Goal: Task Accomplishment & Management: Use online tool/utility

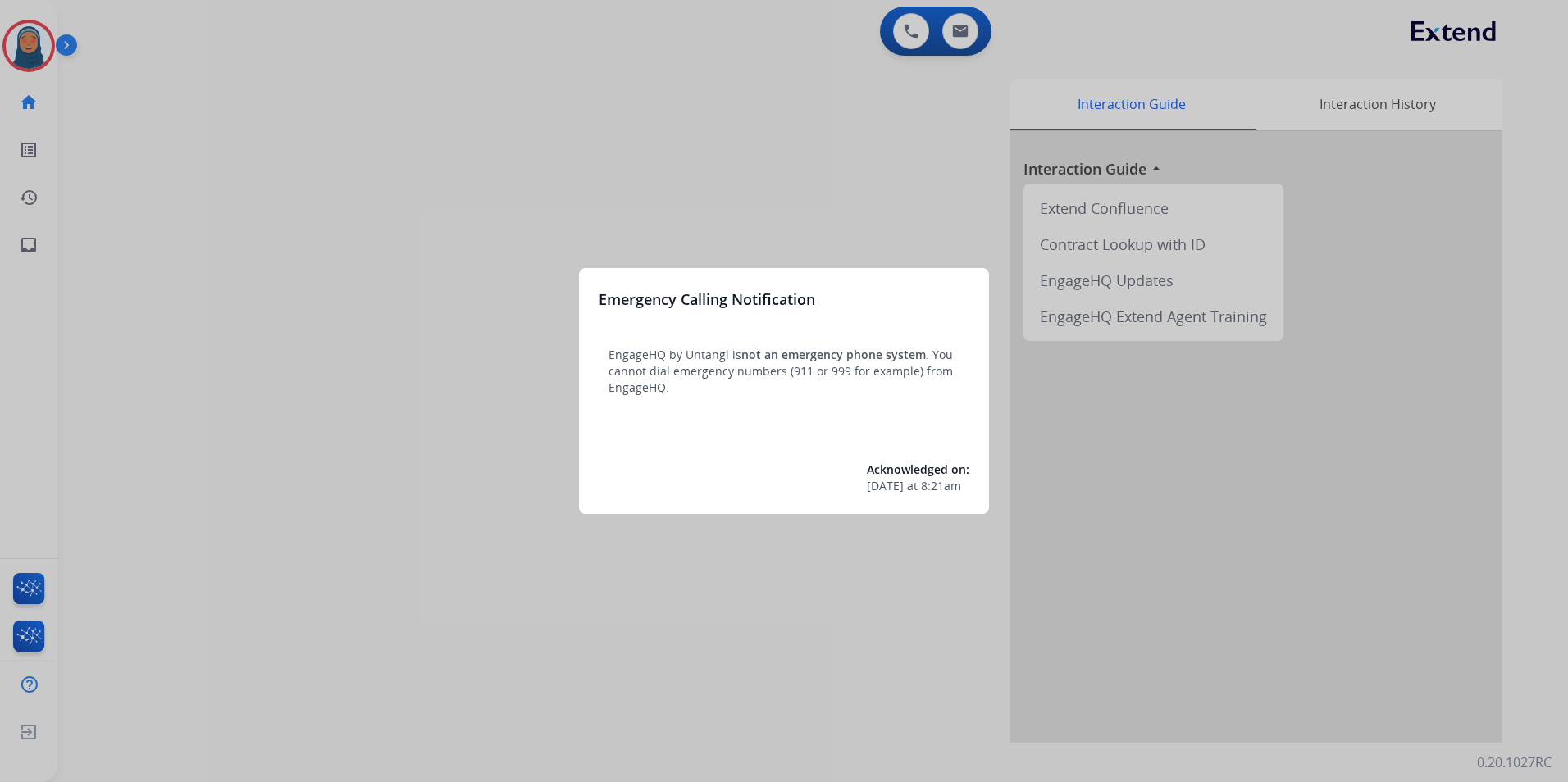
click at [36, 61] on div at bounding box center [784, 391] width 1568 height 782
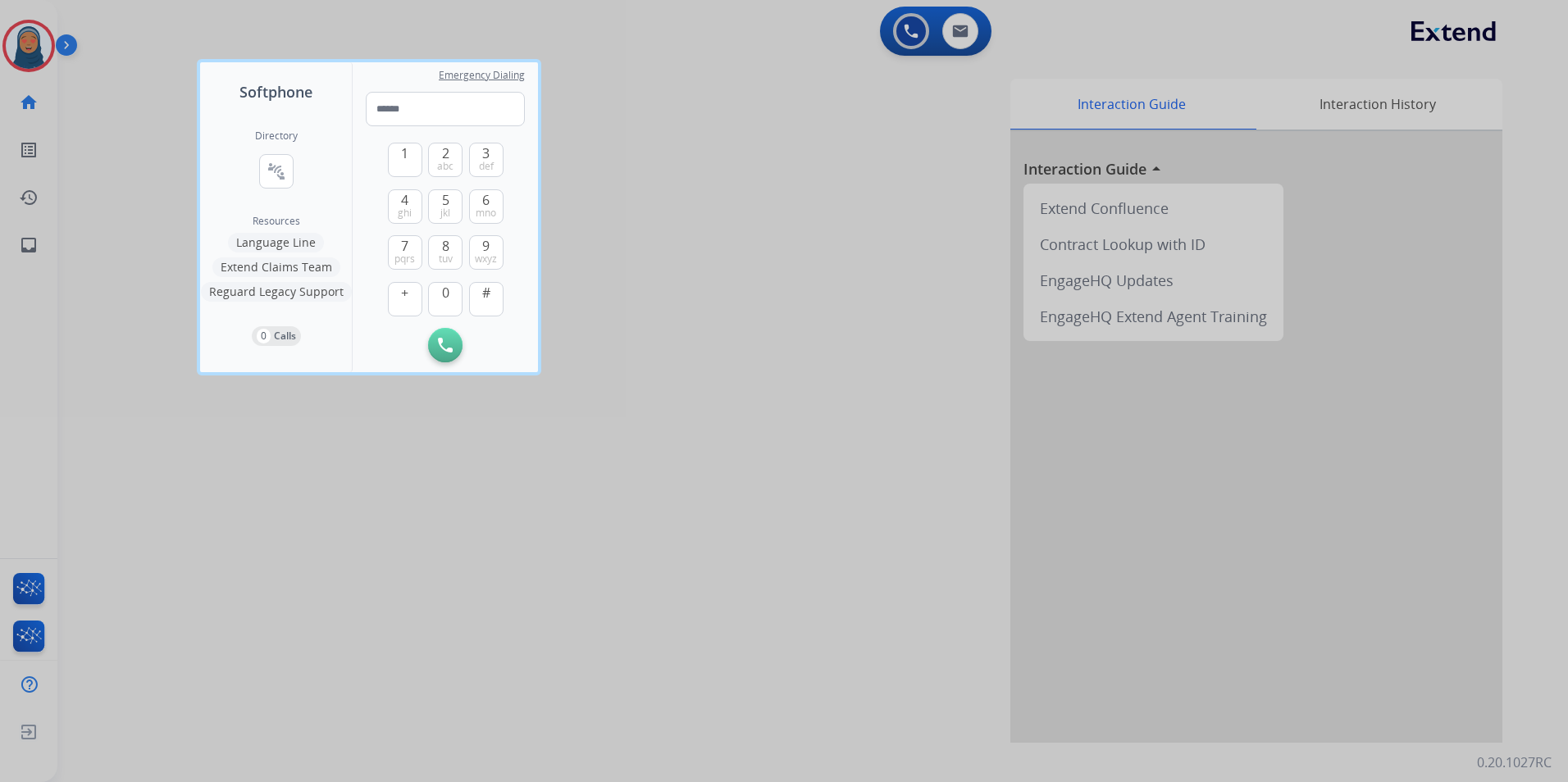
click at [35, 59] on div at bounding box center [784, 391] width 1568 height 782
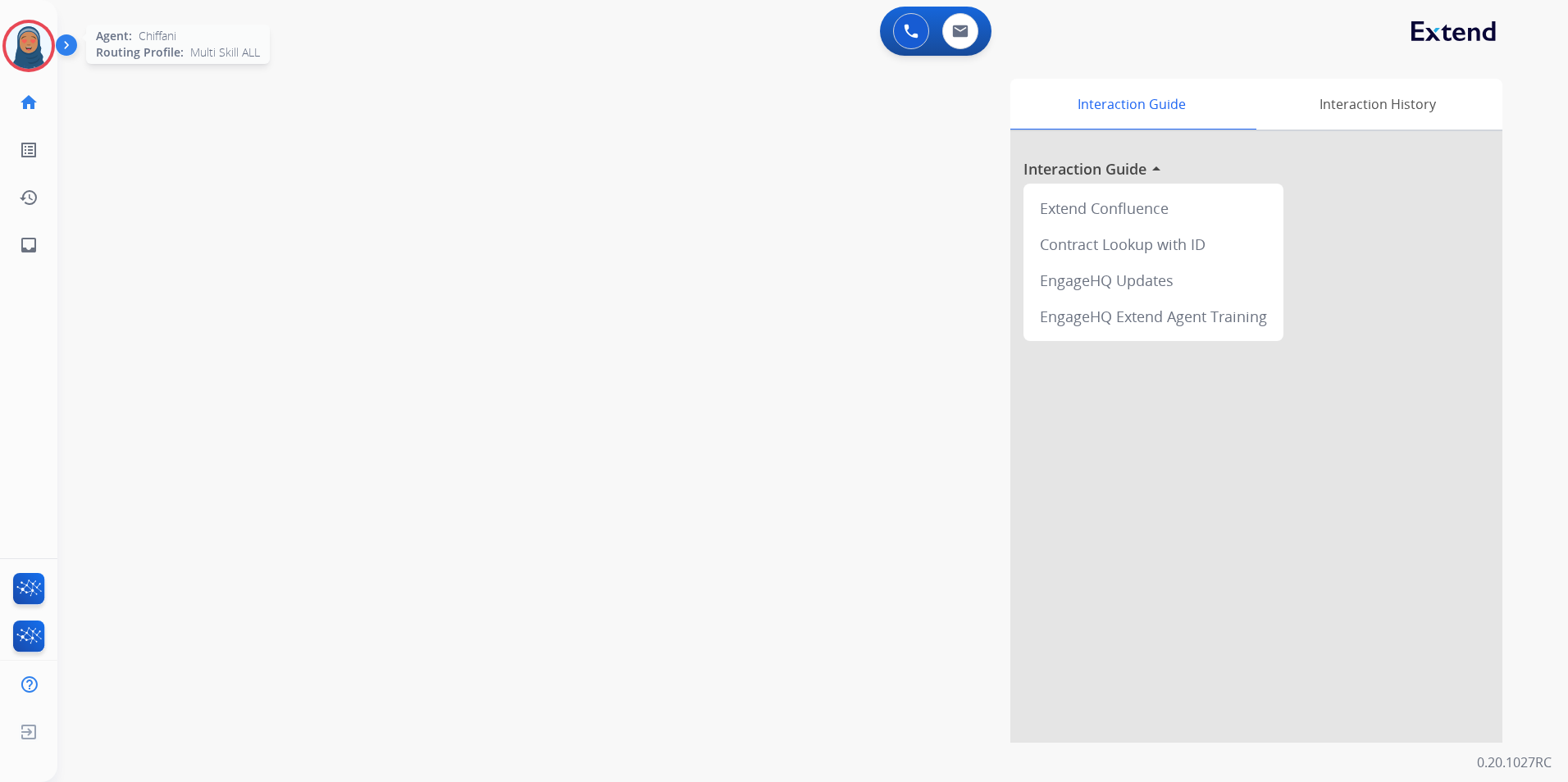
click at [34, 59] on img at bounding box center [28, 45] width 46 height 46
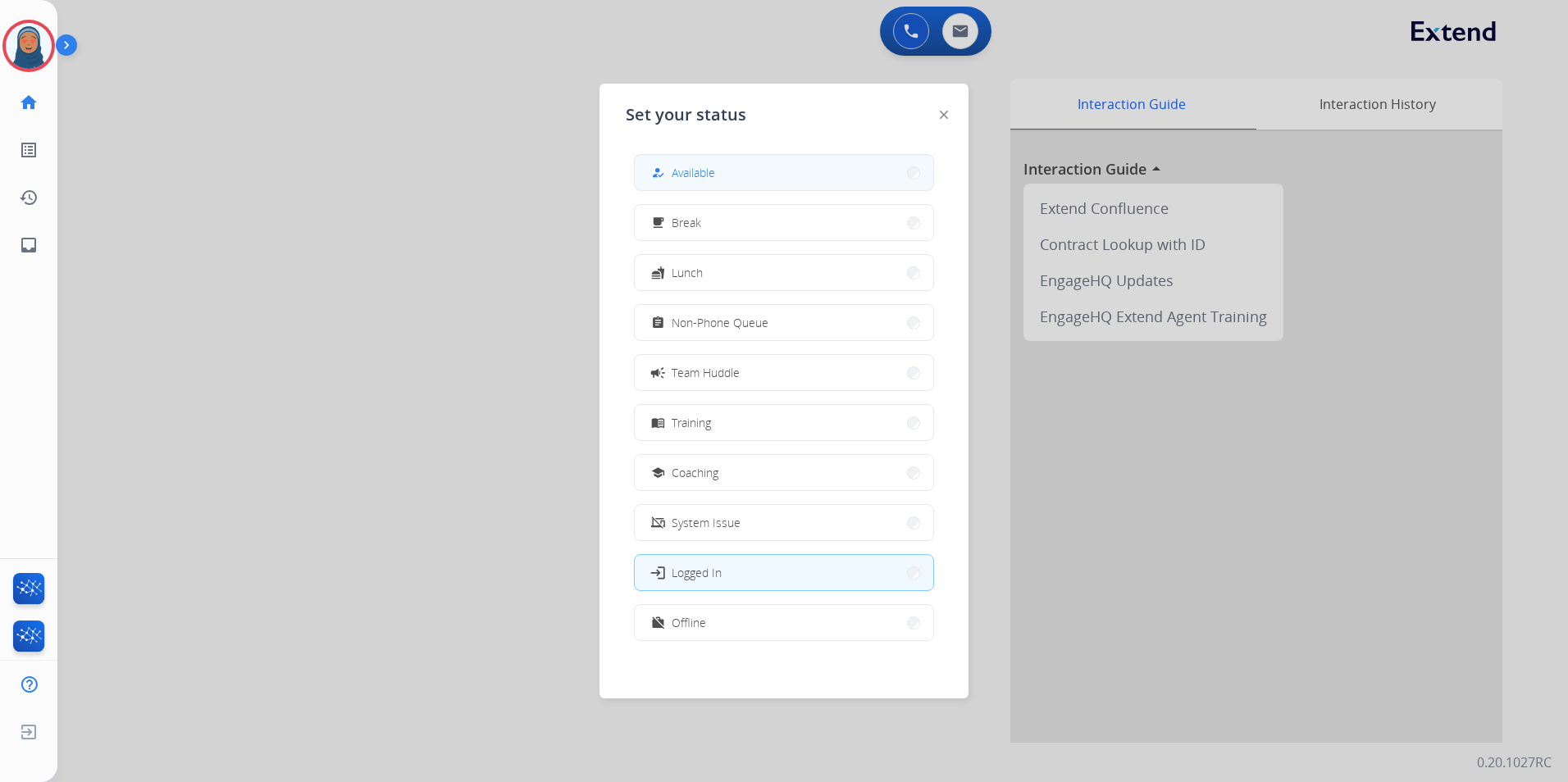
click at [702, 176] on span "Available" at bounding box center [693, 172] width 43 height 17
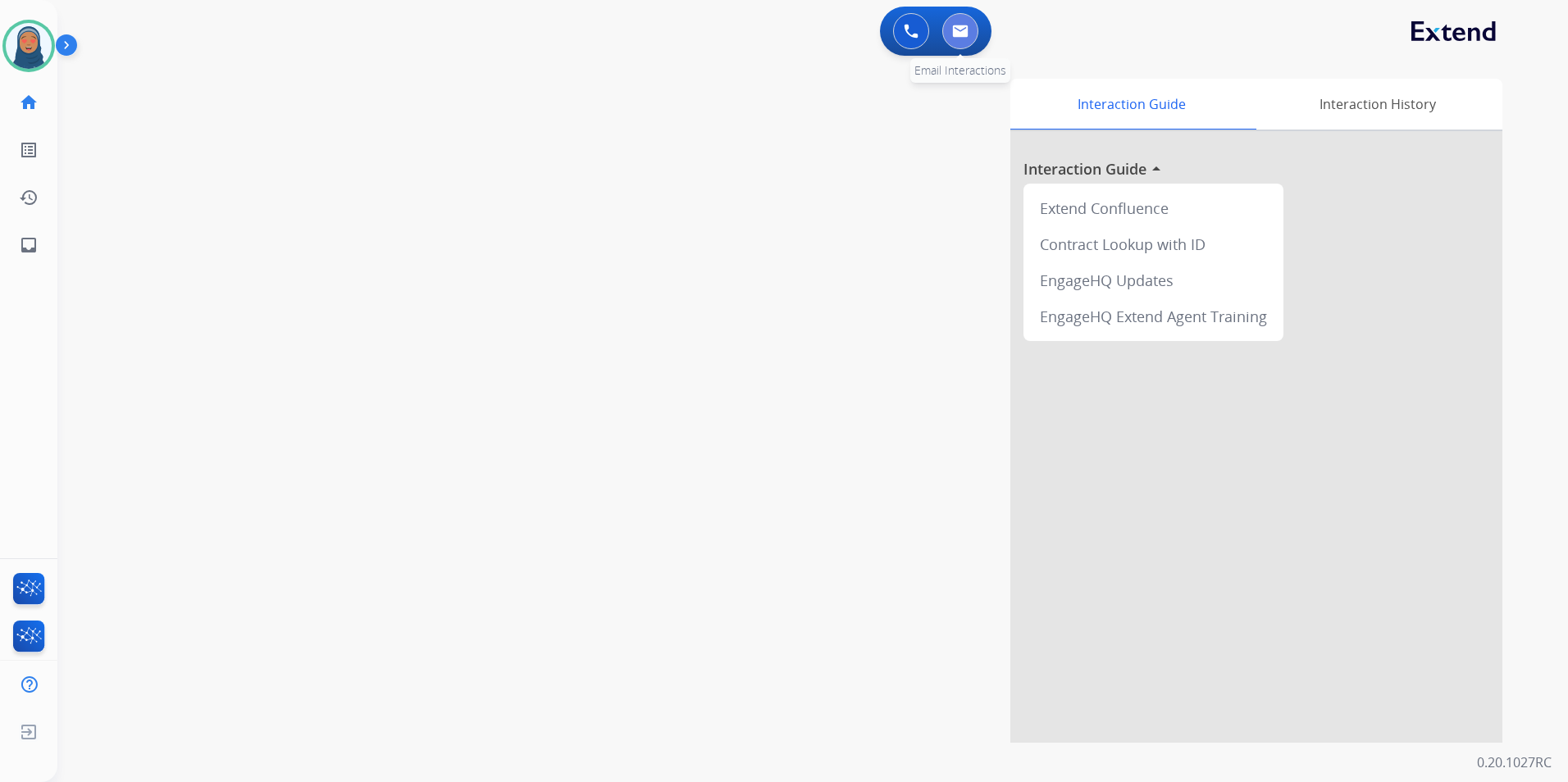
click at [962, 32] on img at bounding box center [960, 31] width 16 height 14
select select "**********"
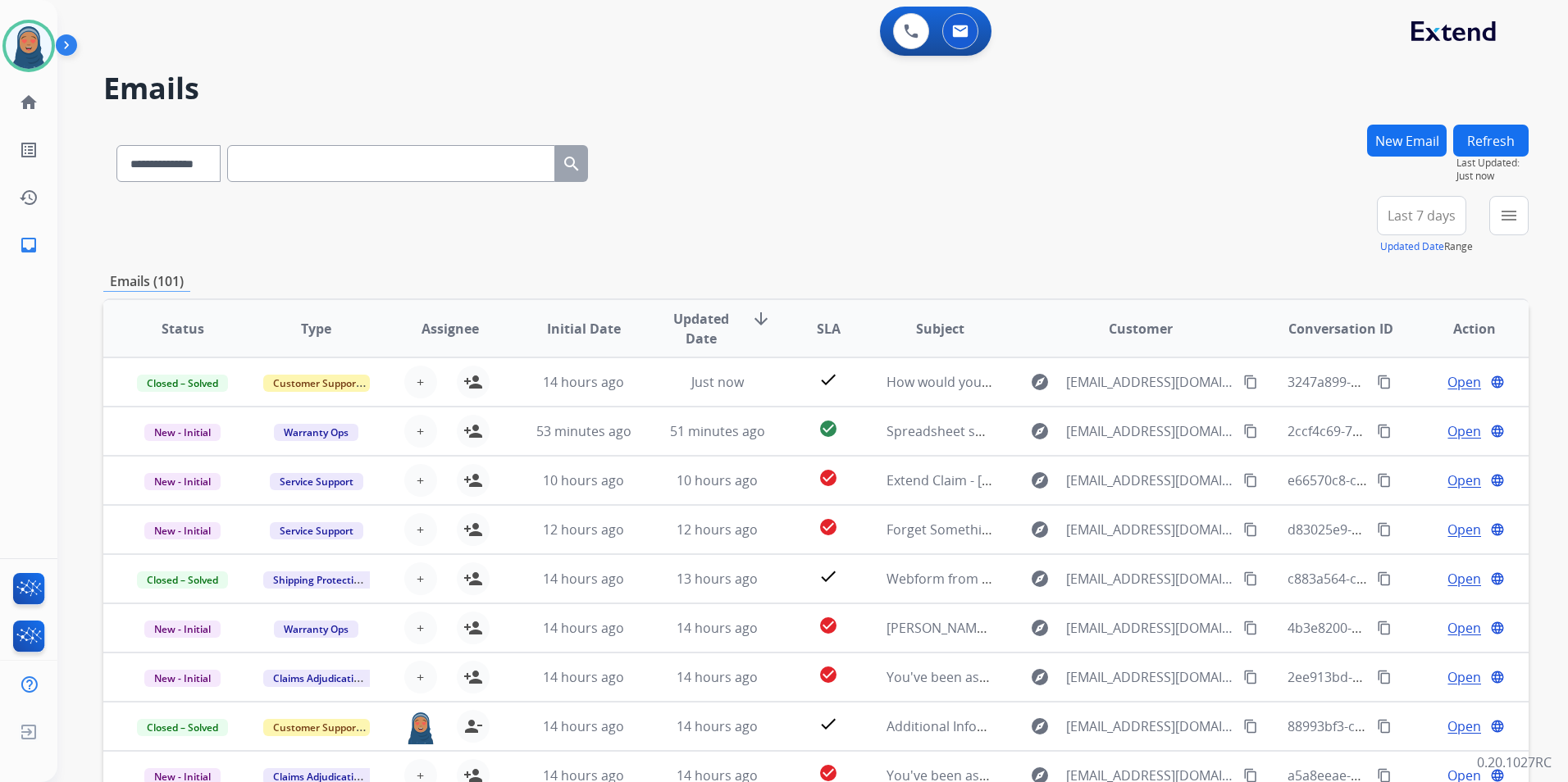
click at [1405, 132] on button "New Email" at bounding box center [1406, 141] width 79 height 32
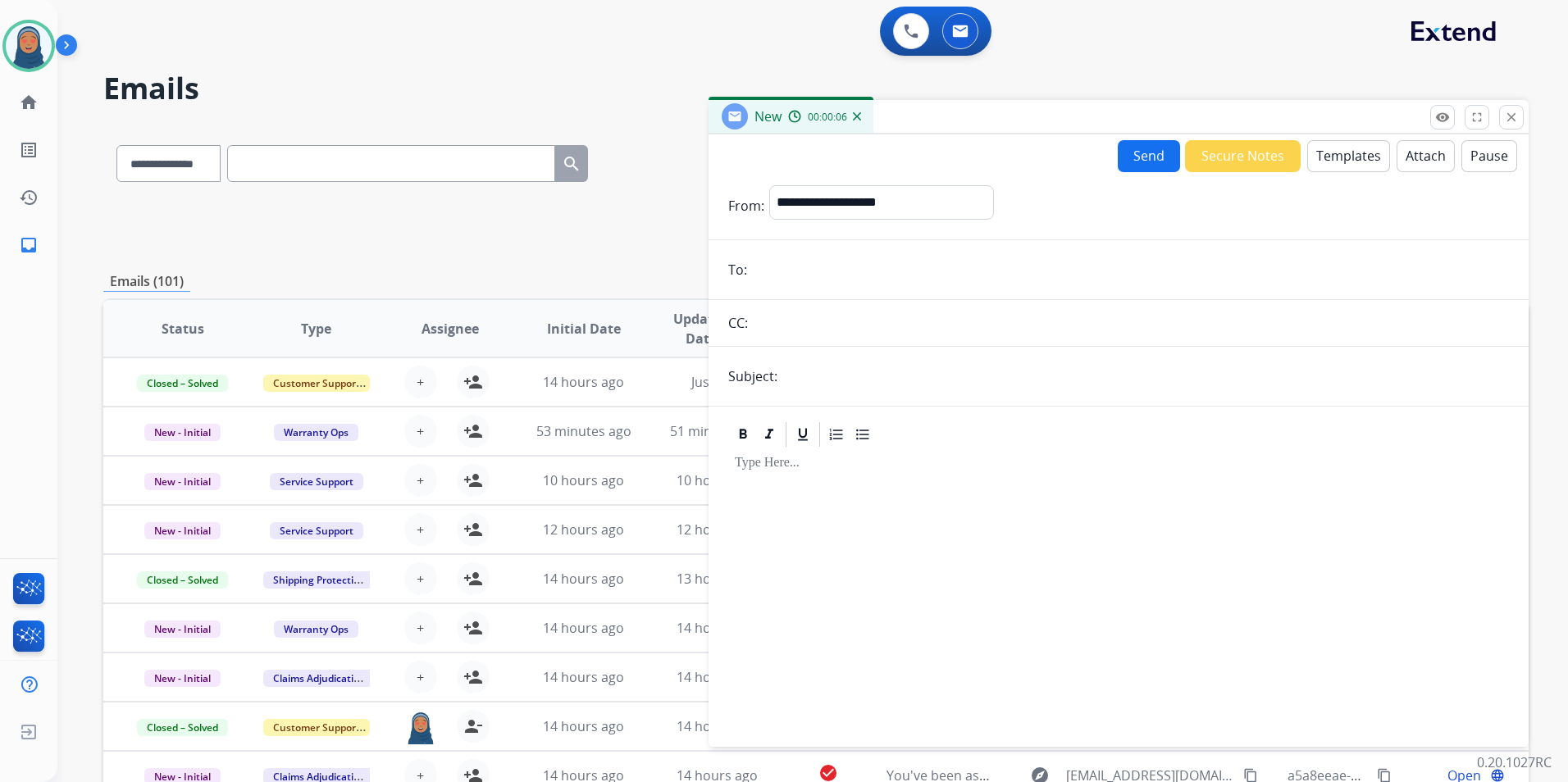
paste input "**********"
type input "**********"
drag, startPoint x: 837, startPoint y: 205, endPoint x: 840, endPoint y: 216, distance: 11.4
click at [837, 205] on select "**********" at bounding box center [881, 202] width 223 height 32
select select "**********"
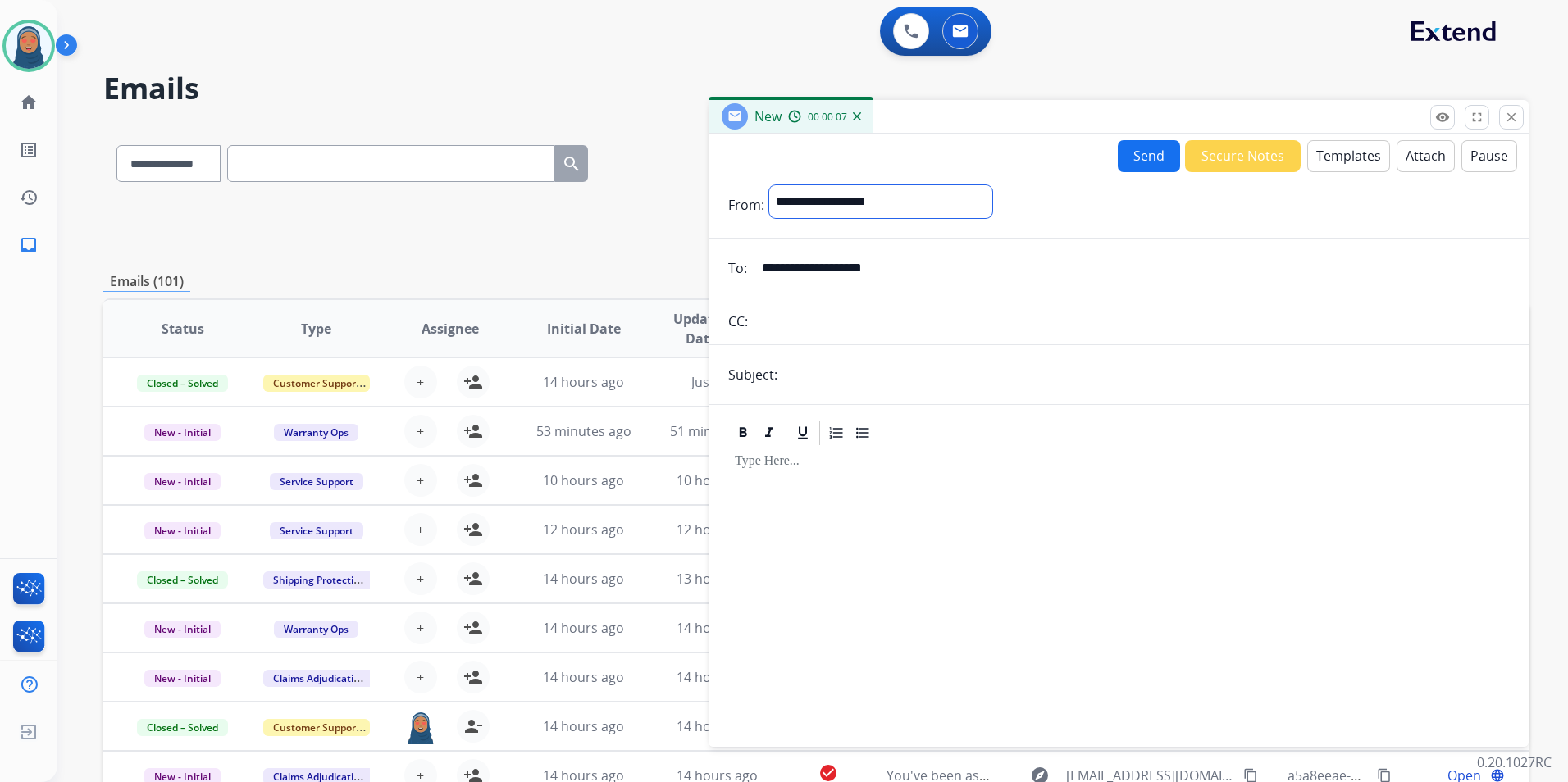
click at [769, 186] on select "**********" at bounding box center [881, 202] width 223 height 32
click at [812, 462] on p at bounding box center [1119, 463] width 767 height 14
click at [826, 482] on div at bounding box center [1118, 590] width 781 height 281
click at [1358, 161] on button "Templates" at bounding box center [1348, 157] width 83 height 32
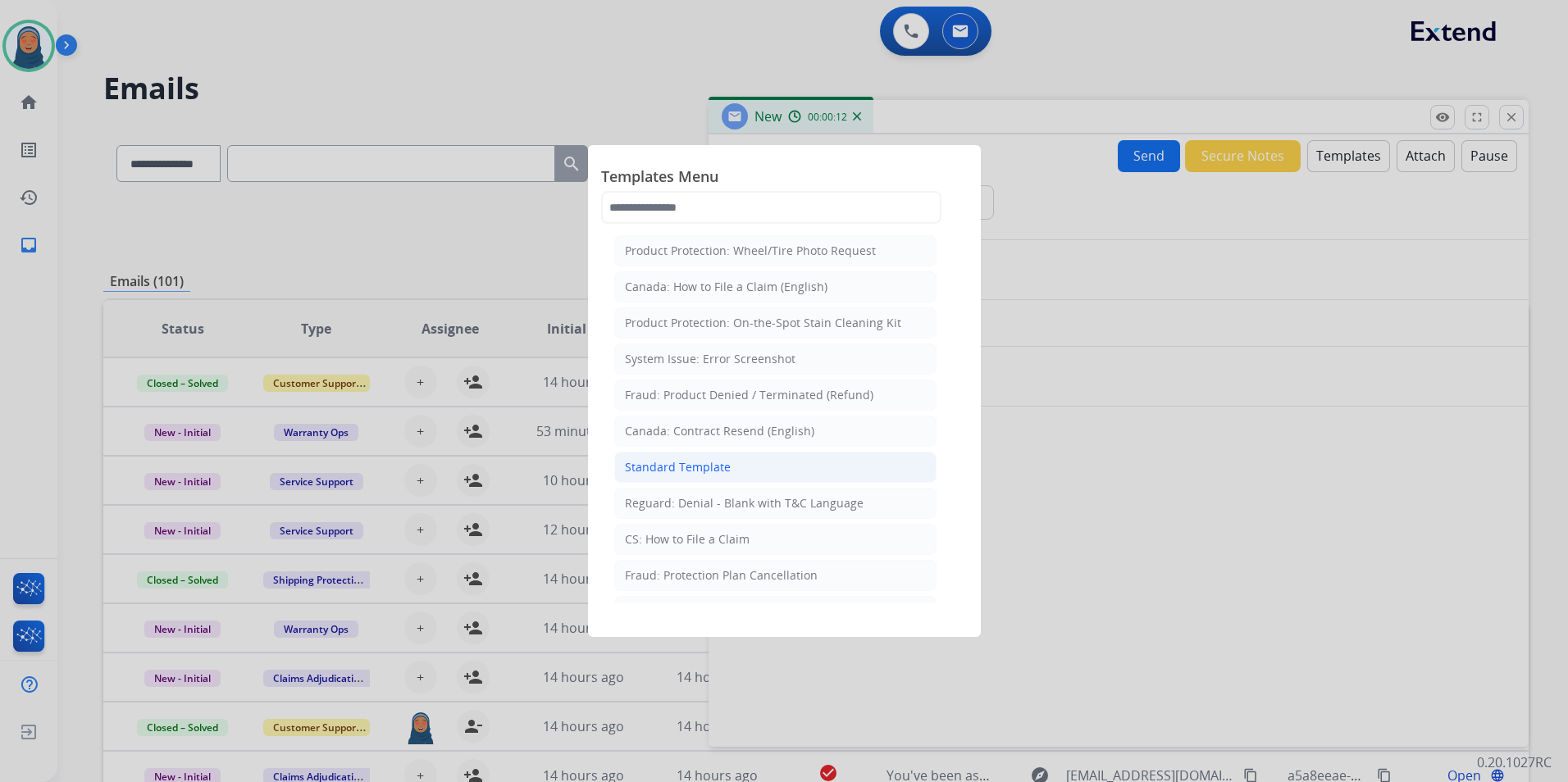
click at [690, 470] on div "Standard Template" at bounding box center [677, 468] width 105 height 16
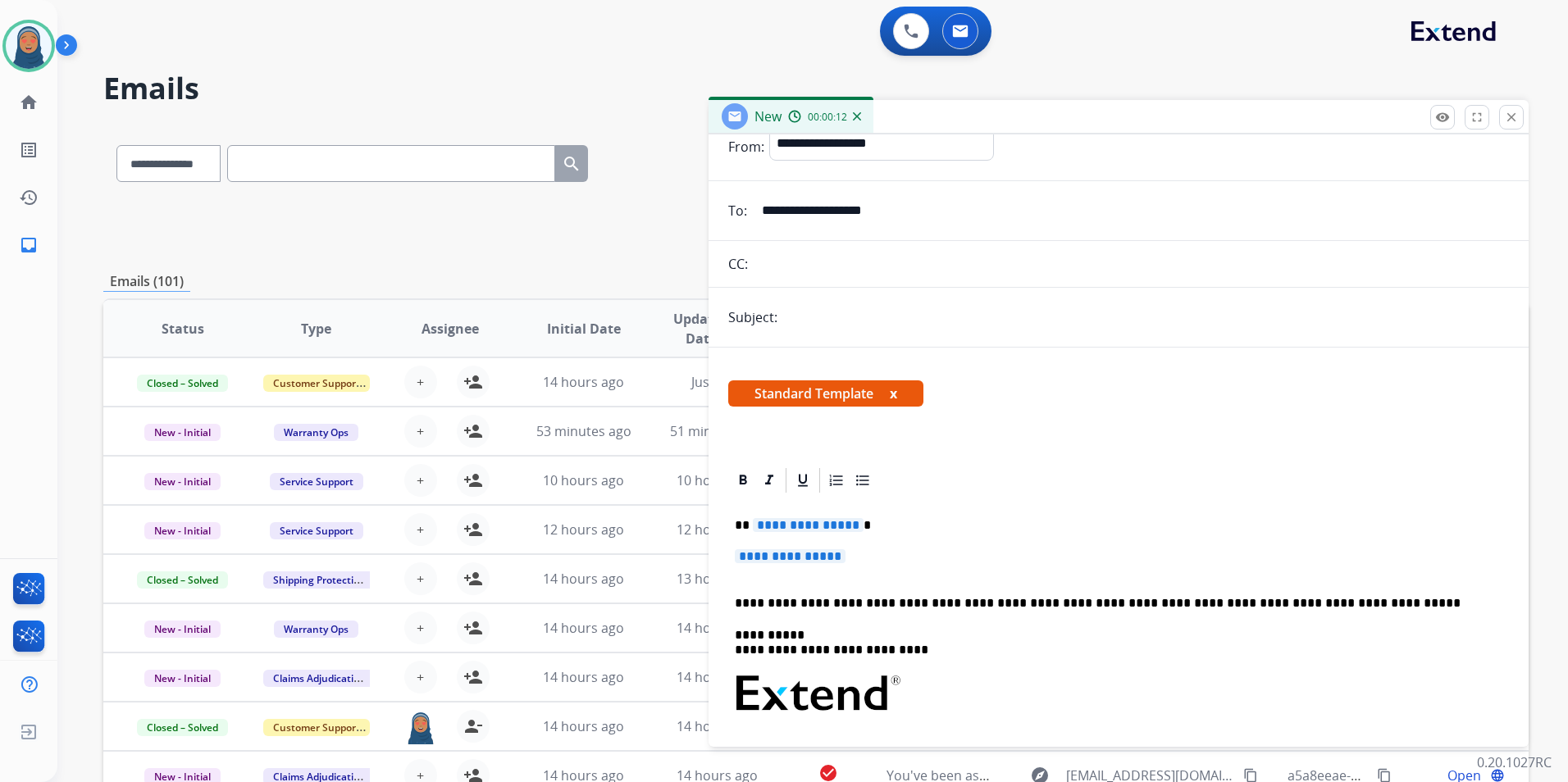
scroll to position [164, 0]
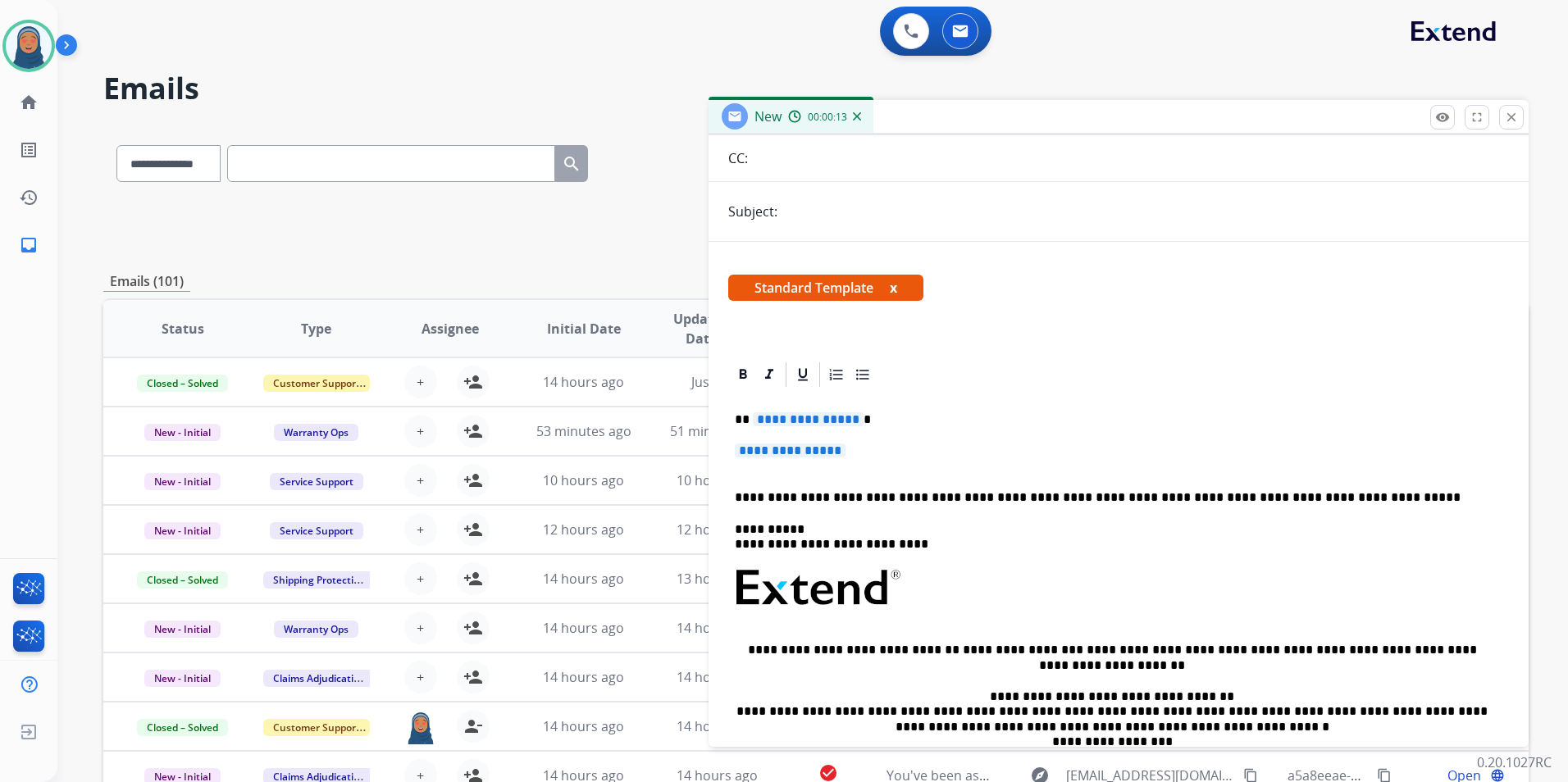
click at [782, 419] on span "**********" at bounding box center [808, 419] width 111 height 14
click at [791, 419] on span "**********" at bounding box center [808, 419] width 111 height 14
paste div
click at [792, 452] on span "**********" at bounding box center [790, 450] width 111 height 14
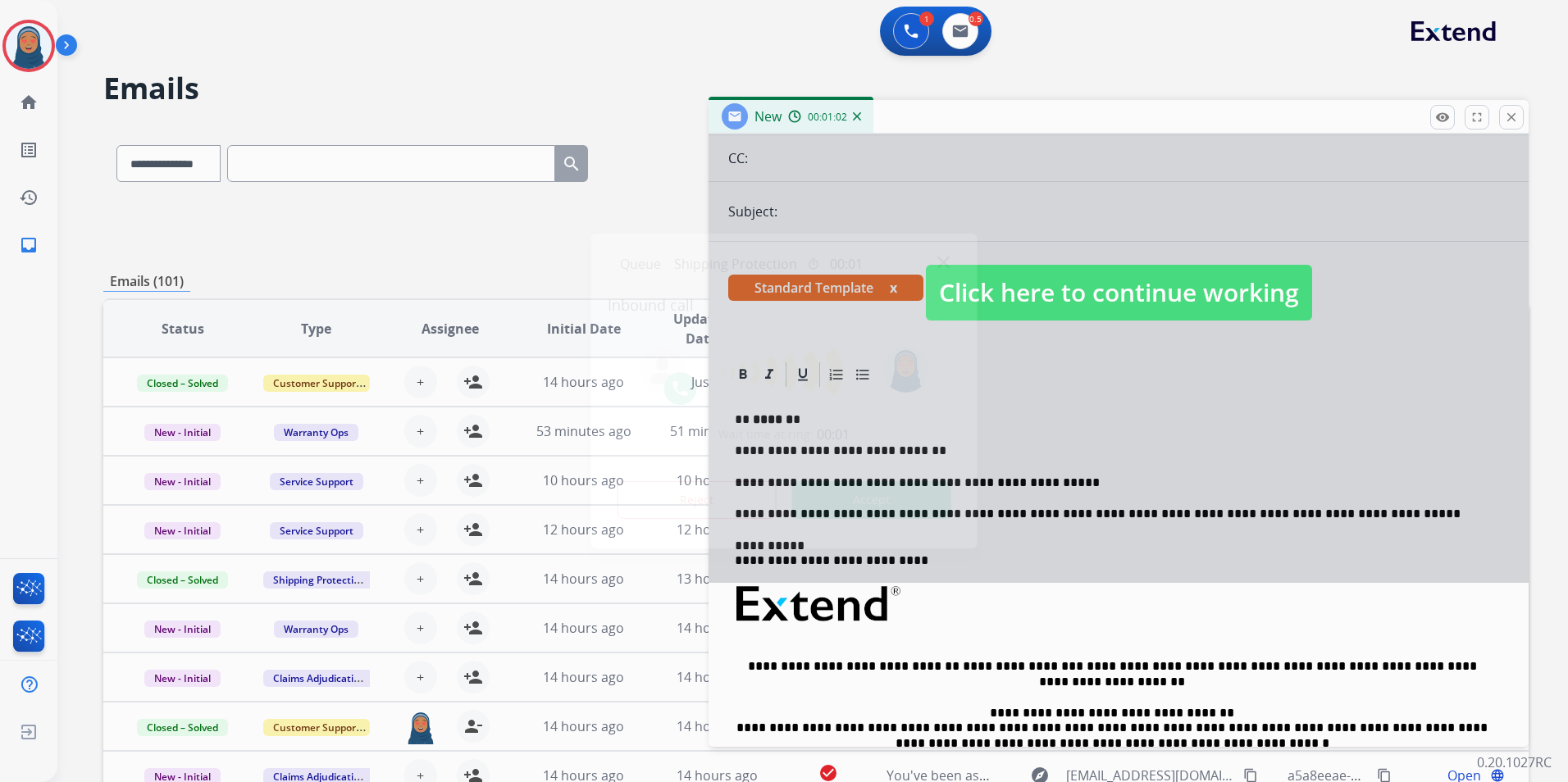
click at [895, 506] on button "Accept" at bounding box center [871, 500] width 159 height 38
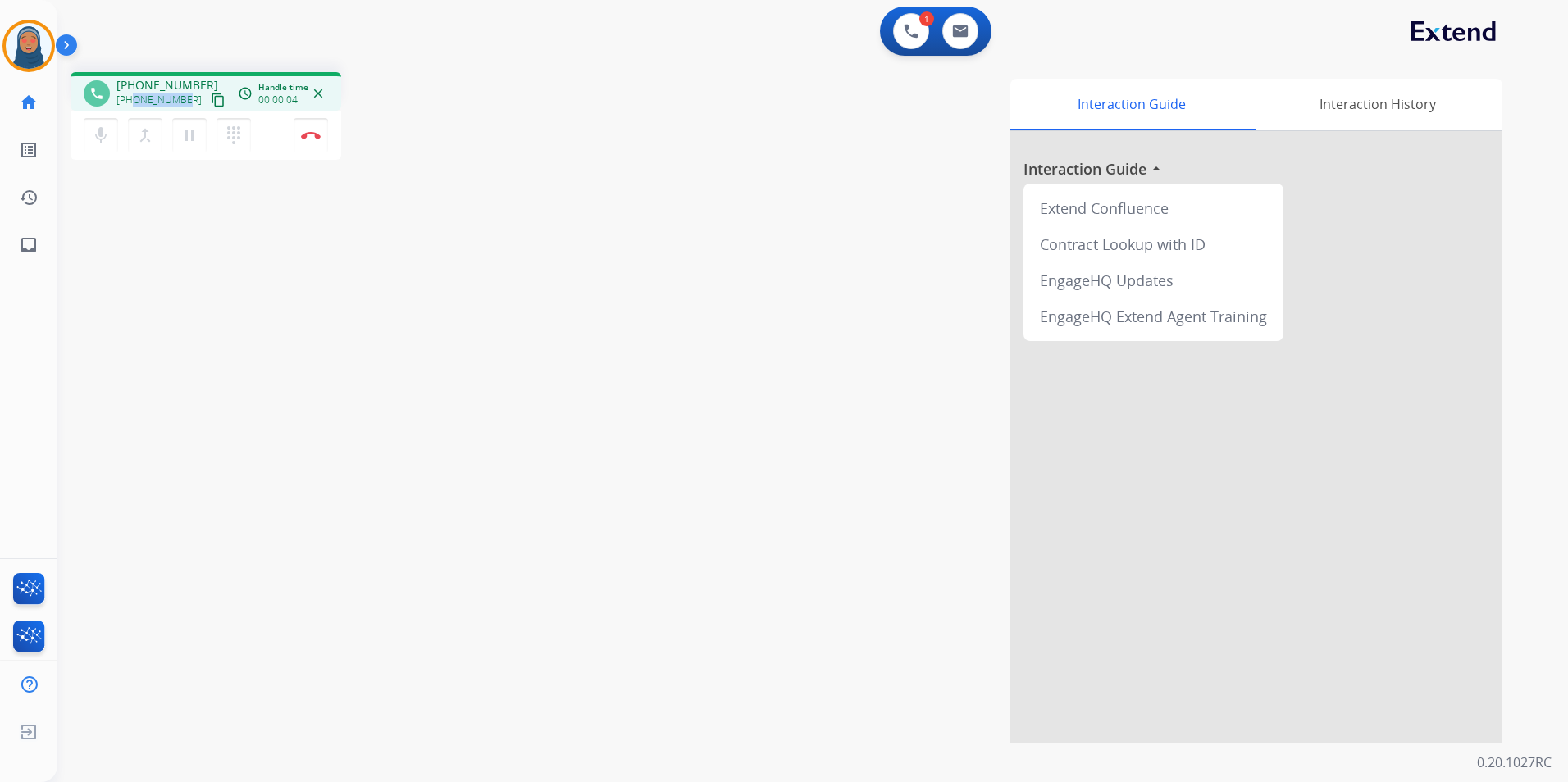
drag, startPoint x: 185, startPoint y: 104, endPoint x: 132, endPoint y: 106, distance: 53.0
click at [132, 106] on div "+14042079593 content_copy" at bounding box center [172, 100] width 112 height 20
drag, startPoint x: 189, startPoint y: 104, endPoint x: 128, endPoint y: 104, distance: 61.0
click at [128, 104] on div "+14042079593 content_copy" at bounding box center [172, 100] width 112 height 20
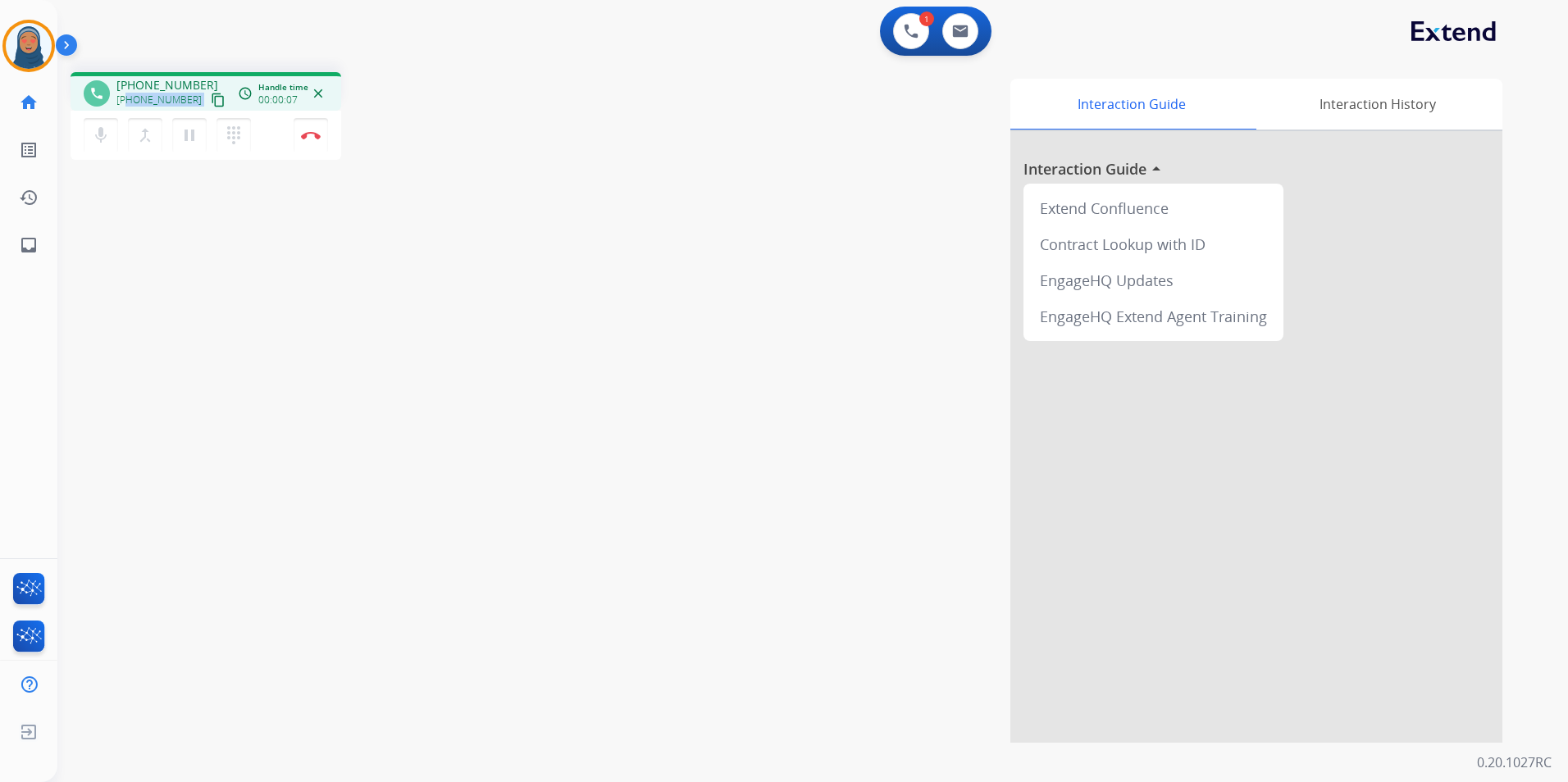
copy div "4042079593 content_copy access_time Call metrics Queue 00:10 Hold 00:00 Talk 00…"
click at [310, 141] on button "Disconnect" at bounding box center [311, 135] width 34 height 34
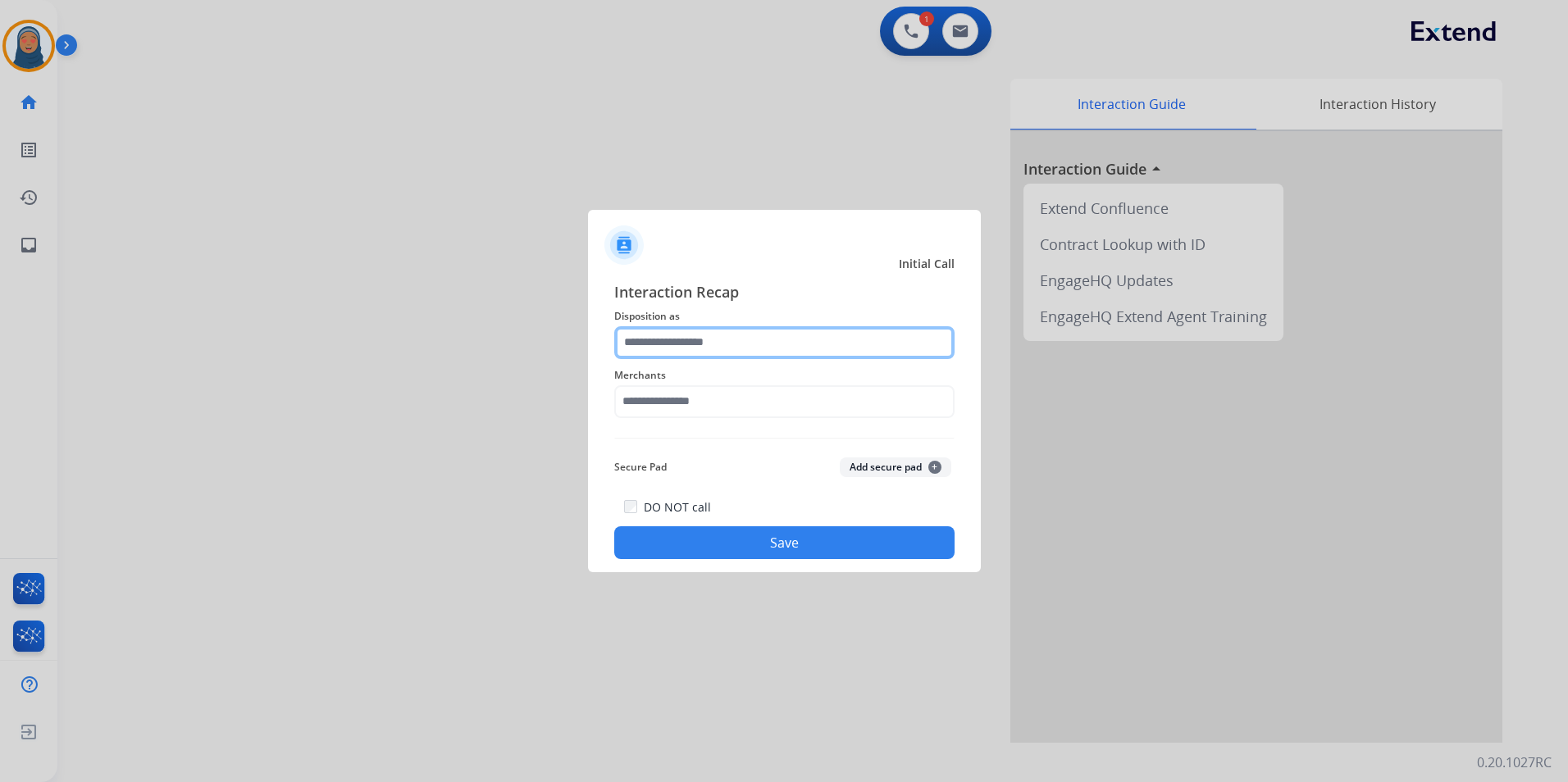
click at [773, 352] on input "text" at bounding box center [784, 342] width 340 height 32
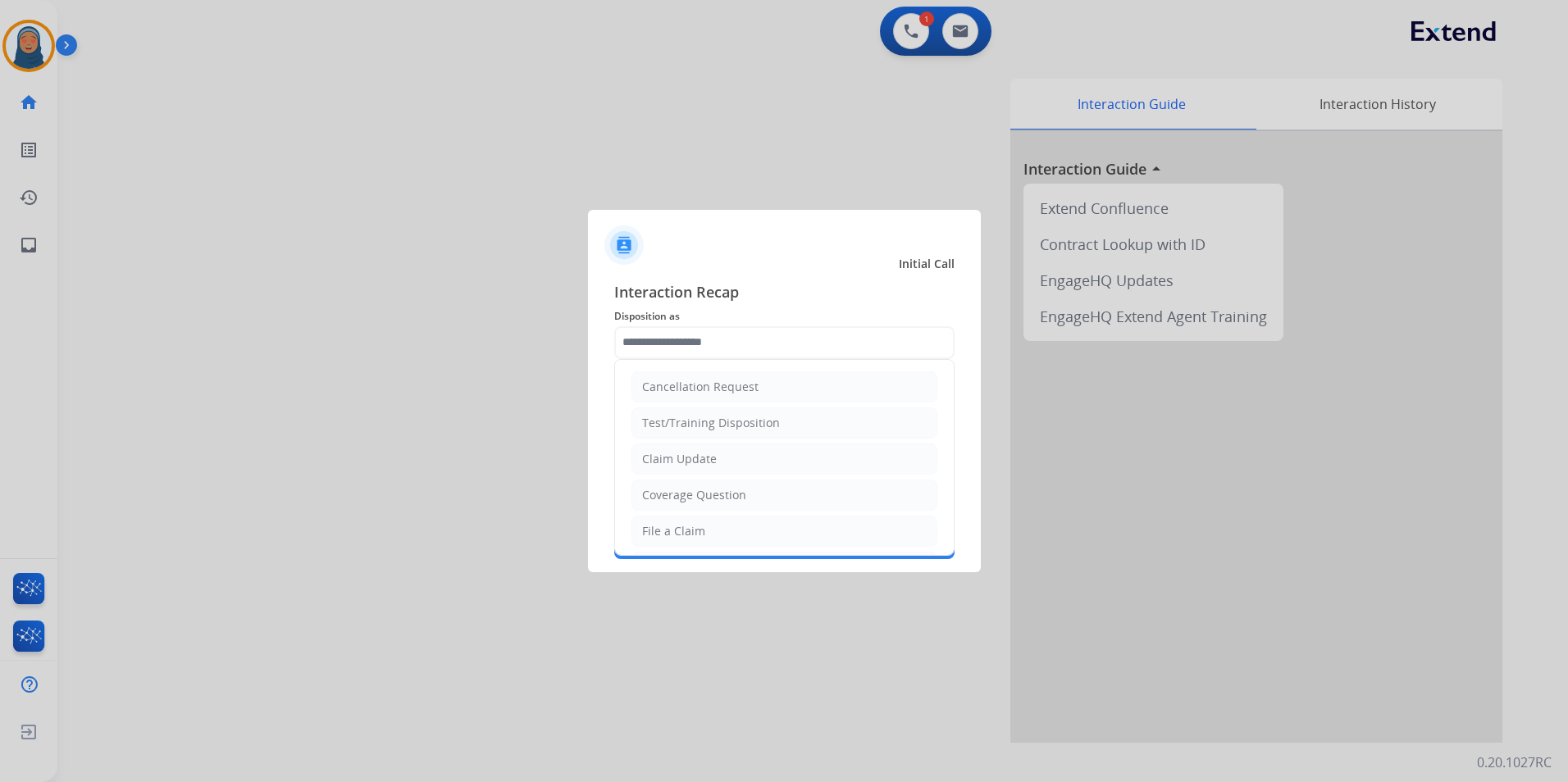
drag, startPoint x: 679, startPoint y: 535, endPoint x: 687, endPoint y: 514, distance: 22.5
click at [679, 534] on div "File a Claim" at bounding box center [674, 532] width 63 height 16
type input "**********"
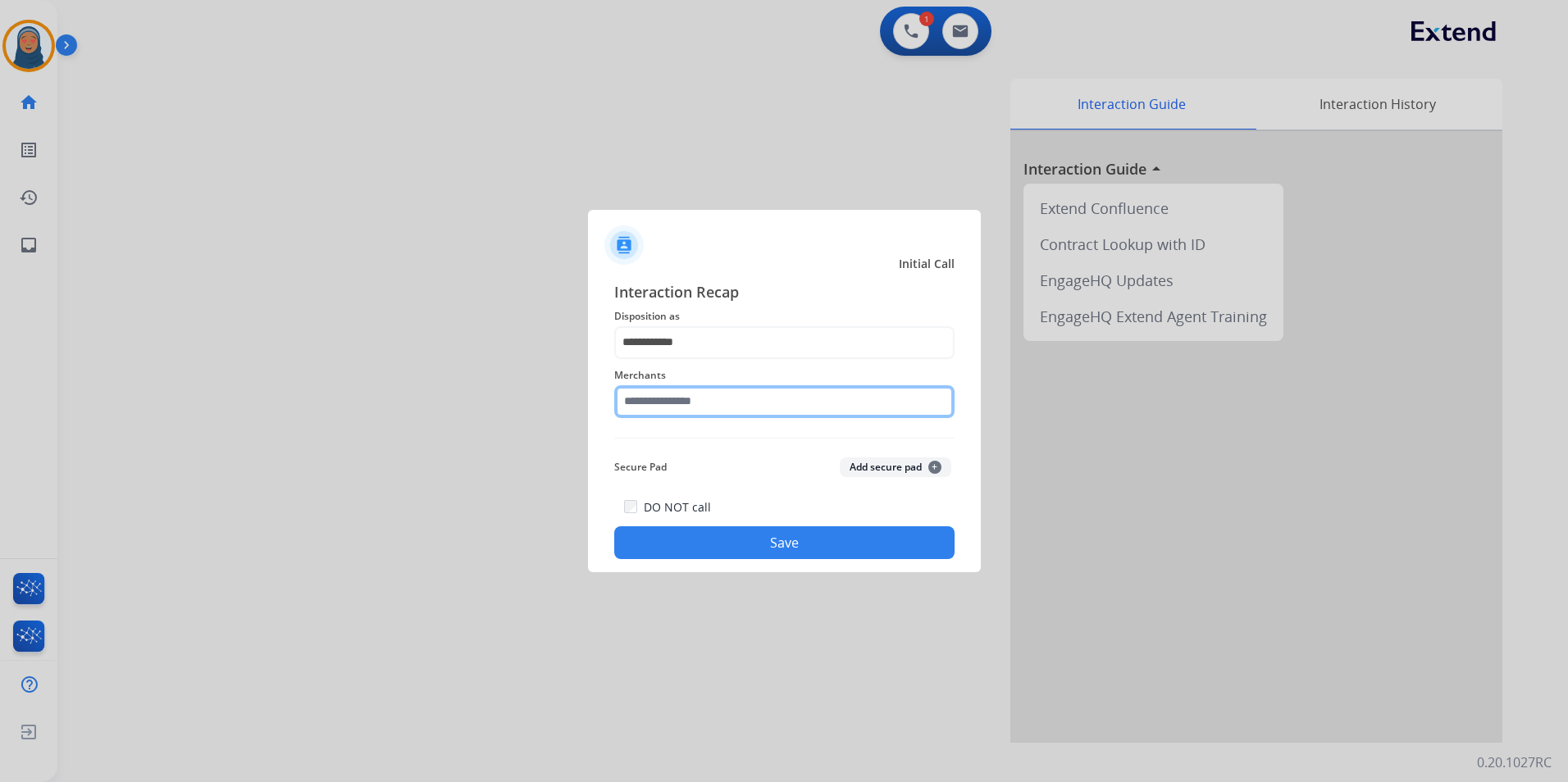
click at [744, 405] on input "text" at bounding box center [784, 402] width 340 height 32
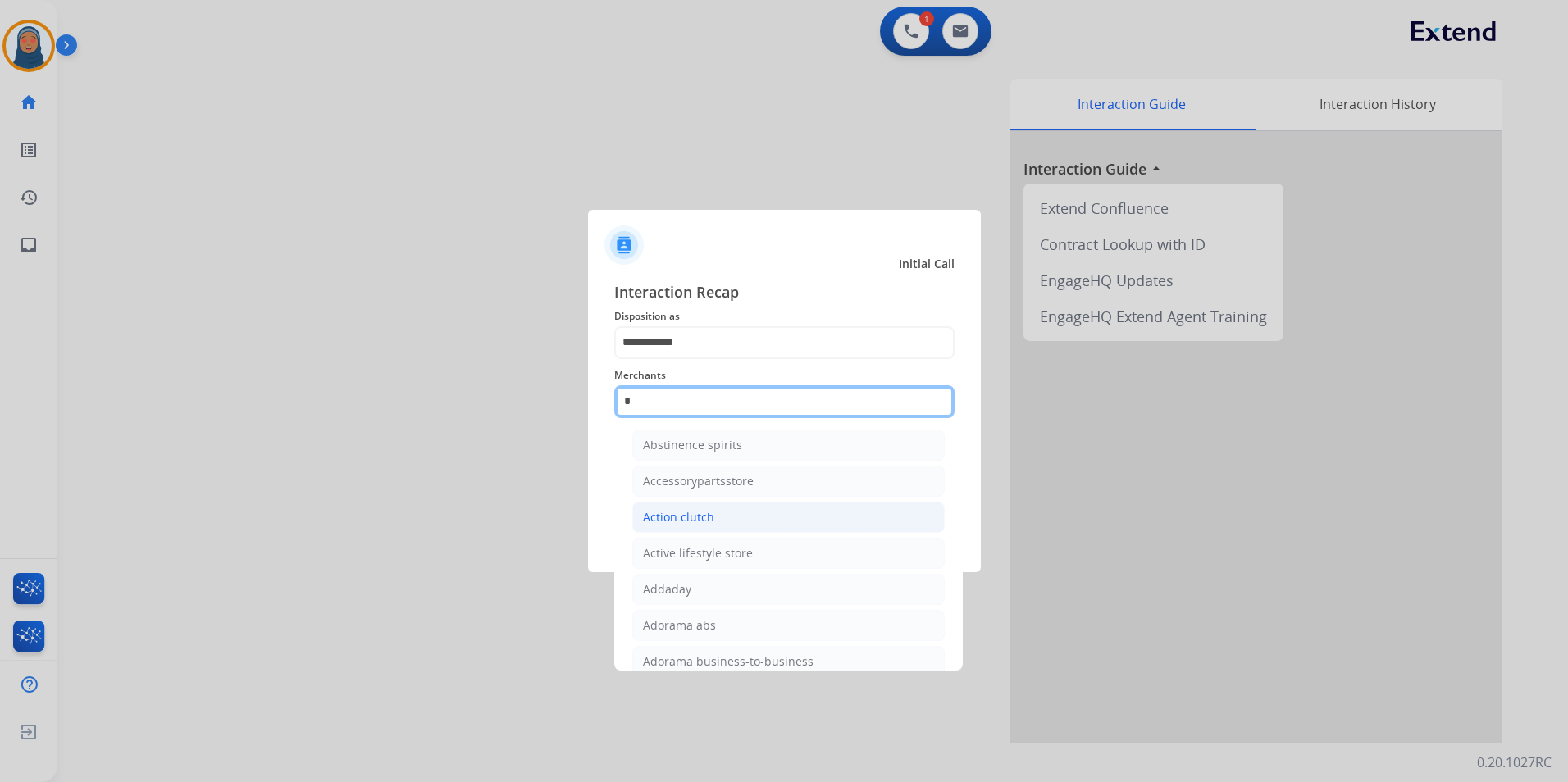
scroll to position [76, 0]
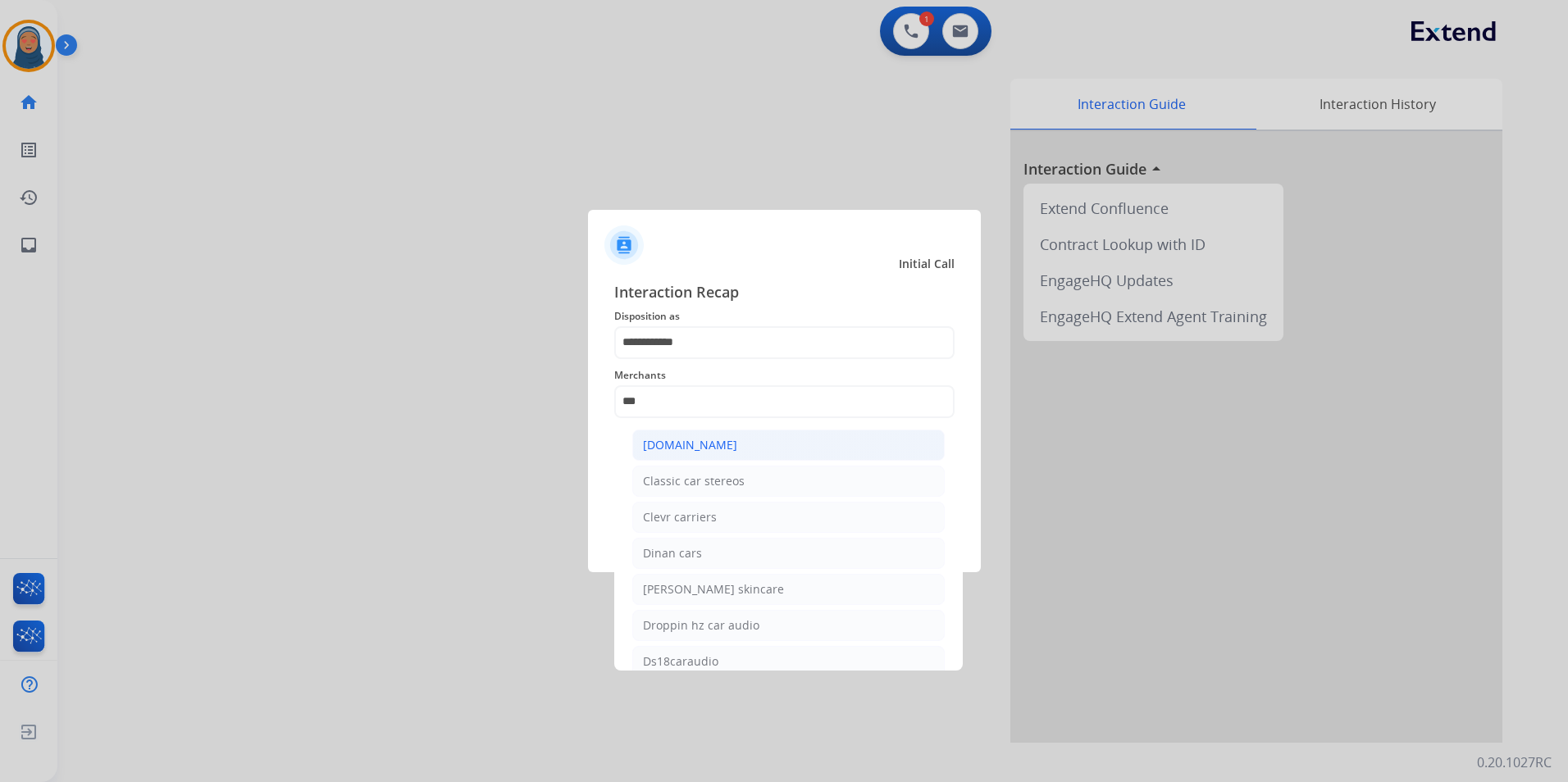
click at [700, 446] on div "[DOMAIN_NAME]" at bounding box center [690, 445] width 95 height 16
type input "**********"
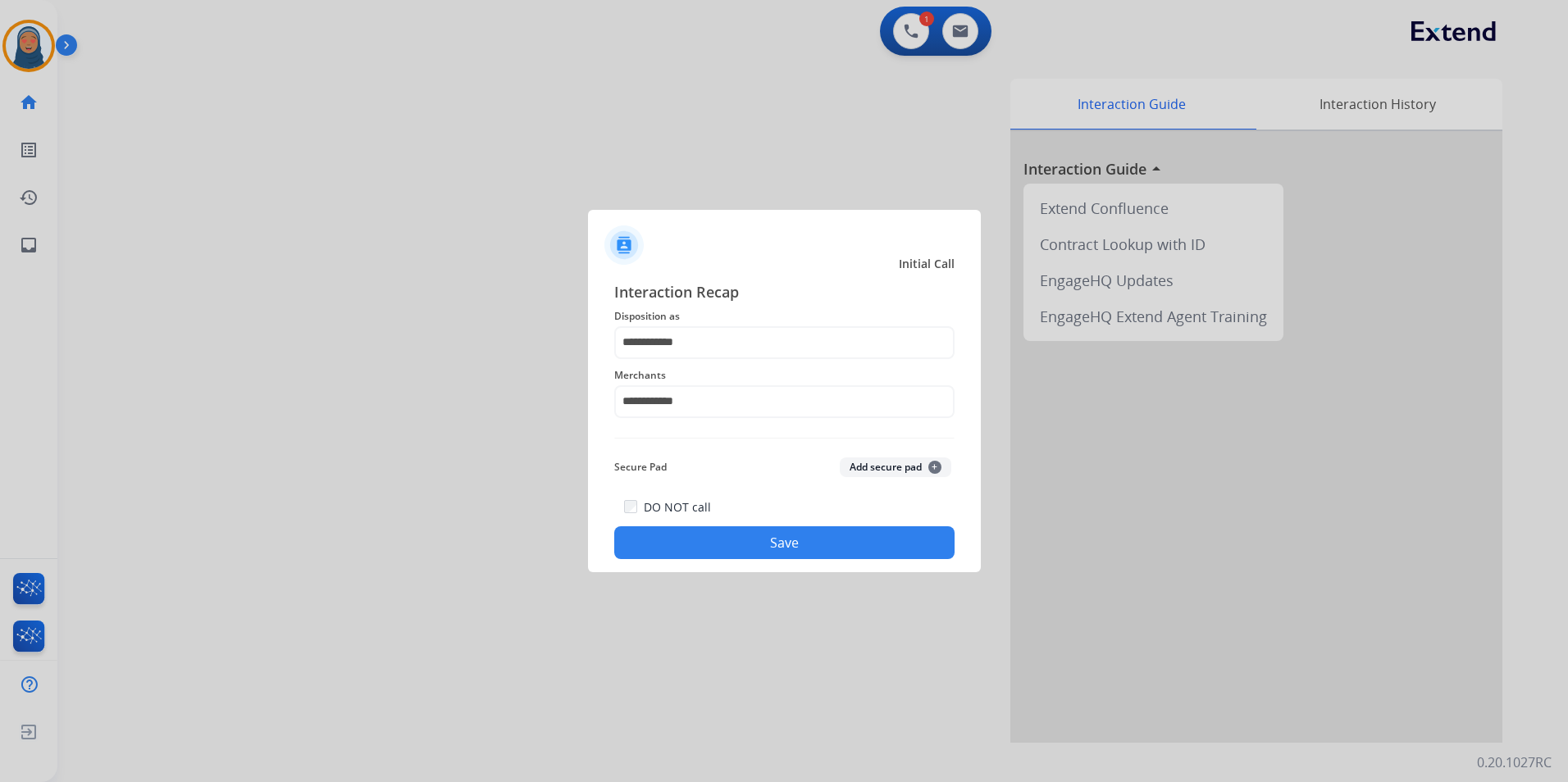
click at [760, 552] on button "Save" at bounding box center [784, 542] width 340 height 32
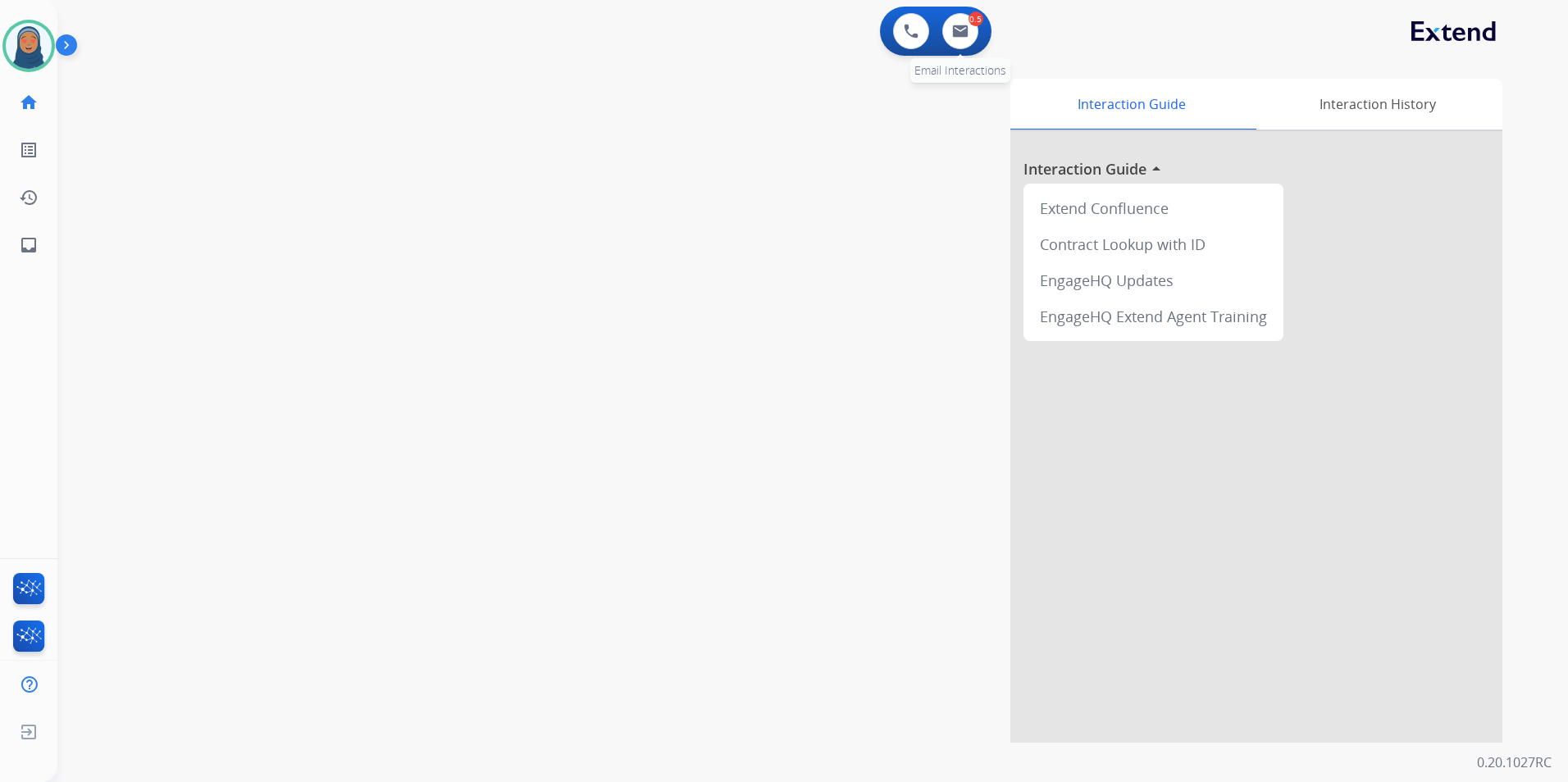
drag, startPoint x: 977, startPoint y: 38, endPoint x: 964, endPoint y: 37, distance: 13.0
click at [977, 38] on div "0.5 Email Interactions" at bounding box center [960, 32] width 50 height 36
click at [964, 37] on img at bounding box center [960, 31] width 16 height 14
select select "**********"
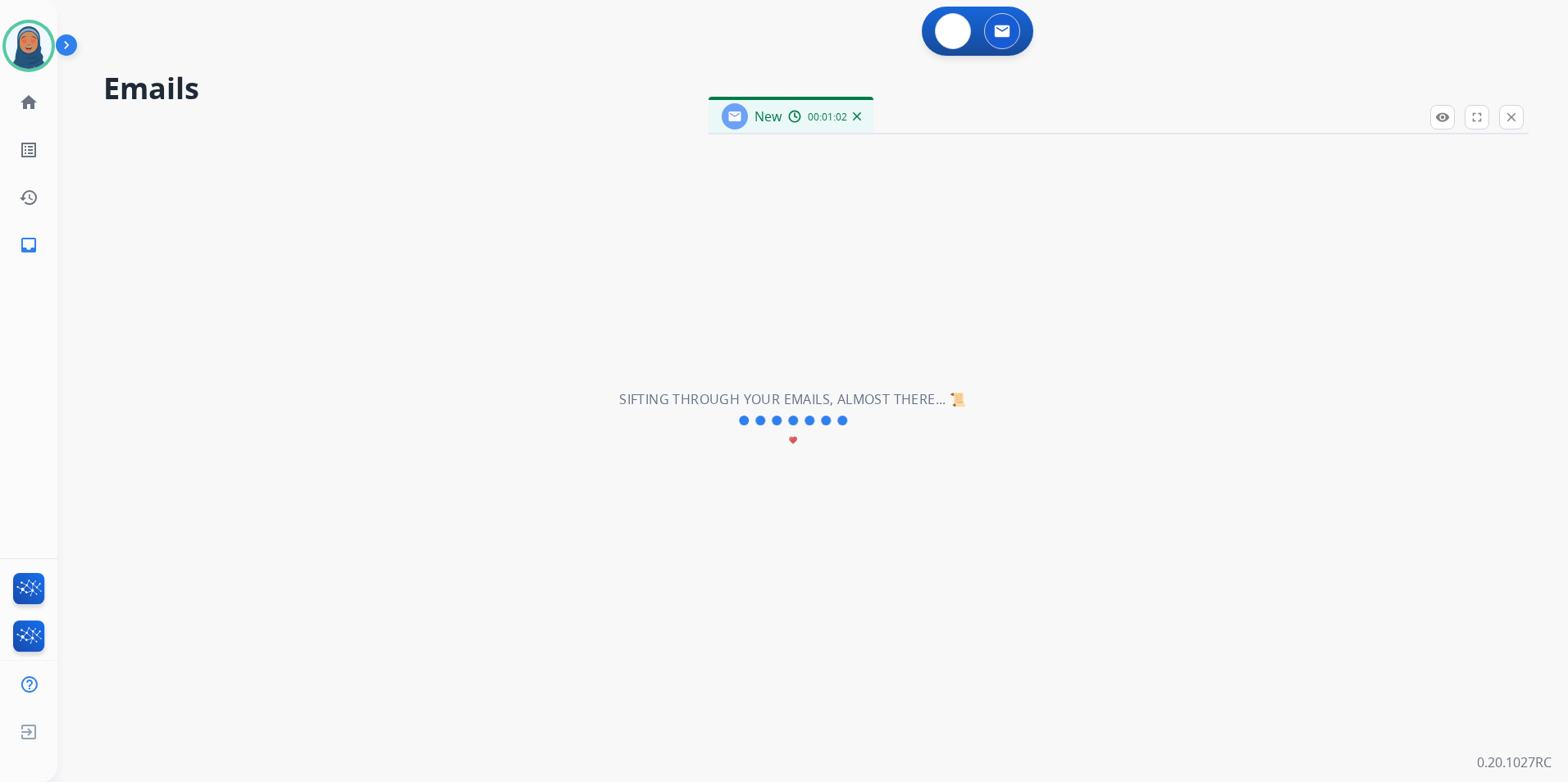
select select "**********"
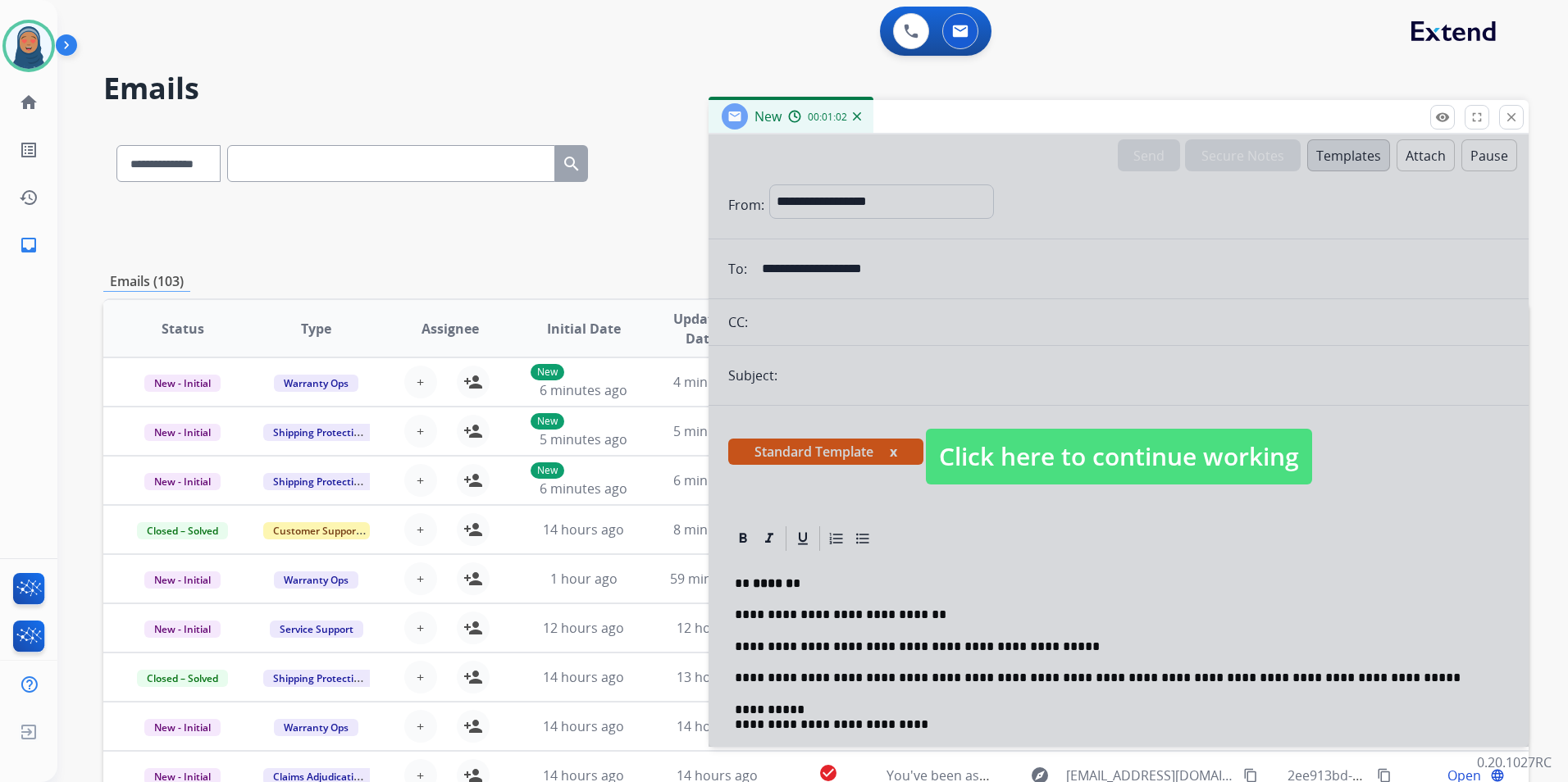
click at [1107, 458] on span "Click here to continue working" at bounding box center [1119, 457] width 386 height 56
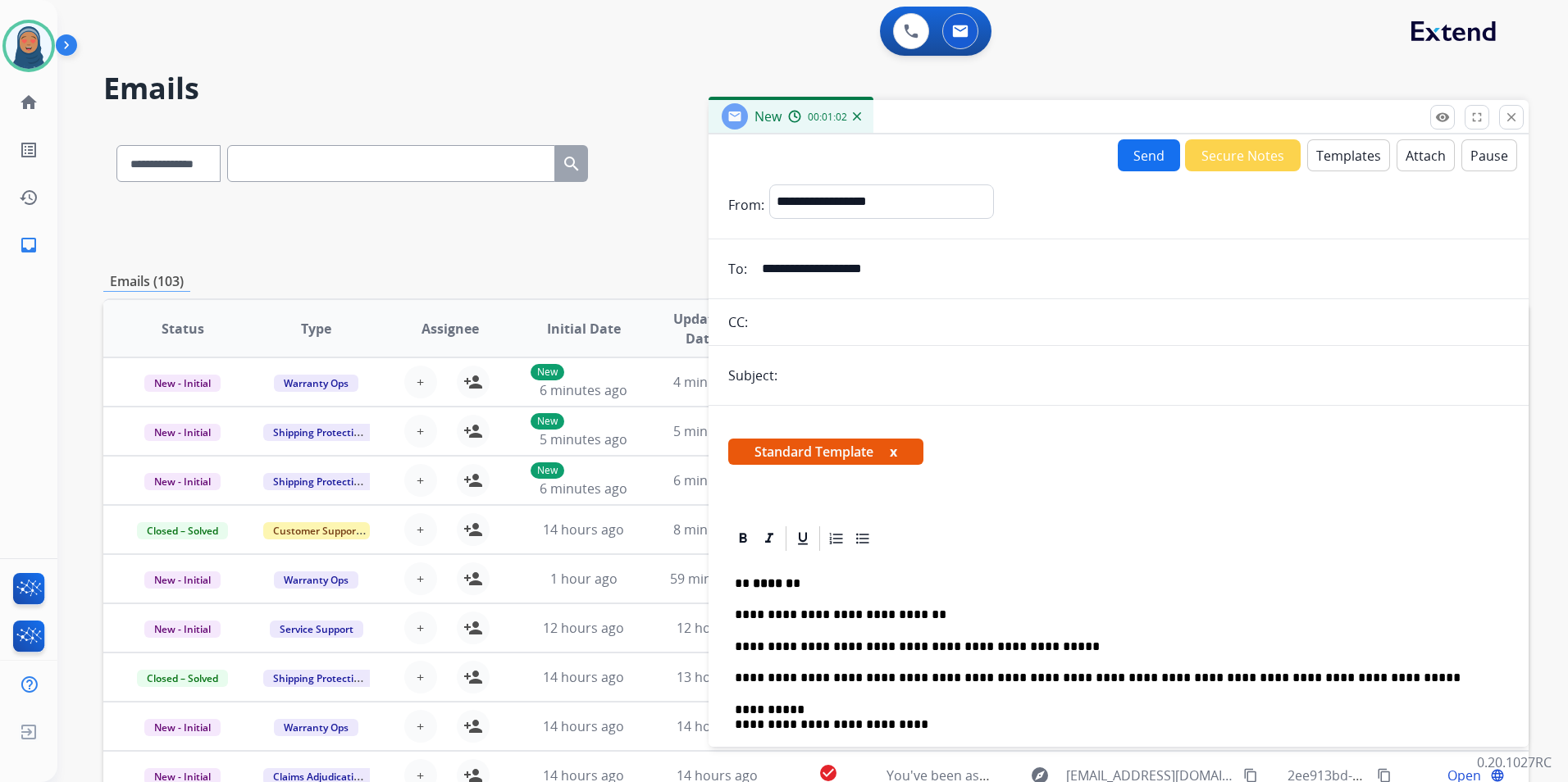
click at [847, 382] on input "text" at bounding box center [1145, 376] width 727 height 32
type input "**********"
click at [1125, 160] on button "Send" at bounding box center [1148, 156] width 62 height 32
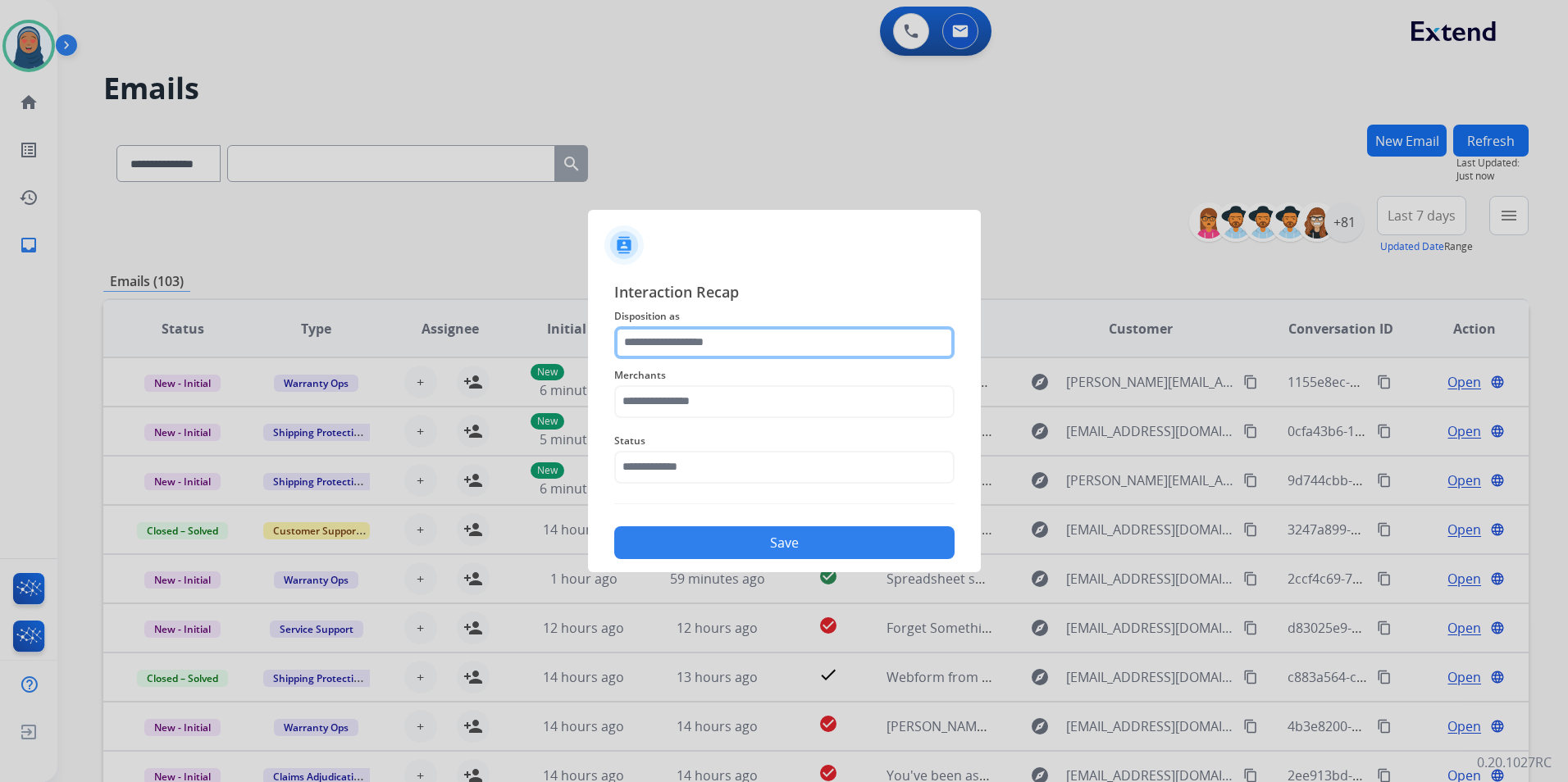
click at [734, 347] on input "text" at bounding box center [784, 342] width 340 height 32
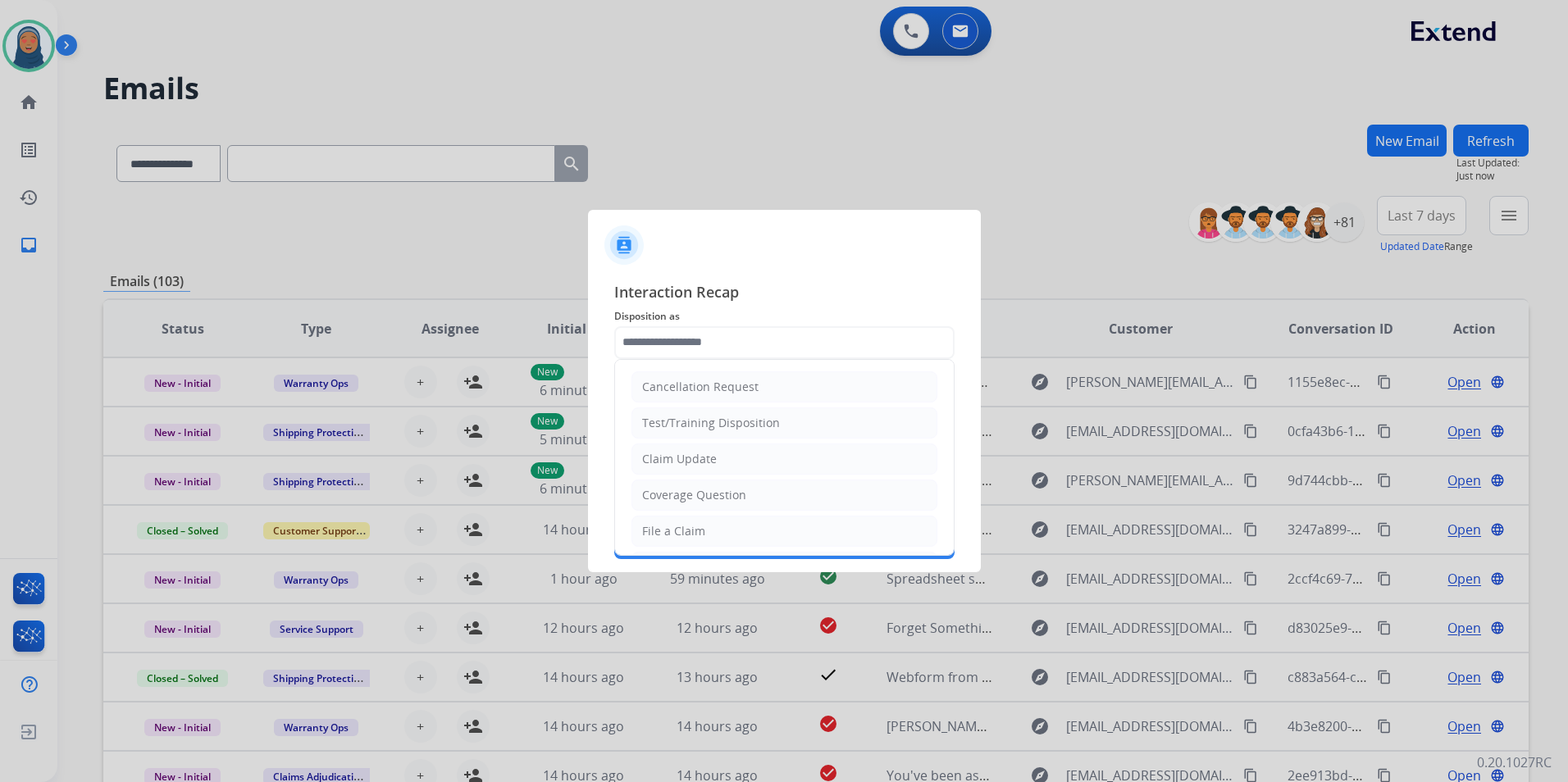
click at [698, 459] on div "Claim Update" at bounding box center [679, 459] width 75 height 16
type input "**********"
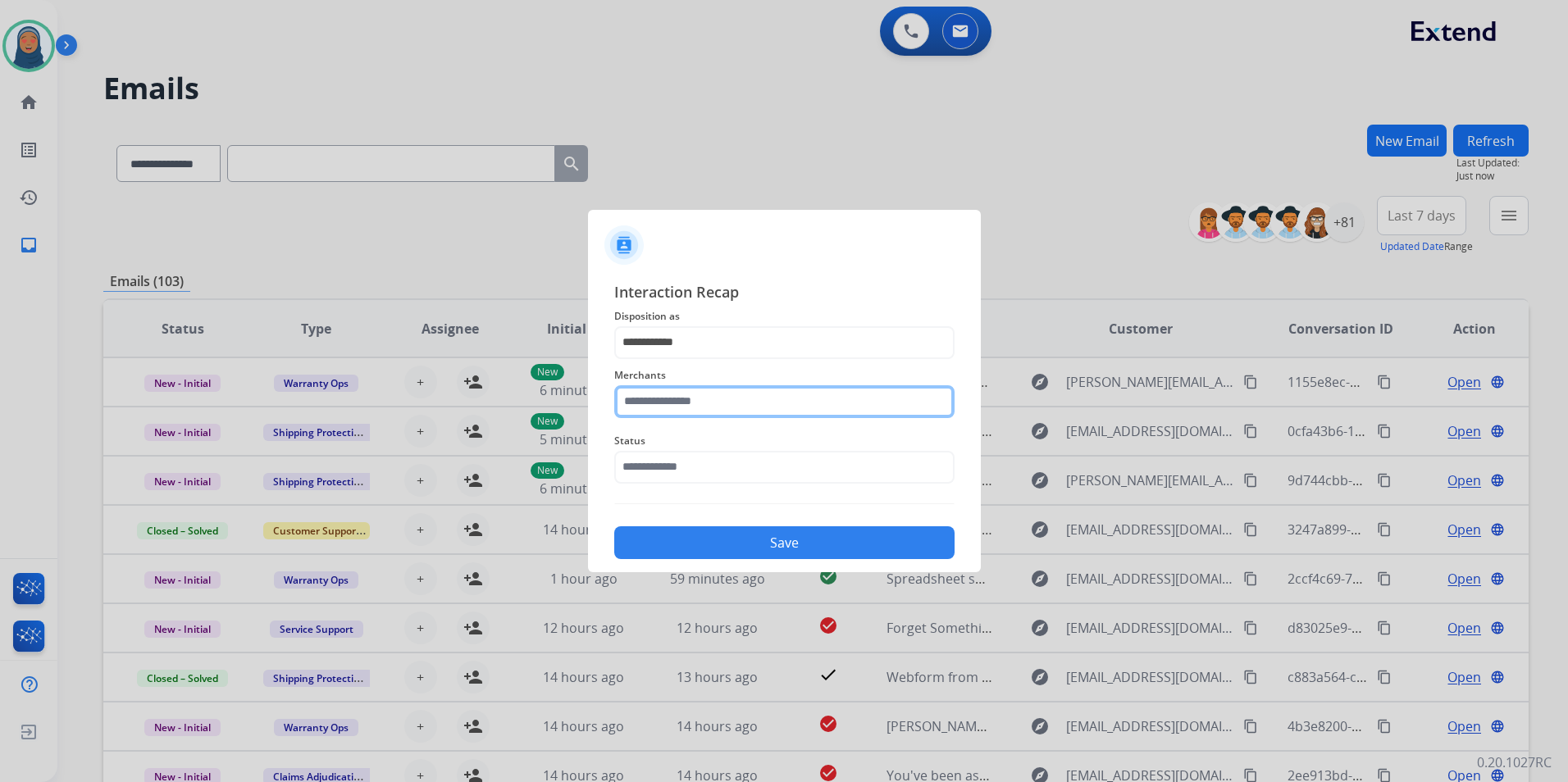
click at [698, 405] on input "text" at bounding box center [784, 402] width 340 height 32
drag, startPoint x: 700, startPoint y: 445, endPoint x: 672, endPoint y: 443, distance: 28.1
click at [700, 445] on div "Cj pony parts" at bounding box center [679, 449] width 73 height 16
type input "**********"
click at [663, 443] on span "Status" at bounding box center [784, 441] width 340 height 20
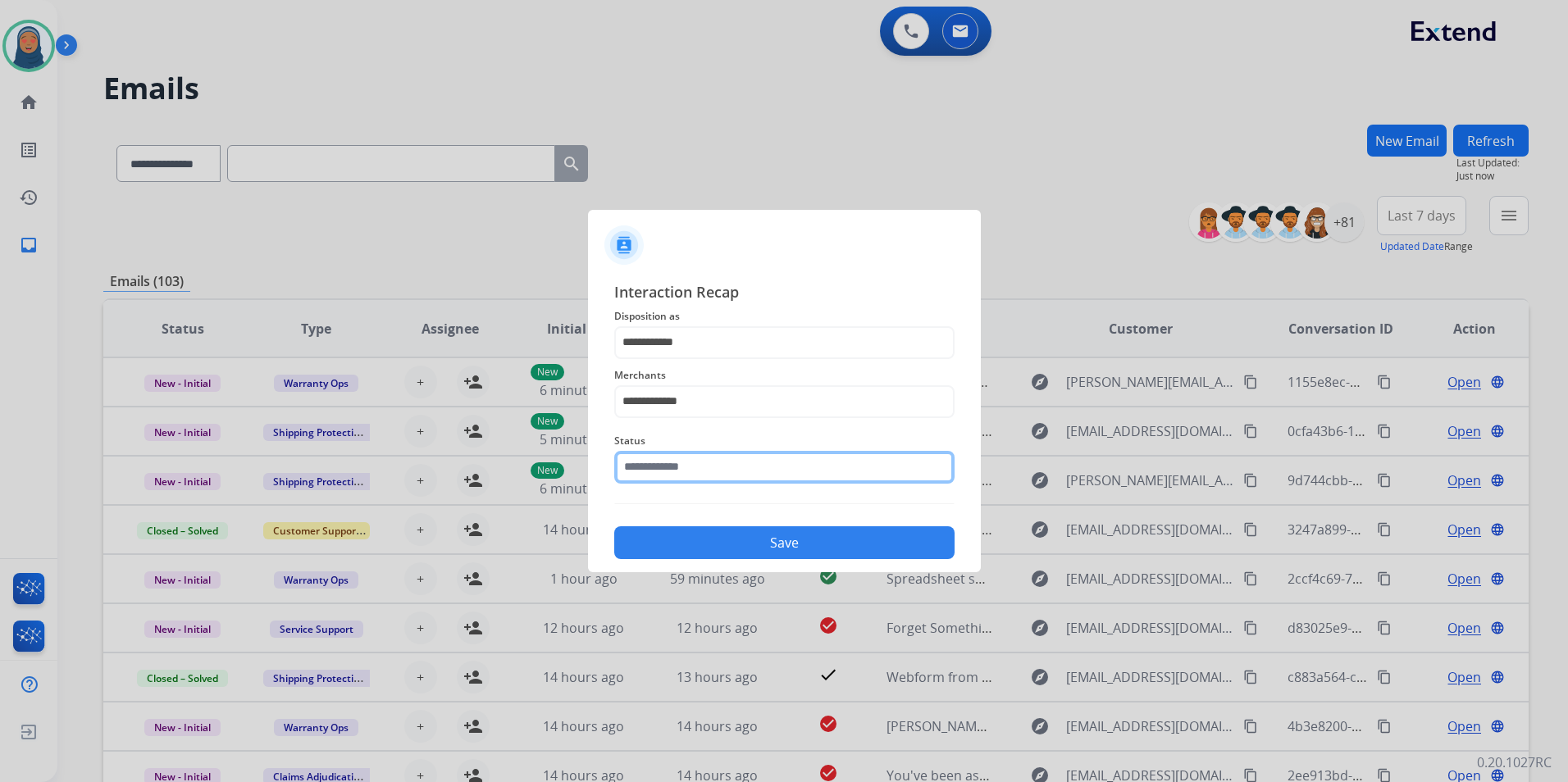
click at [661, 474] on input "text" at bounding box center [784, 468] width 340 height 32
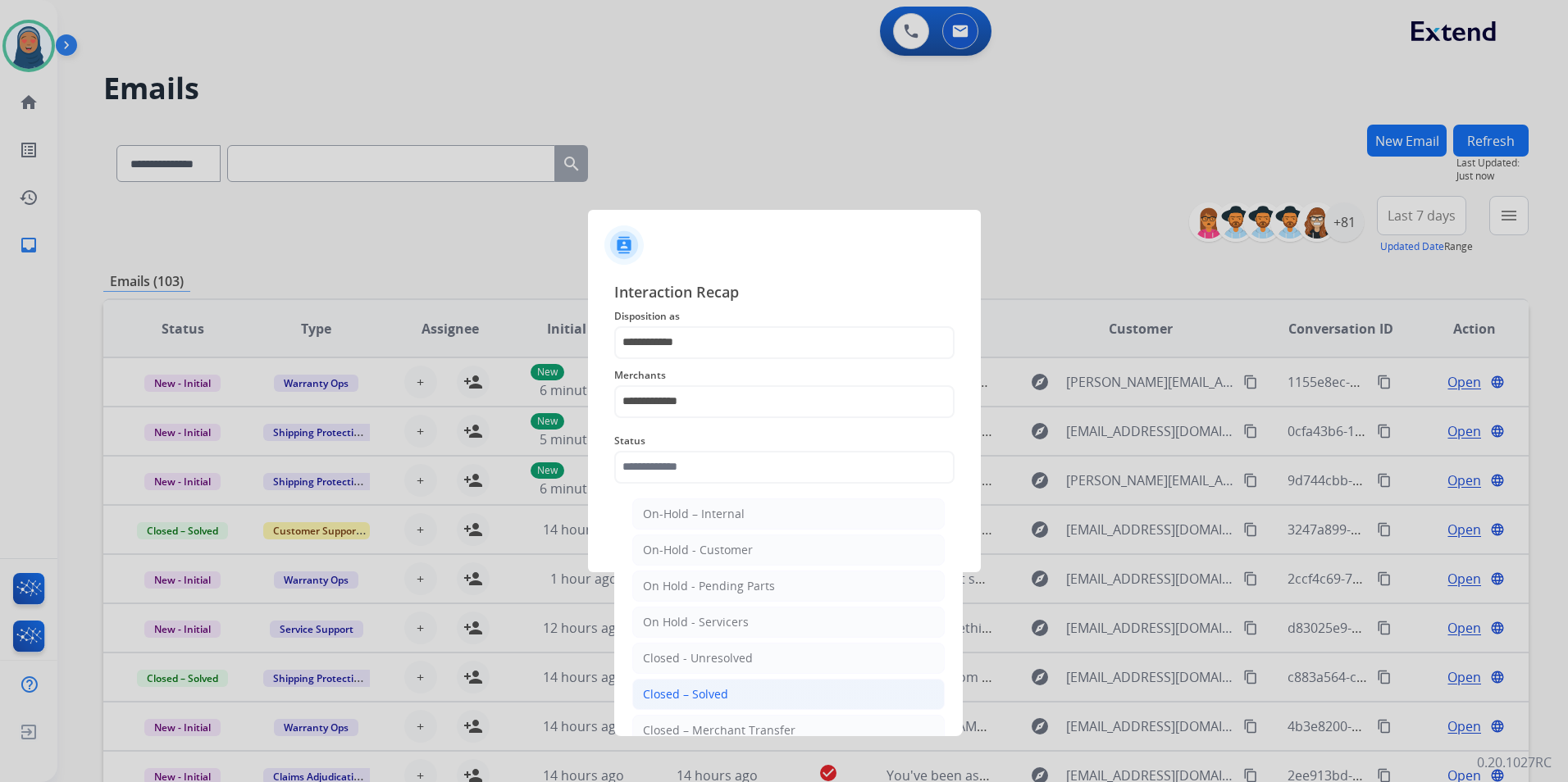
drag, startPoint x: 701, startPoint y: 680, endPoint x: 701, endPoint y: 689, distance: 9.0
click at [701, 687] on li "Closed – Solved" at bounding box center [788, 695] width 313 height 32
type input "**********"
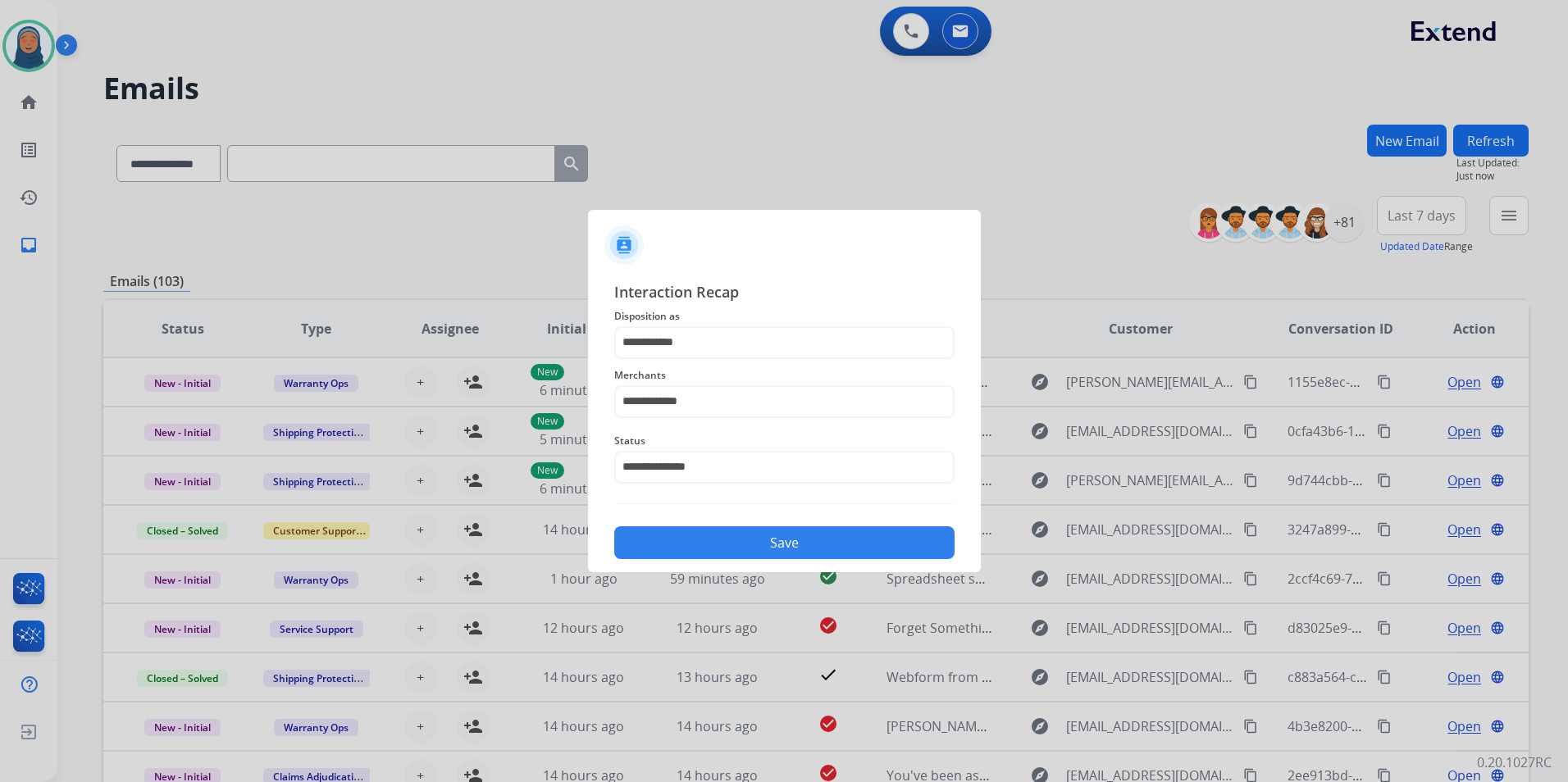
click at [761, 557] on button "Save" at bounding box center [784, 542] width 340 height 32
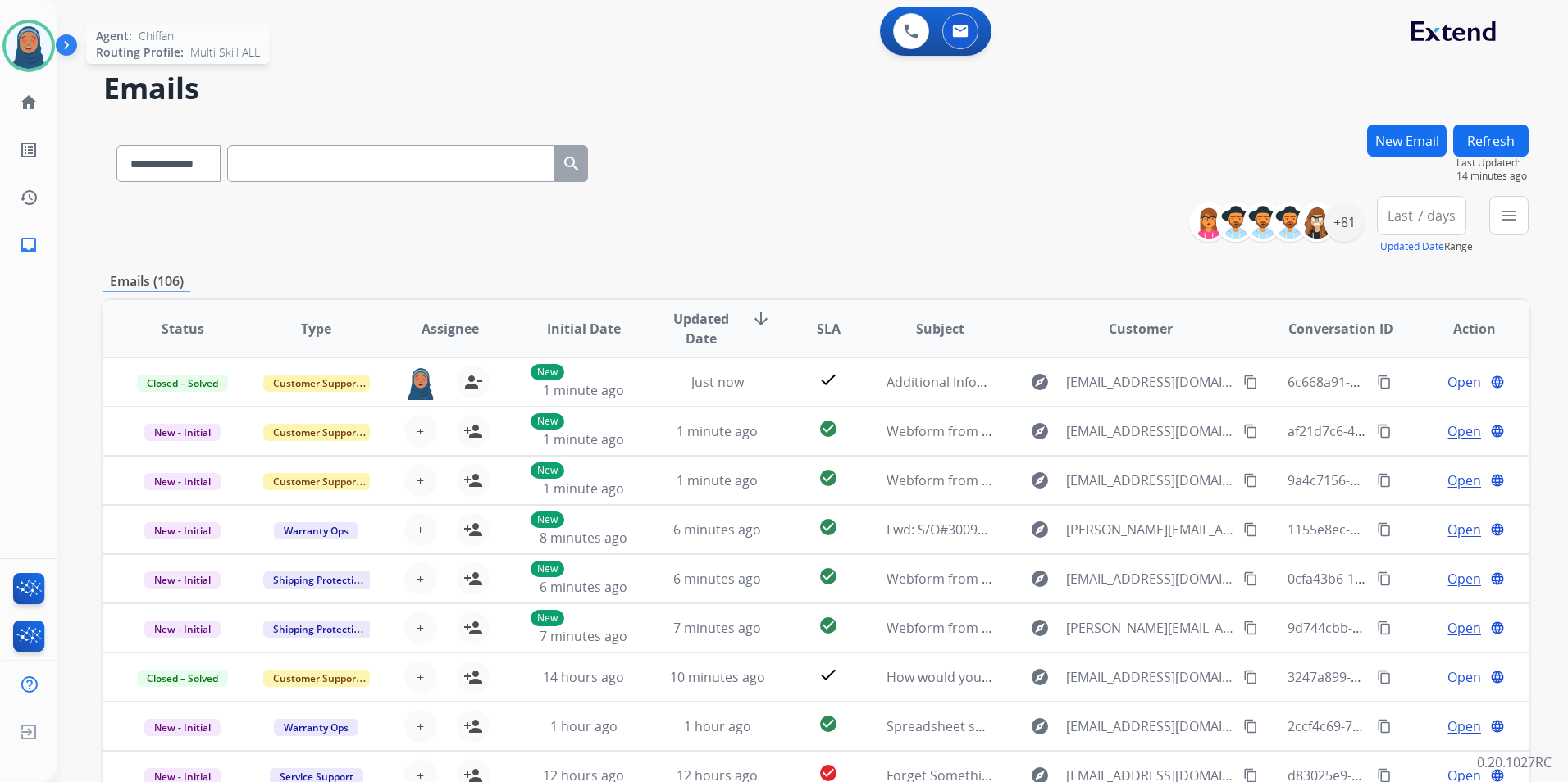
click at [27, 46] on img at bounding box center [28, 45] width 46 height 46
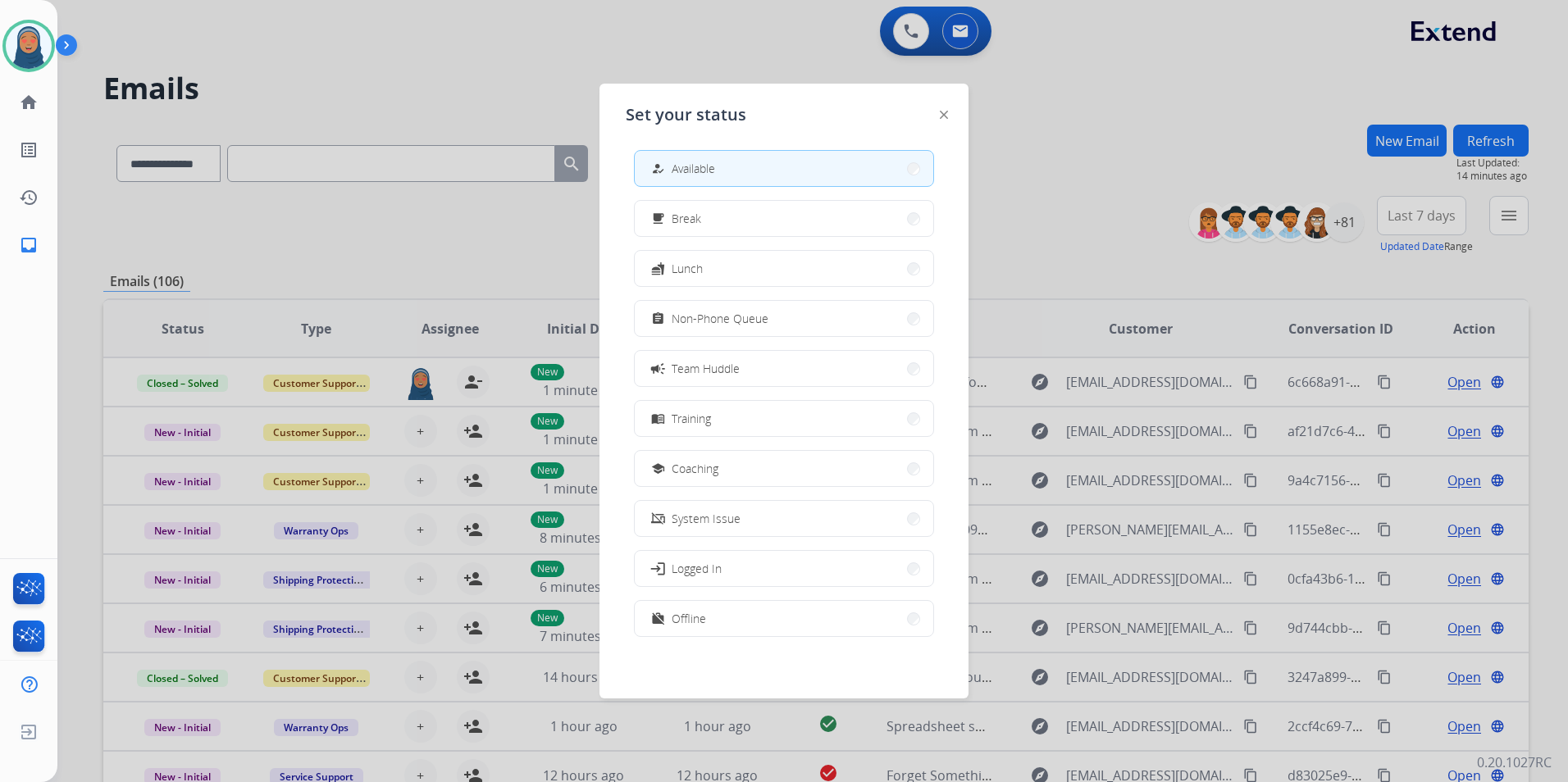
scroll to position [5, 0]
click at [702, 223] on button "free_breakfast Break" at bounding box center [784, 217] width 298 height 35
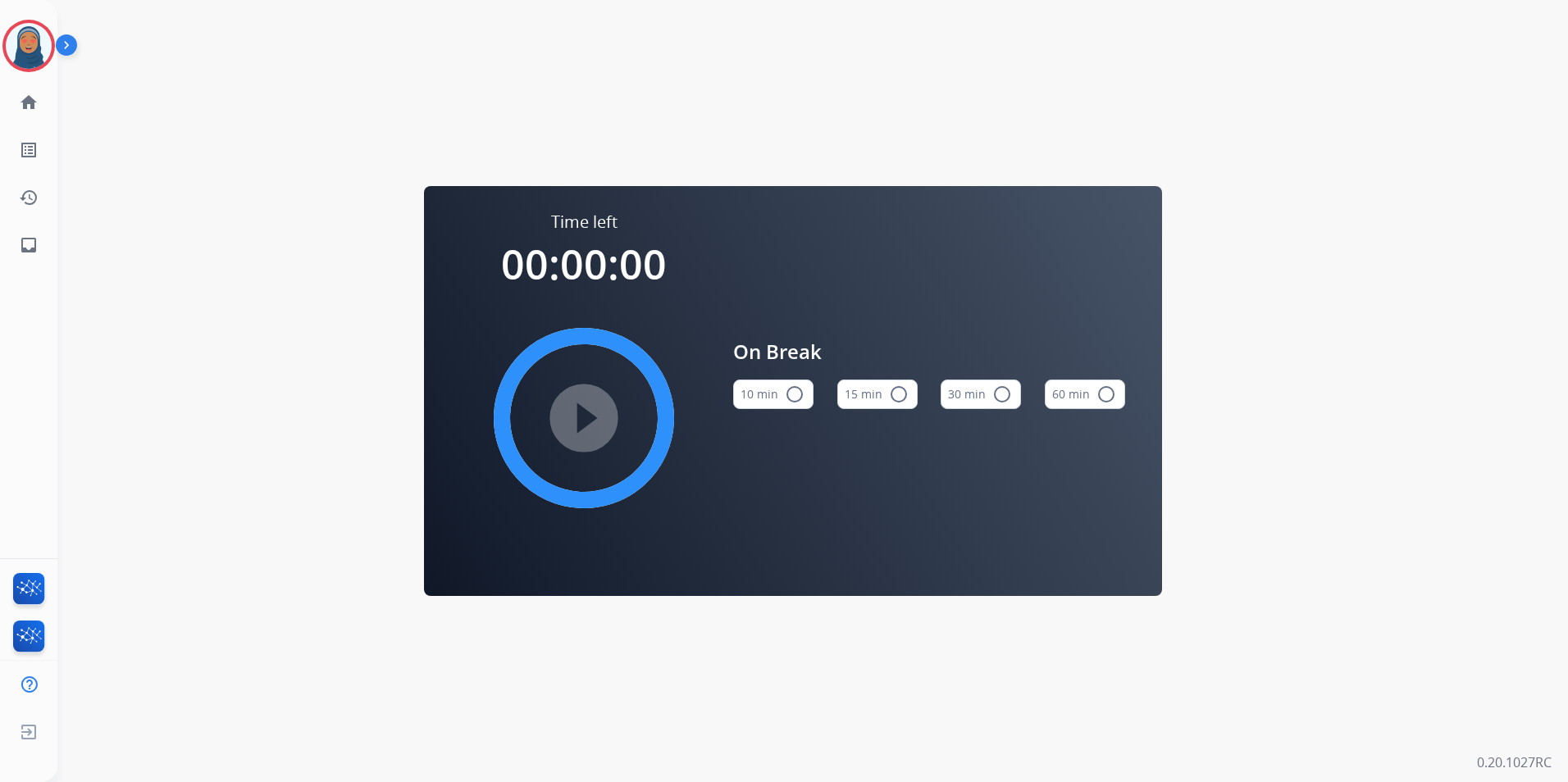
click at [893, 396] on mat-icon "radio_button_unchecked" at bounding box center [899, 395] width 20 height 20
click at [574, 419] on mat-icon "play_circle_filled" at bounding box center [584, 418] width 20 height 20
click at [24, 44] on img at bounding box center [28, 45] width 46 height 46
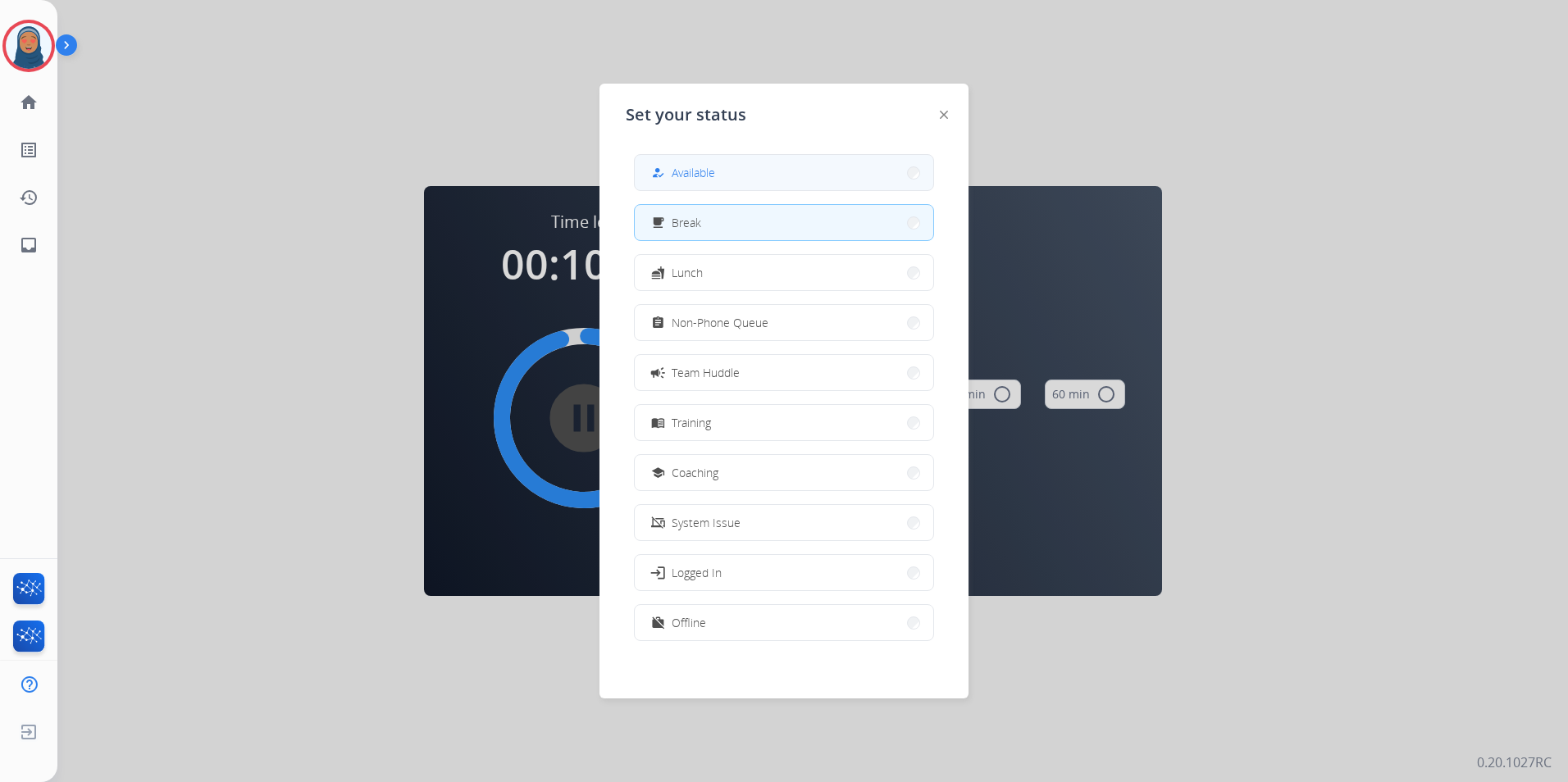
click at [657, 173] on mat-icon "how_to_reg" at bounding box center [657, 172] width 14 height 14
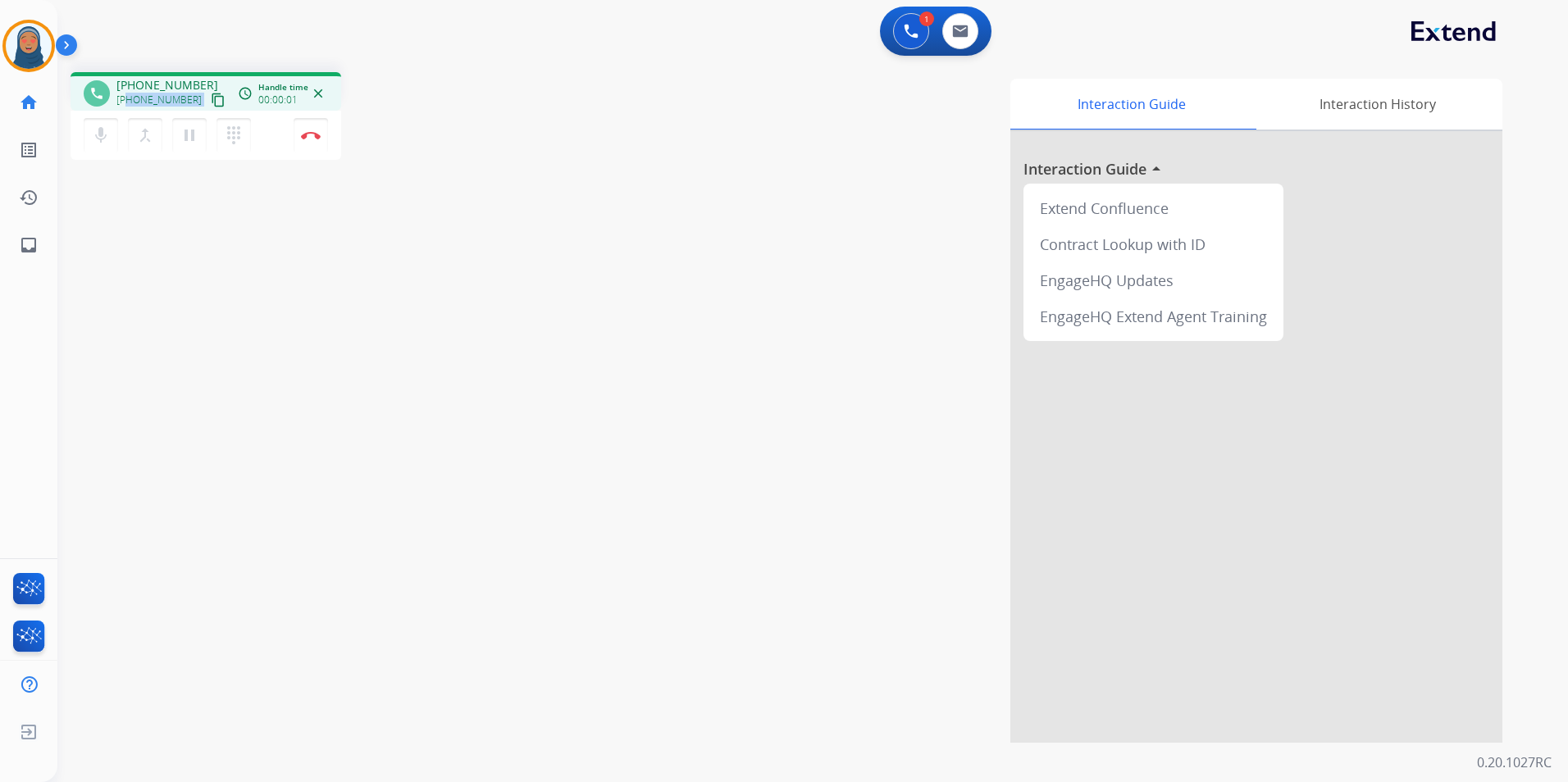
drag, startPoint x: 187, startPoint y: 100, endPoint x: 129, endPoint y: 101, distance: 58.0
click at [129, 101] on div "+14234437298 content_copy" at bounding box center [172, 100] width 112 height 20
click at [315, 141] on button "Disconnect" at bounding box center [311, 135] width 34 height 34
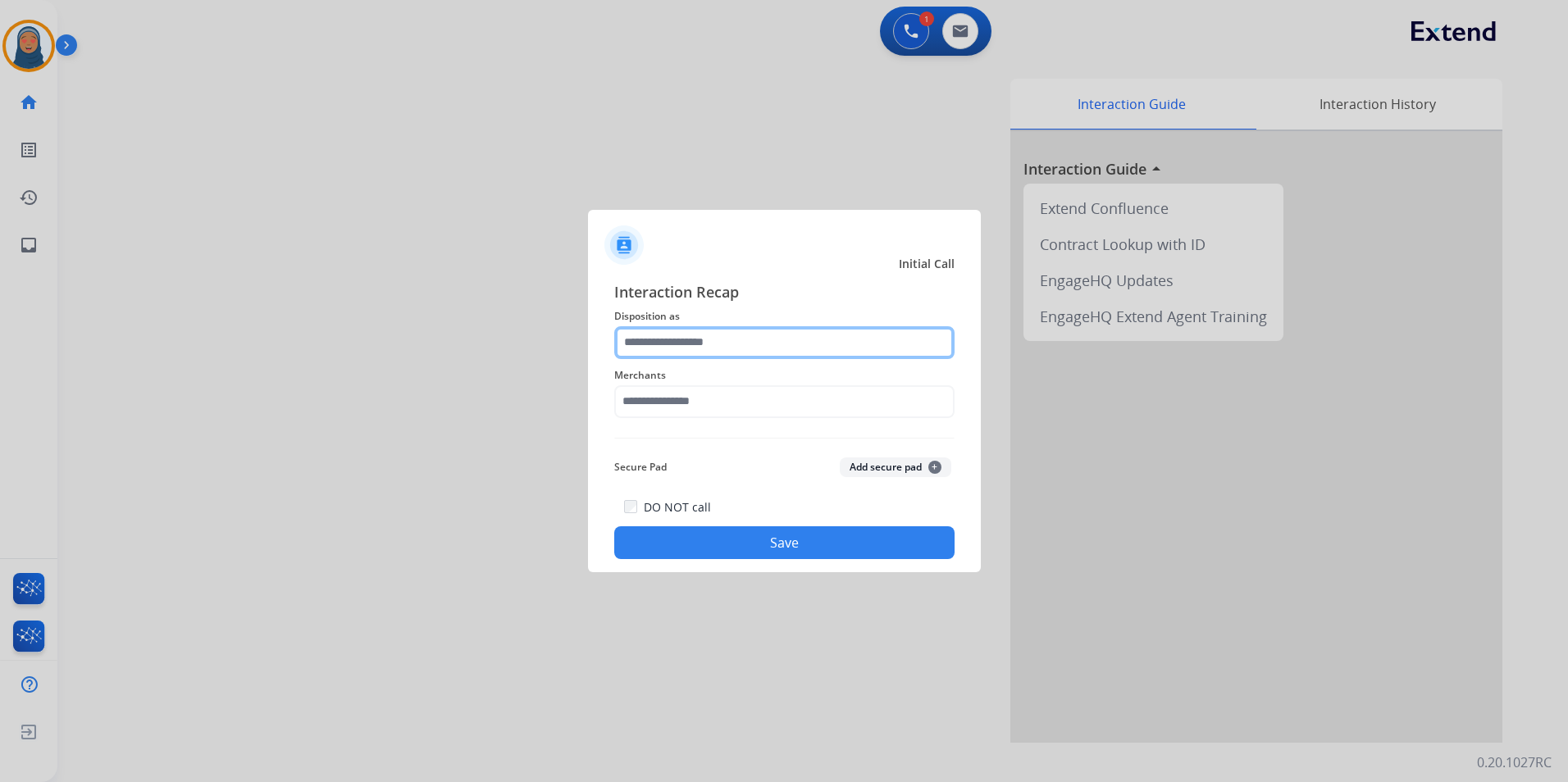
click at [682, 353] on input "text" at bounding box center [784, 342] width 340 height 32
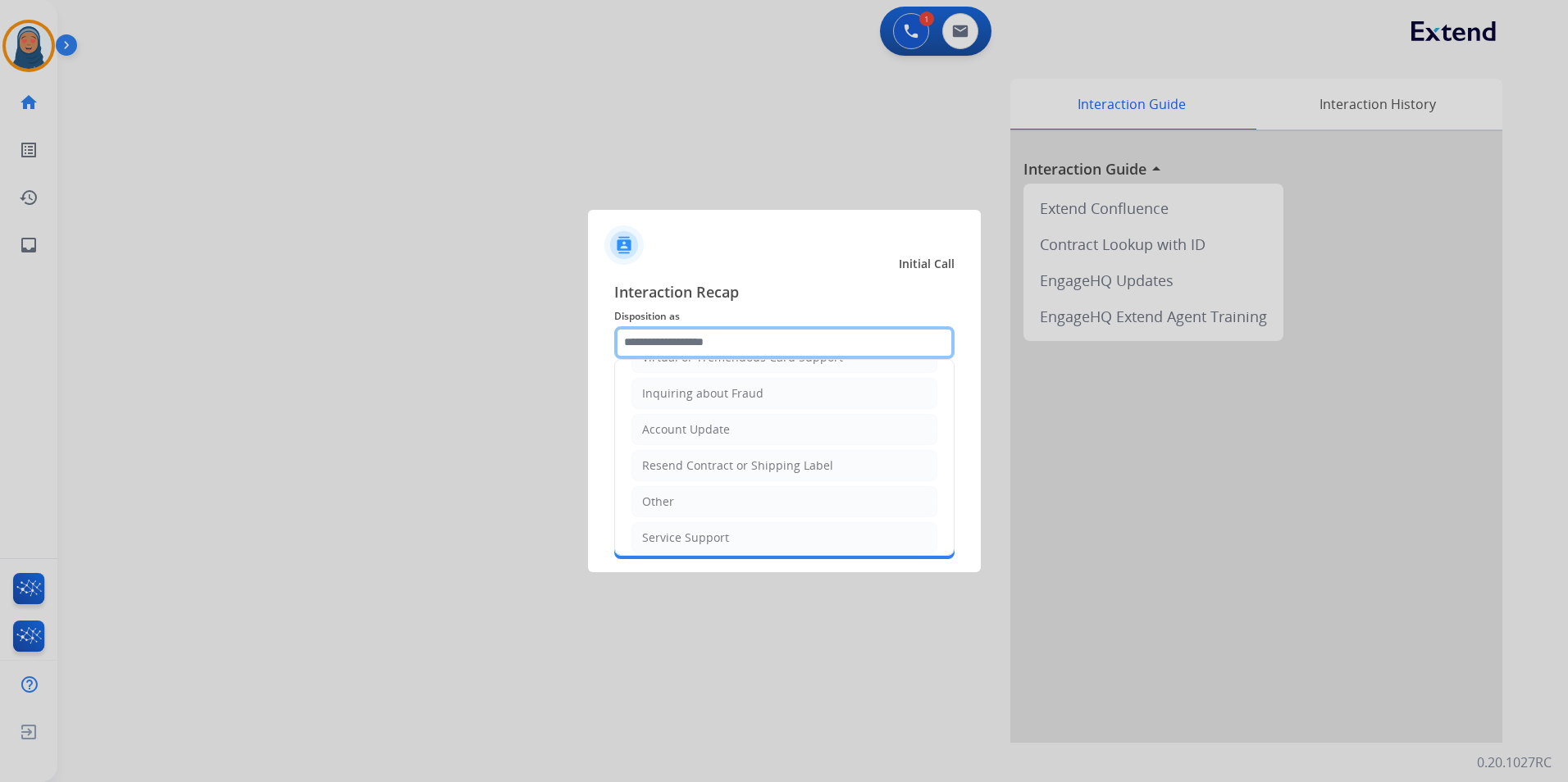
scroll to position [256, 0]
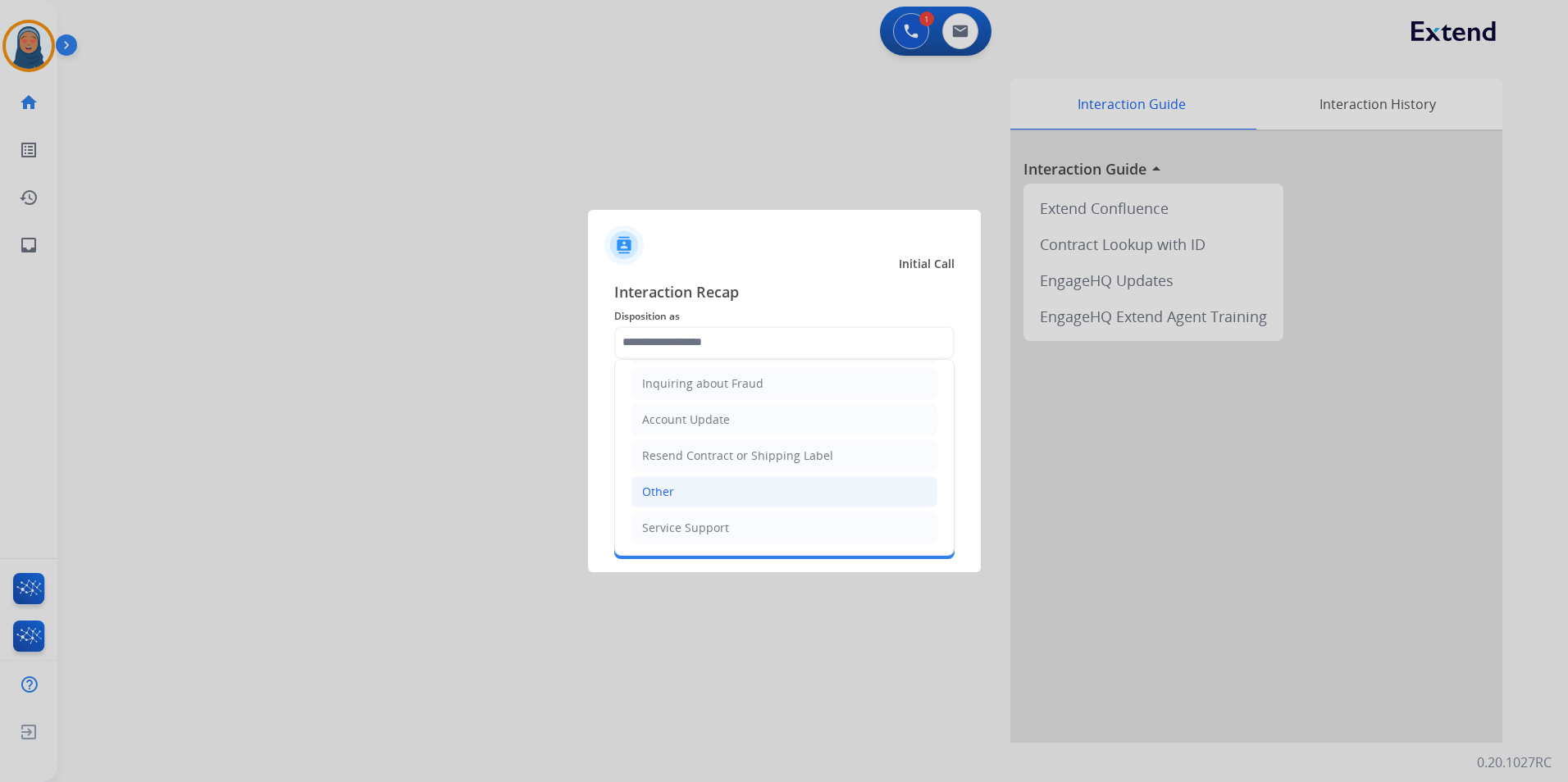
click at [684, 495] on li "Other" at bounding box center [784, 492] width 306 height 32
type input "*****"
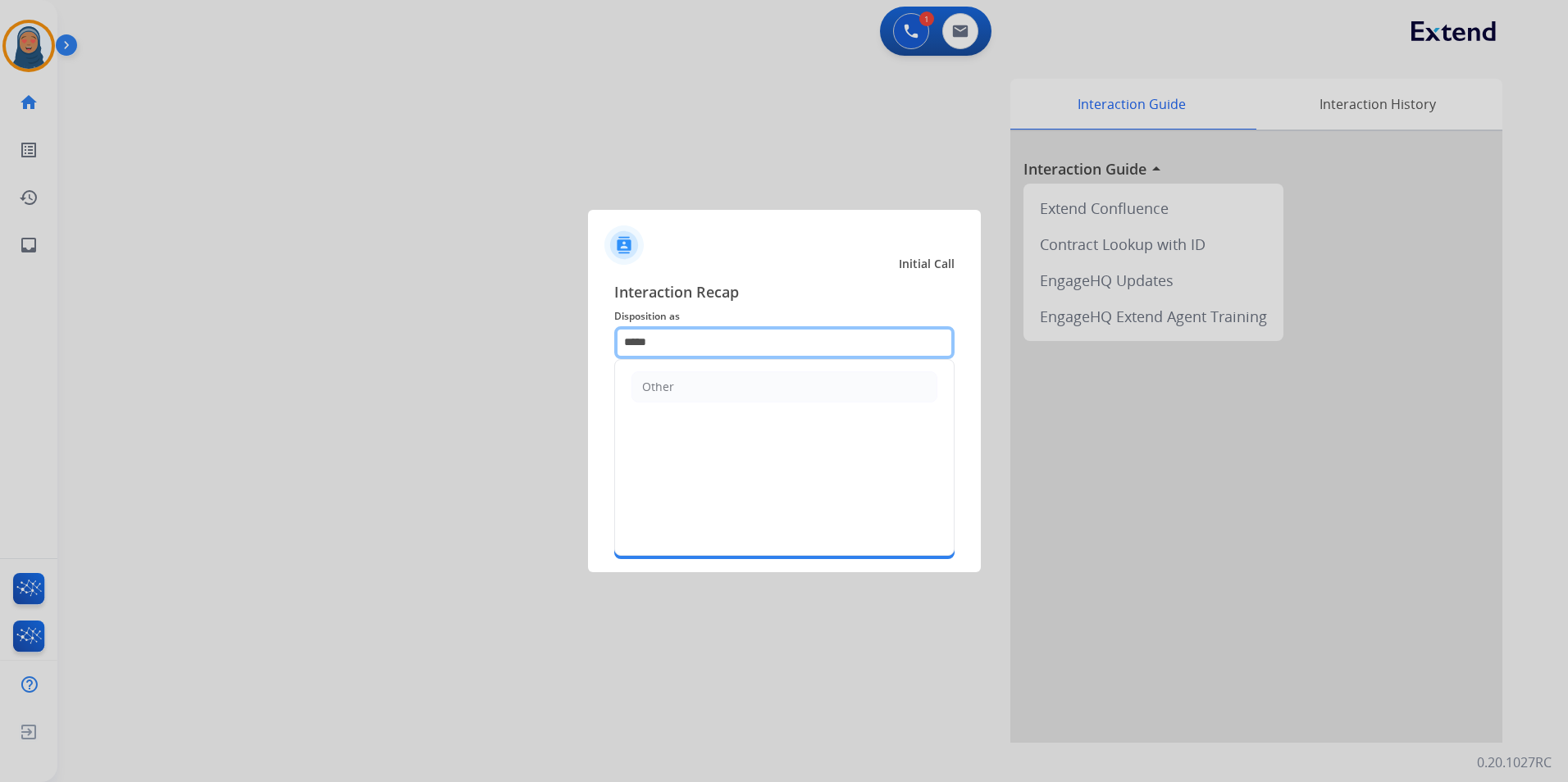
drag, startPoint x: 648, startPoint y: 340, endPoint x: 218, endPoint y: 339, distance: 430.0
click at [0, 339] on app-contact-recap-modal "Initial Call Interaction Recap Disposition as ***** Other Merchants Secure Pad …" at bounding box center [0, 391] width 0 height 782
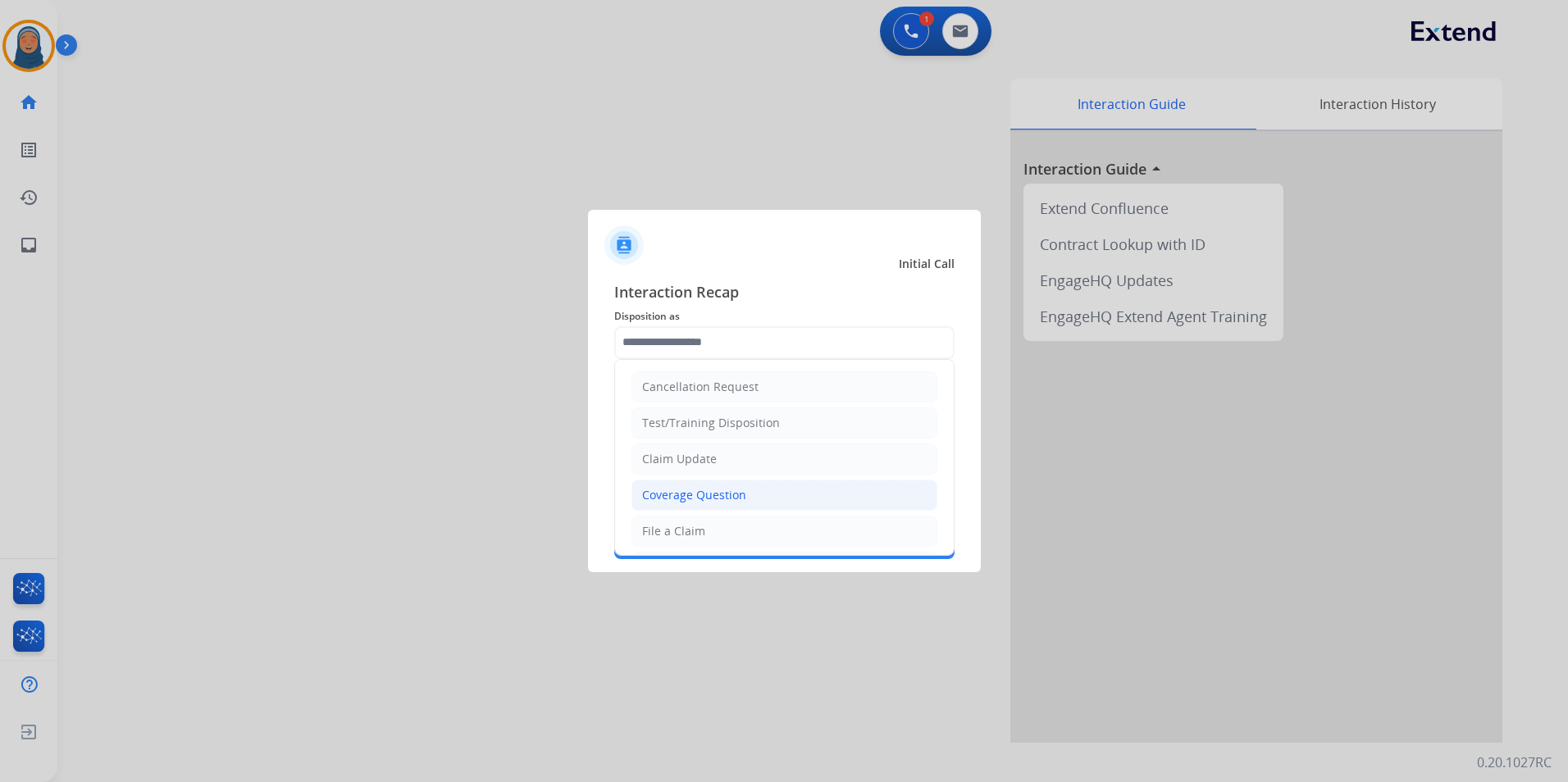
click at [683, 487] on div "Coverage Question" at bounding box center [694, 496] width 104 height 16
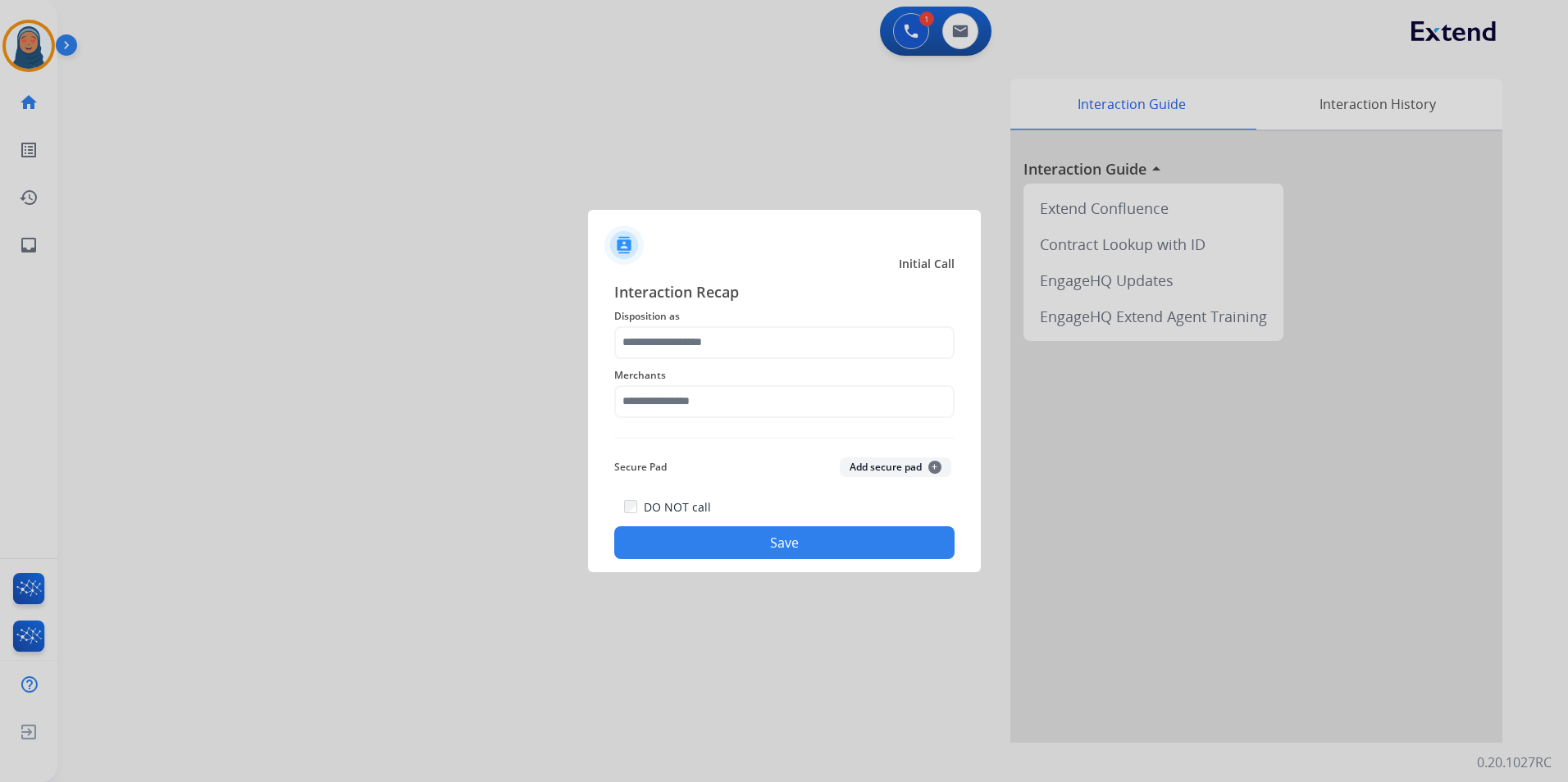
type input "**********"
click at [681, 411] on input "text" at bounding box center [784, 402] width 340 height 32
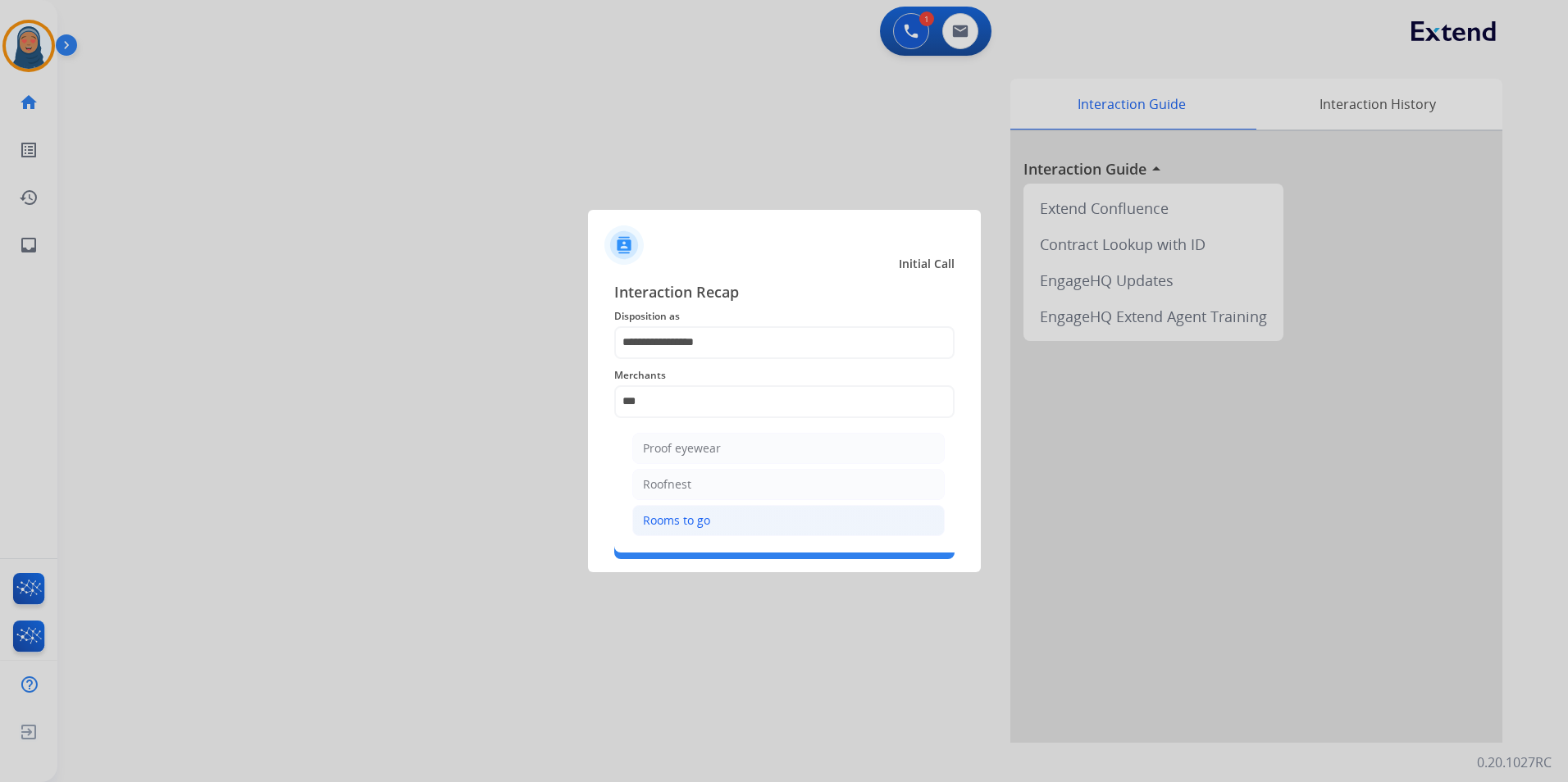
click at [714, 519] on li "Rooms to go" at bounding box center [788, 521] width 313 height 32
type input "**********"
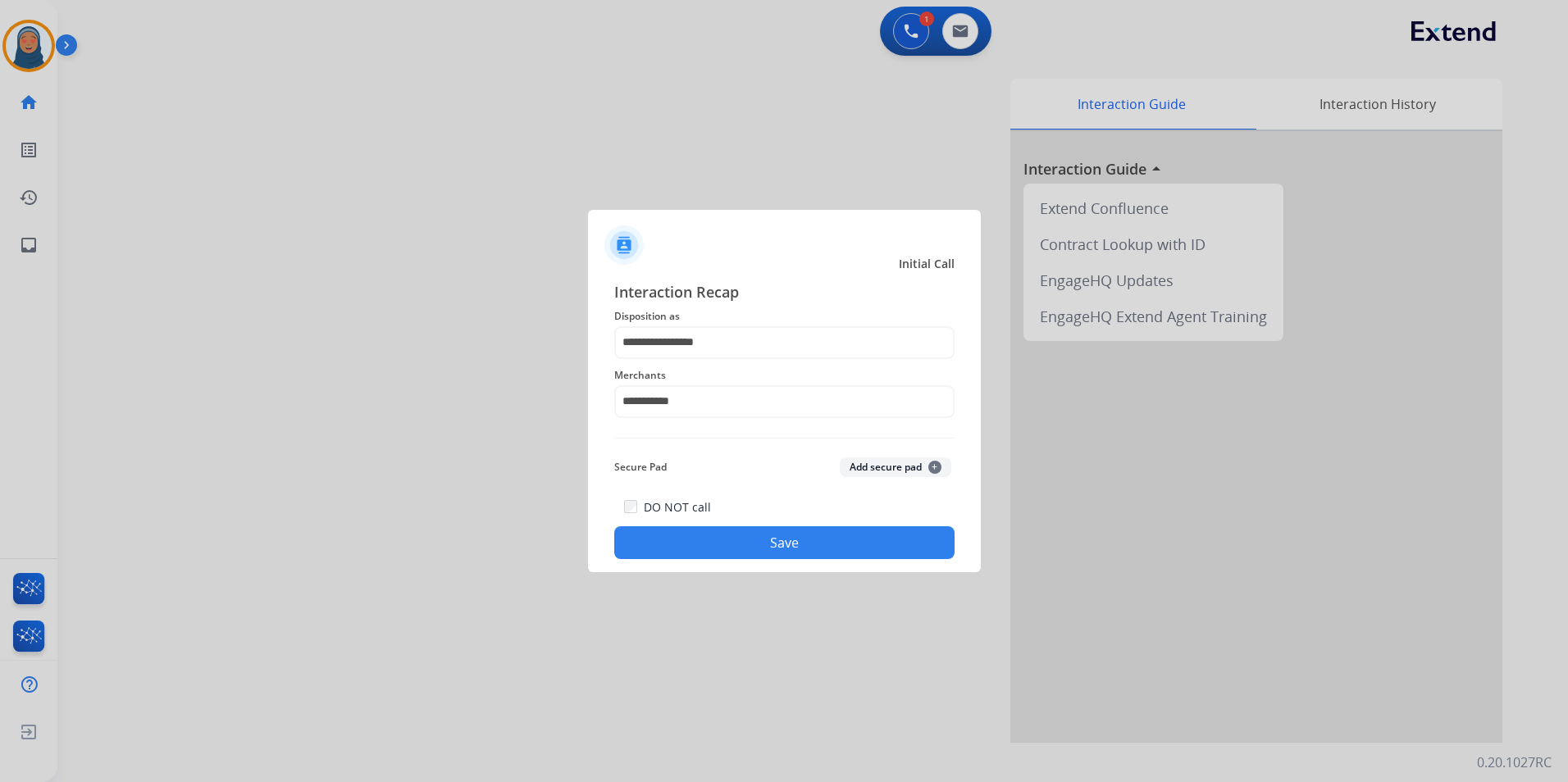
drag, startPoint x: 755, startPoint y: 541, endPoint x: 782, endPoint y: 542, distance: 27.0
click at [757, 541] on button "Save" at bounding box center [784, 542] width 340 height 32
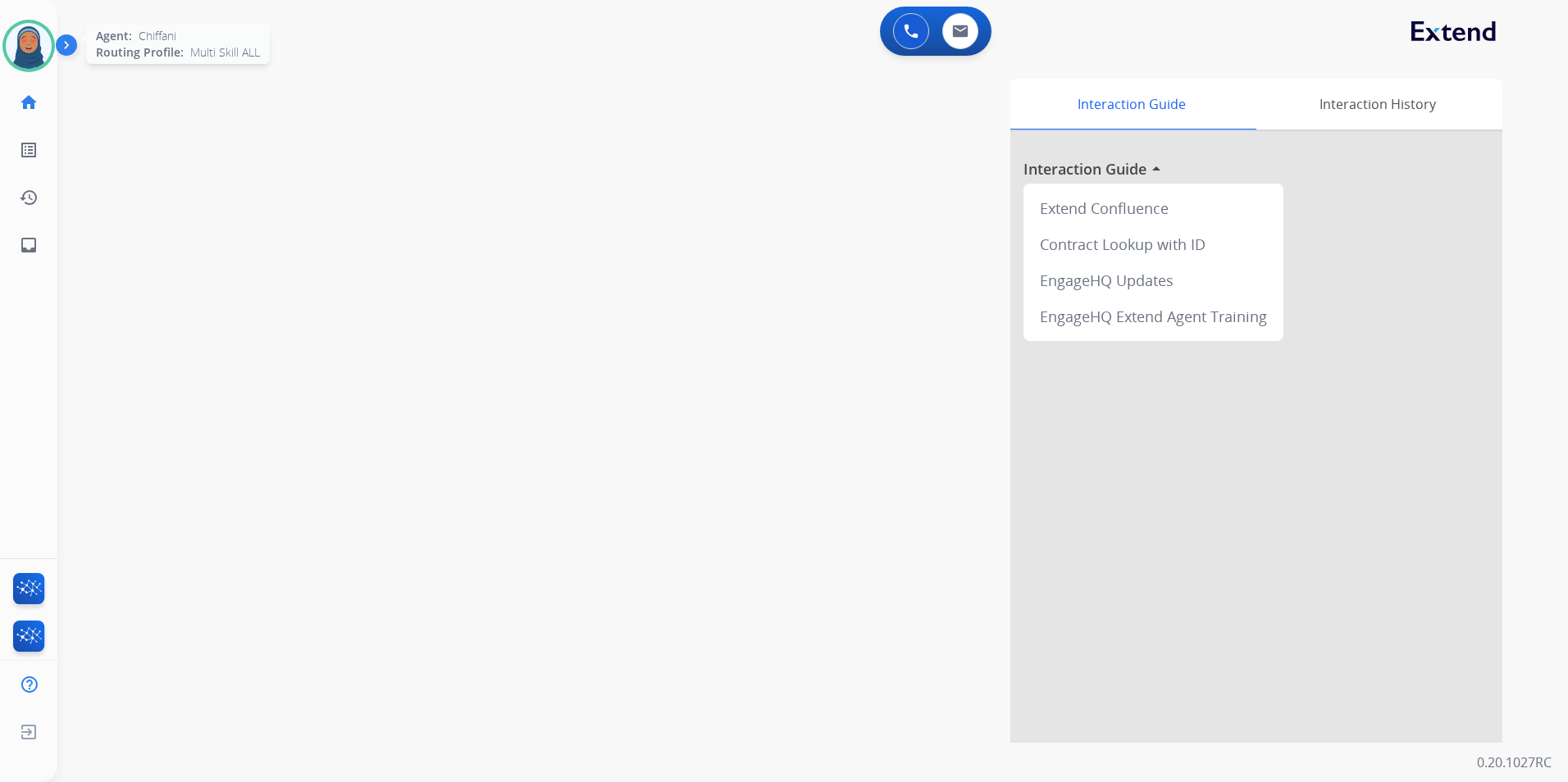
click at [27, 44] on img at bounding box center [28, 45] width 46 height 46
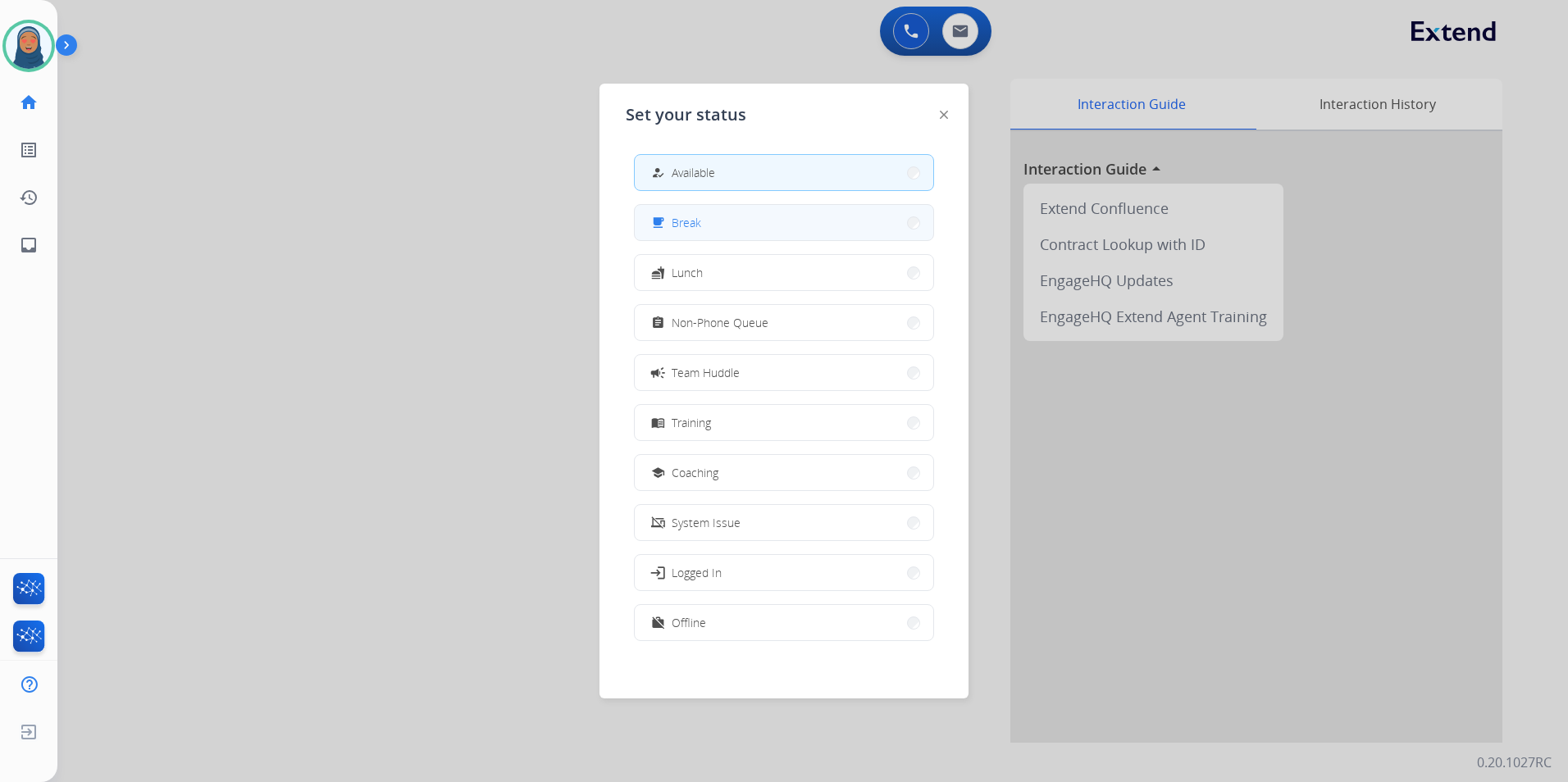
click at [760, 219] on button "free_breakfast Break" at bounding box center [784, 223] width 298 height 35
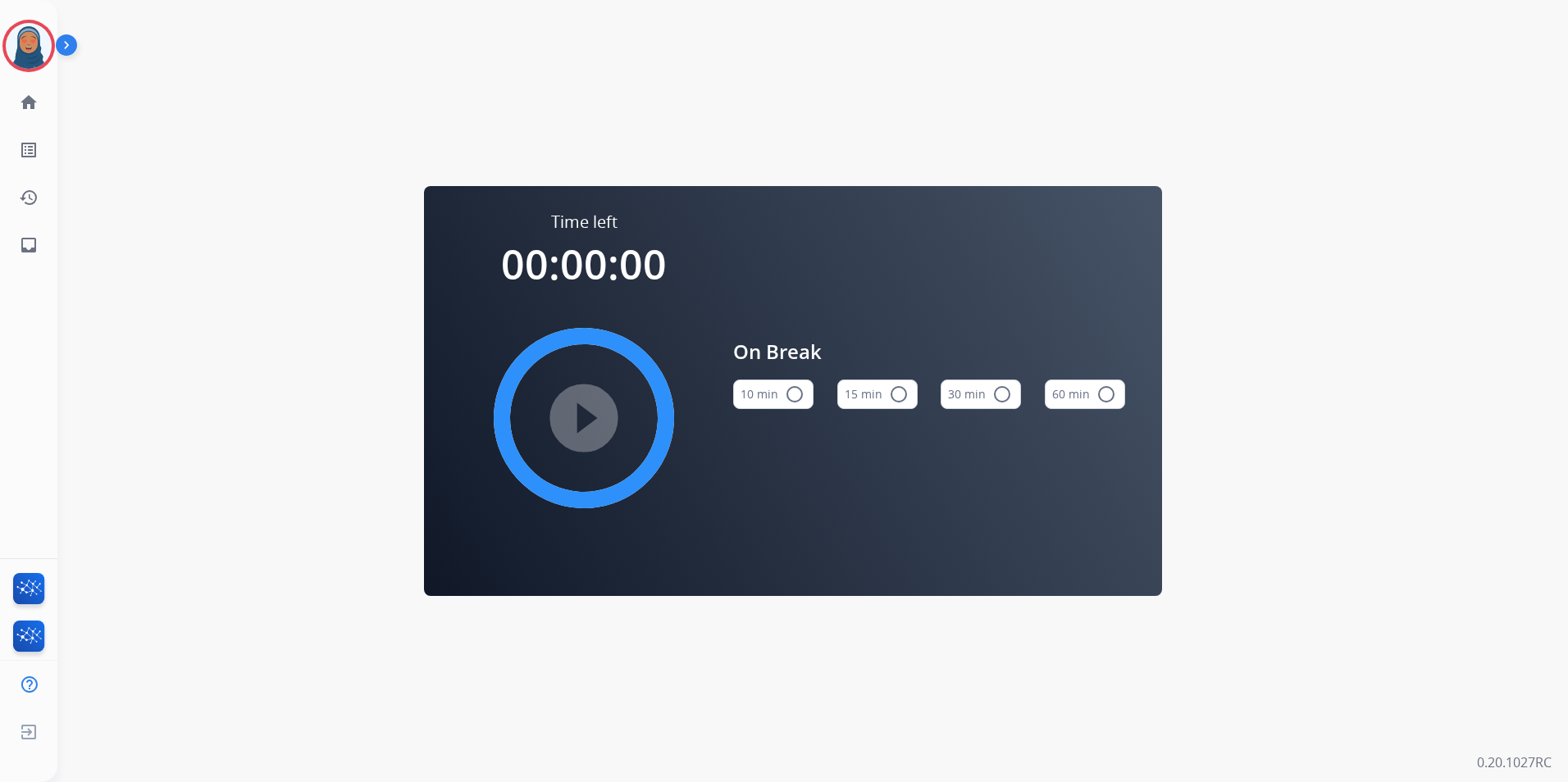
click at [901, 397] on mat-icon "radio_button_unchecked" at bounding box center [899, 395] width 20 height 20
click at [29, 49] on img at bounding box center [28, 45] width 46 height 46
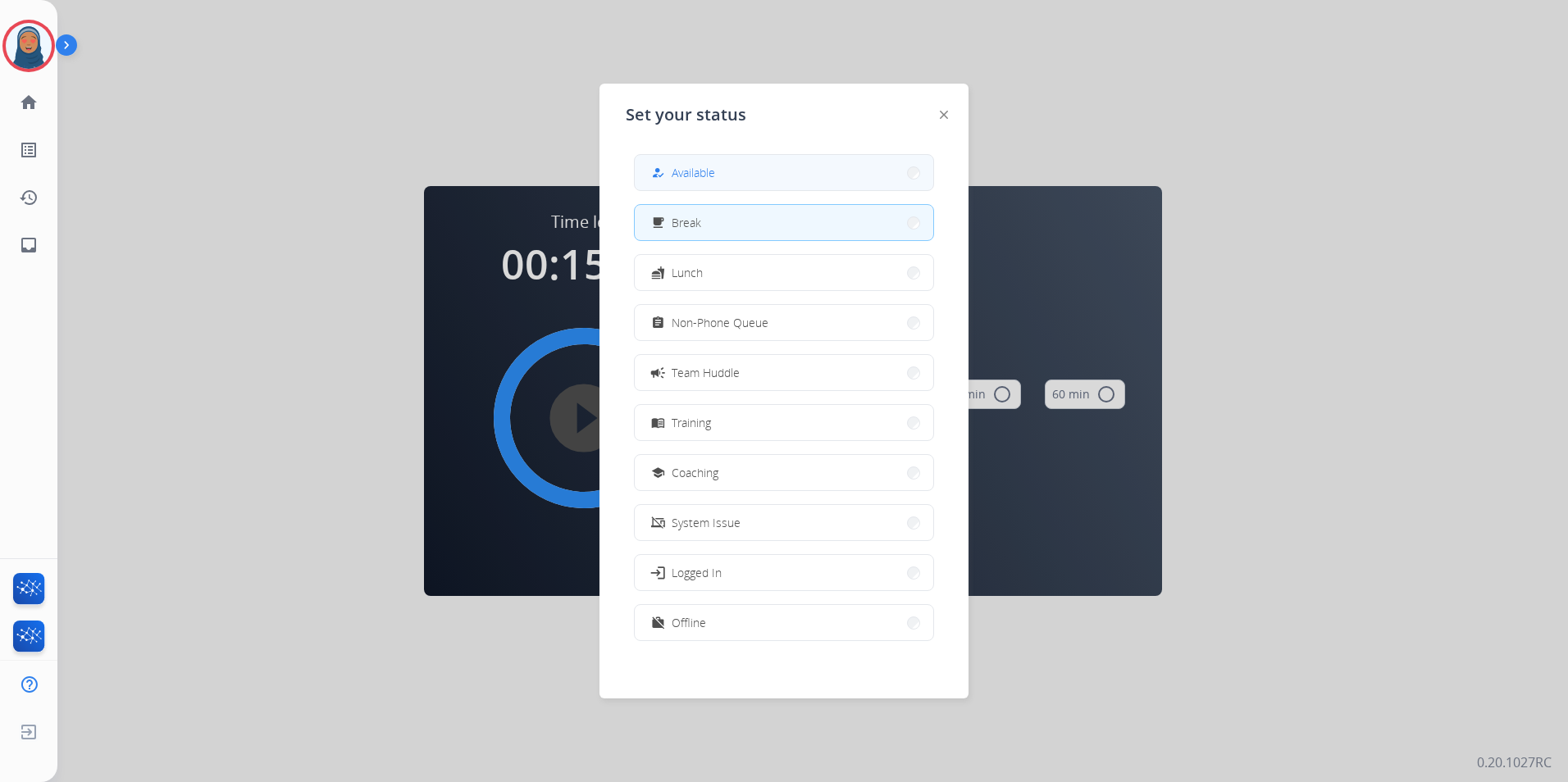
click at [709, 178] on span "Available" at bounding box center [693, 172] width 43 height 17
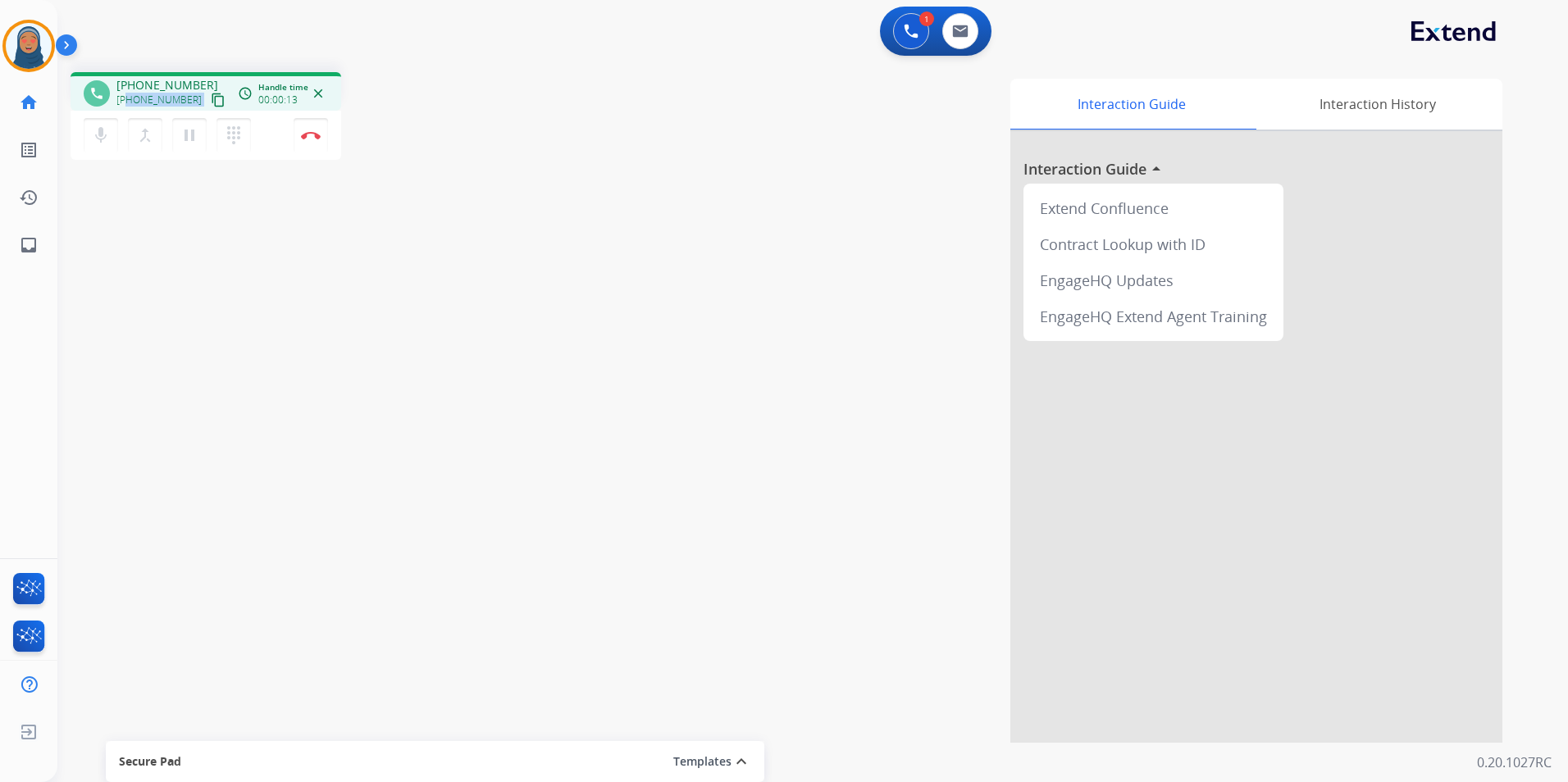
drag, startPoint x: 187, startPoint y: 102, endPoint x: 129, endPoint y: 105, distance: 58.1
click at [129, 105] on div "+15044159963 content_copy" at bounding box center [172, 100] width 112 height 20
copy div "5044159963 content_copy access_time Call metrics Queue 00:10 Hold 00:00 Talk 00…"
click at [309, 141] on button "Disconnect" at bounding box center [311, 135] width 34 height 34
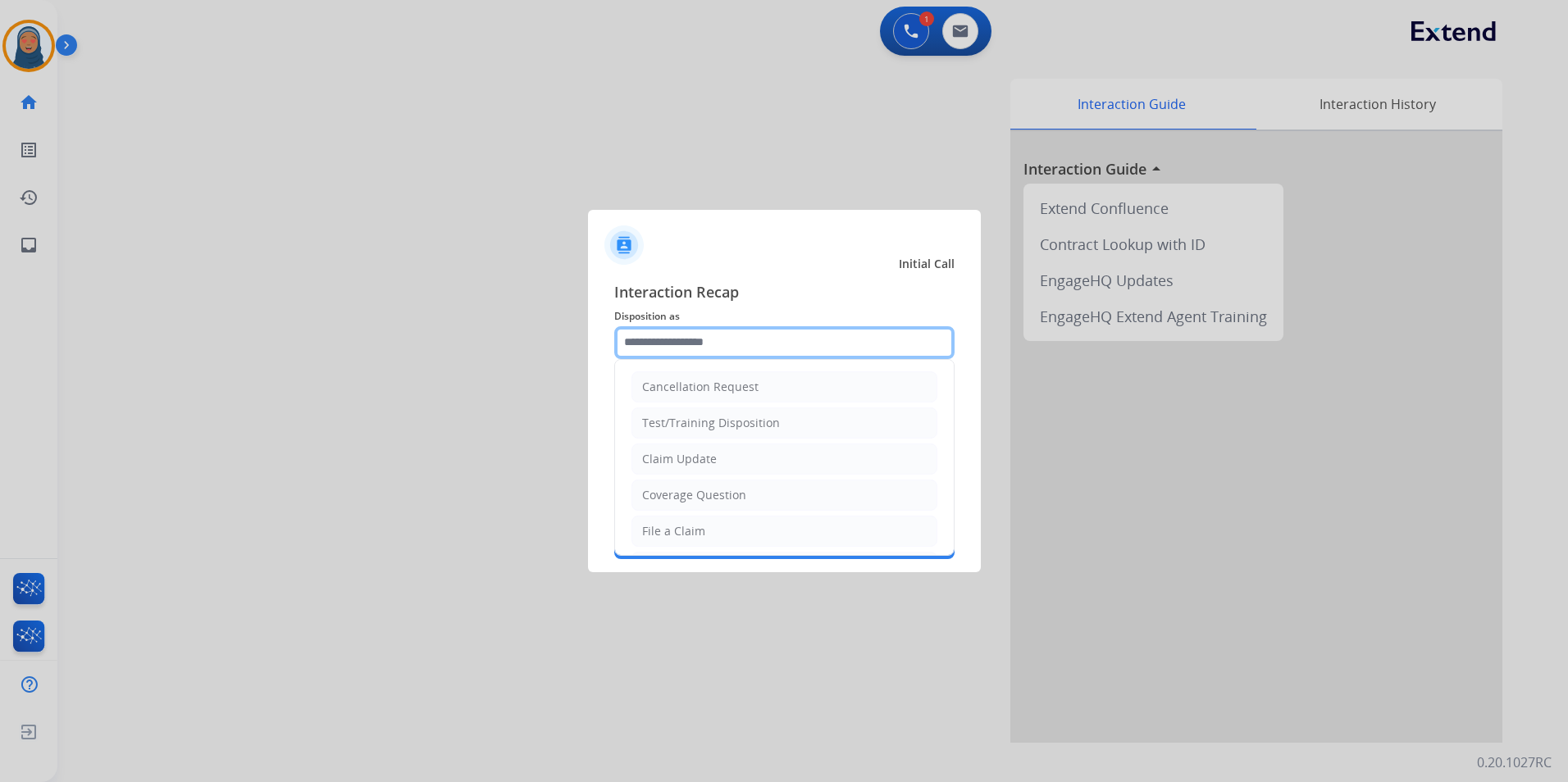
click at [737, 339] on input "text" at bounding box center [784, 342] width 340 height 32
click at [712, 459] on div "Claim Update" at bounding box center [679, 459] width 75 height 16
type input "**********"
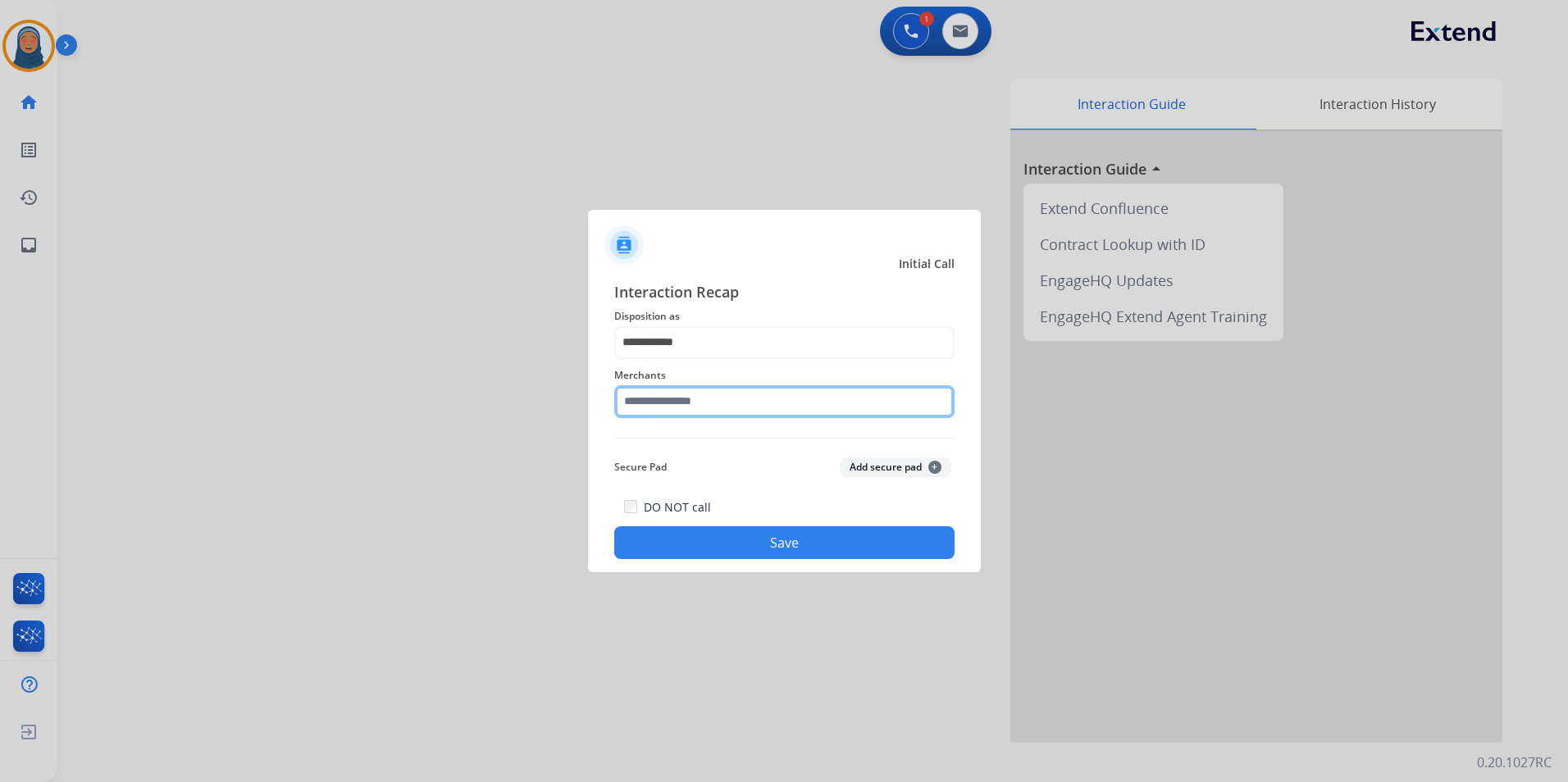
click at [712, 405] on input "text" at bounding box center [784, 402] width 340 height 32
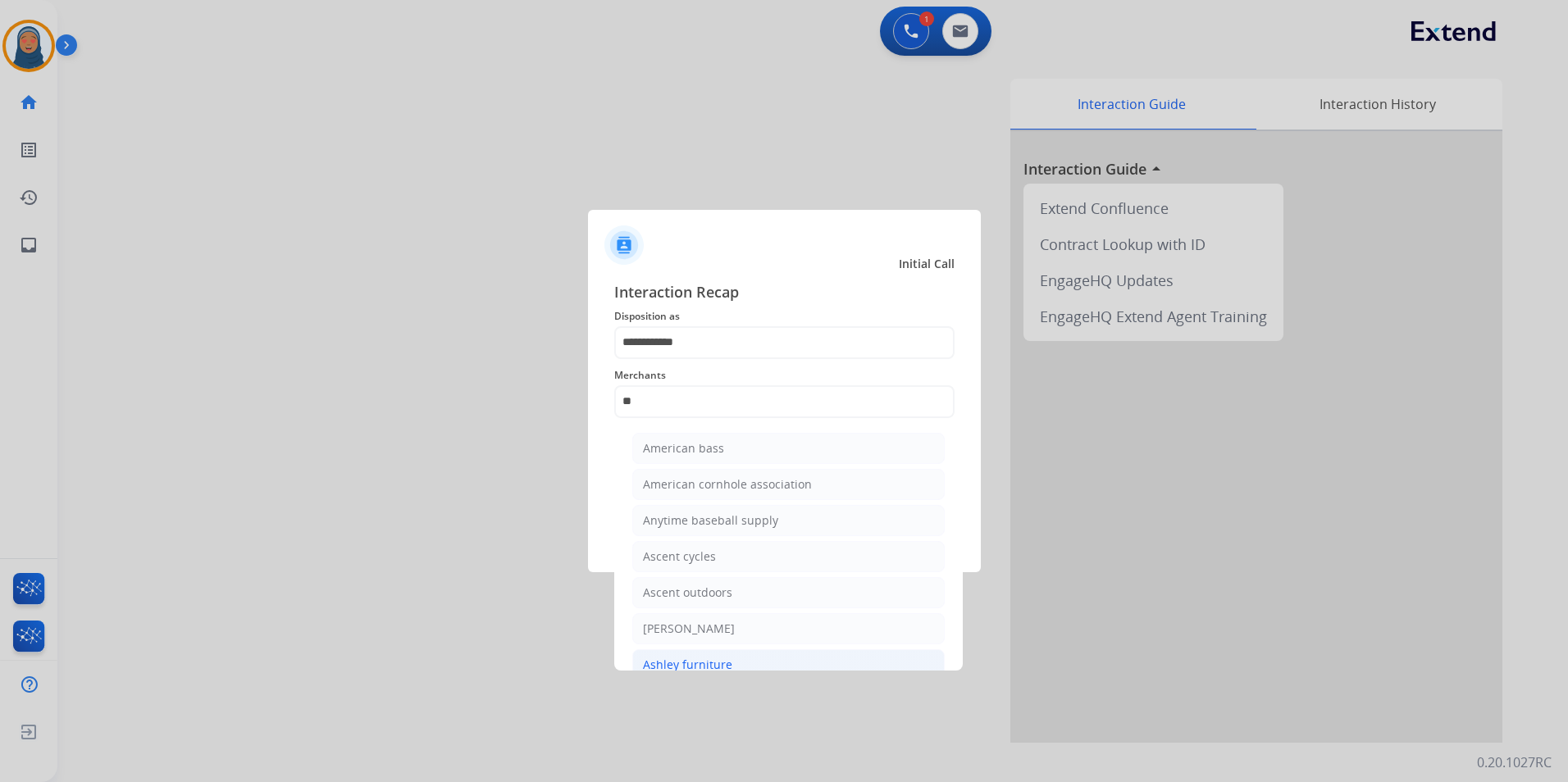
click at [706, 659] on div "Ashley furniture" at bounding box center [687, 665] width 89 height 16
type input "**********"
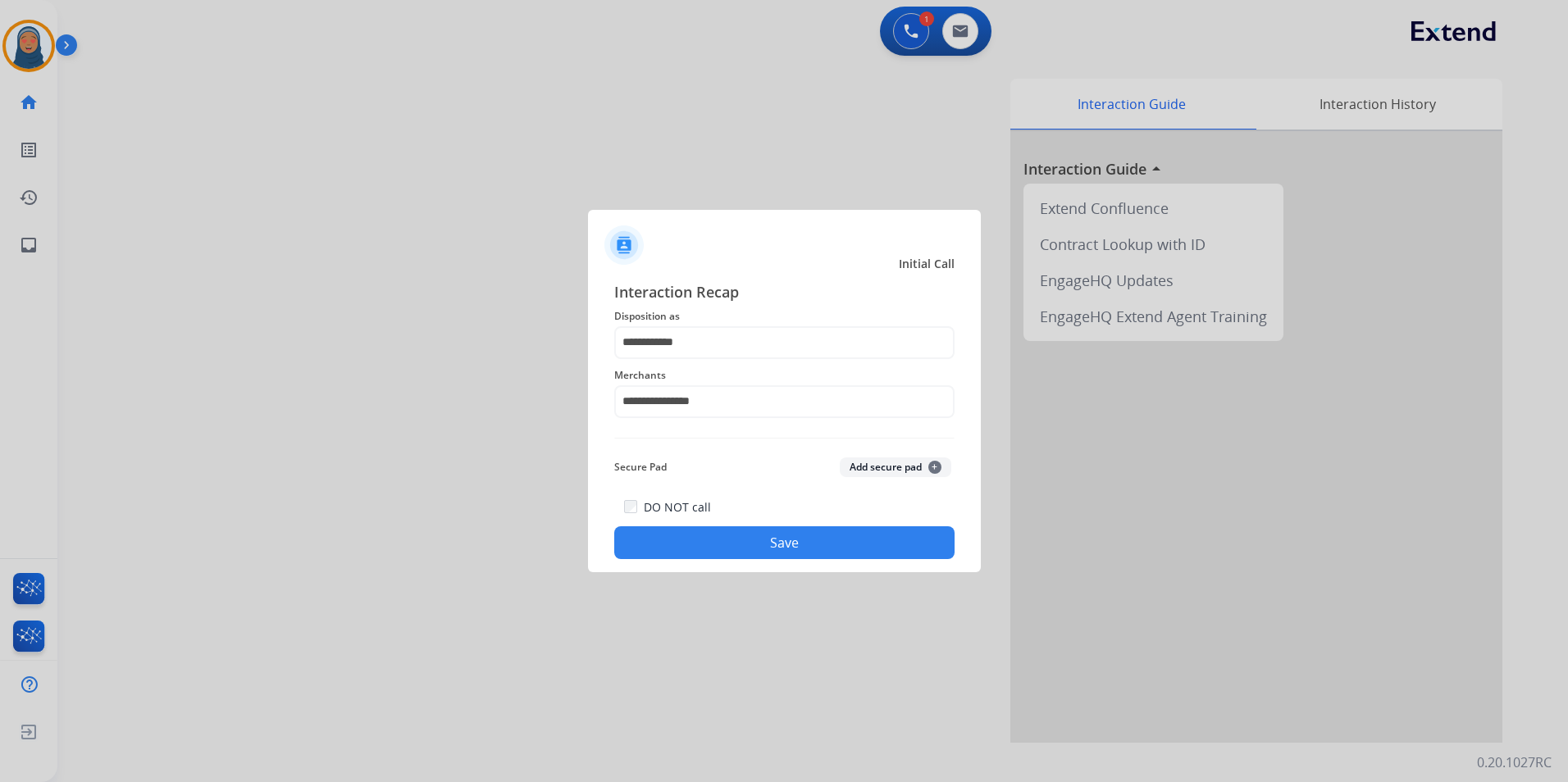
drag, startPoint x: 764, startPoint y: 546, endPoint x: 815, endPoint y: 552, distance: 51.4
click at [765, 546] on button "Save" at bounding box center [784, 542] width 340 height 32
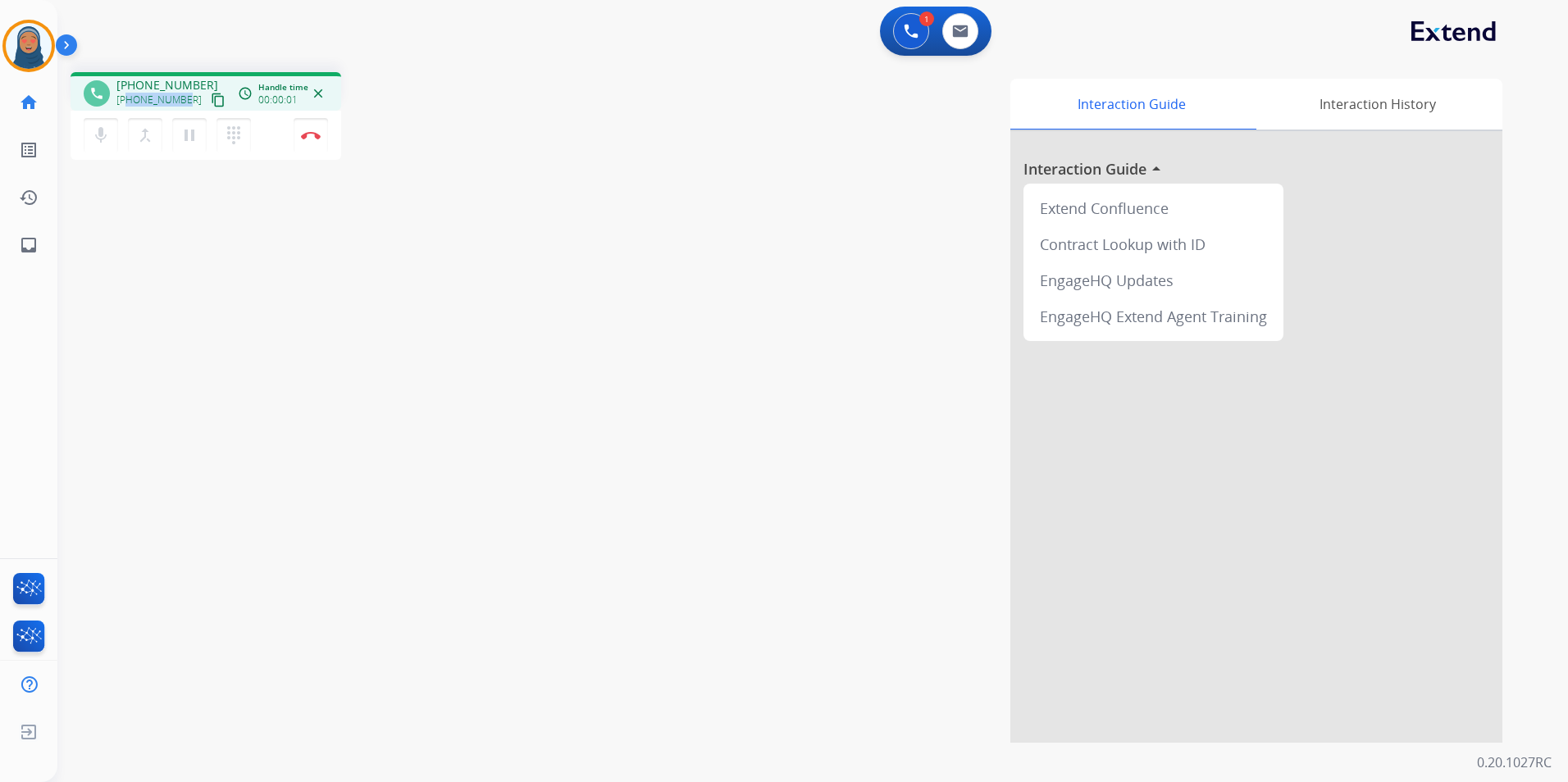
drag, startPoint x: 185, startPoint y: 101, endPoint x: 128, endPoint y: 104, distance: 57.1
click at [128, 104] on div "+18455221386 content_copy" at bounding box center [172, 100] width 112 height 20
copy span "8455221386"
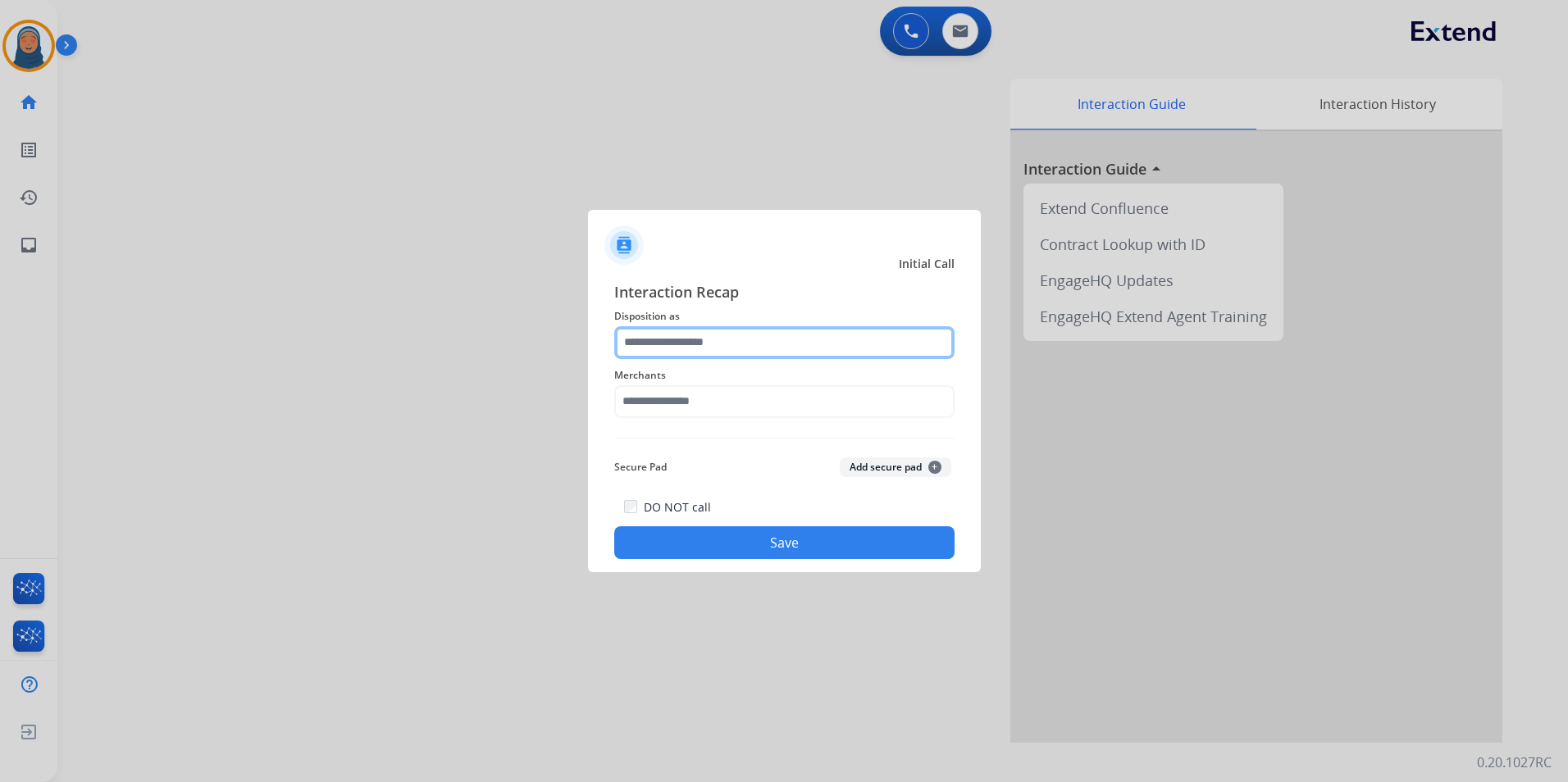
click at [793, 342] on input "text" at bounding box center [784, 342] width 340 height 32
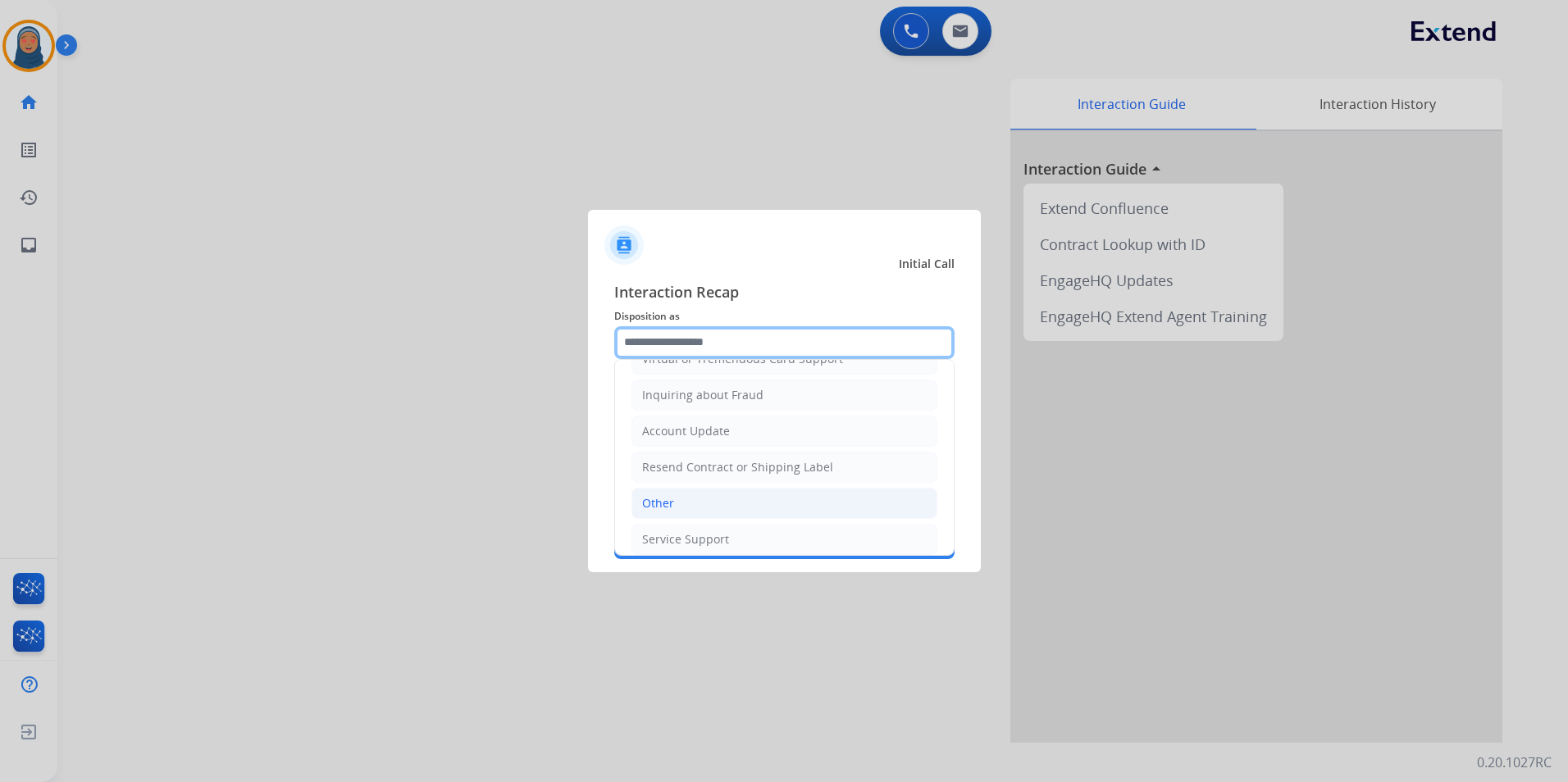
scroll to position [256, 0]
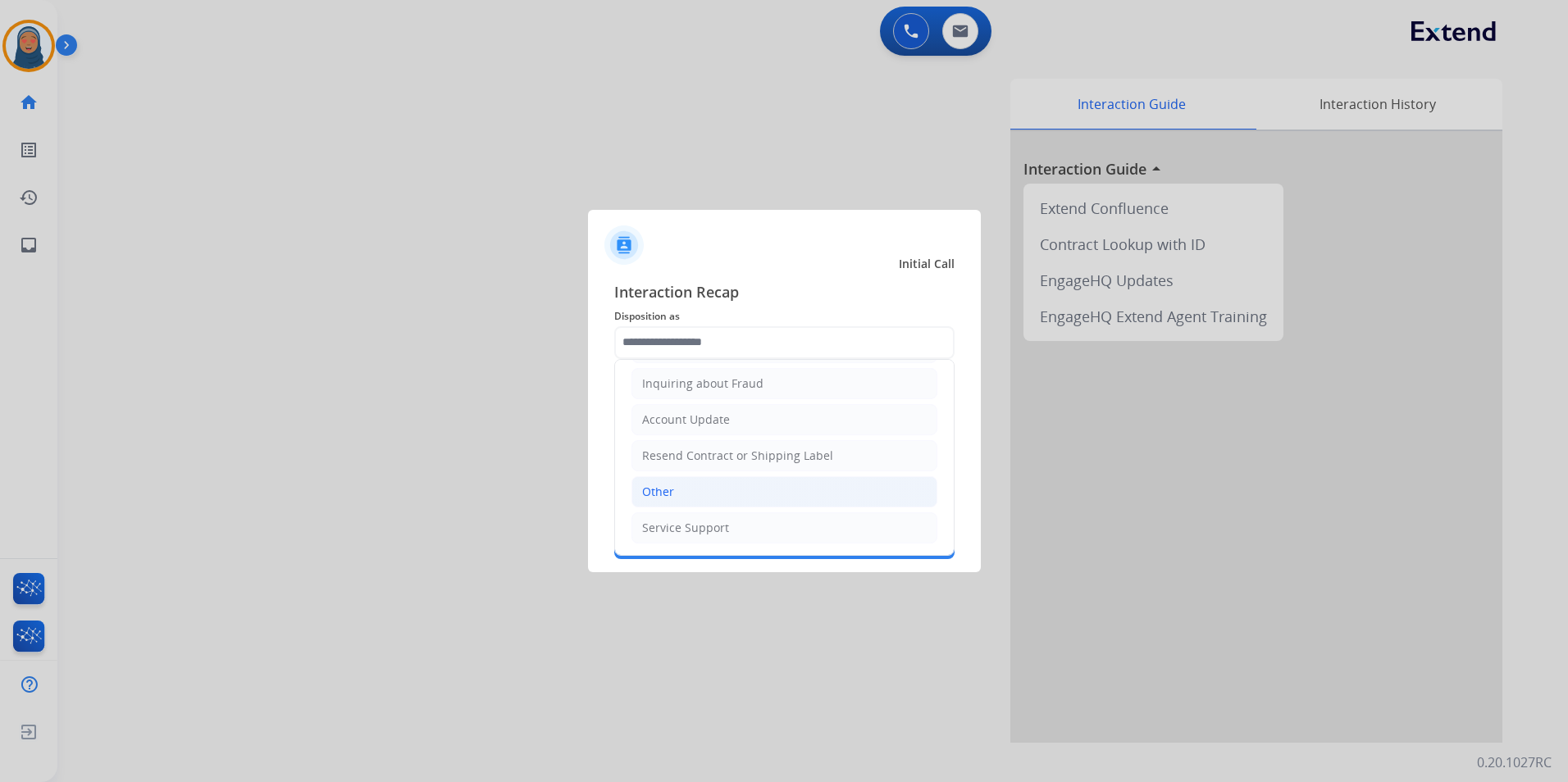
drag, startPoint x: 699, startPoint y: 497, endPoint x: 698, endPoint y: 489, distance: 8.1
click at [699, 496] on li "Other" at bounding box center [784, 492] width 306 height 32
type input "*****"
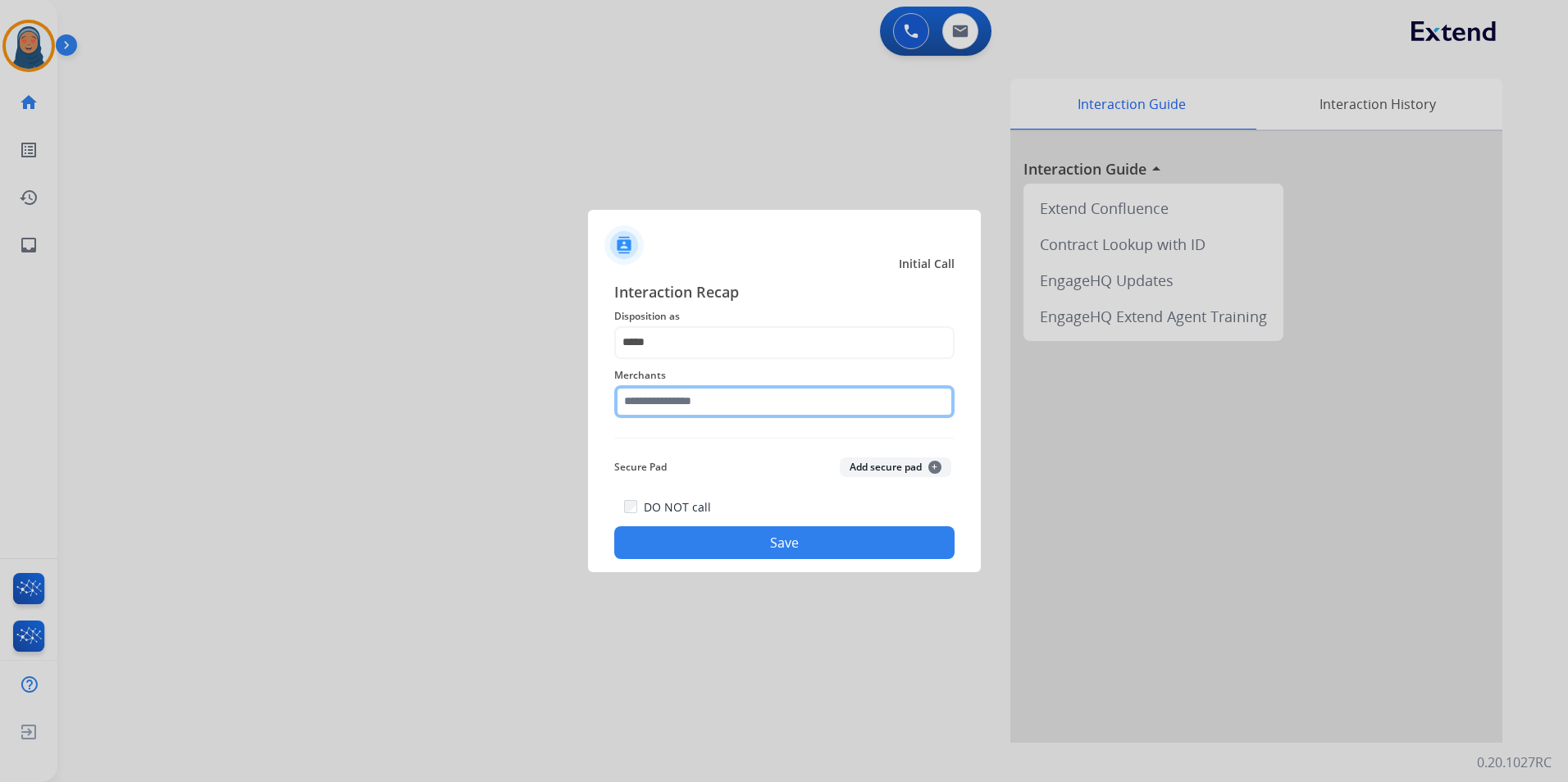
click at [709, 399] on input "text" at bounding box center [784, 402] width 340 height 32
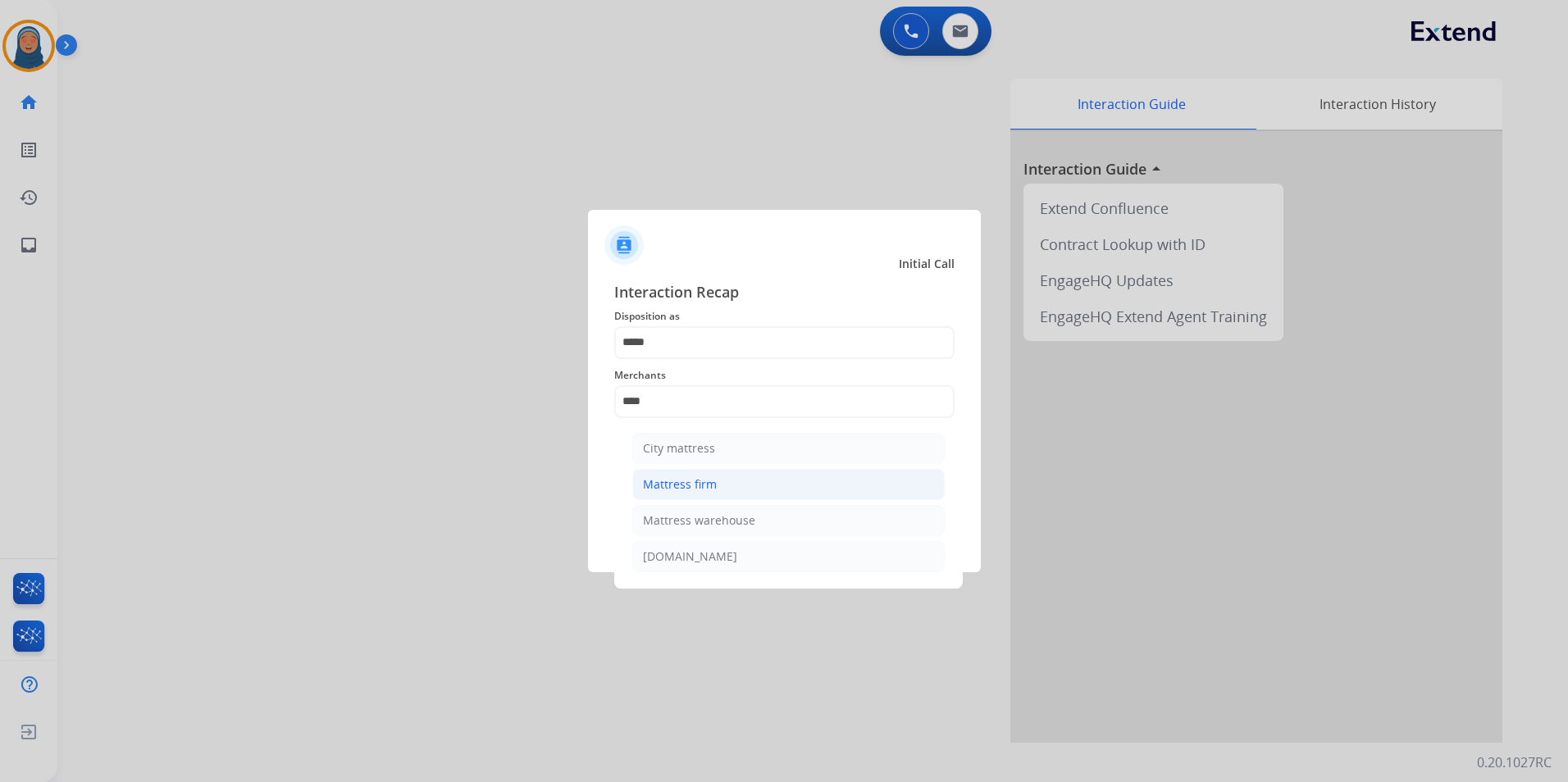
click at [720, 484] on li "Mattress firm" at bounding box center [788, 485] width 313 height 32
type input "**********"
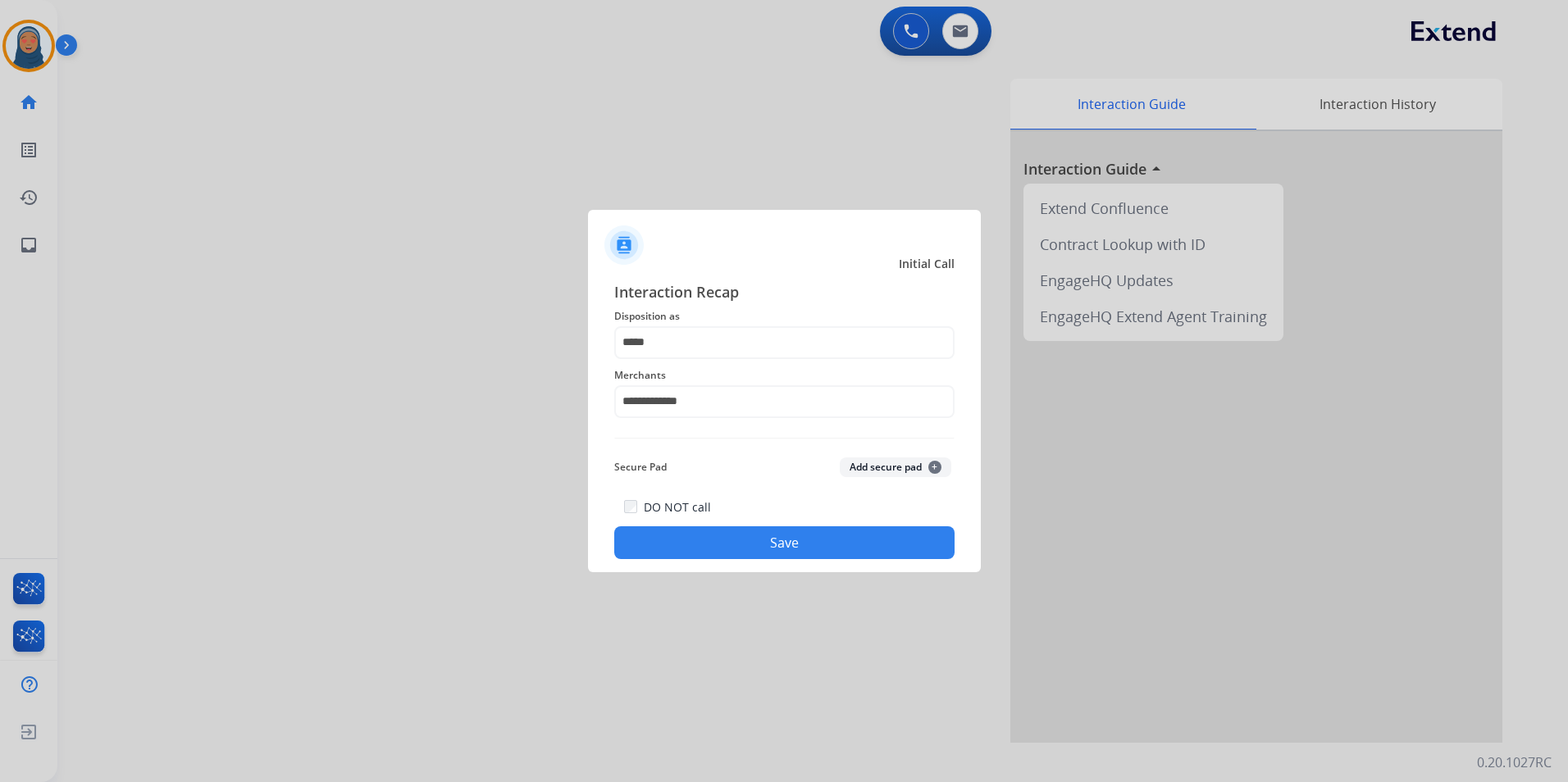
click at [781, 545] on button "Save" at bounding box center [784, 542] width 340 height 32
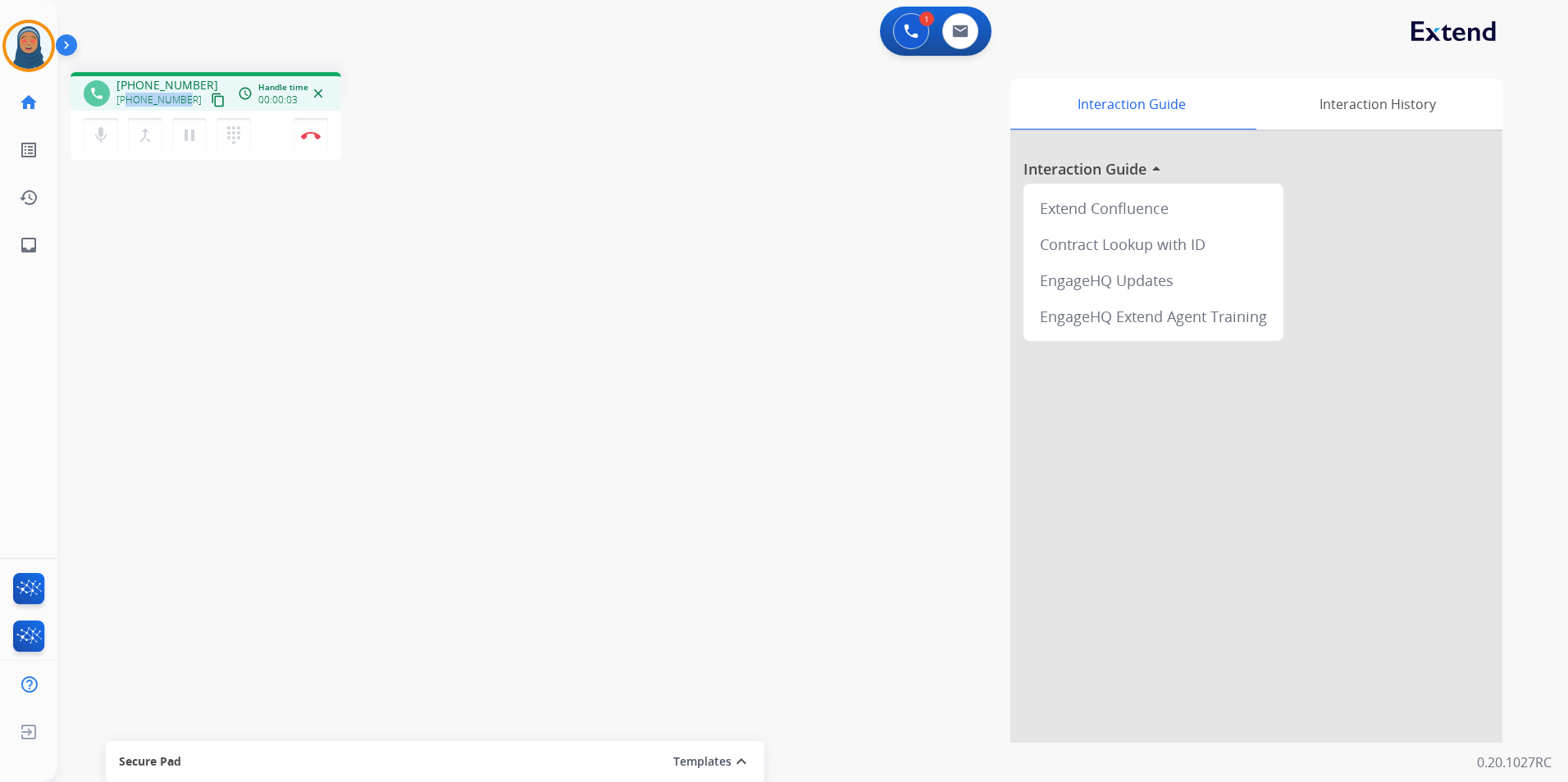
drag, startPoint x: 185, startPoint y: 101, endPoint x: 129, endPoint y: 102, distance: 56.0
click at [129, 102] on div "+18049206050 content_copy" at bounding box center [172, 100] width 112 height 20
copy span "8049206050"
click at [300, 135] on button "Disconnect" at bounding box center [311, 135] width 34 height 34
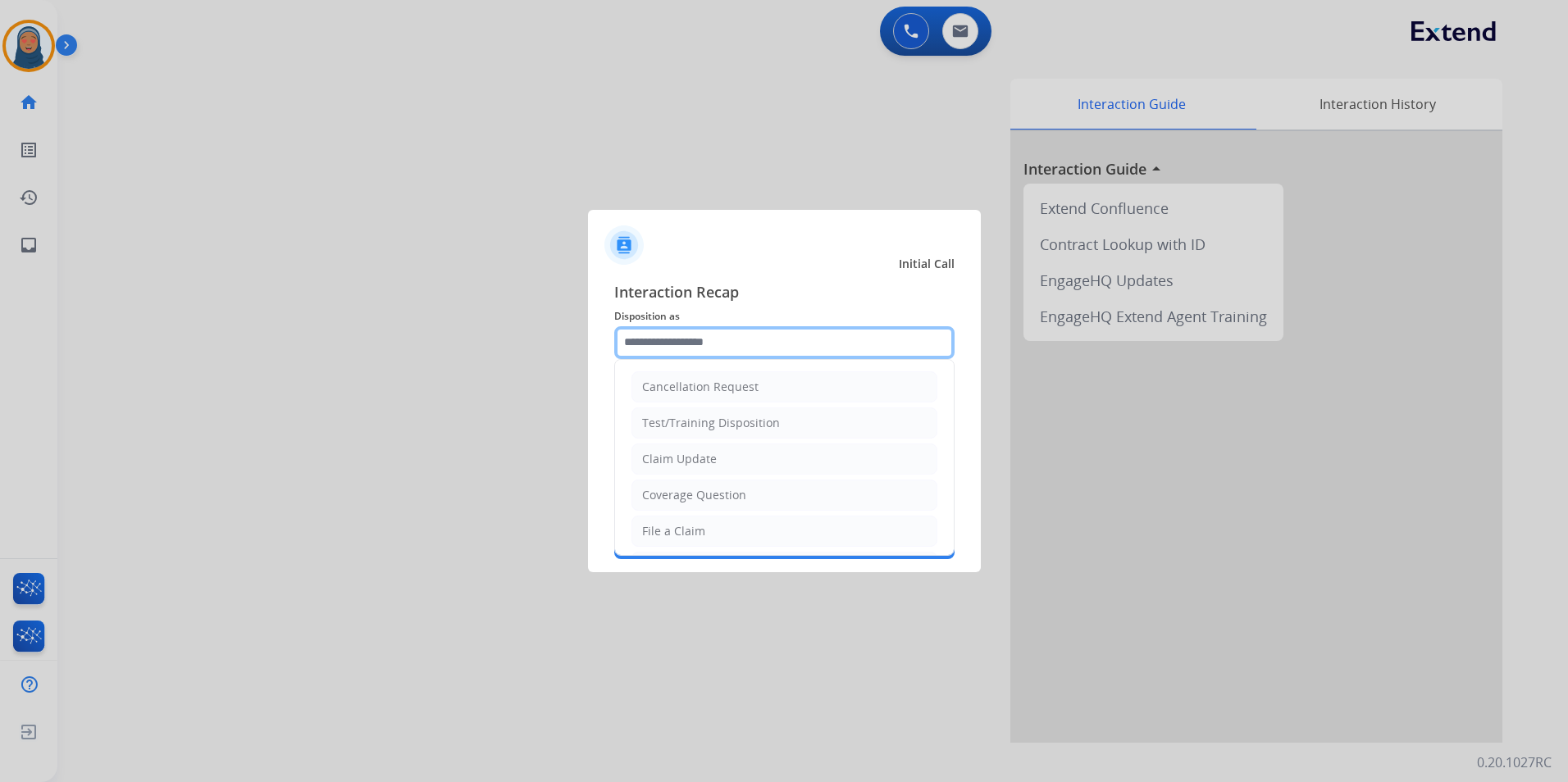
click at [731, 345] on input "text" at bounding box center [784, 342] width 340 height 32
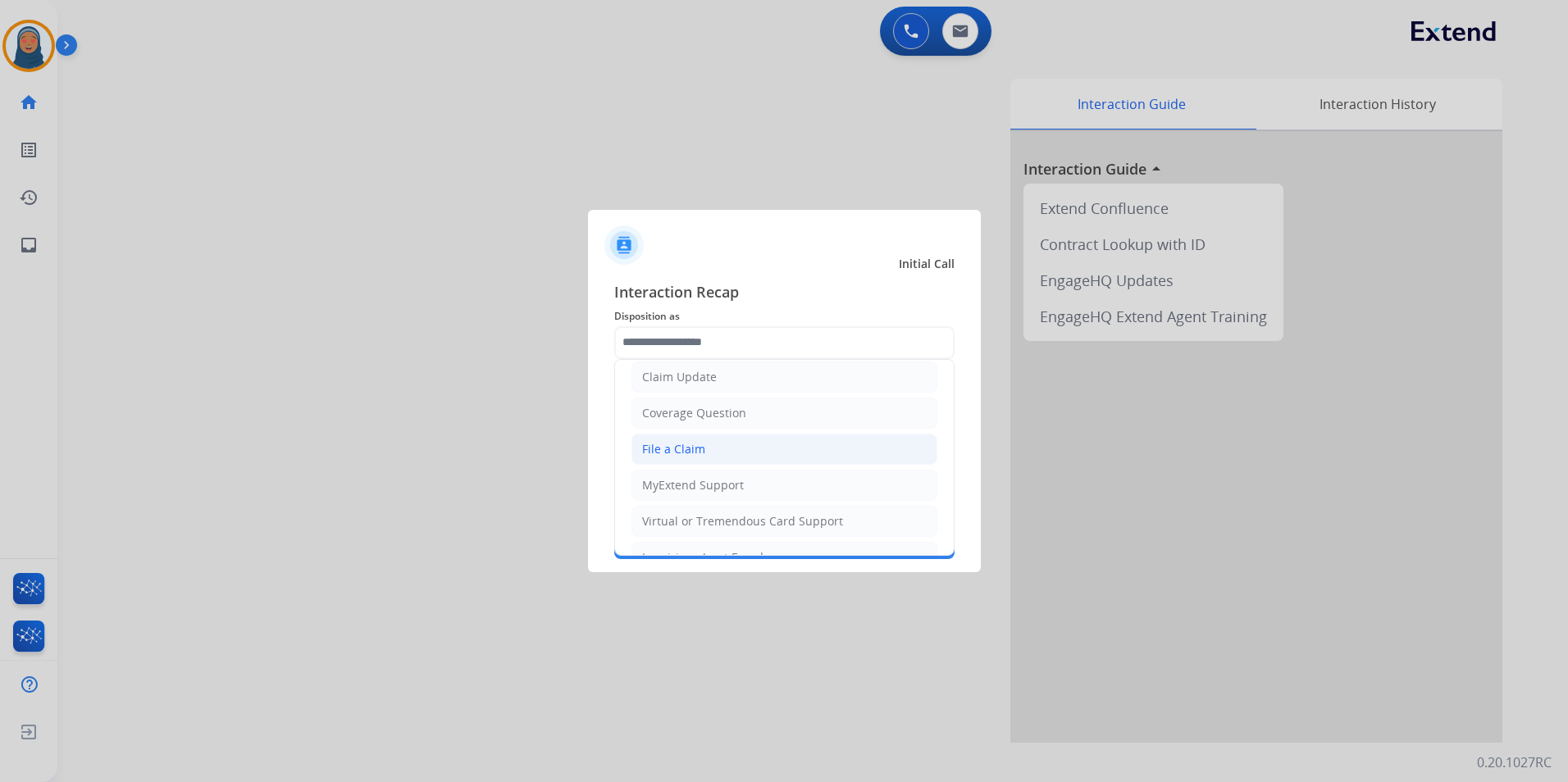
drag, startPoint x: 709, startPoint y: 455, endPoint x: 713, endPoint y: 403, distance: 52.2
click at [709, 450] on li "File a Claim" at bounding box center [784, 450] width 306 height 32
type input "**********"
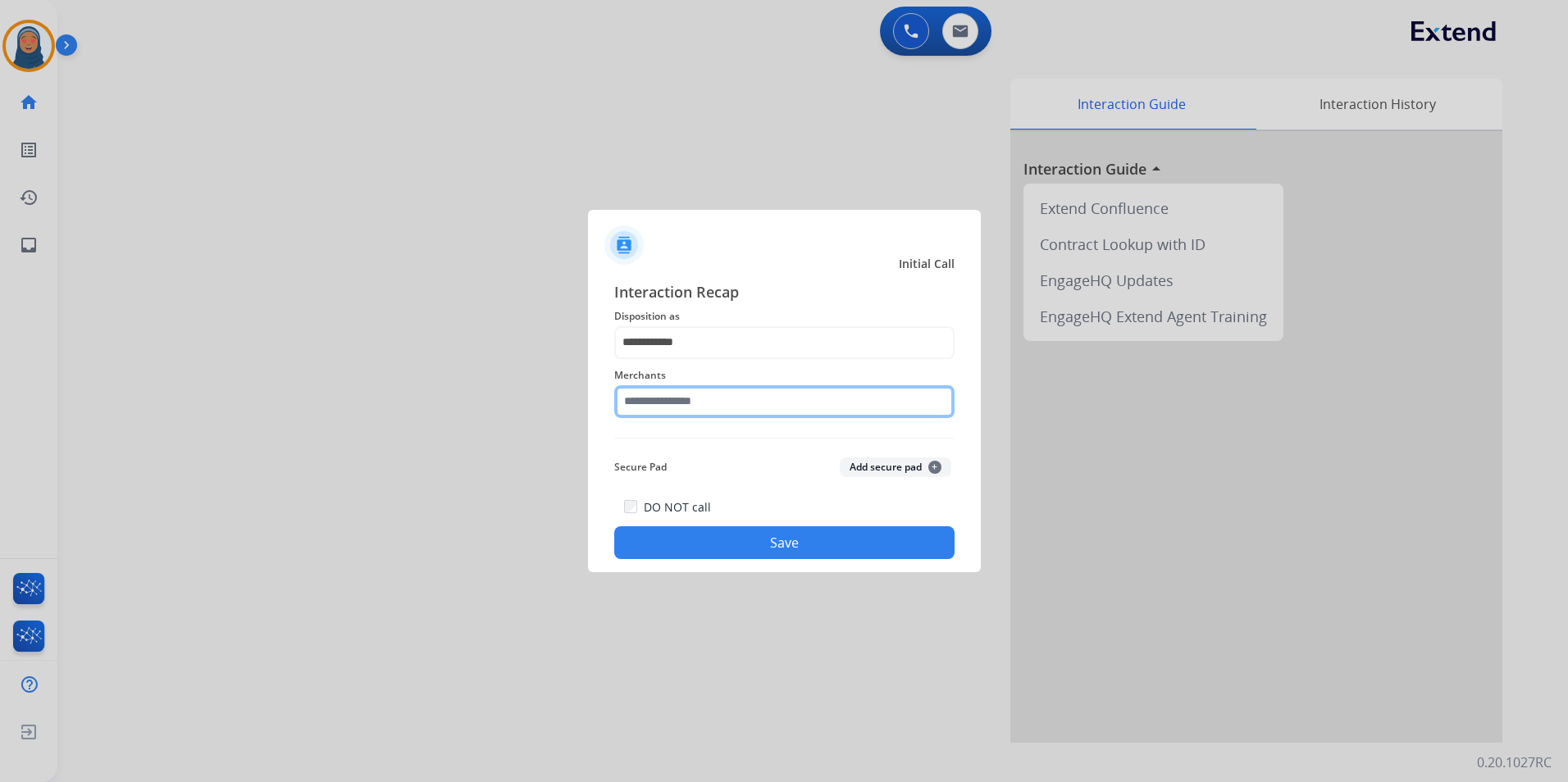
click at [716, 390] on input "text" at bounding box center [784, 402] width 340 height 32
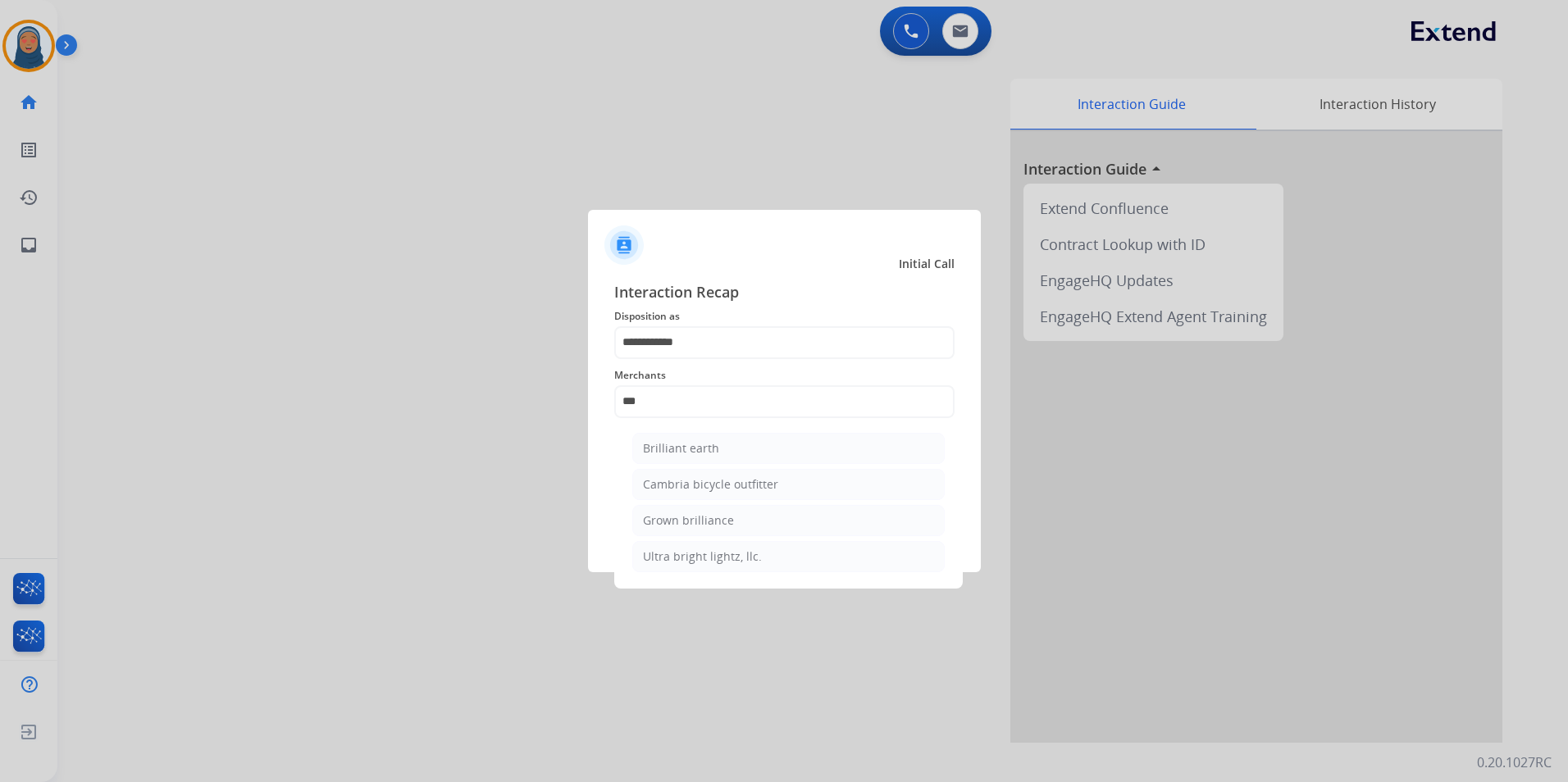
drag, startPoint x: 684, startPoint y: 447, endPoint x: 700, endPoint y: 484, distance: 40.3
click at [684, 447] on div "Brilliant earth" at bounding box center [681, 449] width 77 height 16
type input "**********"
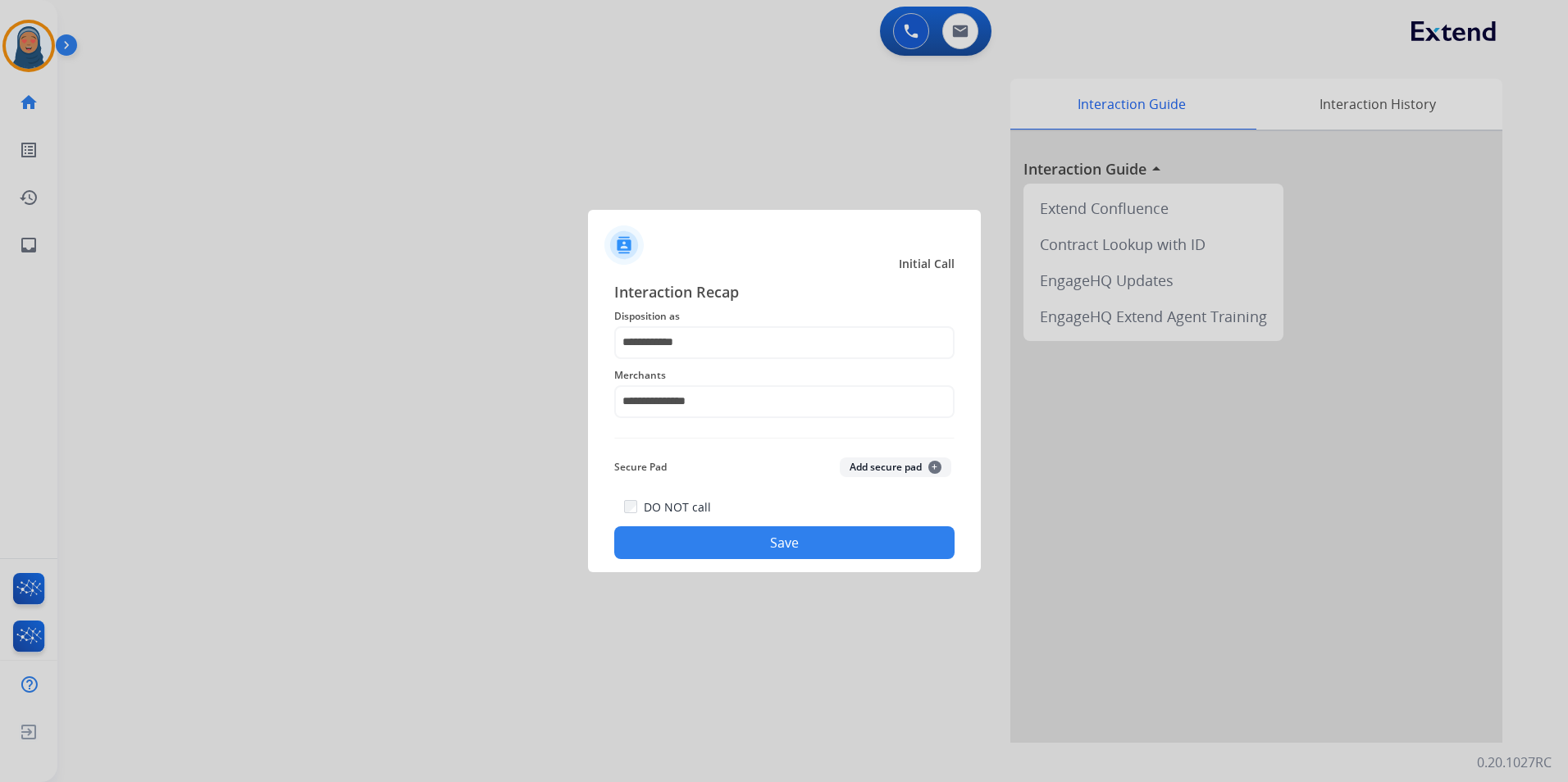
click at [735, 552] on button "Save" at bounding box center [784, 542] width 340 height 32
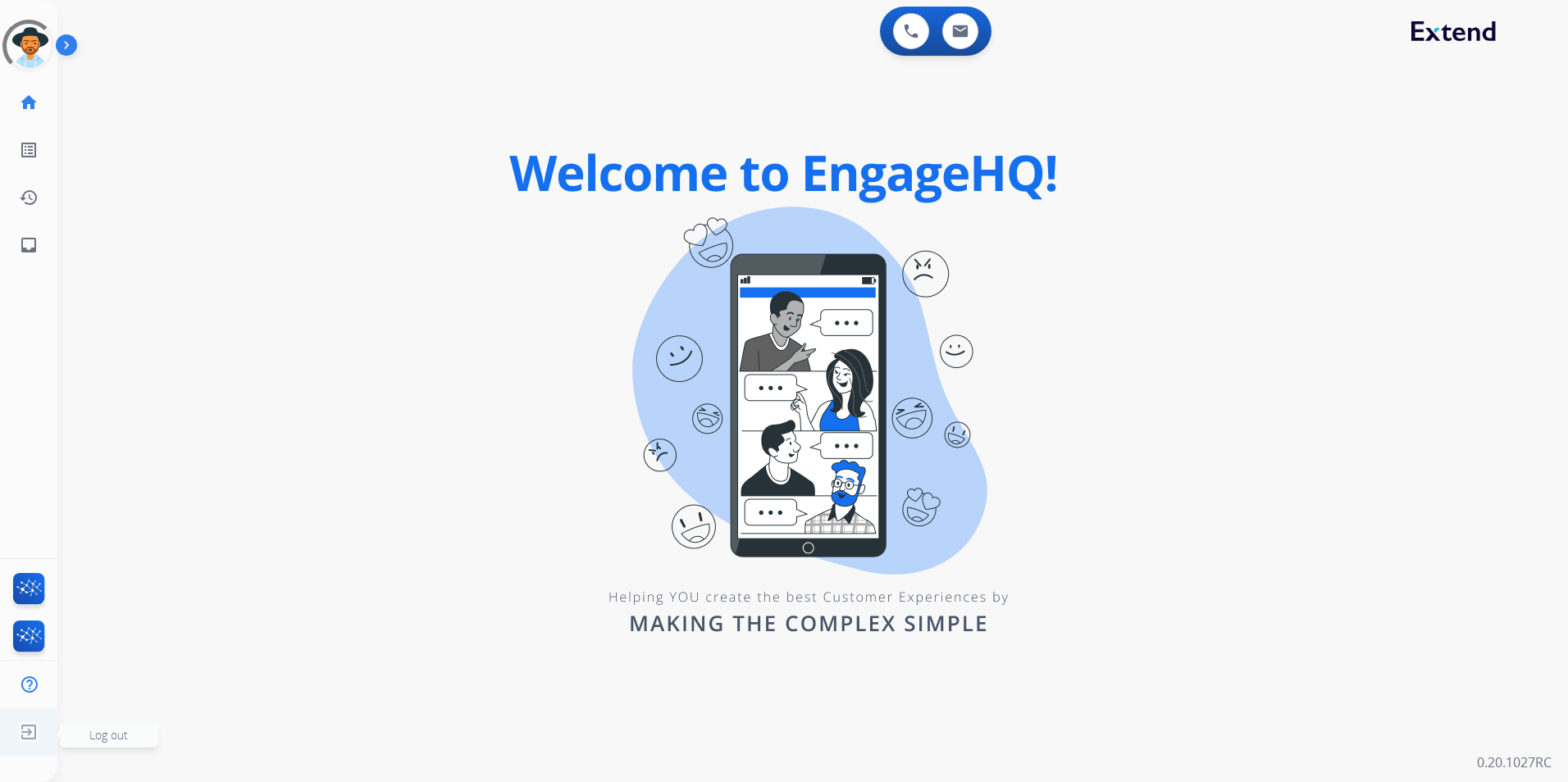
click at [124, 729] on span "Log out" at bounding box center [108, 734] width 39 height 15
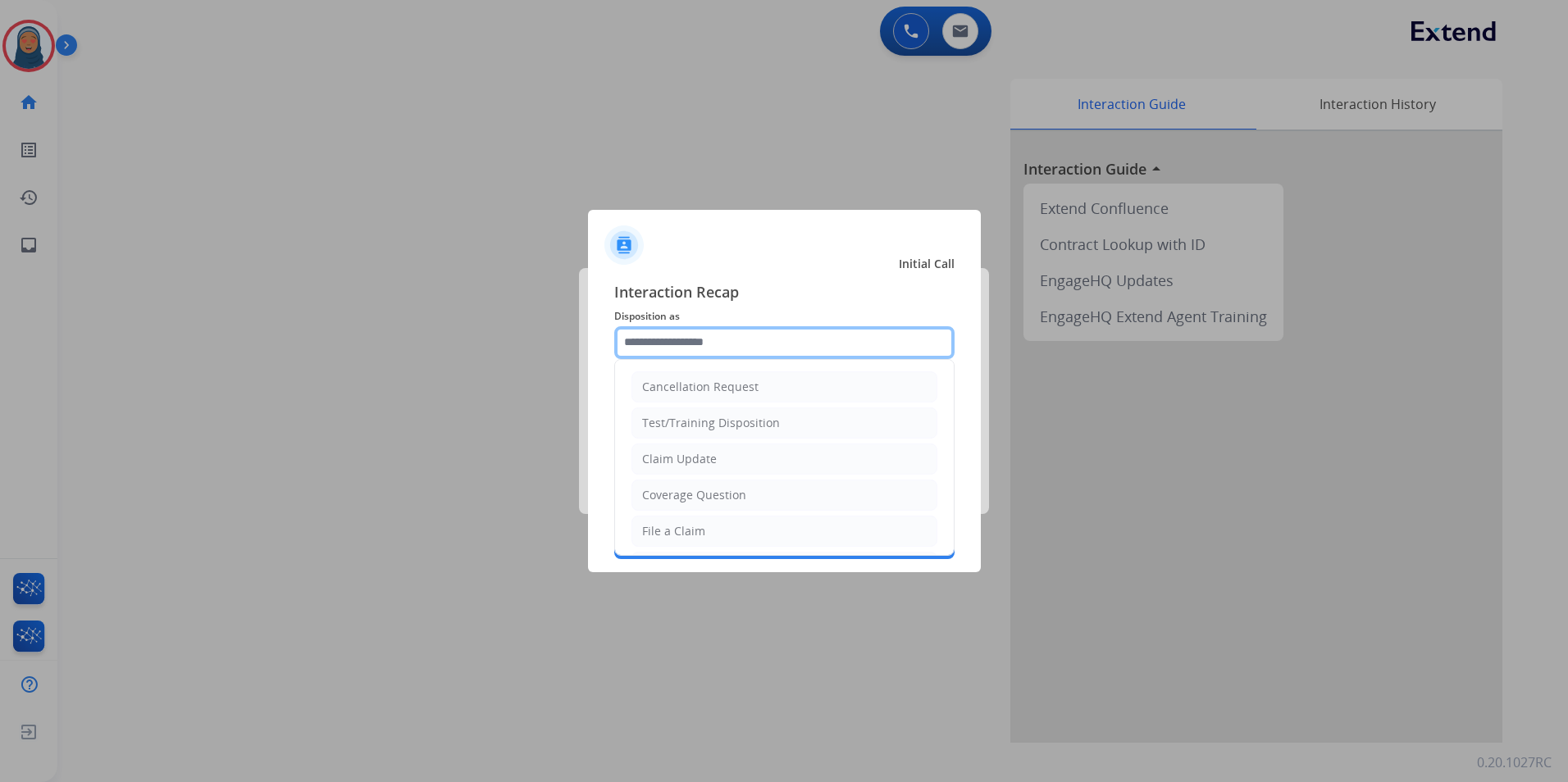
click at [727, 343] on input "text" at bounding box center [784, 342] width 340 height 32
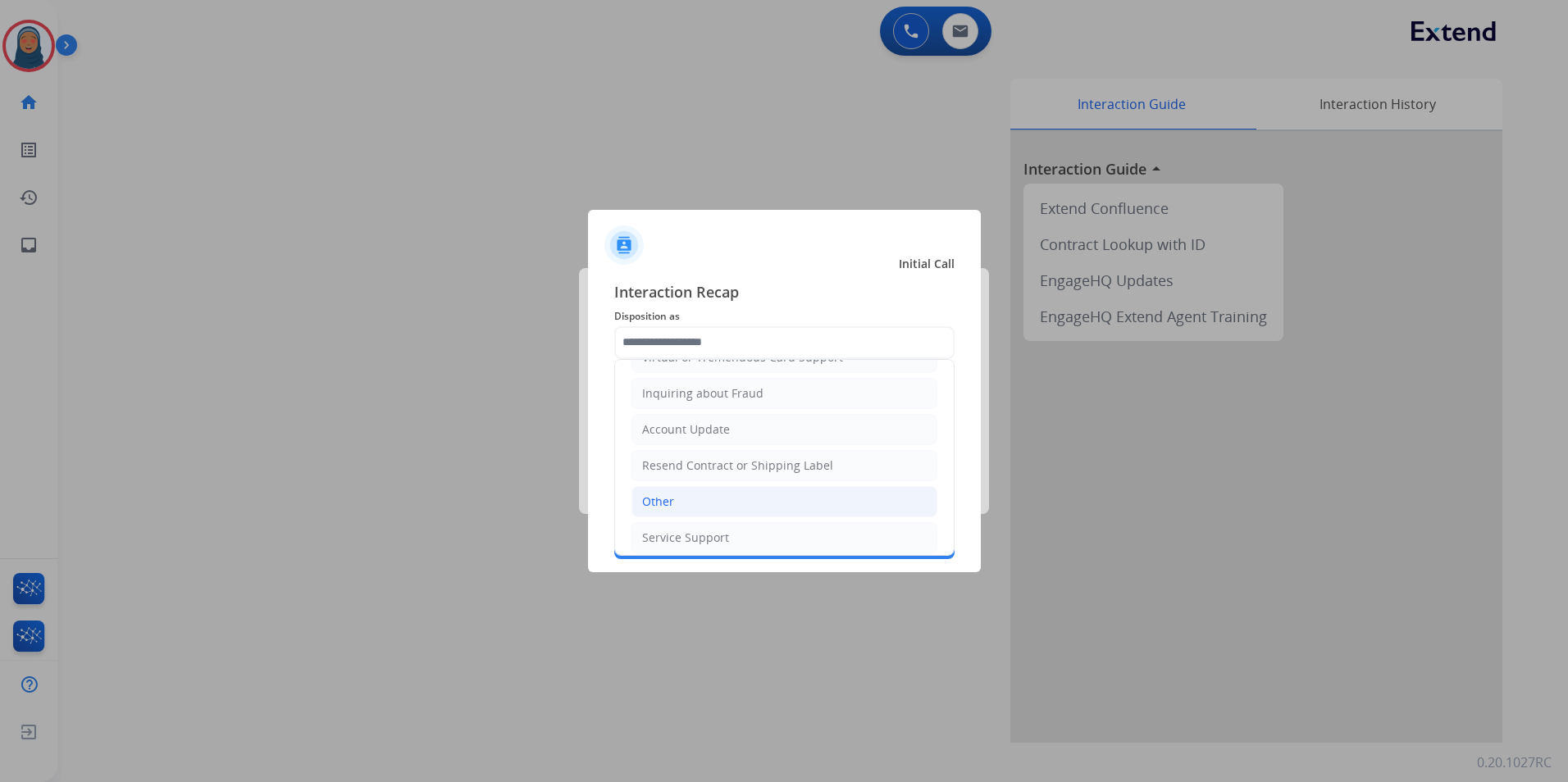
click at [704, 499] on li "Other" at bounding box center [784, 502] width 306 height 32
type input "*****"
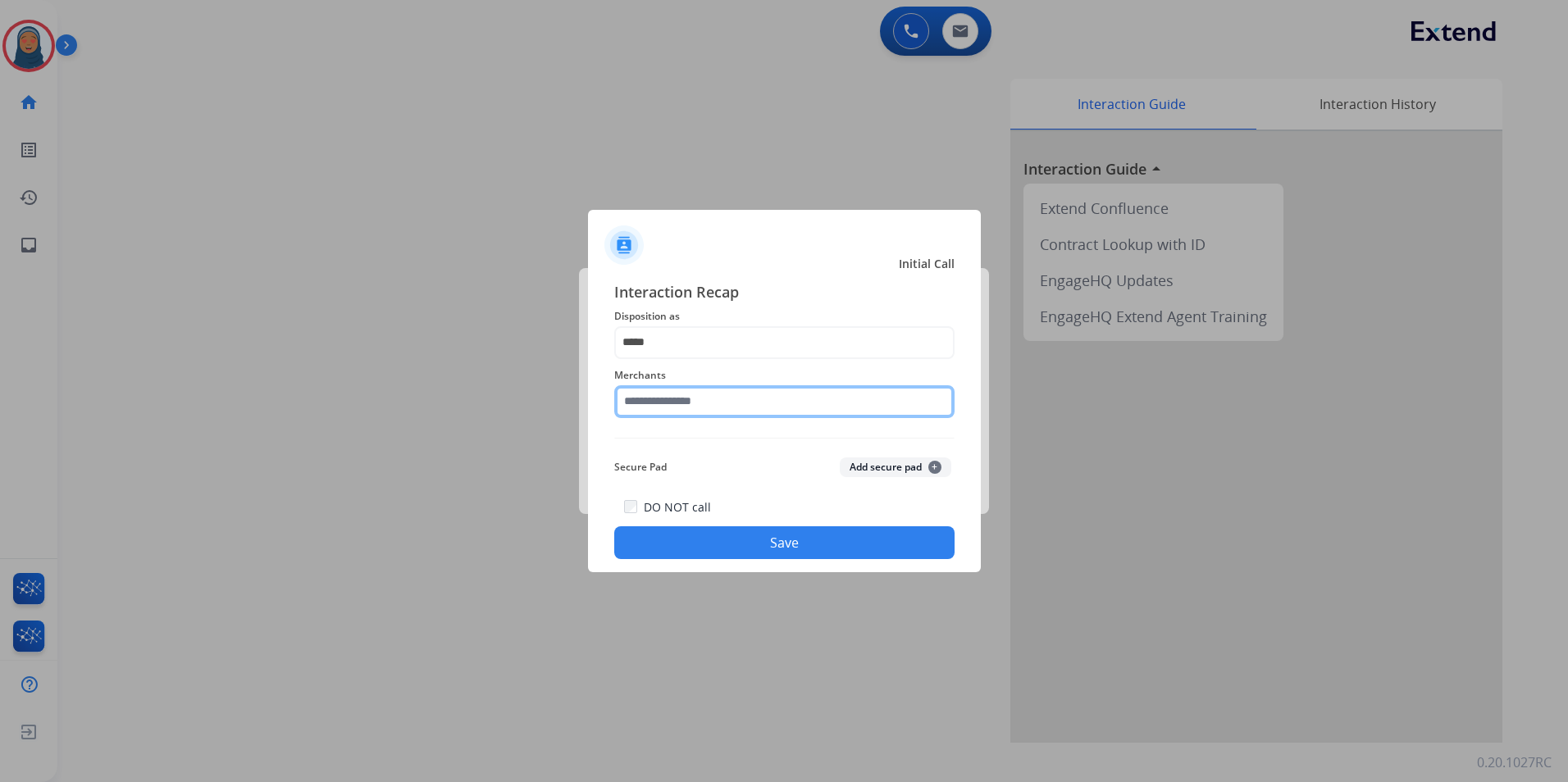
click at [719, 393] on input "text" at bounding box center [784, 402] width 340 height 32
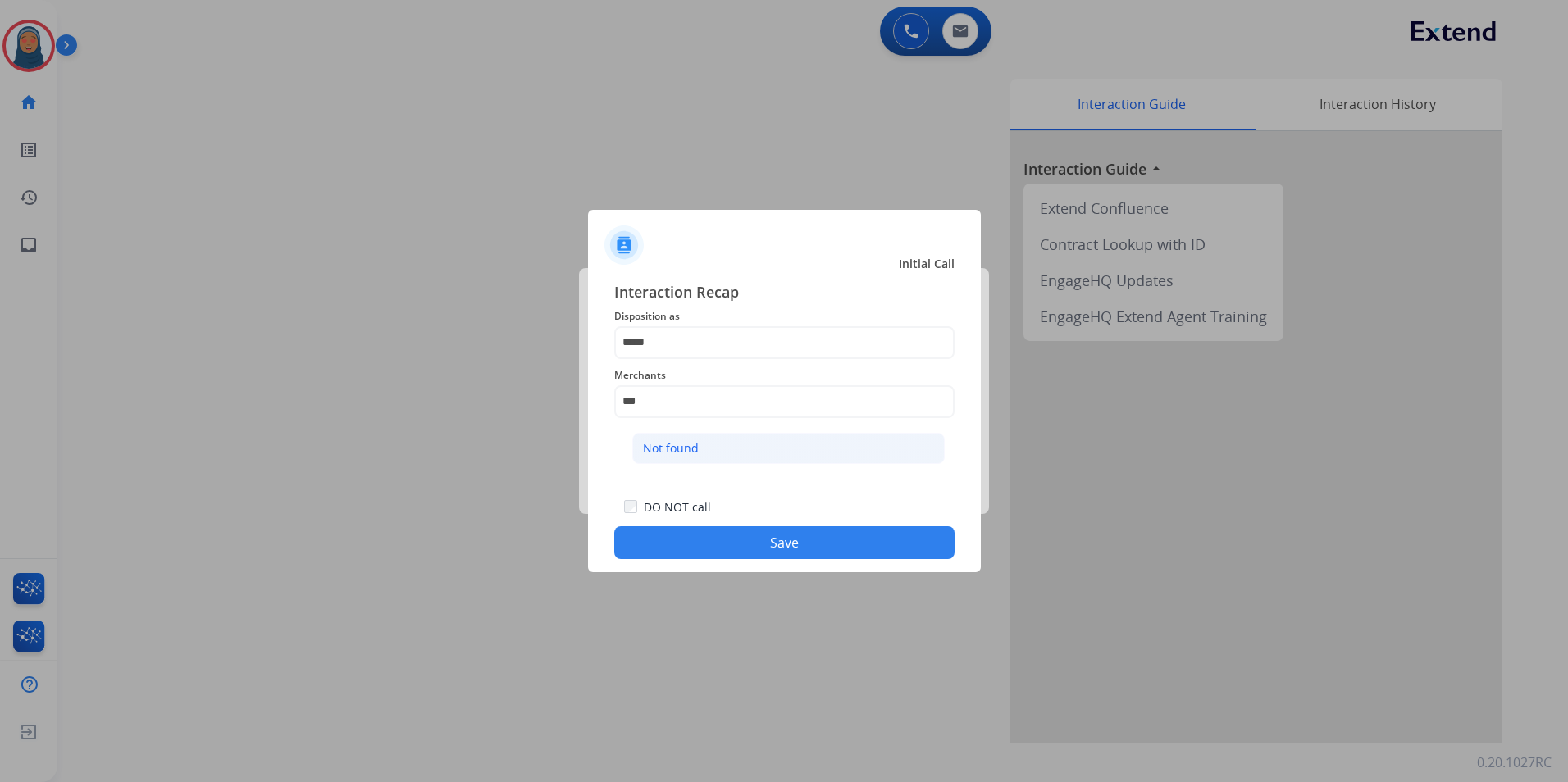
click at [684, 446] on div "Not found" at bounding box center [671, 449] width 56 height 16
type input "*********"
click at [769, 550] on button "Save" at bounding box center [784, 542] width 340 height 32
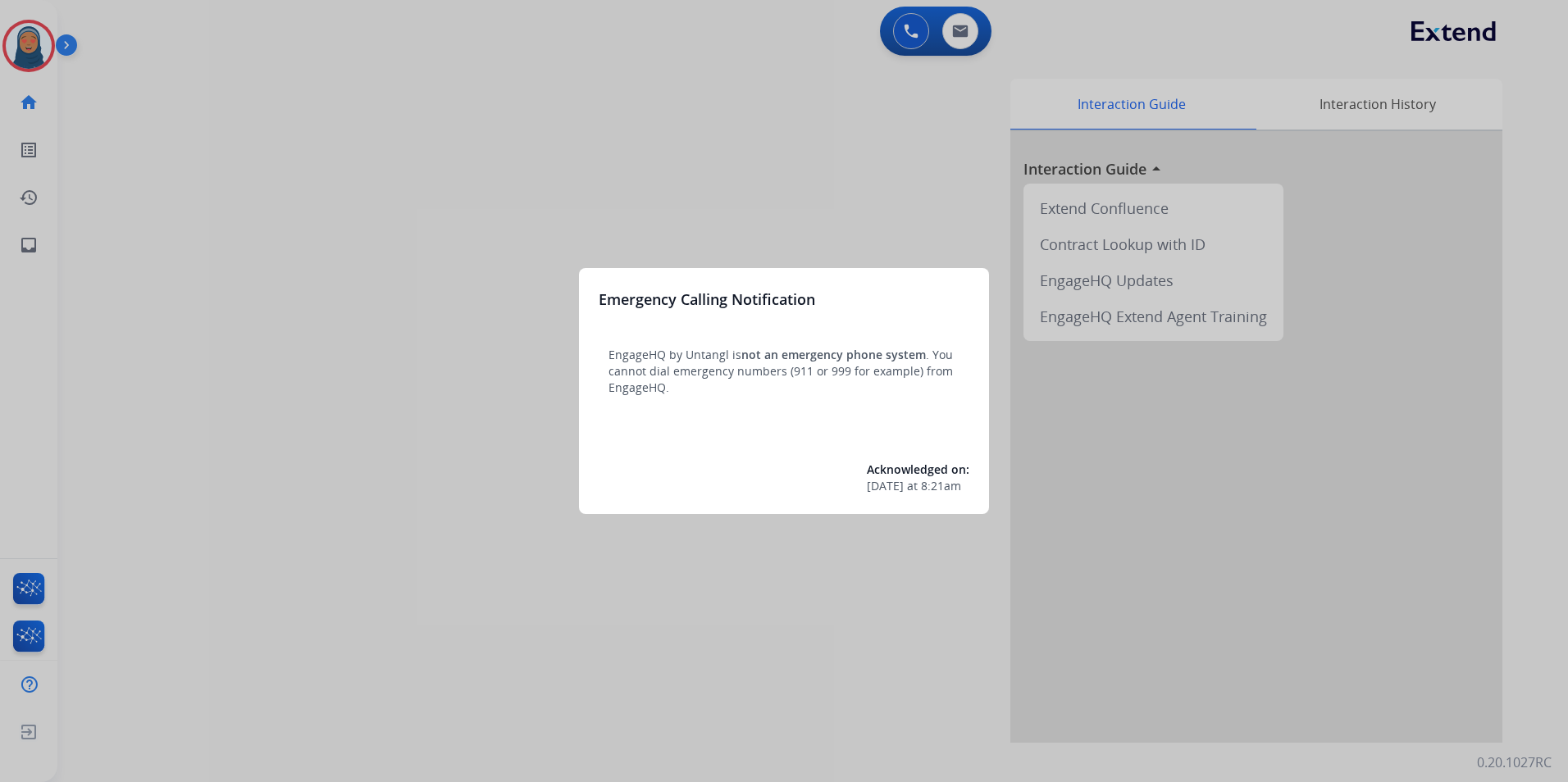
click at [321, 399] on div at bounding box center [784, 391] width 1568 height 782
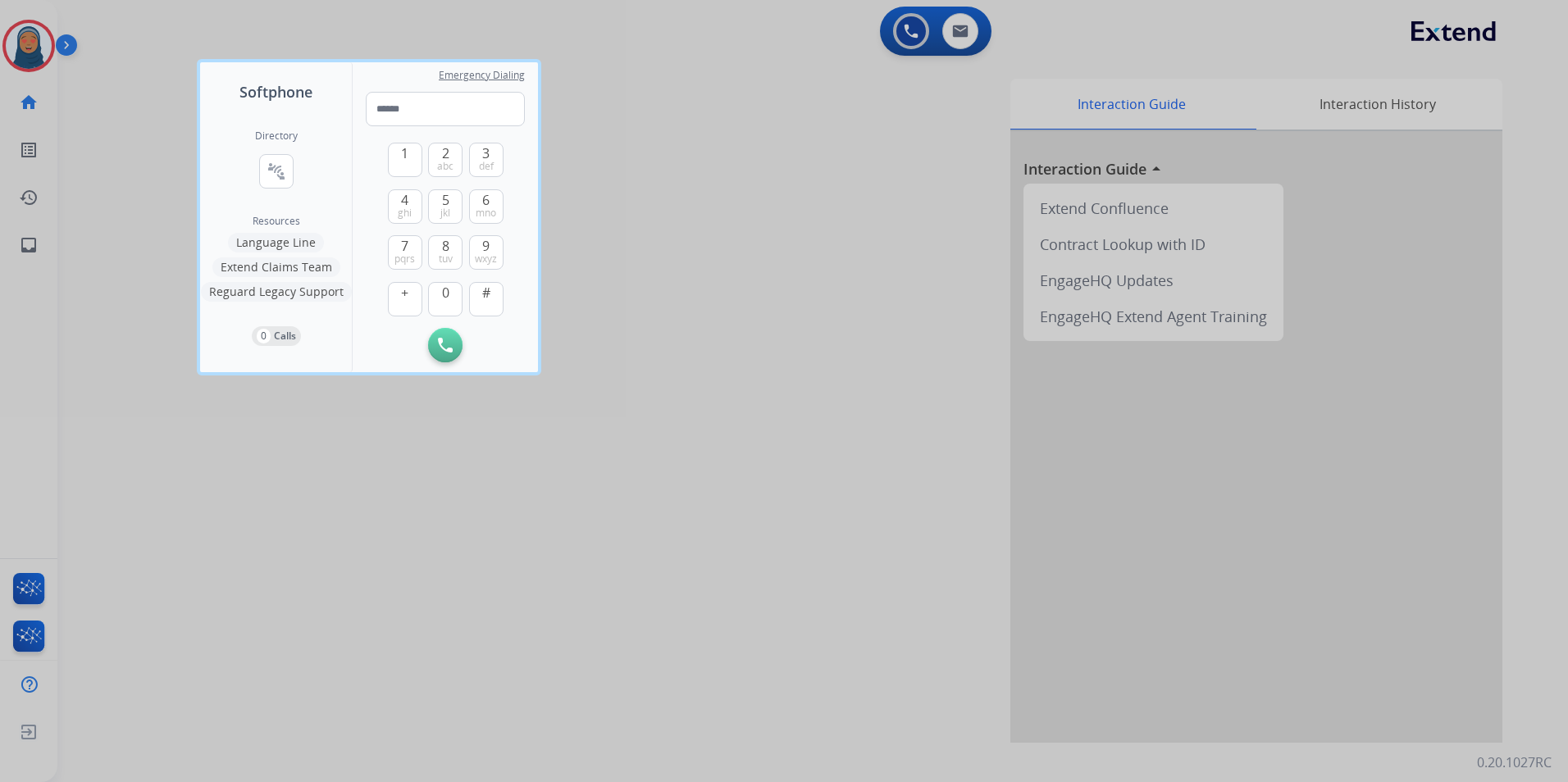
click at [400, 540] on div at bounding box center [784, 391] width 1568 height 782
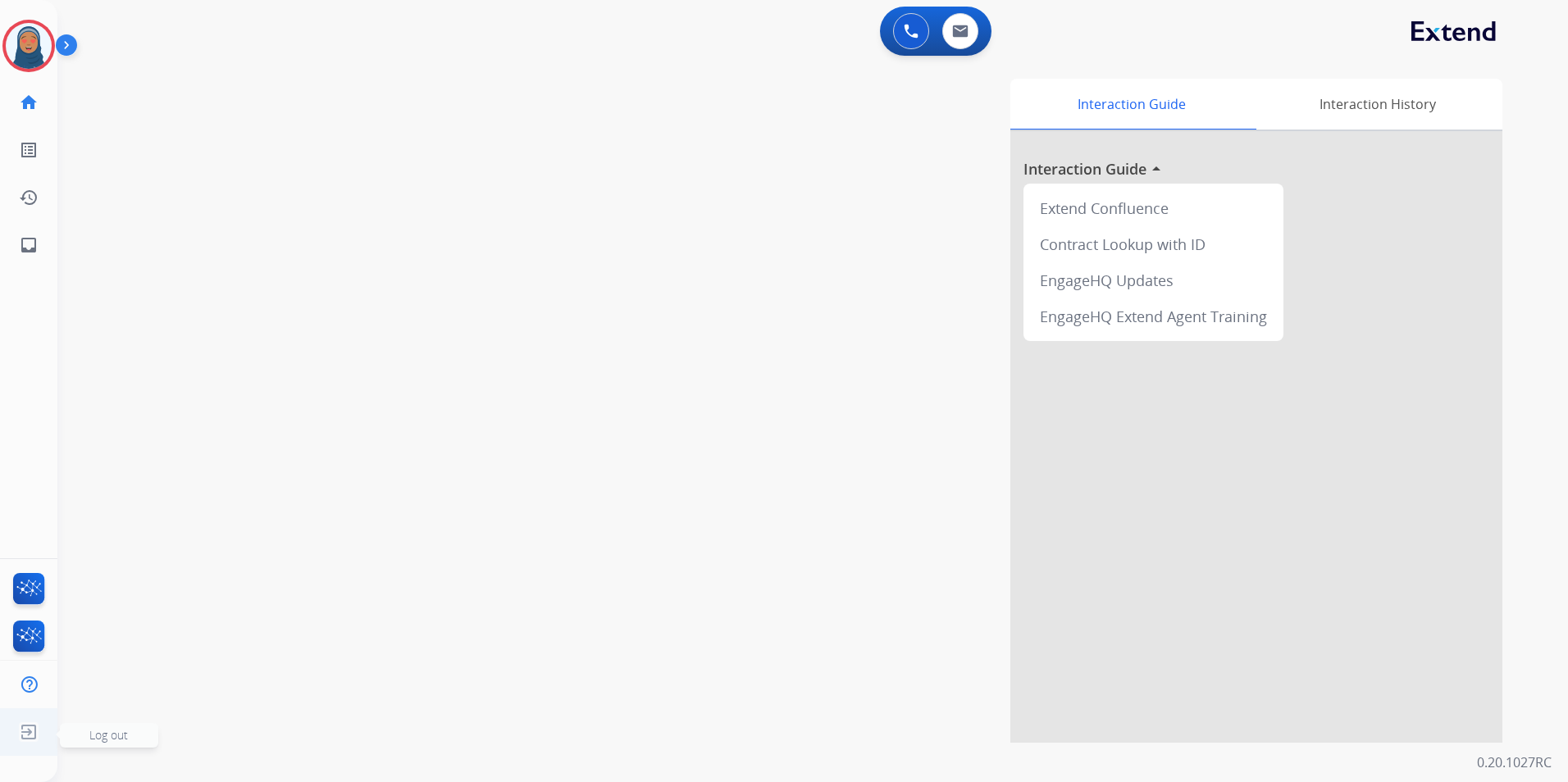
click at [26, 731] on img at bounding box center [28, 732] width 30 height 32
click at [108, 737] on span "Log out" at bounding box center [108, 734] width 39 height 15
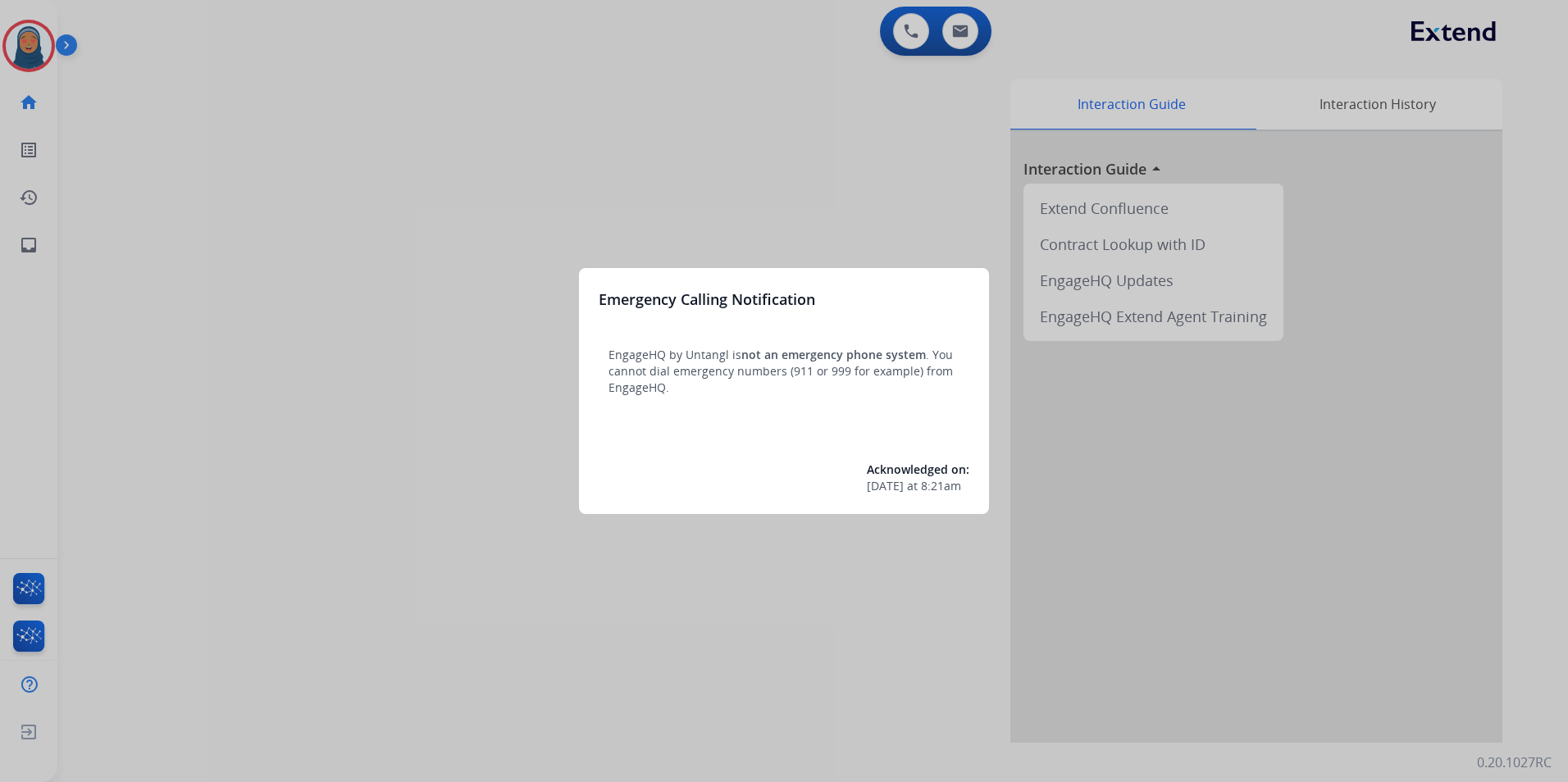
click at [204, 163] on div at bounding box center [784, 391] width 1568 height 782
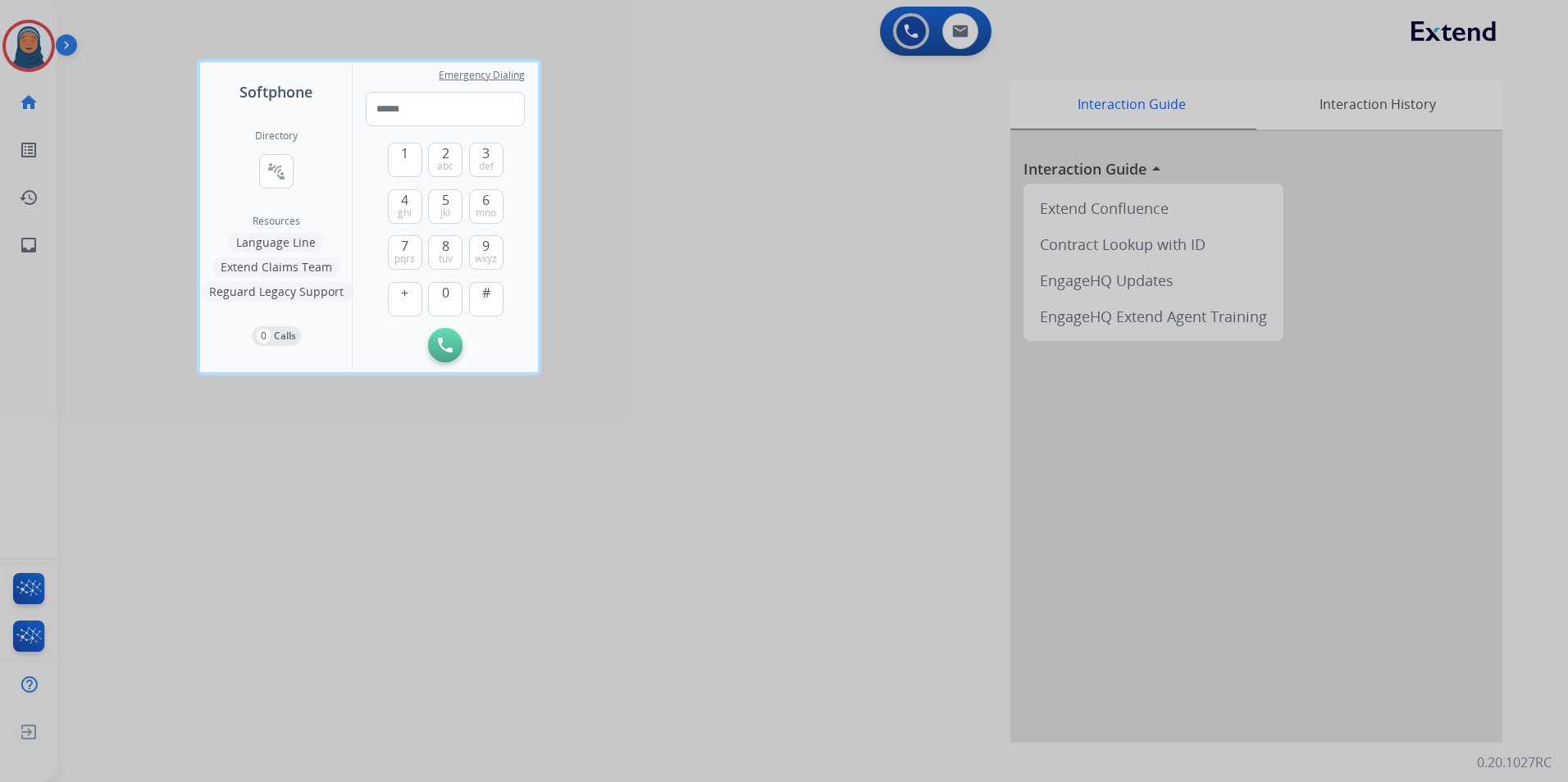
click at [194, 163] on div at bounding box center [784, 391] width 1568 height 782
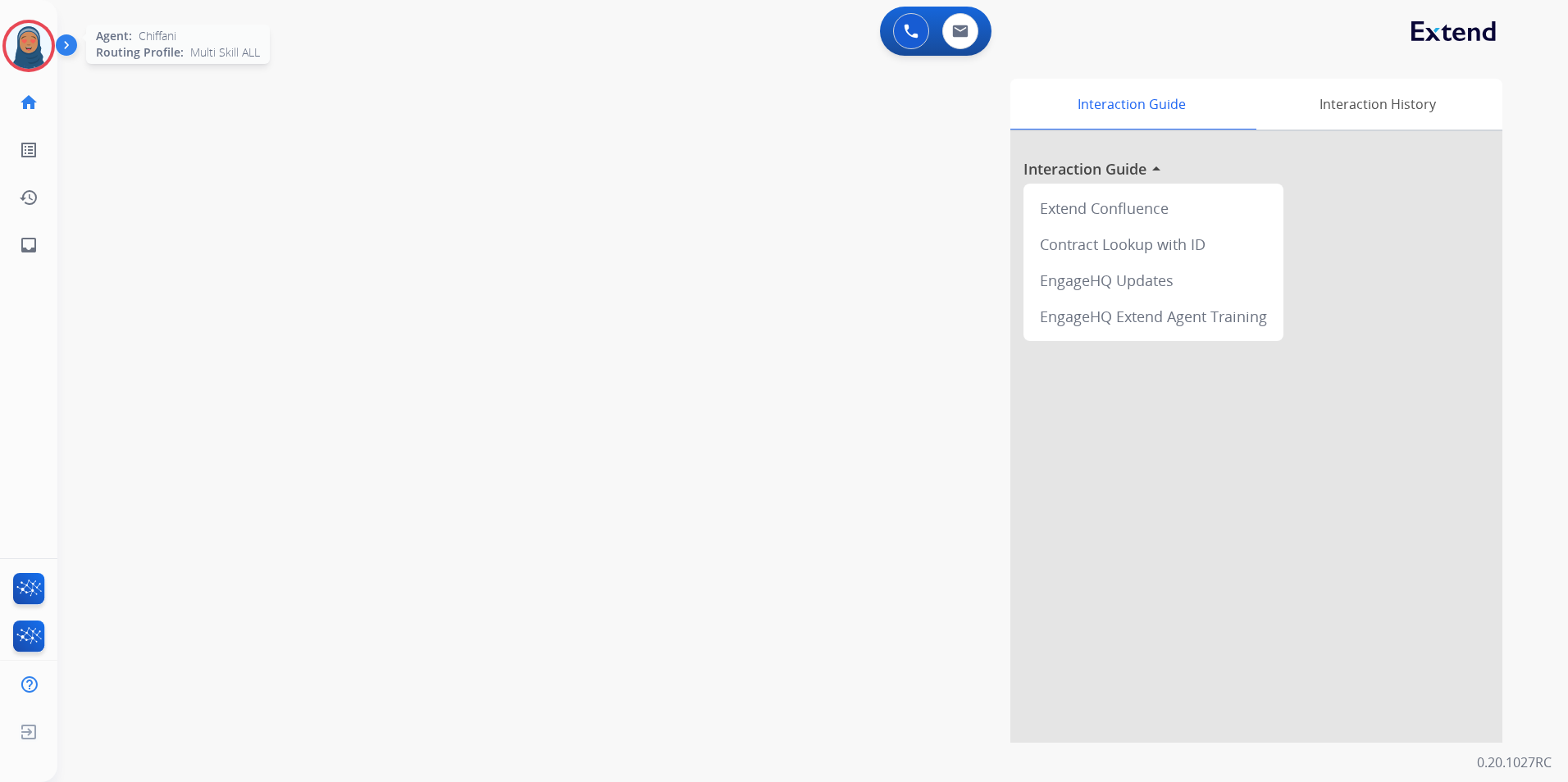
click at [29, 42] on img at bounding box center [28, 45] width 46 height 46
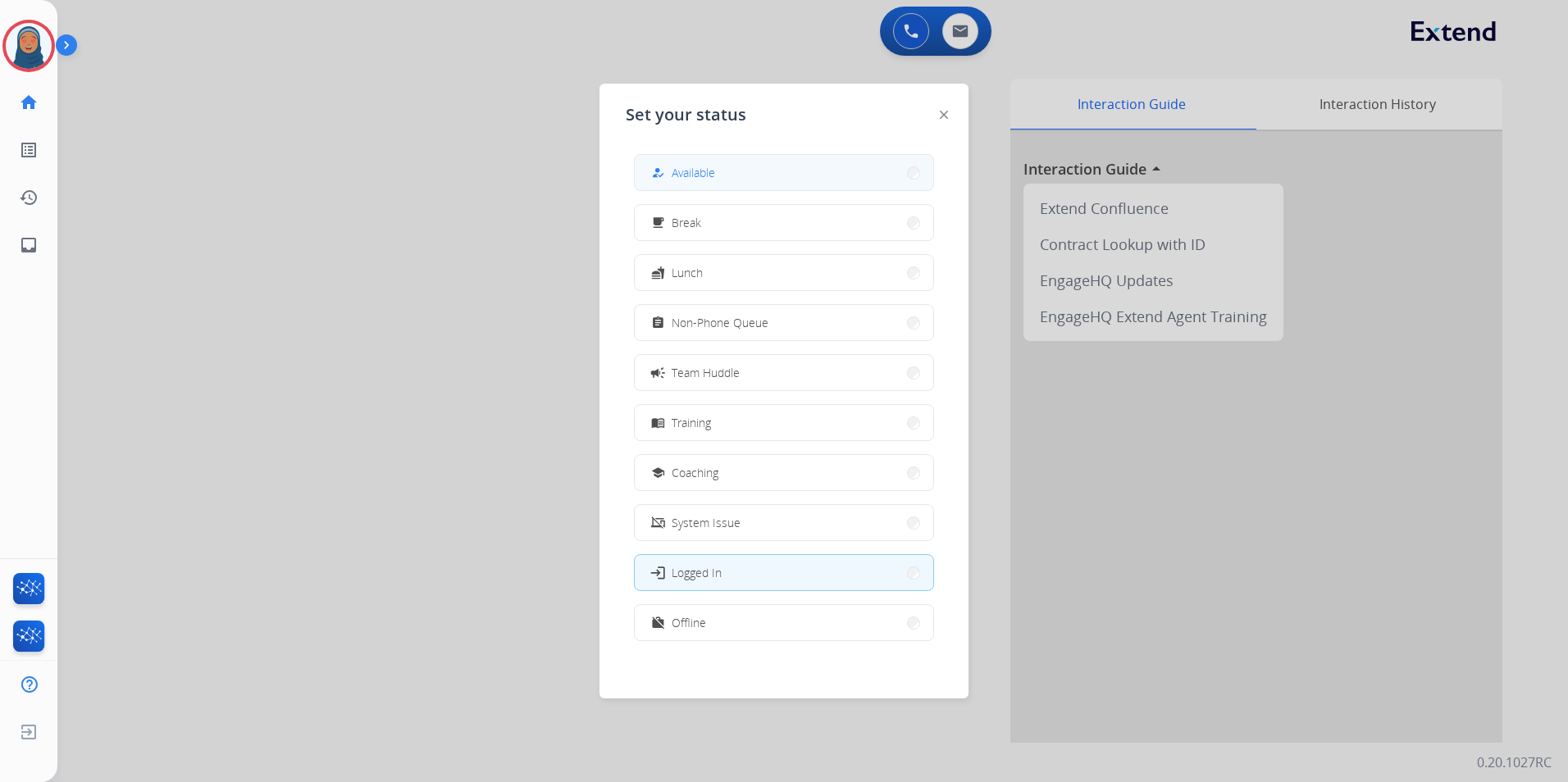
click at [772, 175] on button "how_to_reg Available" at bounding box center [784, 172] width 298 height 35
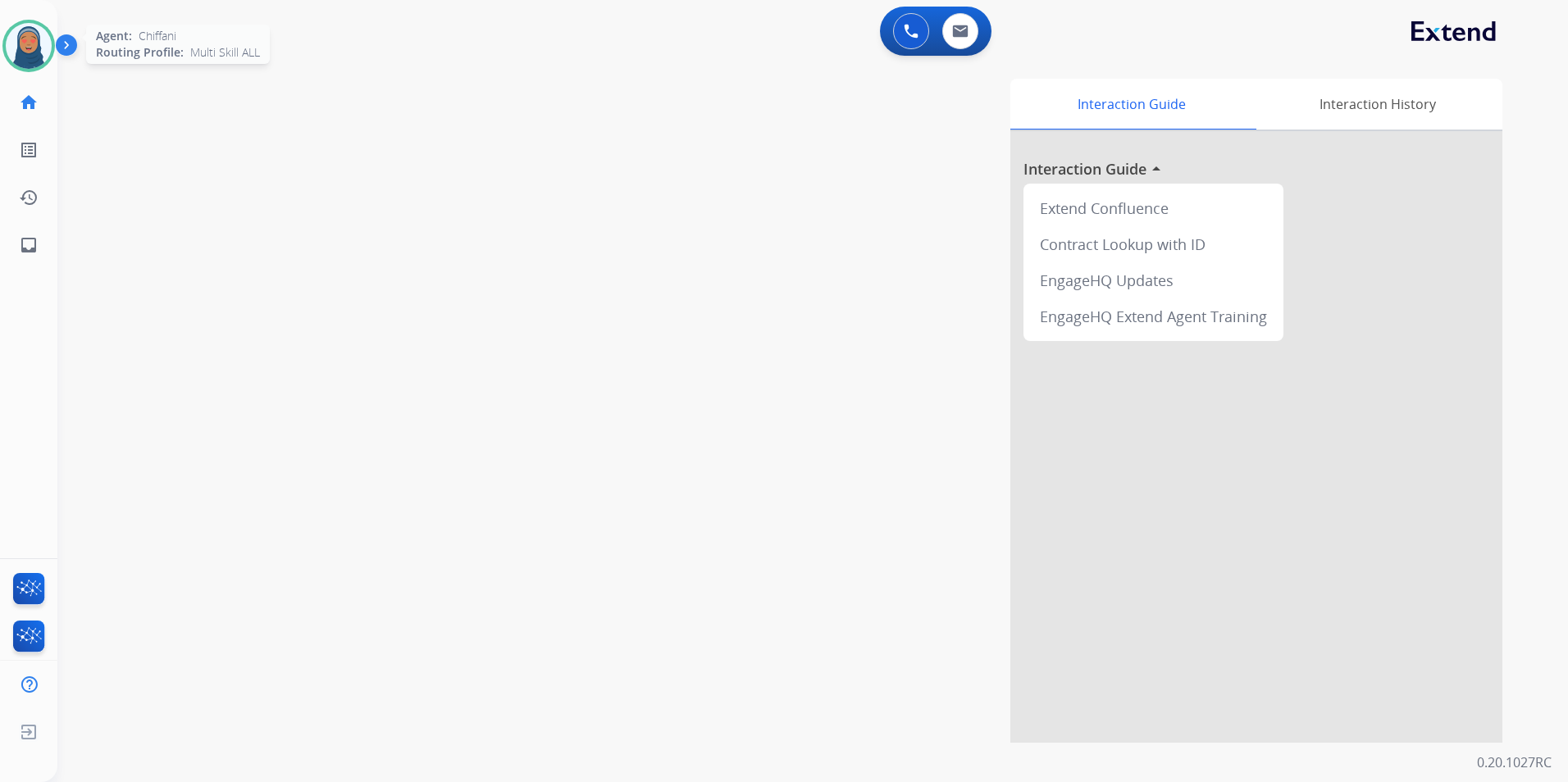
drag, startPoint x: 23, startPoint y: 47, endPoint x: 32, endPoint y: 41, distance: 10.8
click at [23, 45] on img at bounding box center [28, 45] width 46 height 46
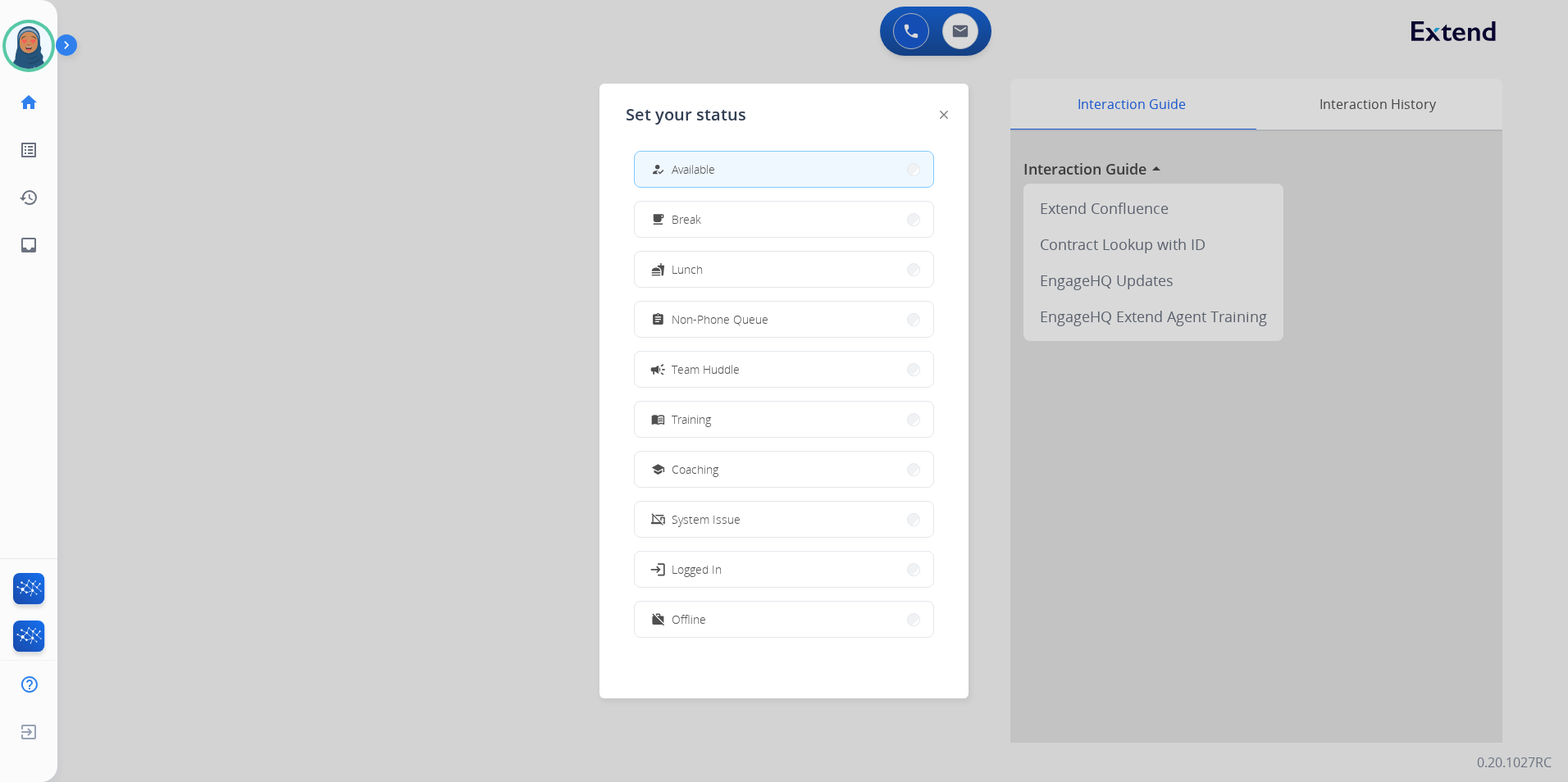
scroll to position [5, 0]
drag, startPoint x: 753, startPoint y: 610, endPoint x: 746, endPoint y: 599, distance: 13.0
click at [754, 610] on button "work_off Offline" at bounding box center [784, 617] width 298 height 35
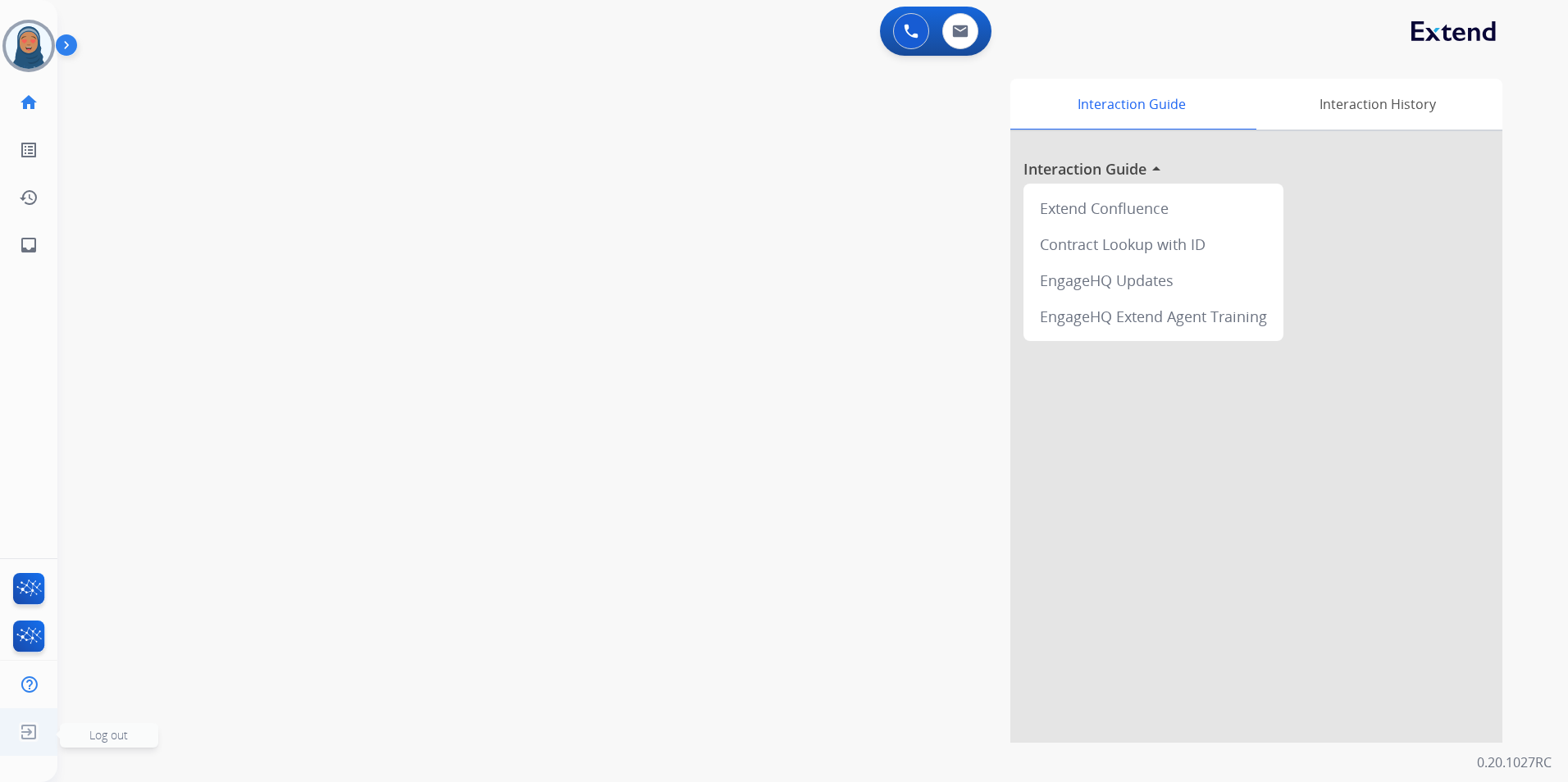
click at [88, 732] on span "Log out" at bounding box center [108, 735] width 98 height 24
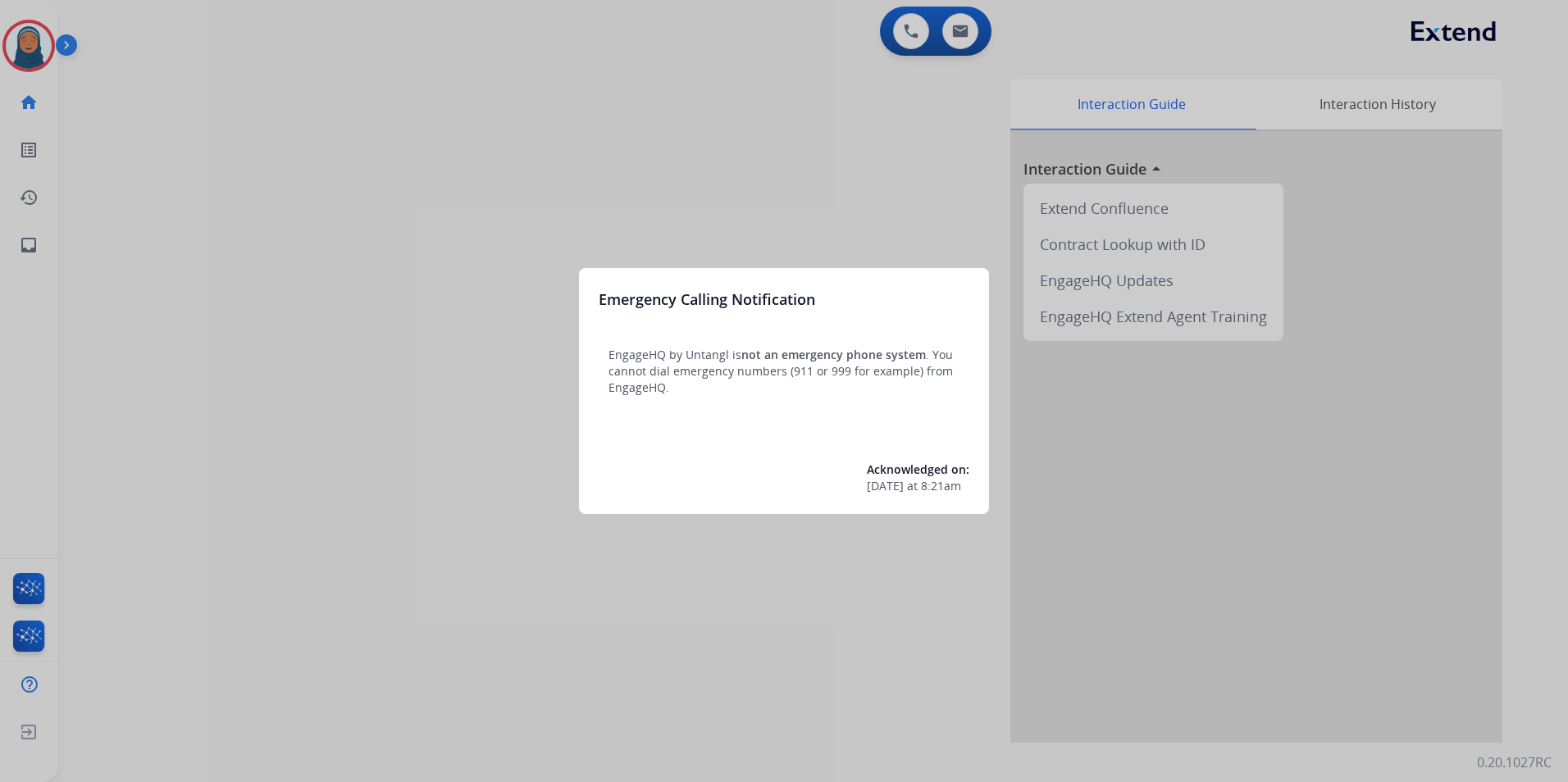
click at [134, 142] on div at bounding box center [784, 391] width 1568 height 782
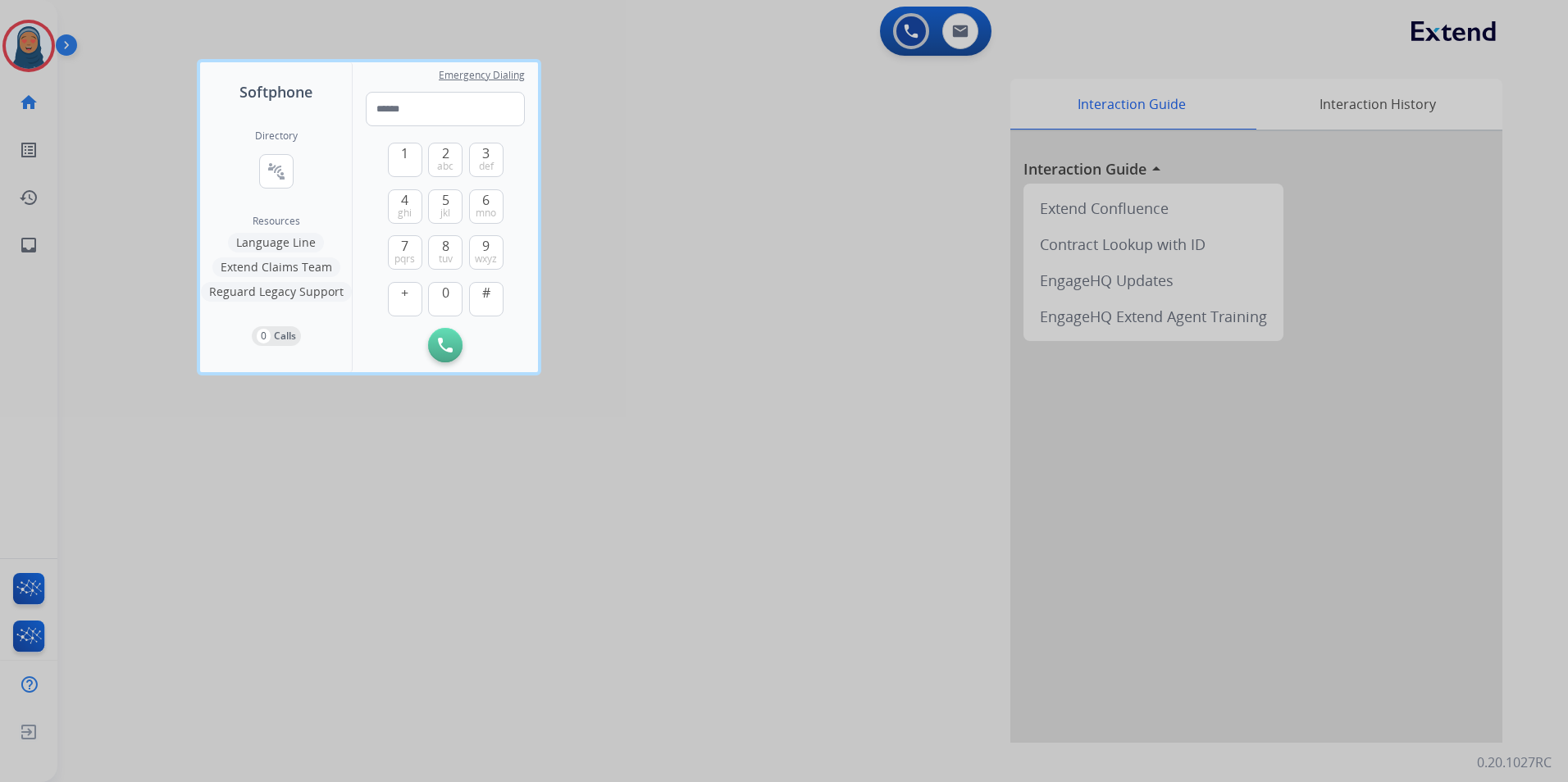
click at [129, 154] on div at bounding box center [784, 391] width 1568 height 782
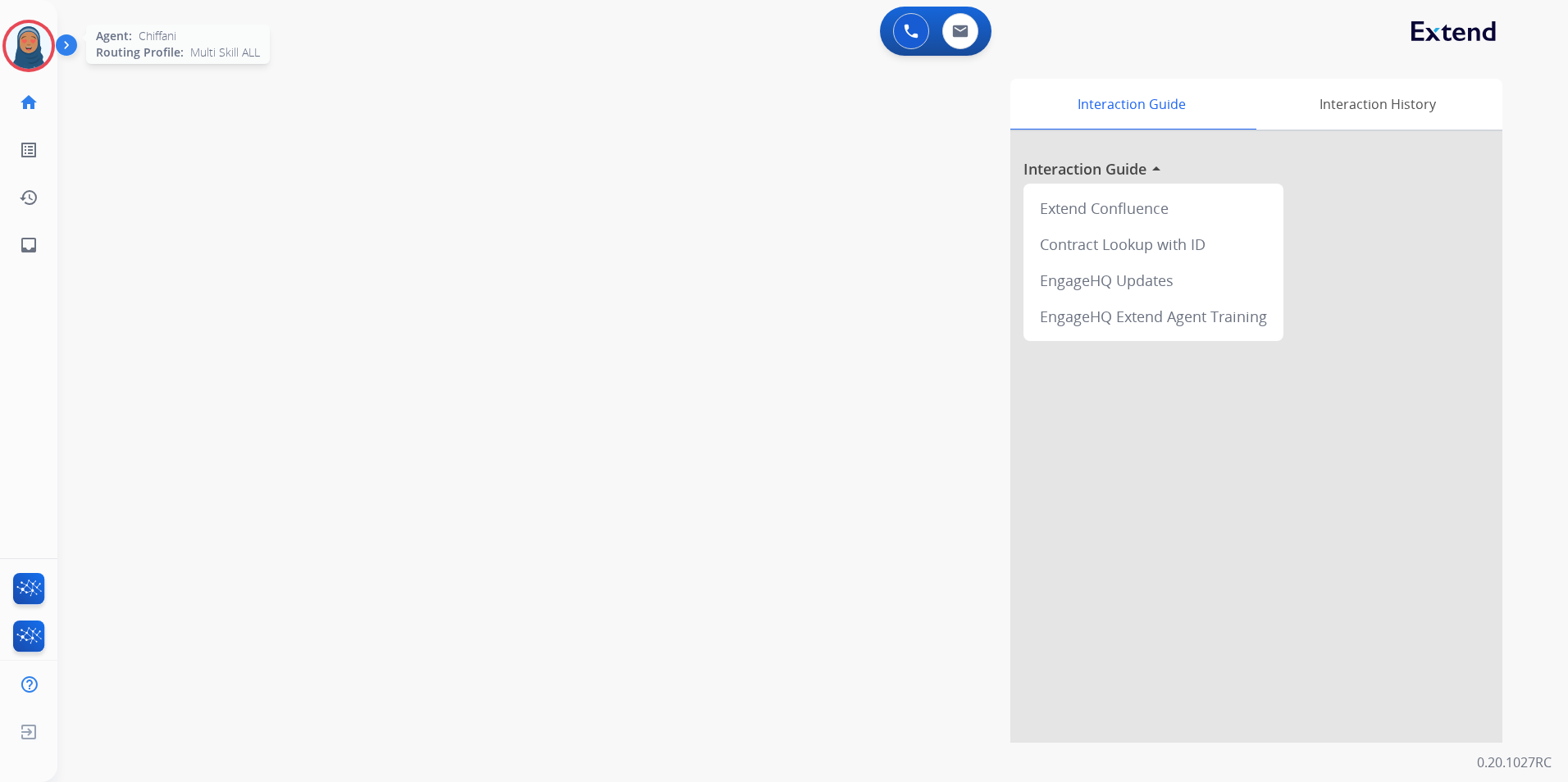
click at [11, 60] on img at bounding box center [28, 45] width 46 height 46
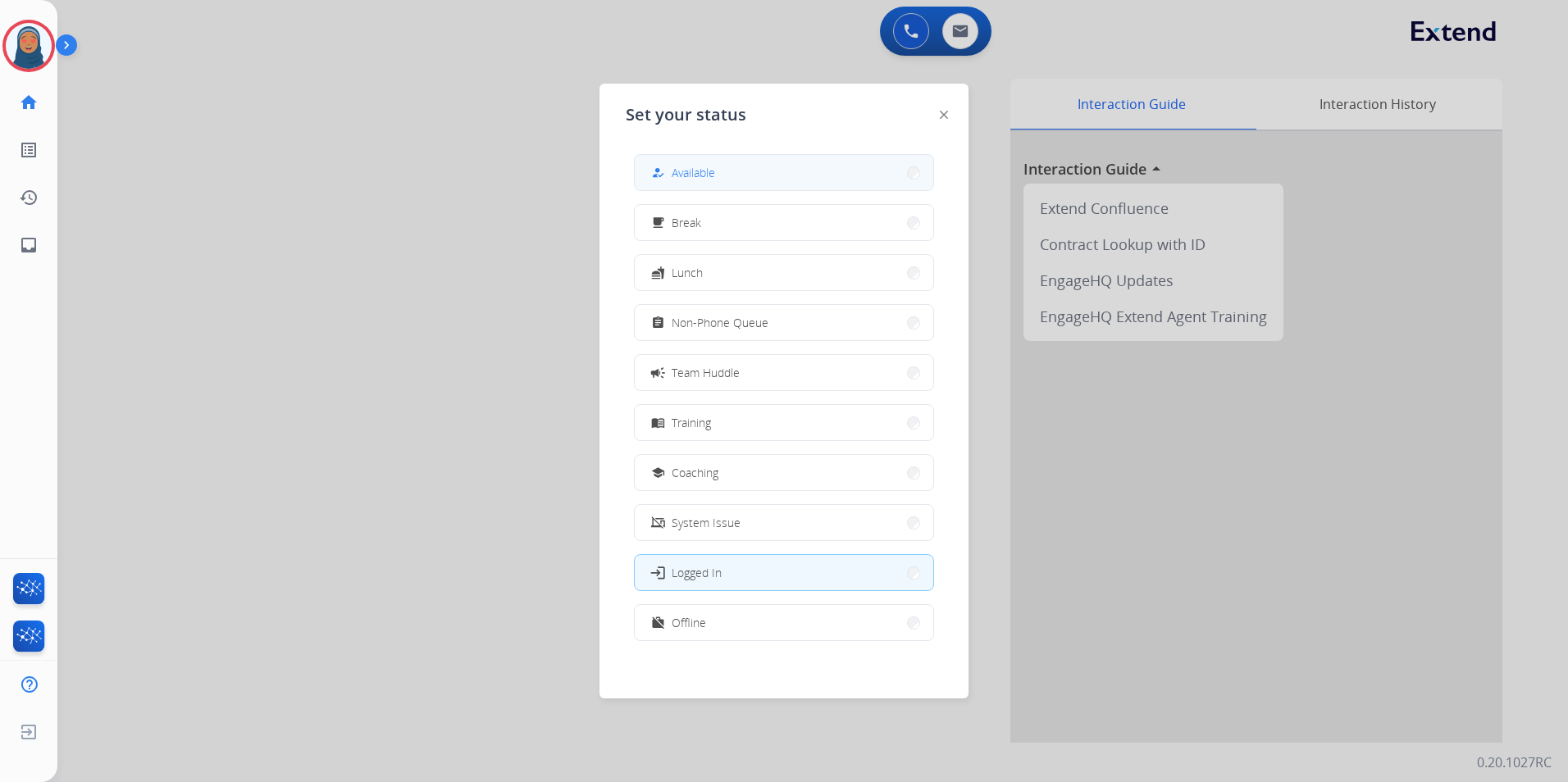
click at [654, 164] on div "how_to_reg" at bounding box center [659, 173] width 23 height 20
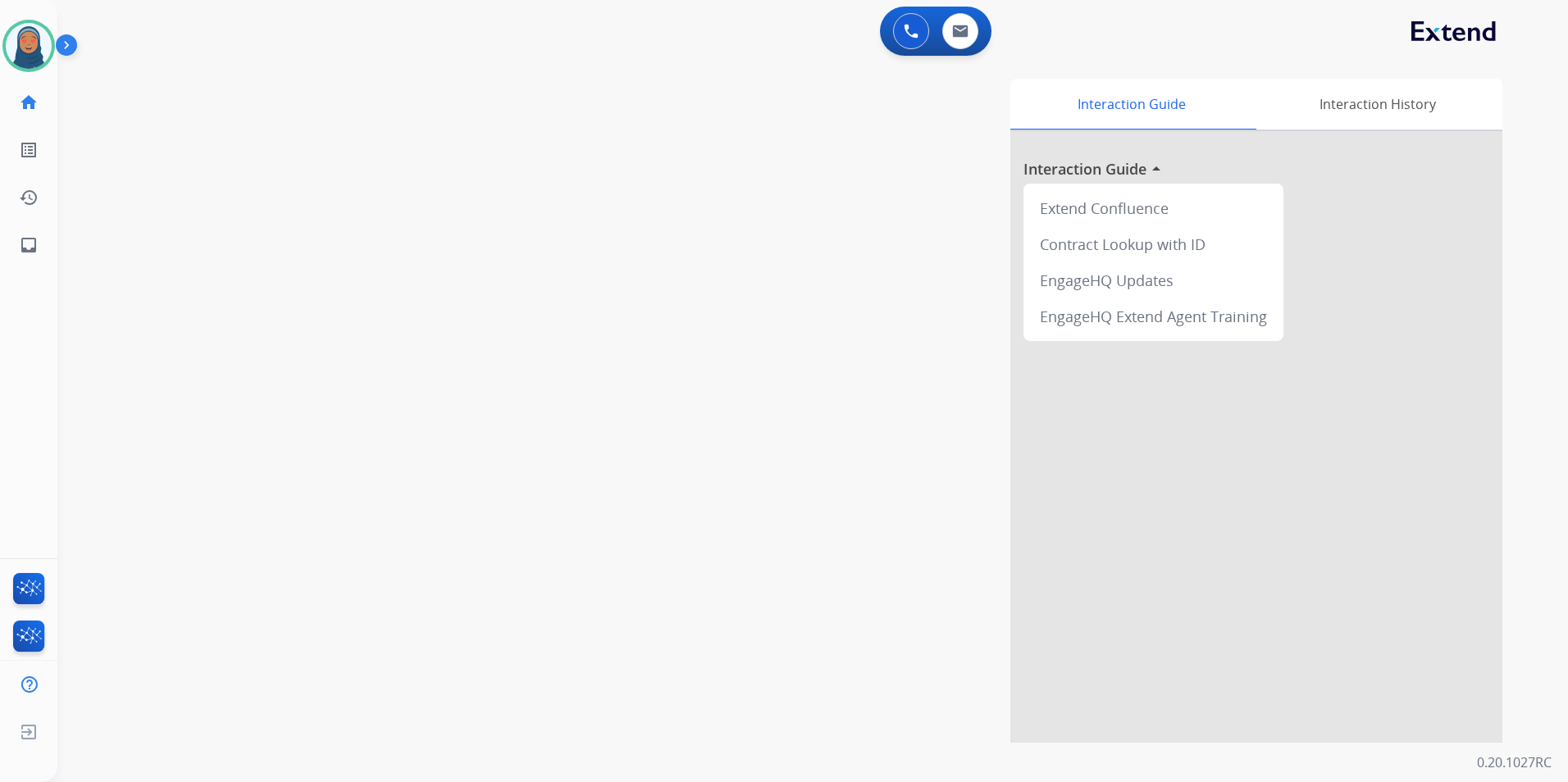
drag, startPoint x: 32, startPoint y: 62, endPoint x: 69, endPoint y: 65, distance: 37.1
click at [32, 62] on img at bounding box center [28, 45] width 46 height 46
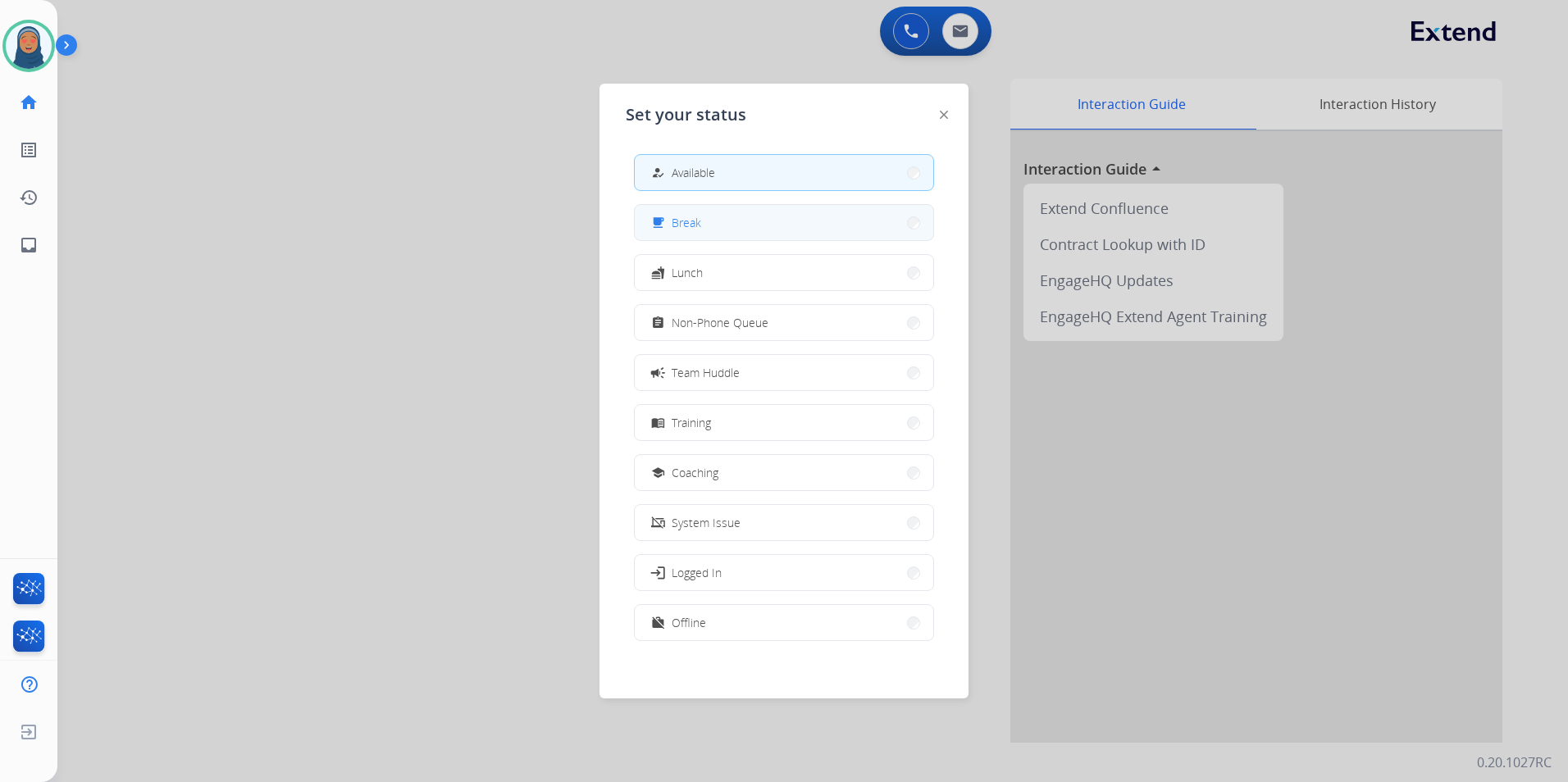
click at [711, 232] on button "free_breakfast Break" at bounding box center [784, 223] width 298 height 35
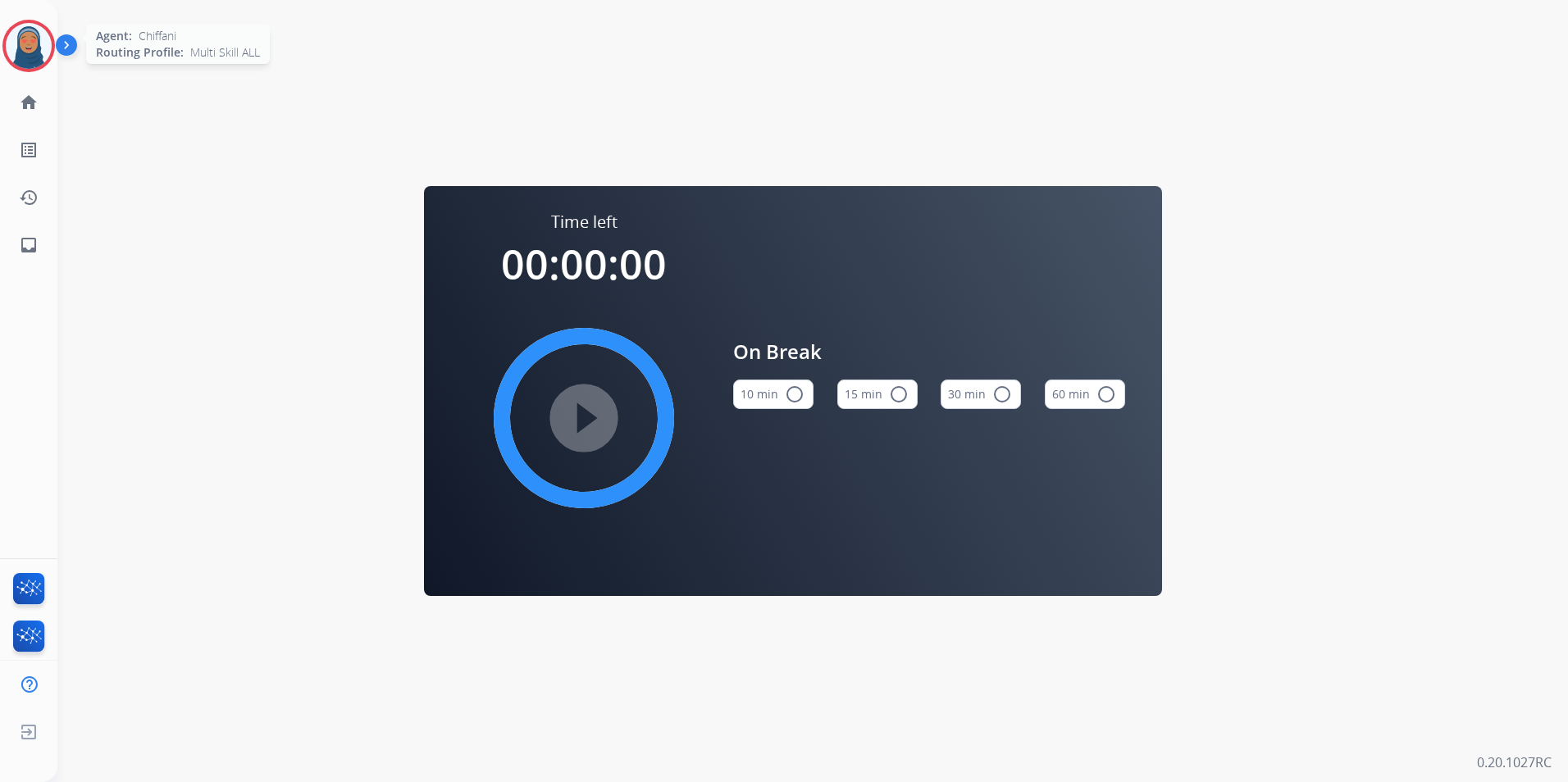
click at [23, 55] on img at bounding box center [28, 45] width 46 height 46
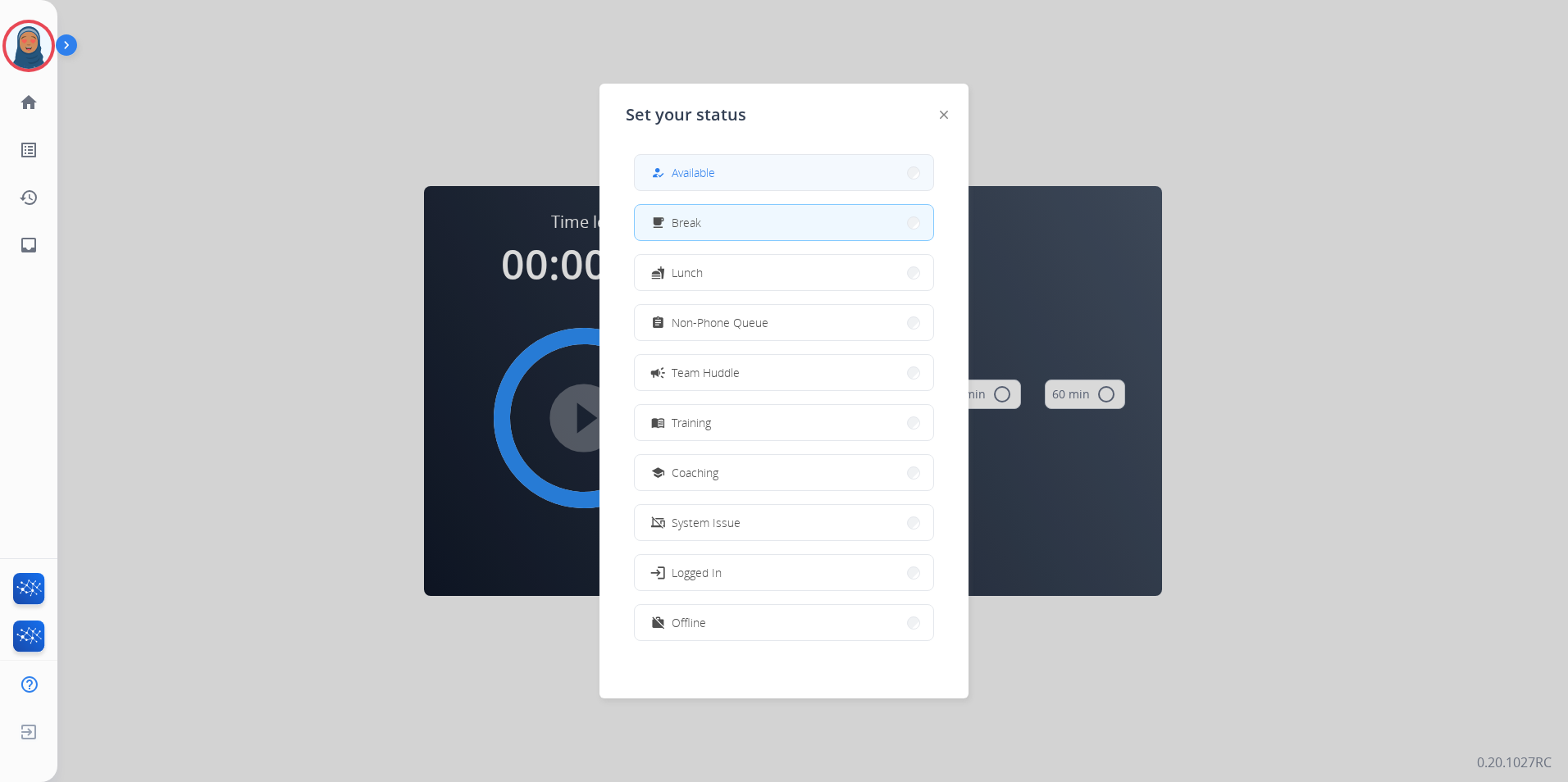
click at [726, 179] on button "how_to_reg Available" at bounding box center [784, 172] width 298 height 35
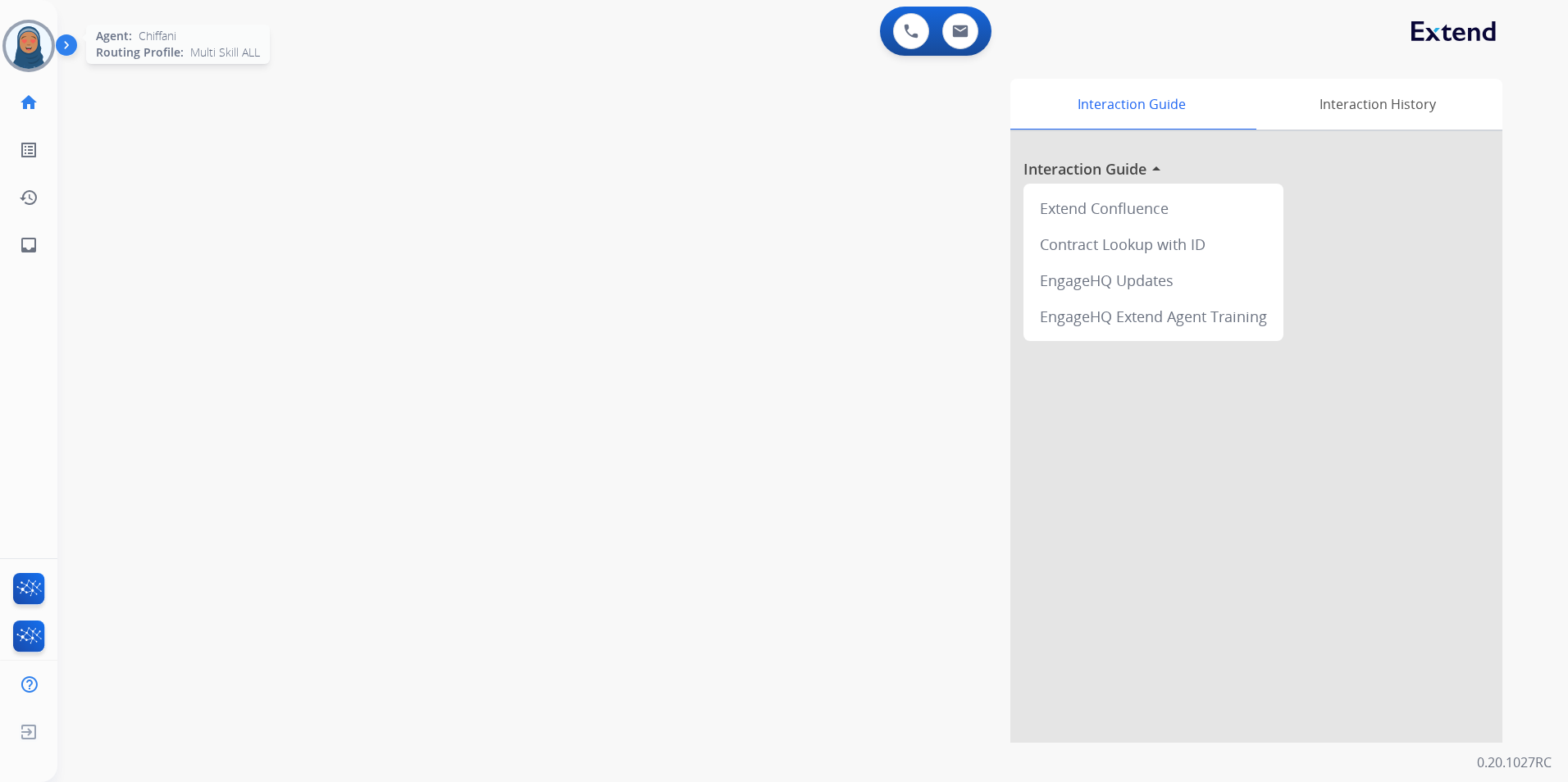
click at [32, 51] on img at bounding box center [28, 45] width 46 height 46
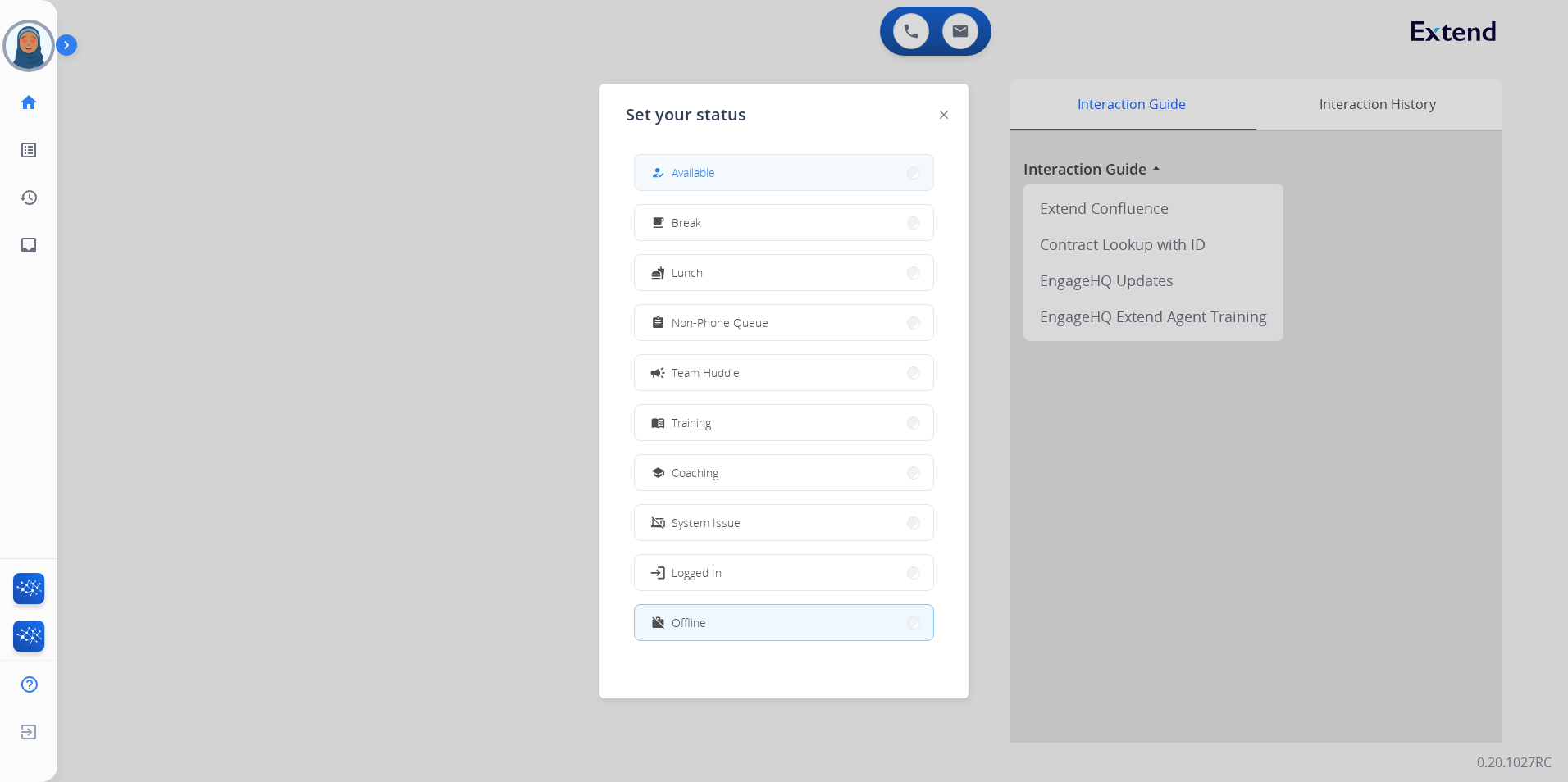
click at [746, 173] on button "how_to_reg Available" at bounding box center [784, 172] width 298 height 35
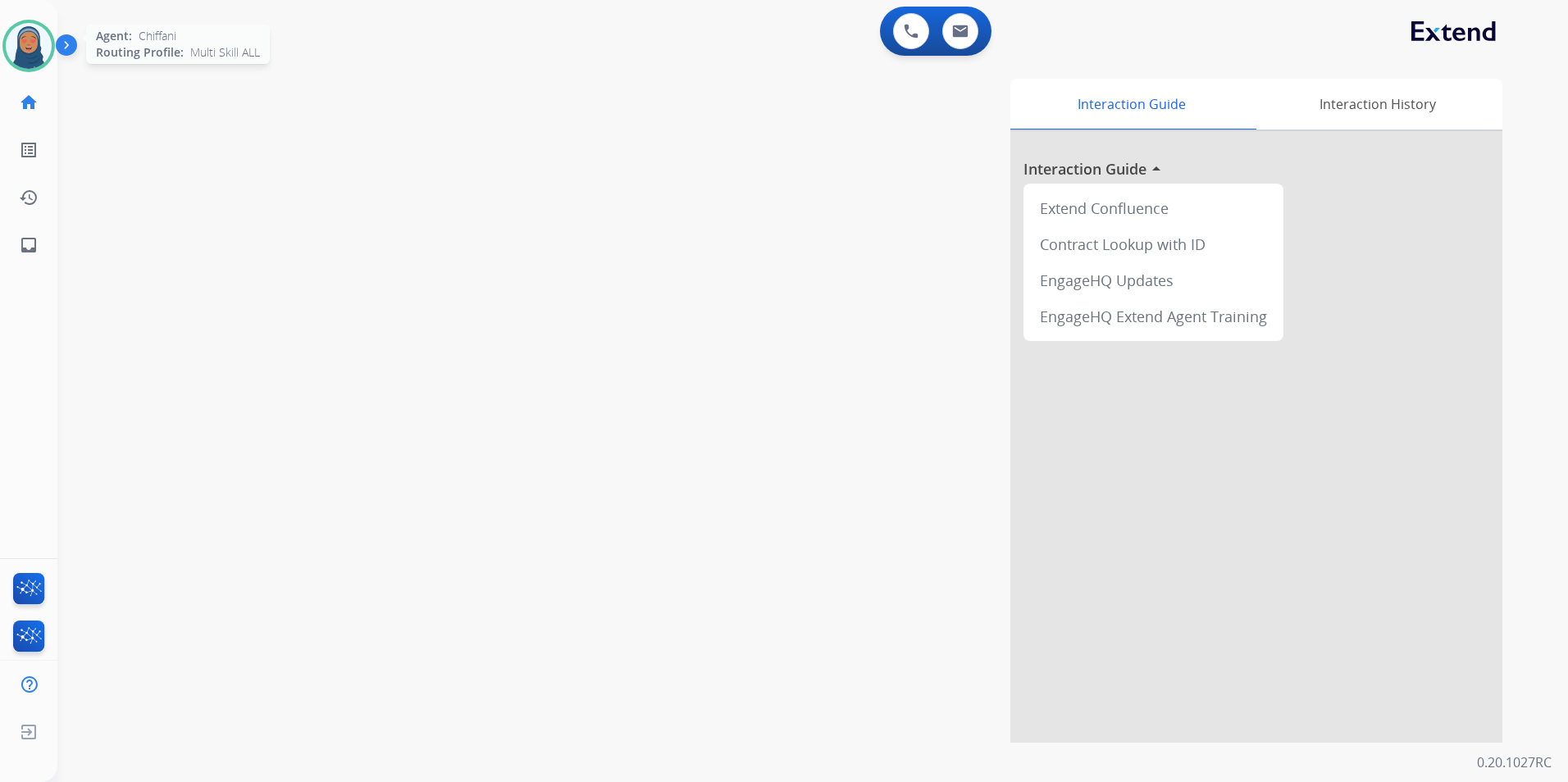
click at [20, 45] on img at bounding box center [28, 45] width 46 height 46
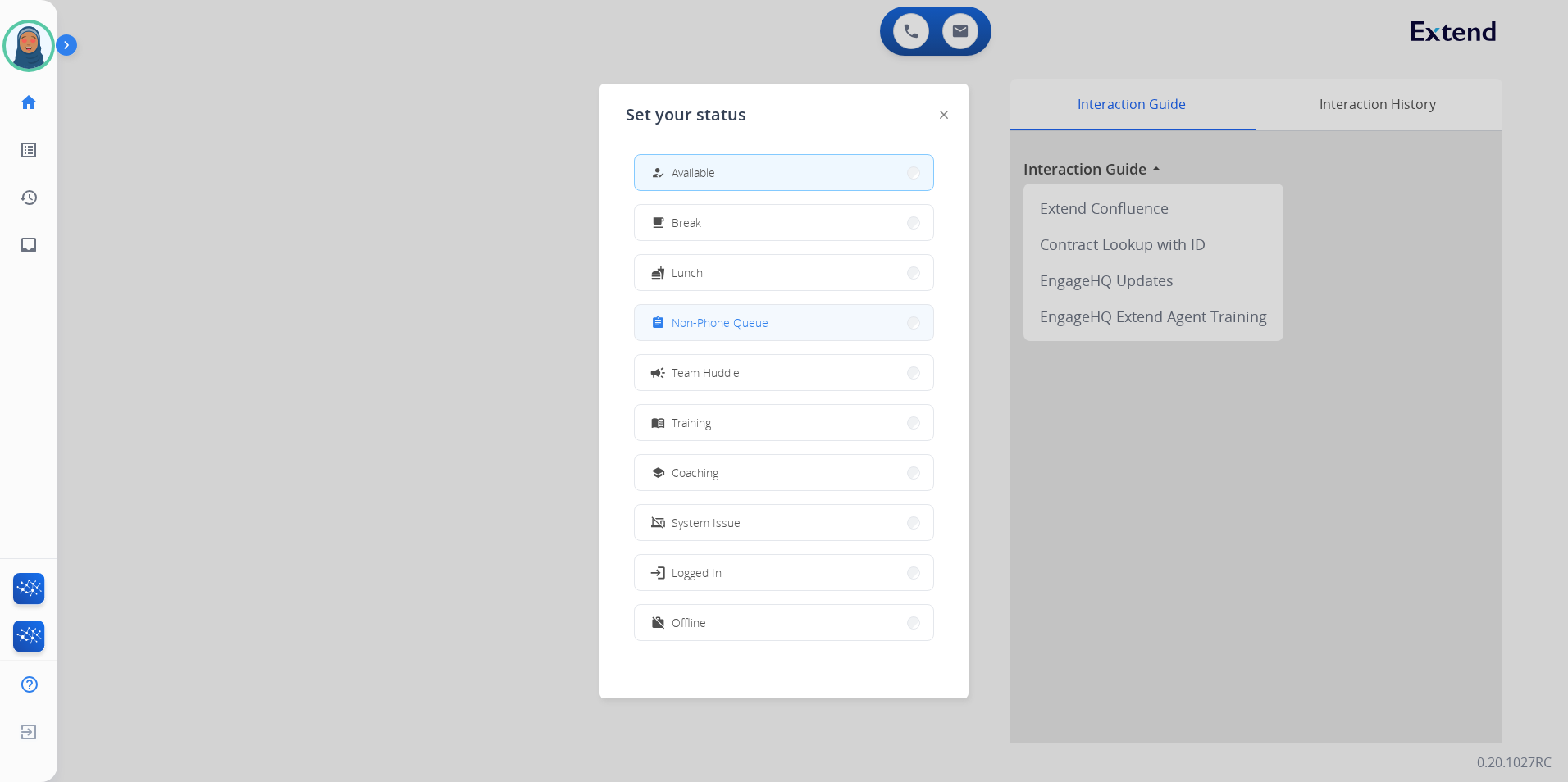
click at [754, 325] on span "Non-Phone Queue" at bounding box center [720, 323] width 96 height 17
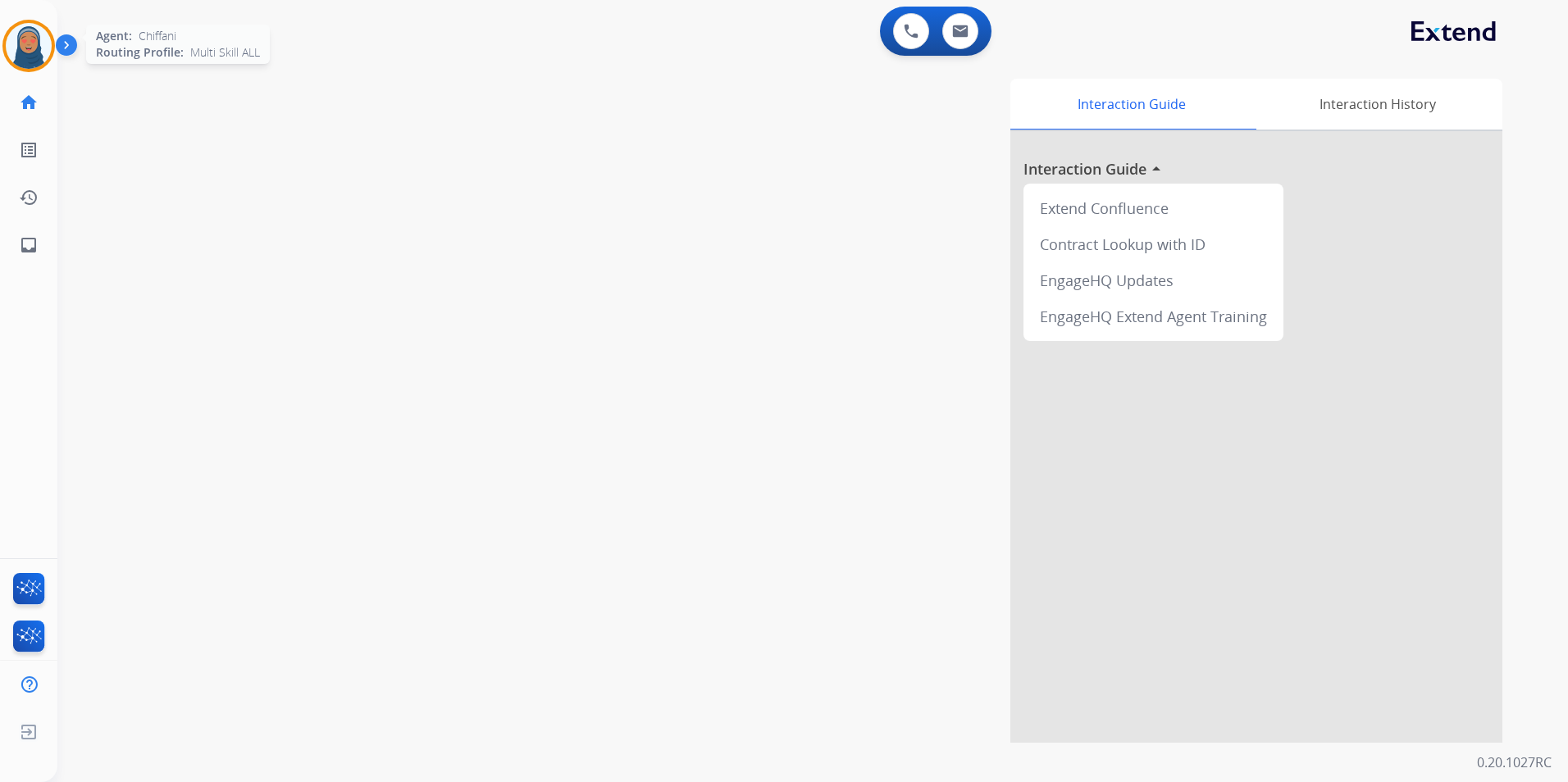
click at [16, 43] on img at bounding box center [28, 45] width 46 height 46
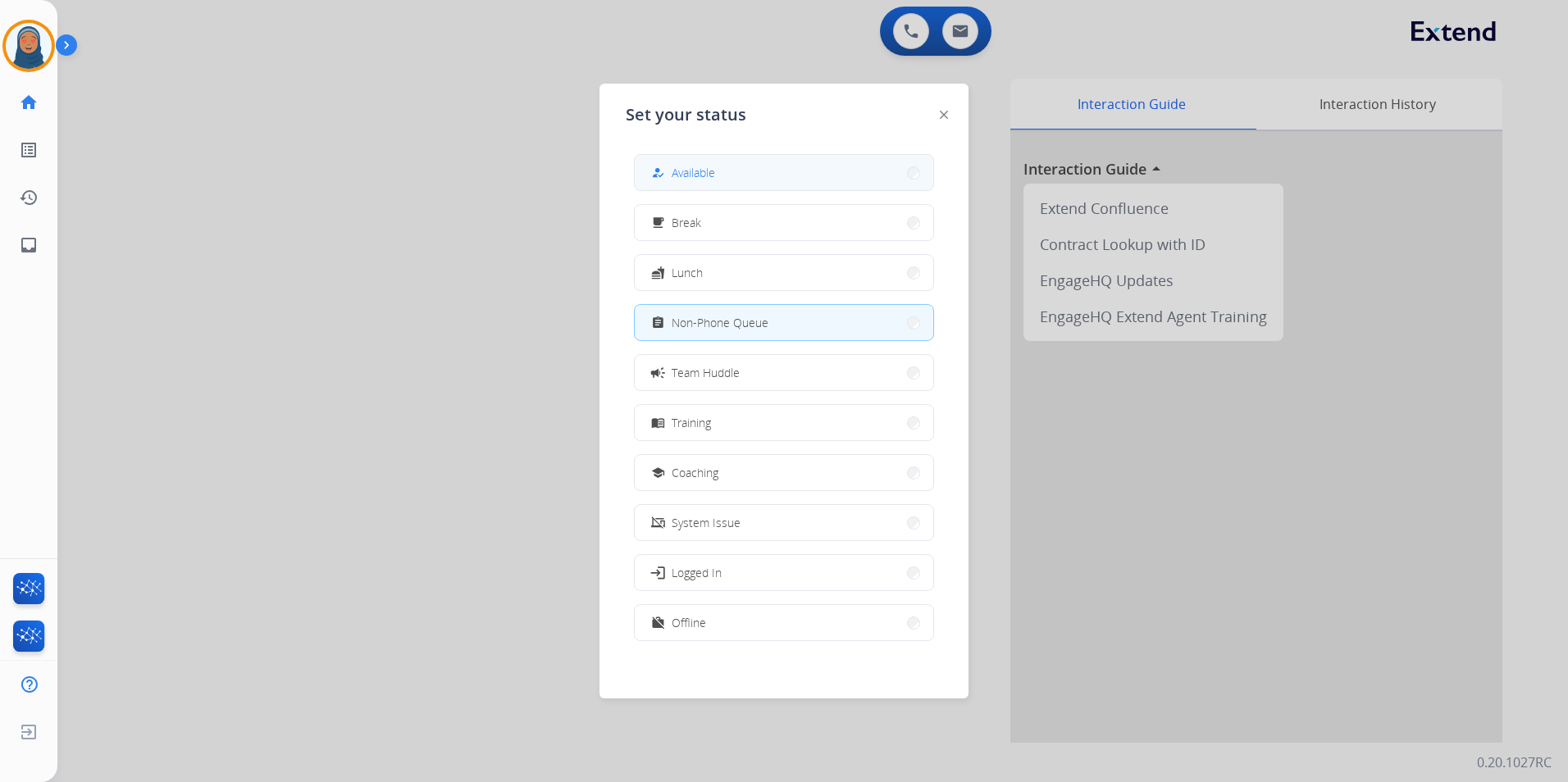
click at [726, 168] on button "how_to_reg Available" at bounding box center [784, 172] width 298 height 35
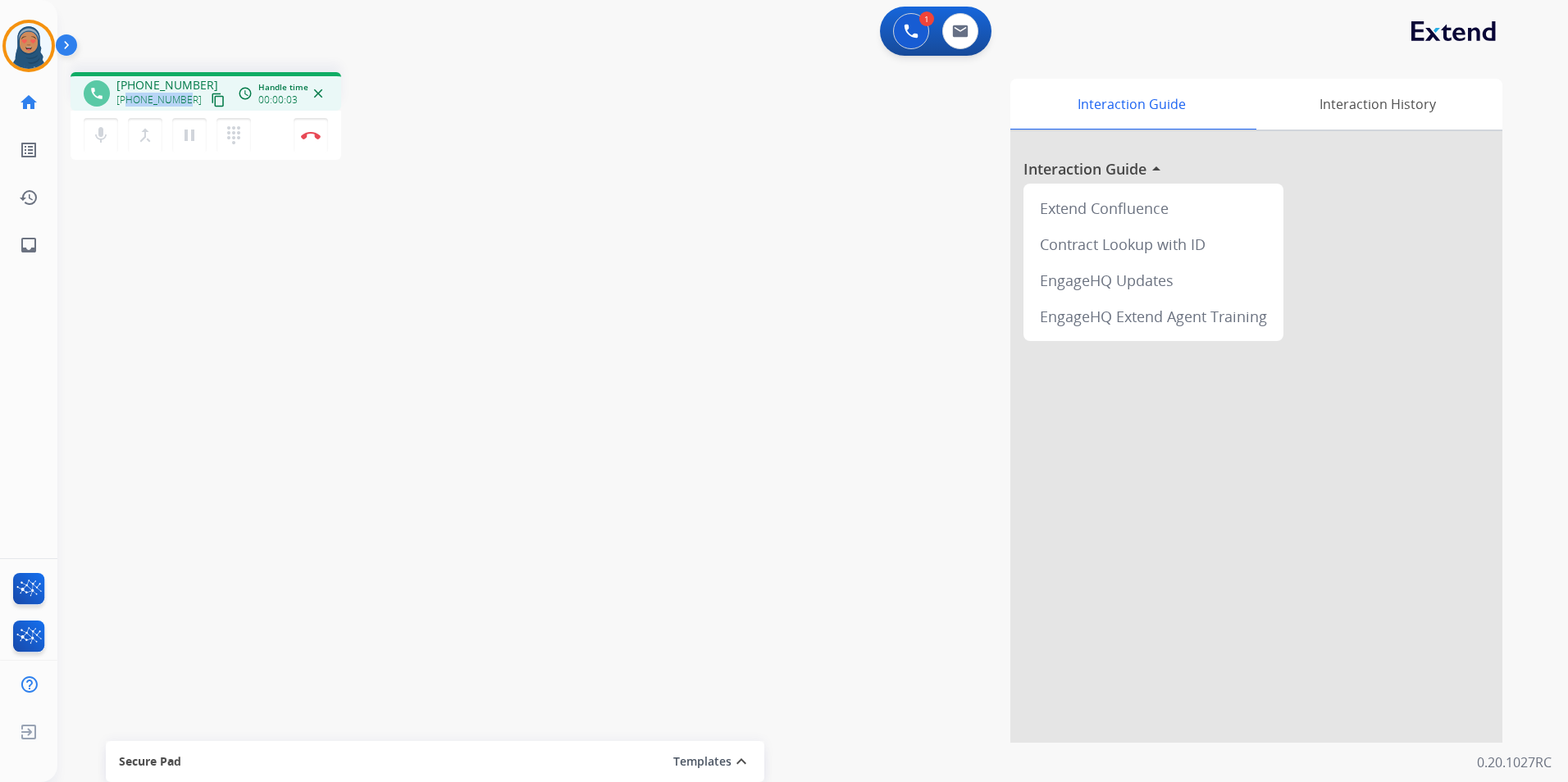
drag, startPoint x: 184, startPoint y: 100, endPoint x: 129, endPoint y: 98, distance: 55.0
click at [129, 98] on span "+17075861649" at bounding box center [159, 100] width 86 height 14
copy span "7075861649"
click at [318, 142] on button "Disconnect" at bounding box center [311, 135] width 34 height 34
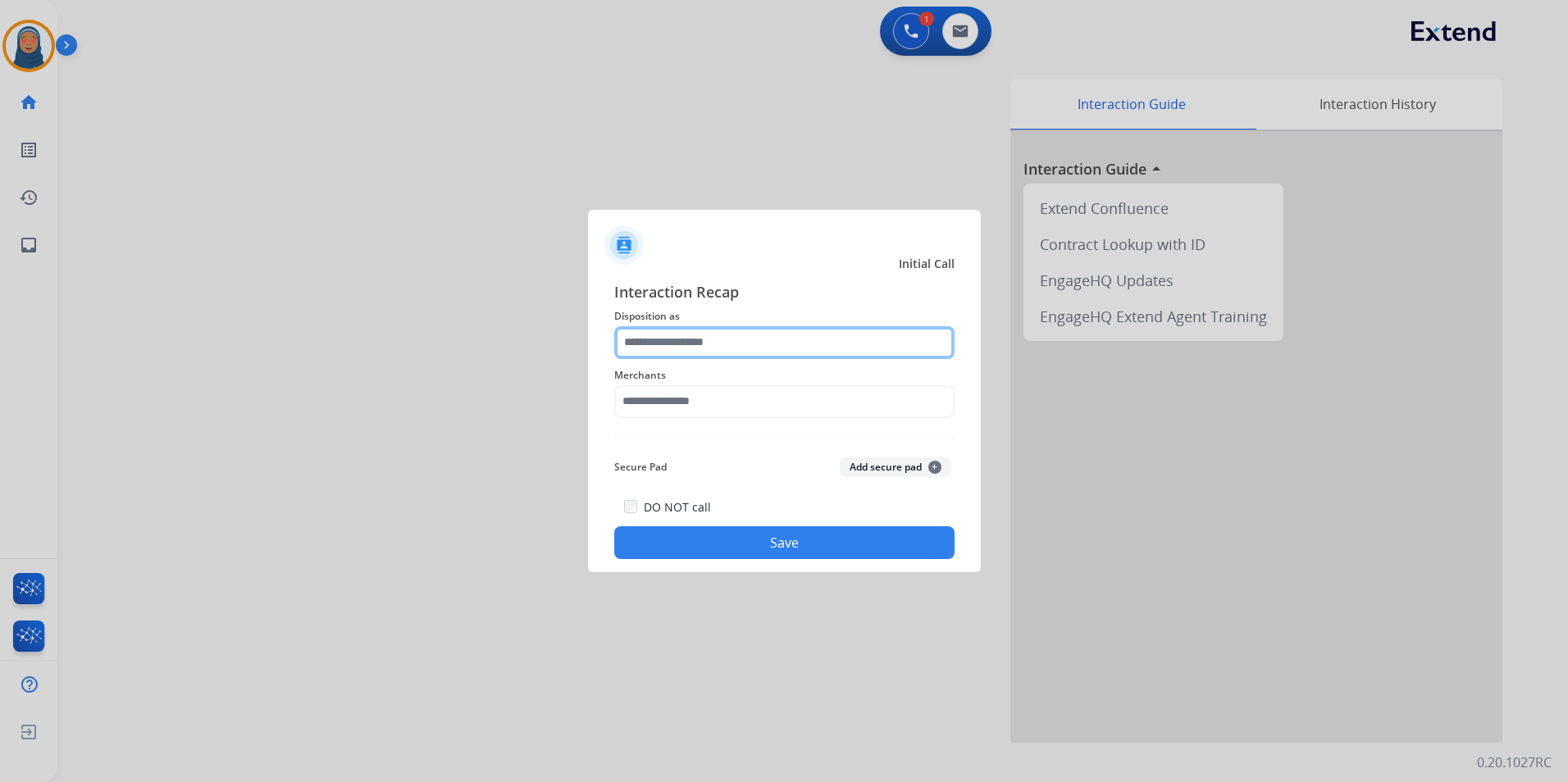
click at [703, 339] on input "text" at bounding box center [784, 342] width 340 height 32
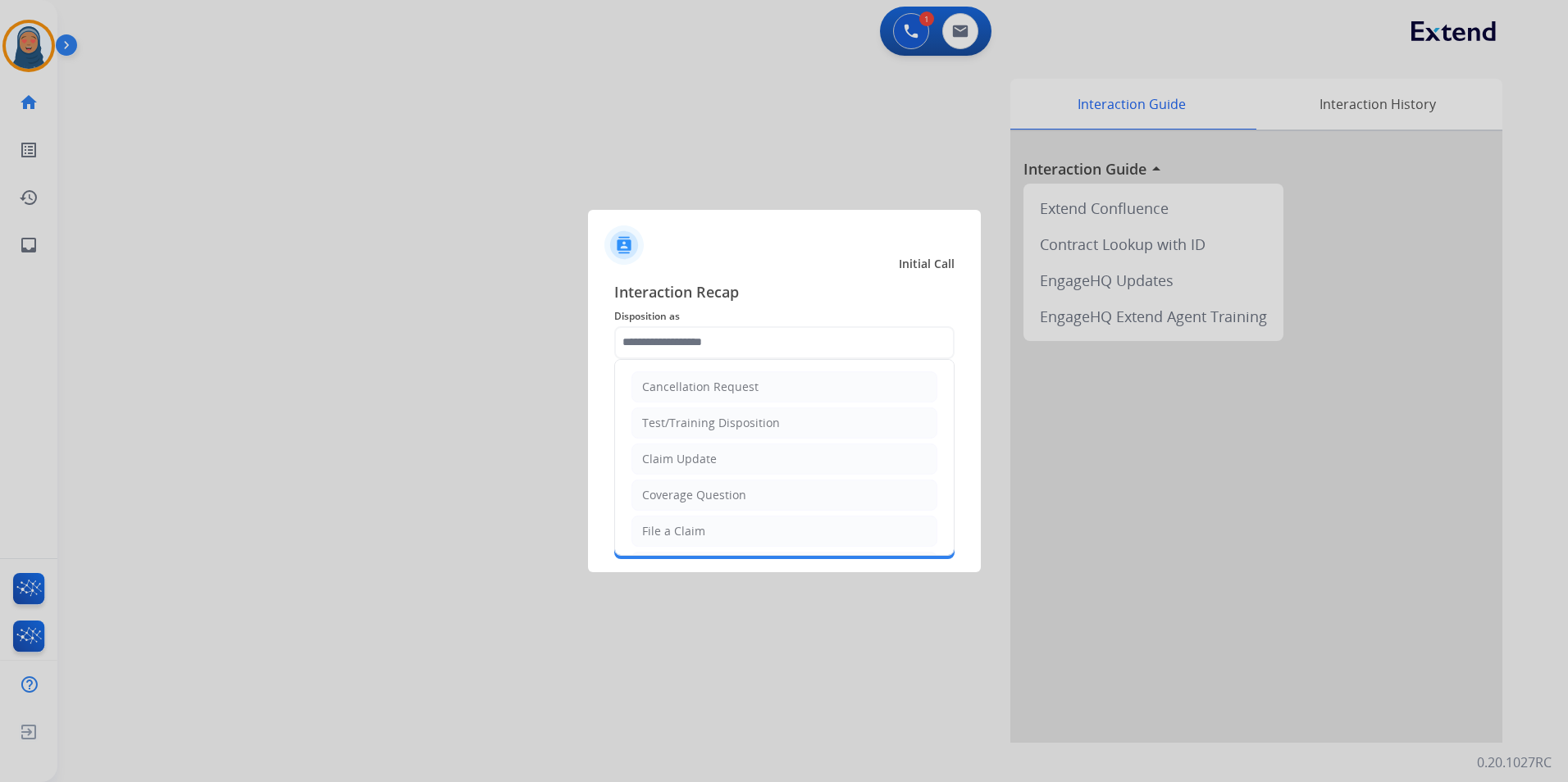
drag, startPoint x: 721, startPoint y: 535, endPoint x: 721, endPoint y: 437, distance: 98.0
click at [721, 528] on li "File a Claim" at bounding box center [784, 532] width 306 height 32
type input "**********"
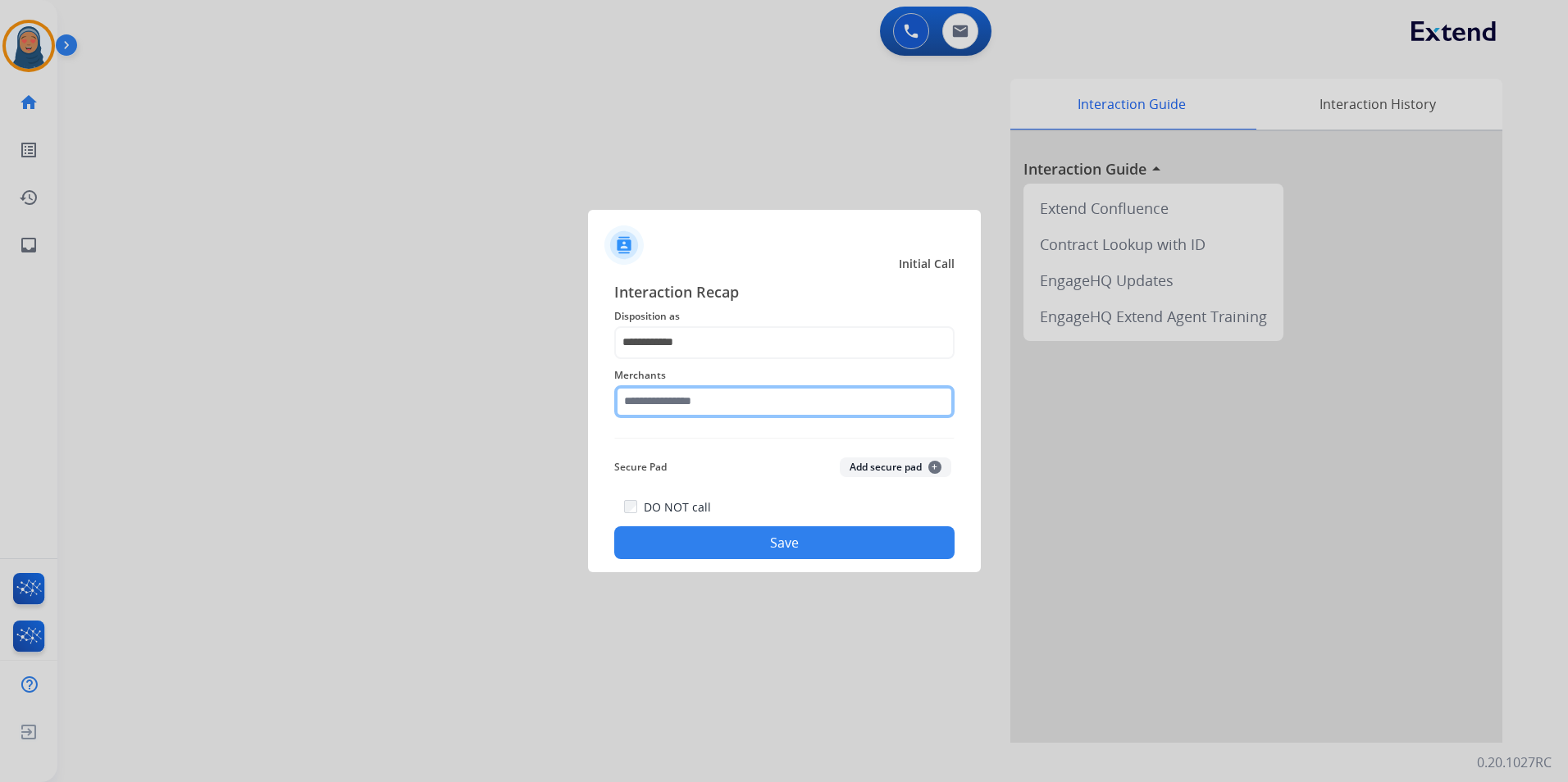
click at [721, 396] on input "text" at bounding box center [784, 402] width 340 height 32
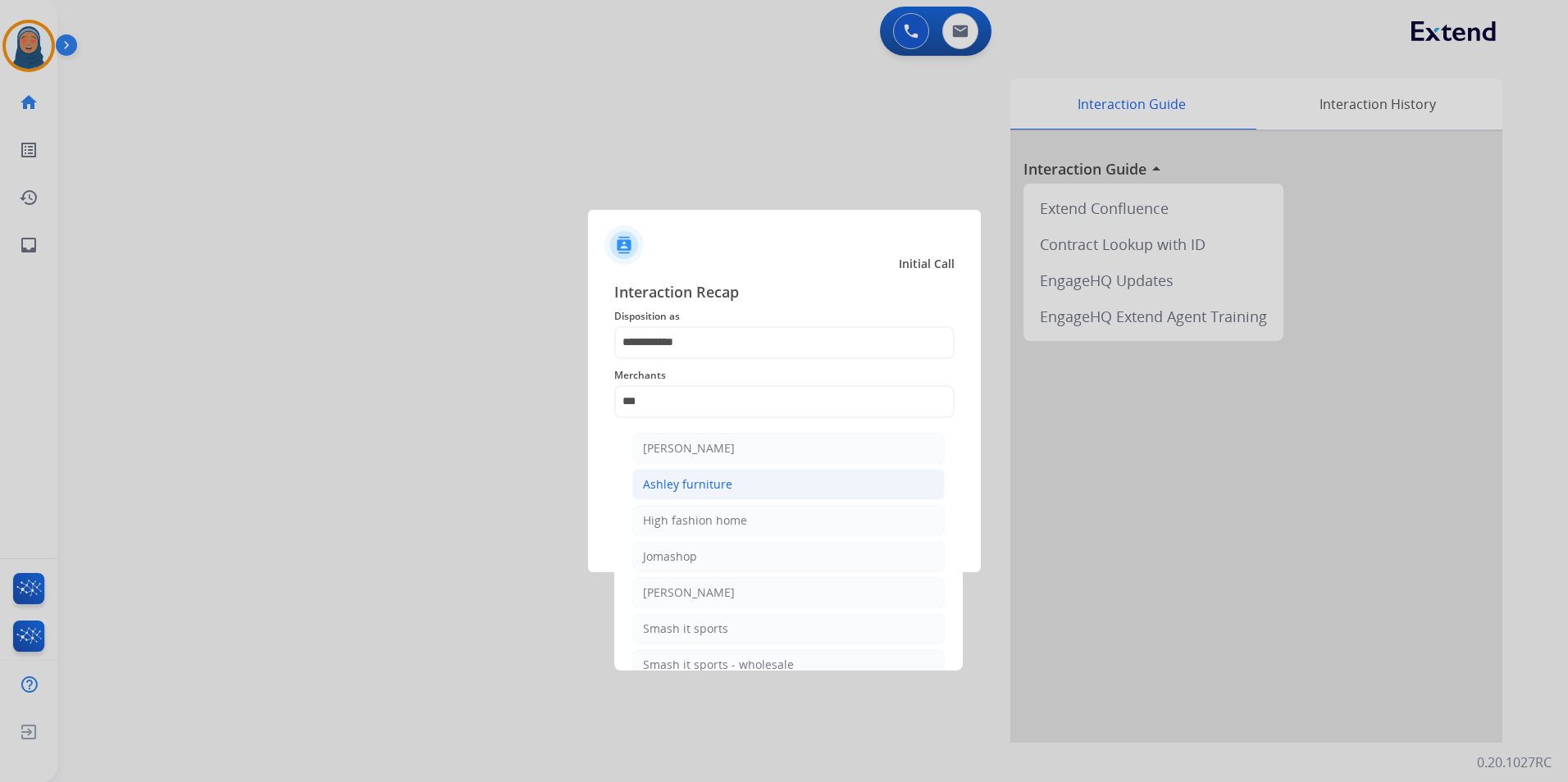
drag, startPoint x: 702, startPoint y: 480, endPoint x: 800, endPoint y: 506, distance: 101.4
click at [704, 480] on div "Ashley furniture" at bounding box center [687, 485] width 89 height 16
type input "**********"
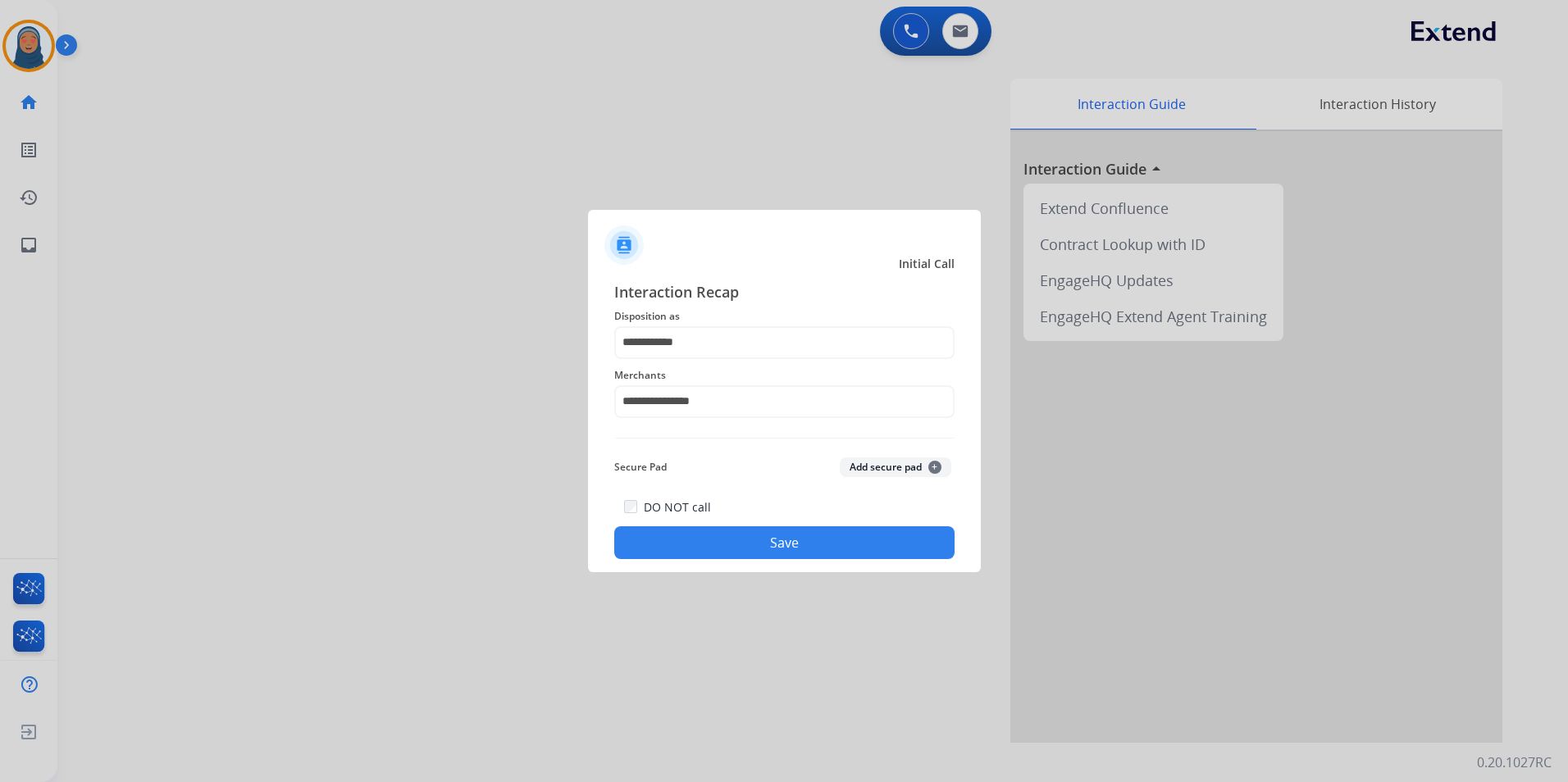
click at [800, 556] on button "Save" at bounding box center [784, 542] width 340 height 32
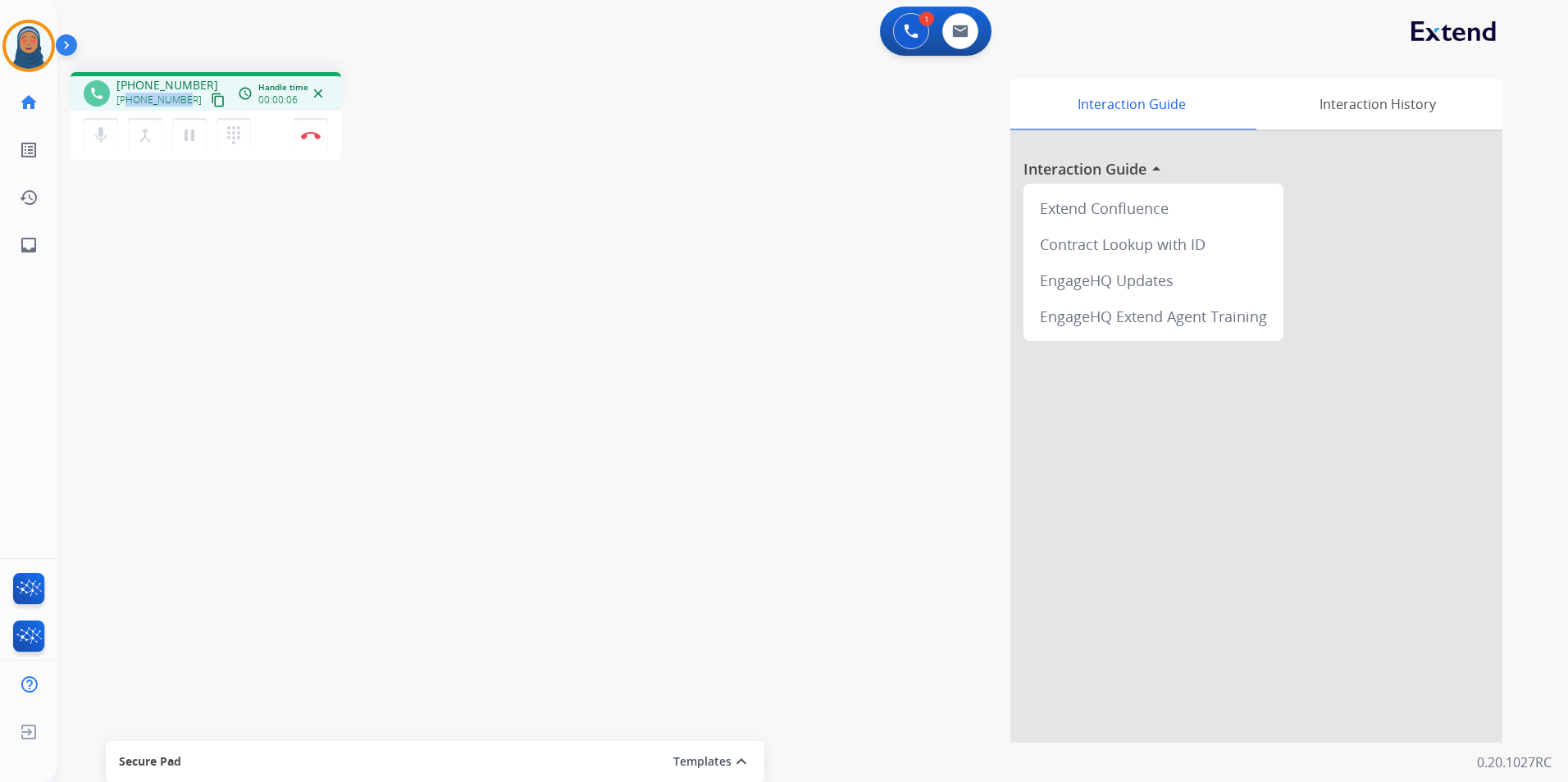
drag, startPoint x: 186, startPoint y: 101, endPoint x: 130, endPoint y: 103, distance: 56.0
click at [130, 103] on div "+12678352598 content_copy" at bounding box center [172, 100] width 112 height 20
copy span "2678352598"
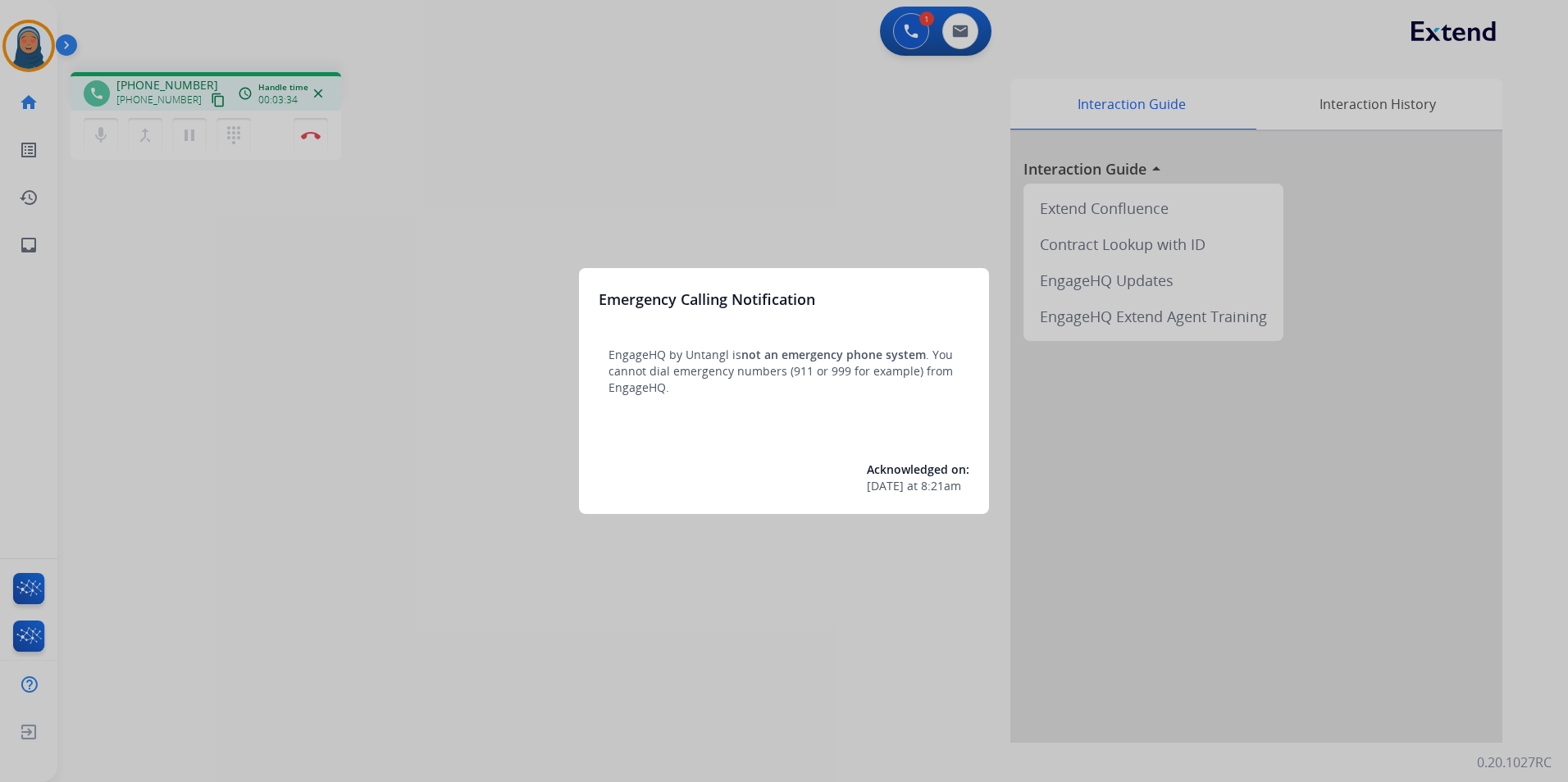
click at [434, 288] on div at bounding box center [784, 391] width 1568 height 782
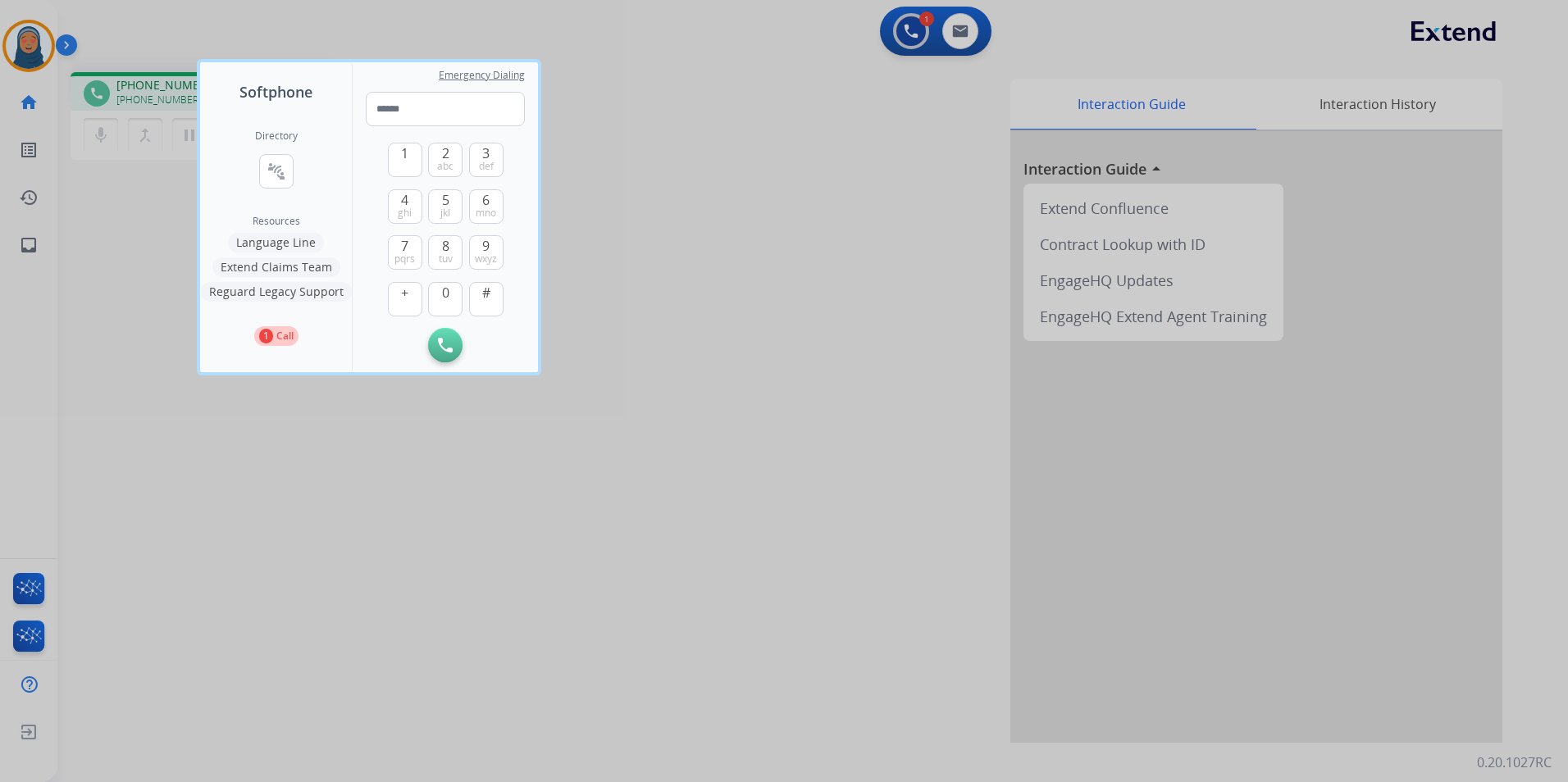
click at [659, 353] on div at bounding box center [784, 391] width 1568 height 782
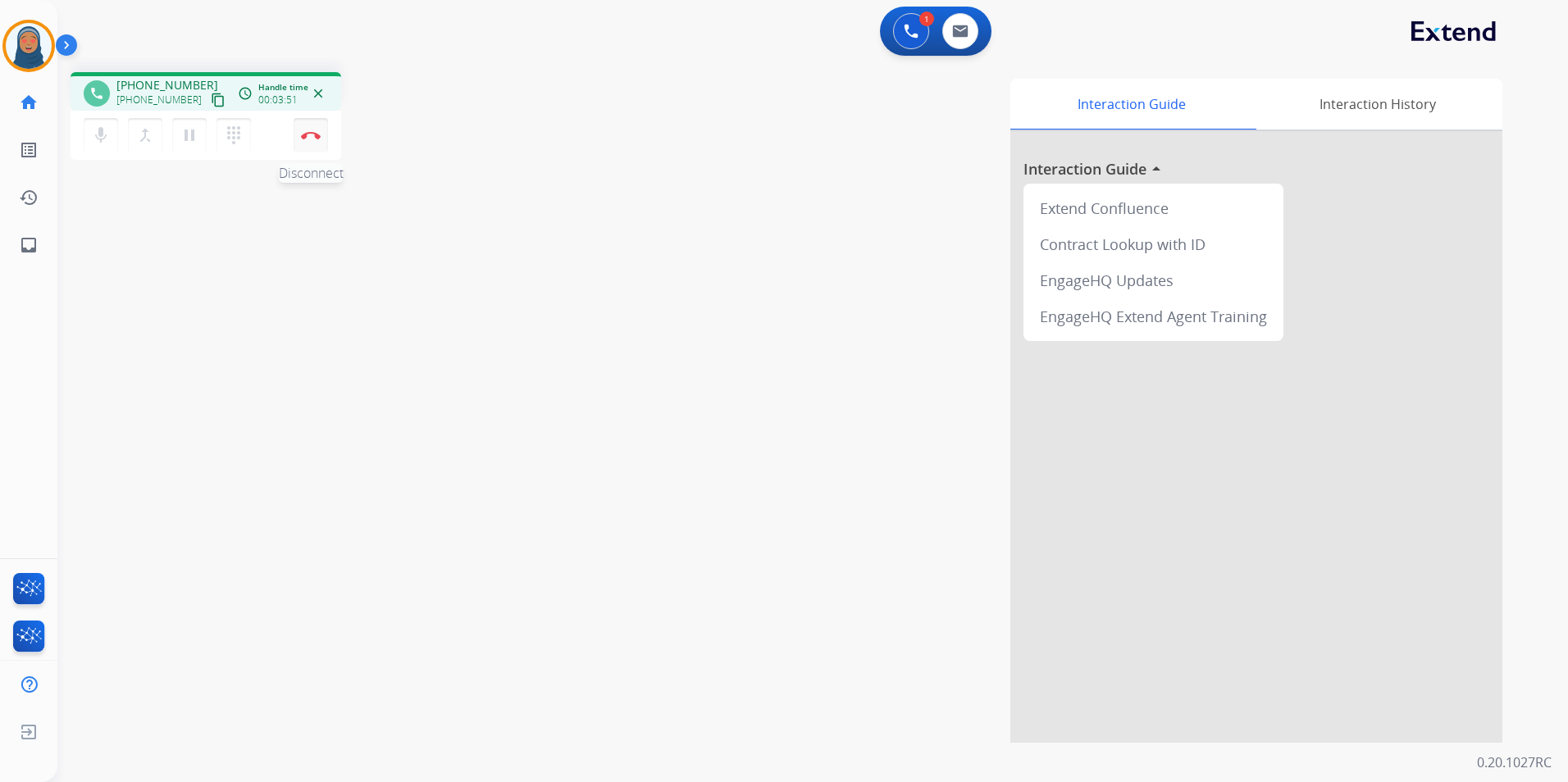
click at [317, 137] on img at bounding box center [311, 135] width 20 height 8
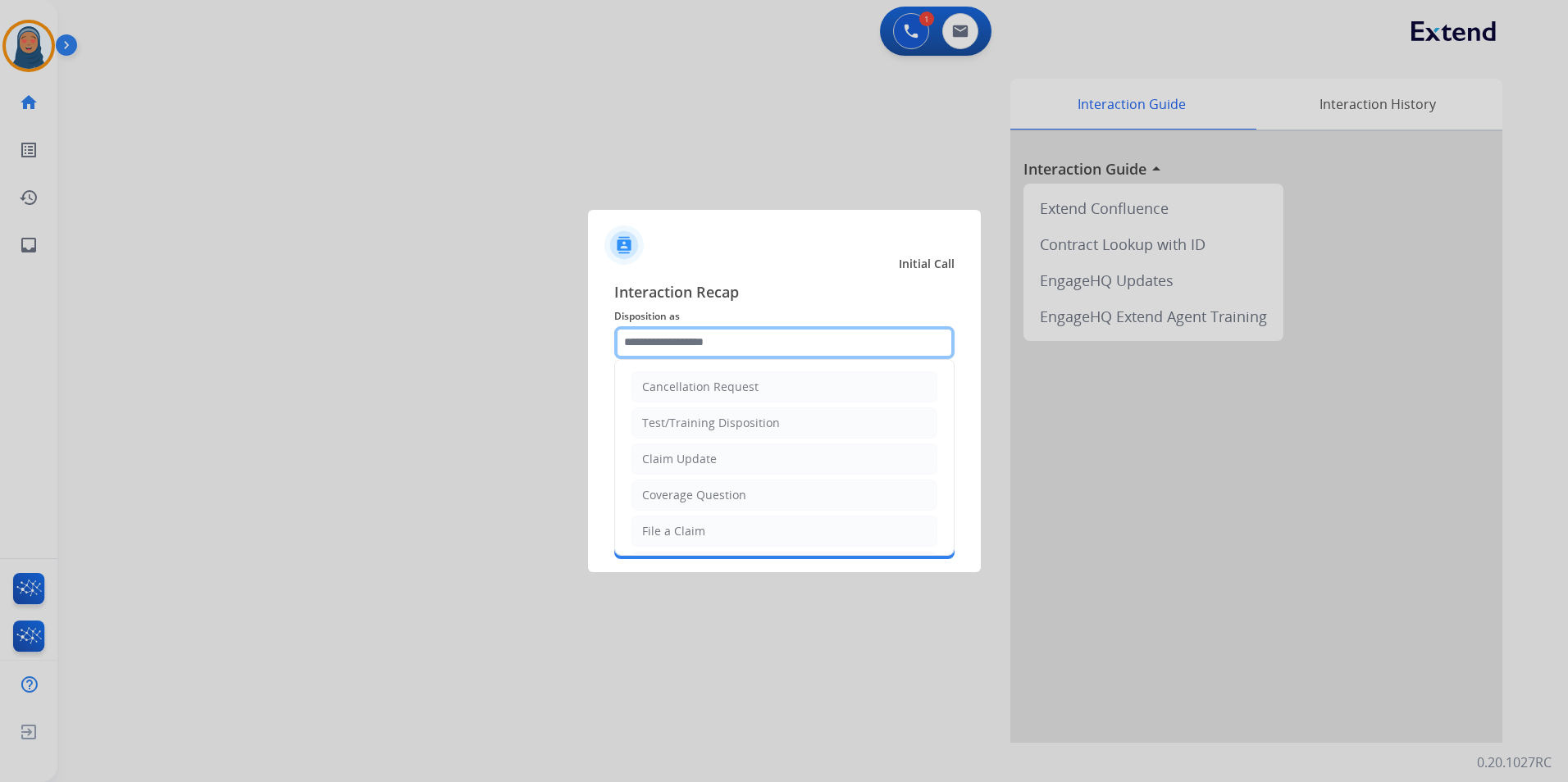
click at [728, 353] on input "text" at bounding box center [784, 342] width 340 height 32
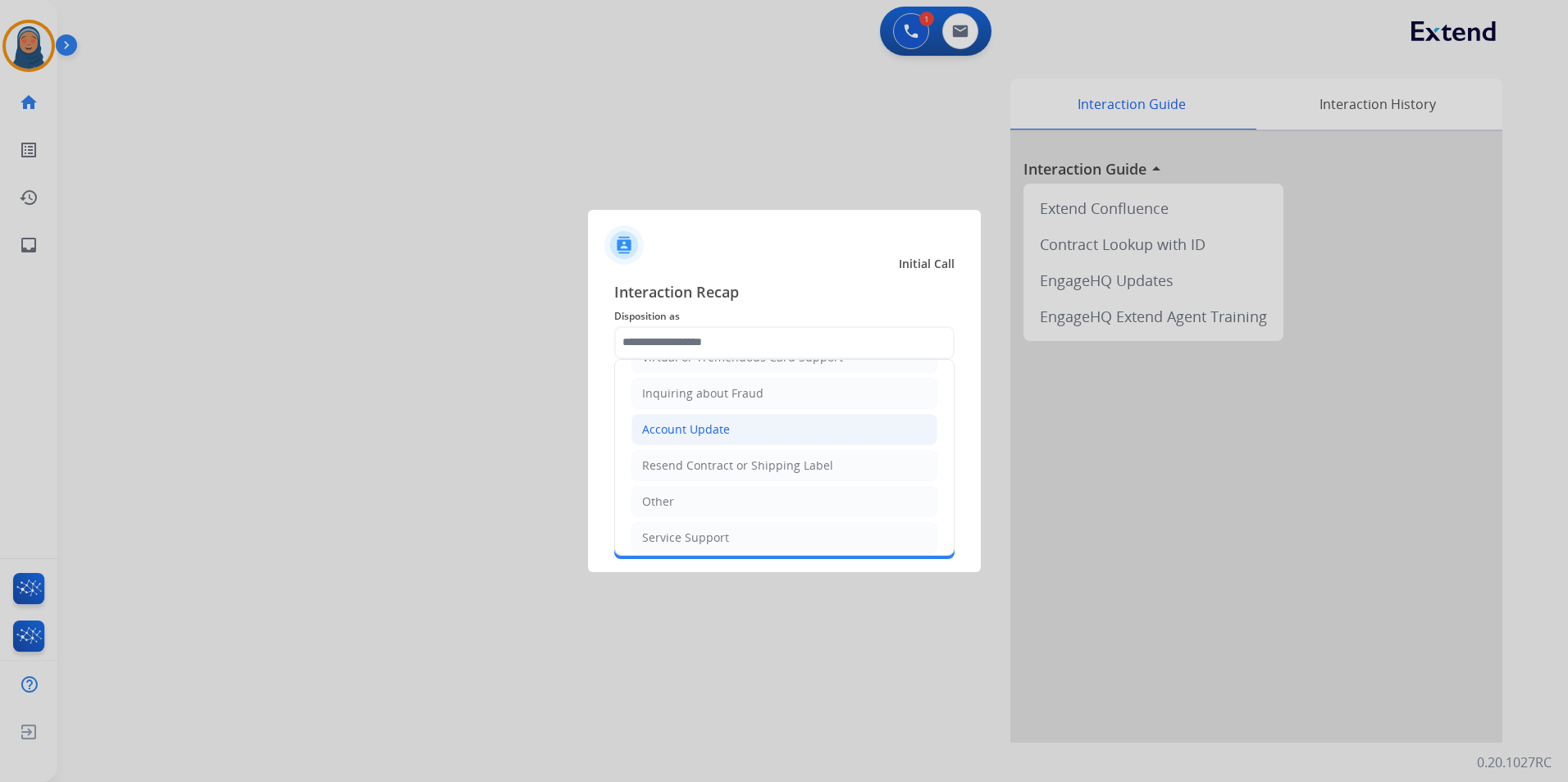
drag, startPoint x: 710, startPoint y: 436, endPoint x: 708, endPoint y: 413, distance: 23.1
click at [709, 435] on div "Account Update" at bounding box center [685, 430] width 87 height 16
type input "**********"
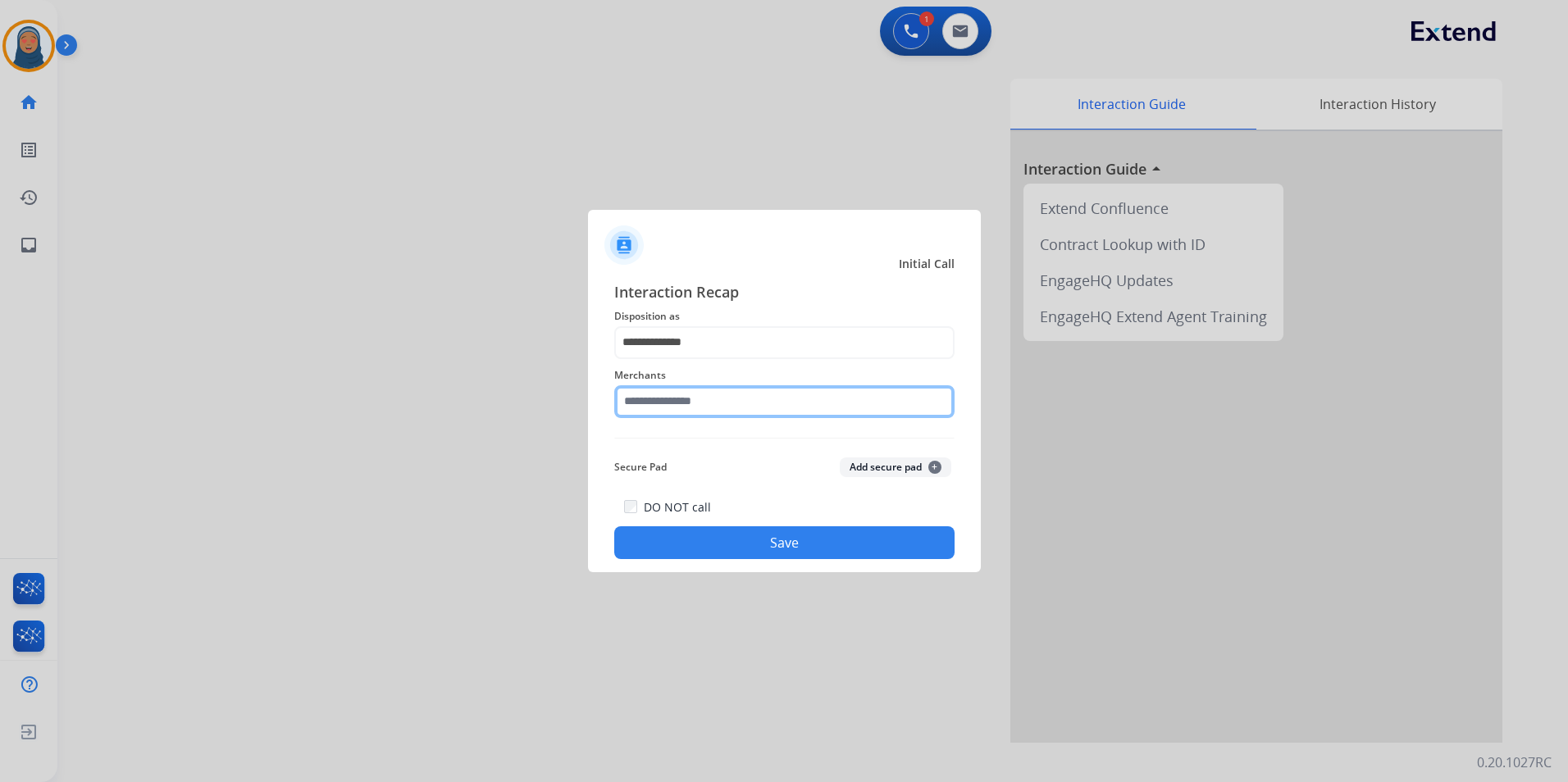
click at [710, 402] on input "text" at bounding box center [784, 402] width 340 height 32
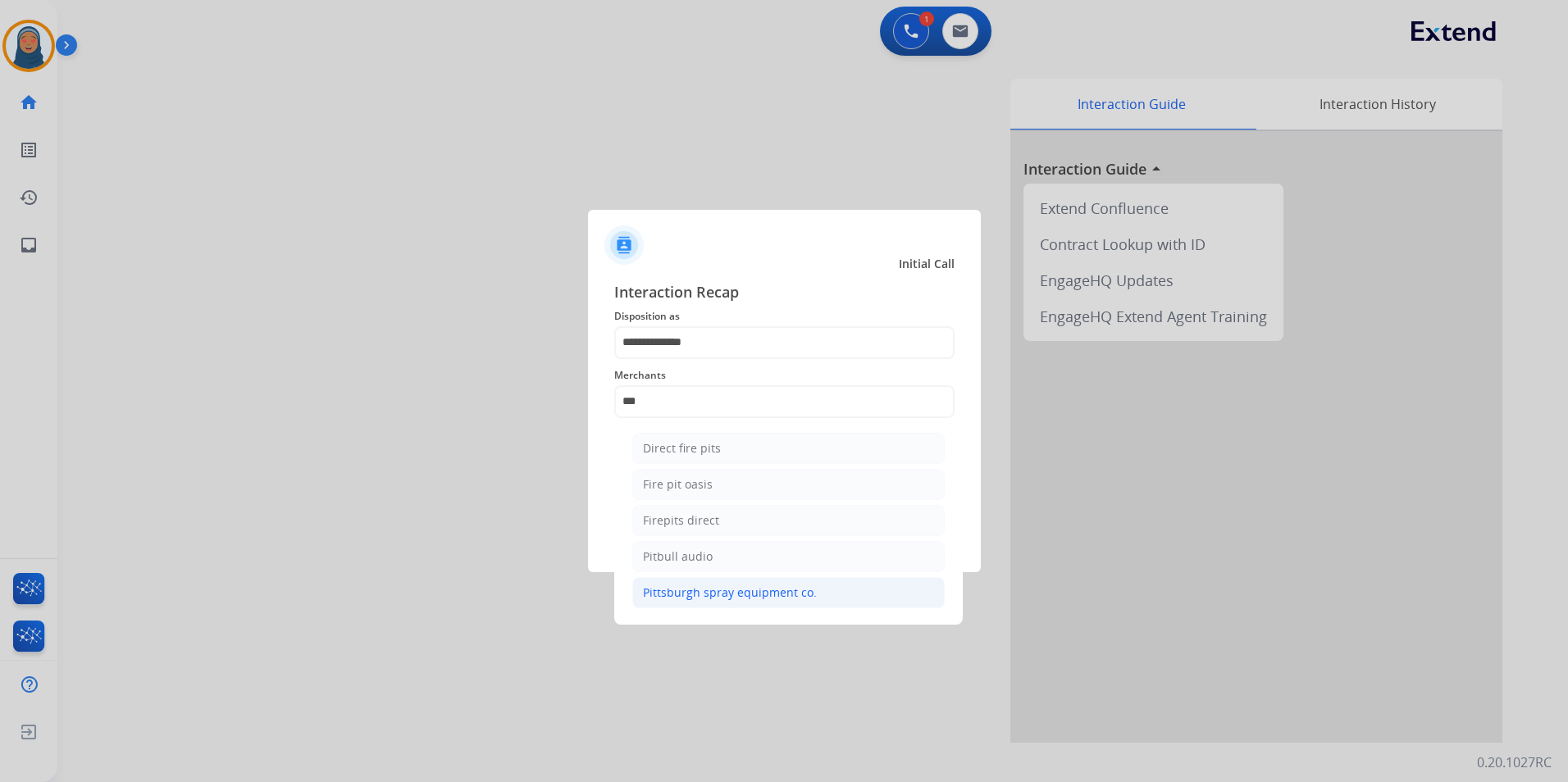
click at [789, 592] on div "Pittsburgh spray equipment co." at bounding box center [730, 593] width 174 height 16
type input "**********"
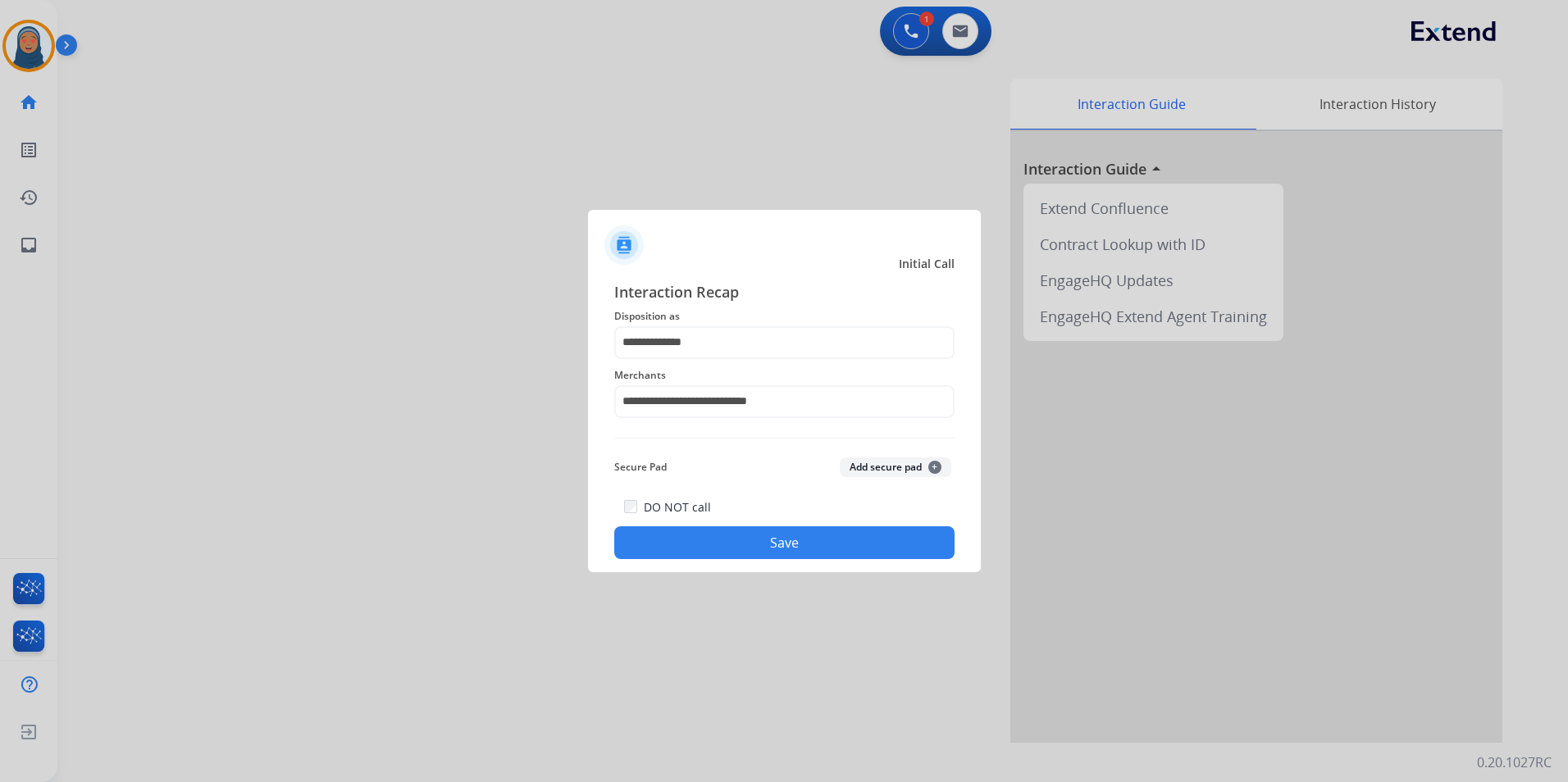
click at [803, 553] on button "Save" at bounding box center [784, 542] width 340 height 32
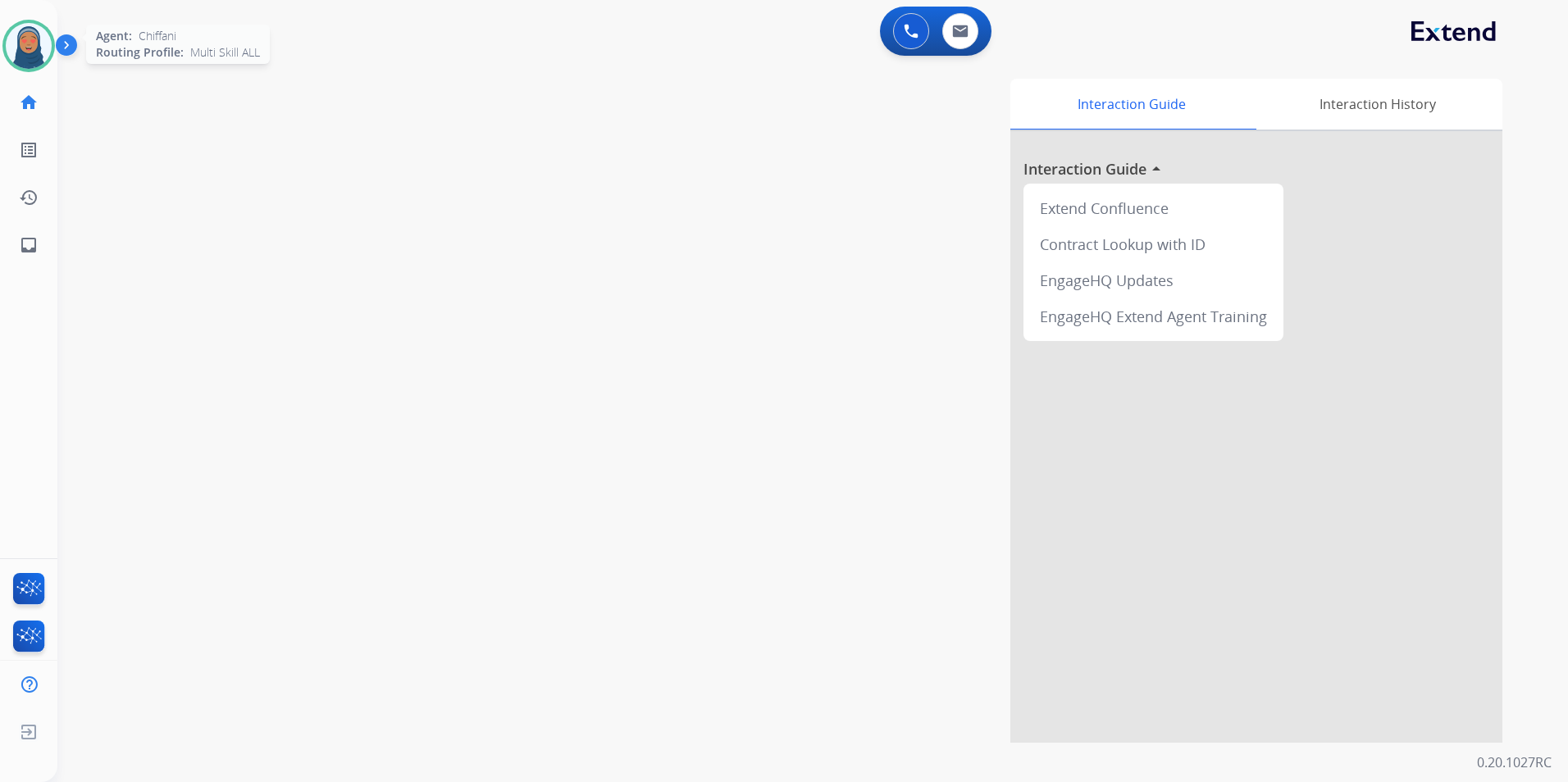
click at [38, 56] on img at bounding box center [28, 45] width 46 height 46
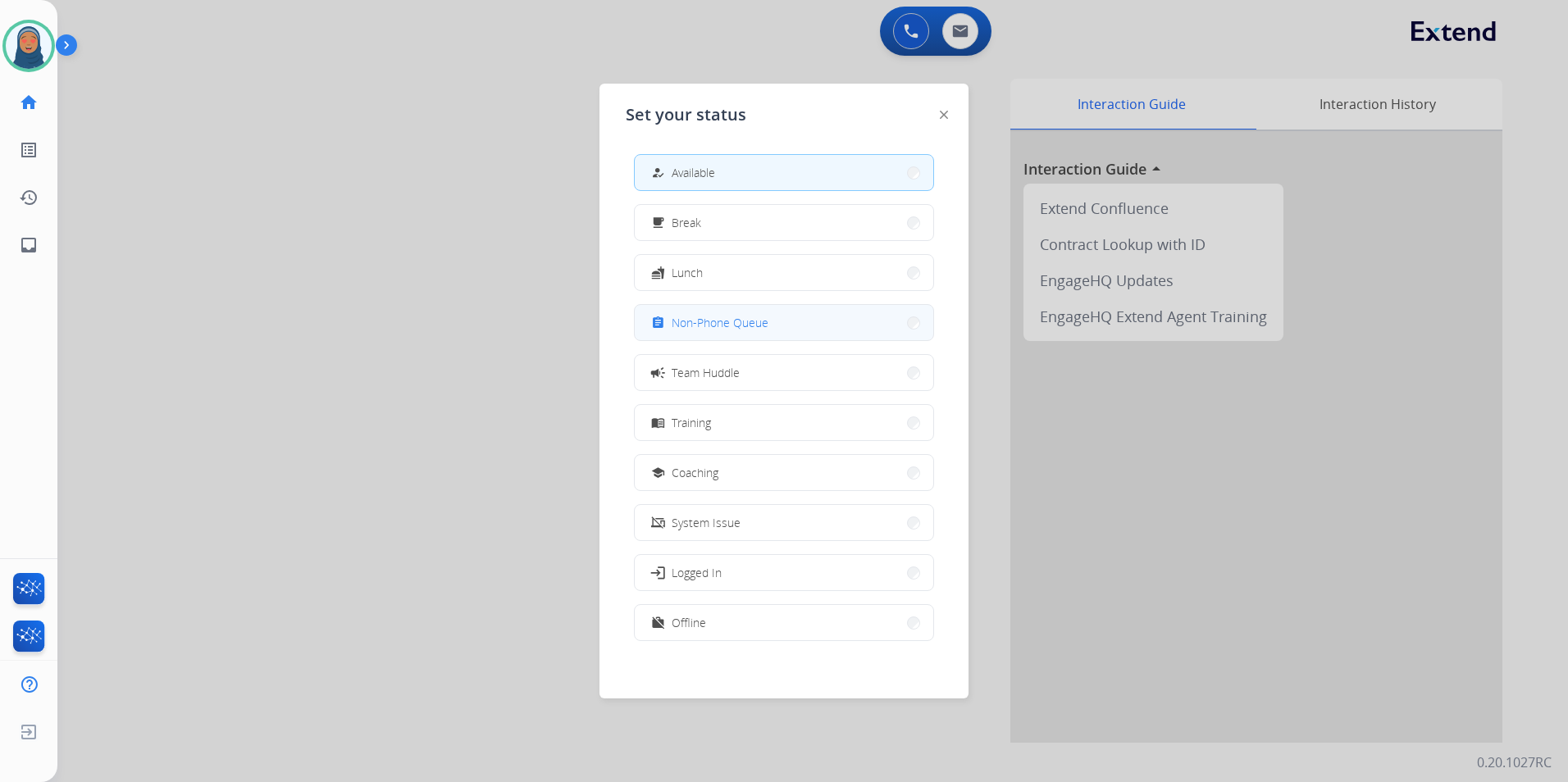
click at [758, 328] on span "Non-Phone Queue" at bounding box center [720, 323] width 96 height 17
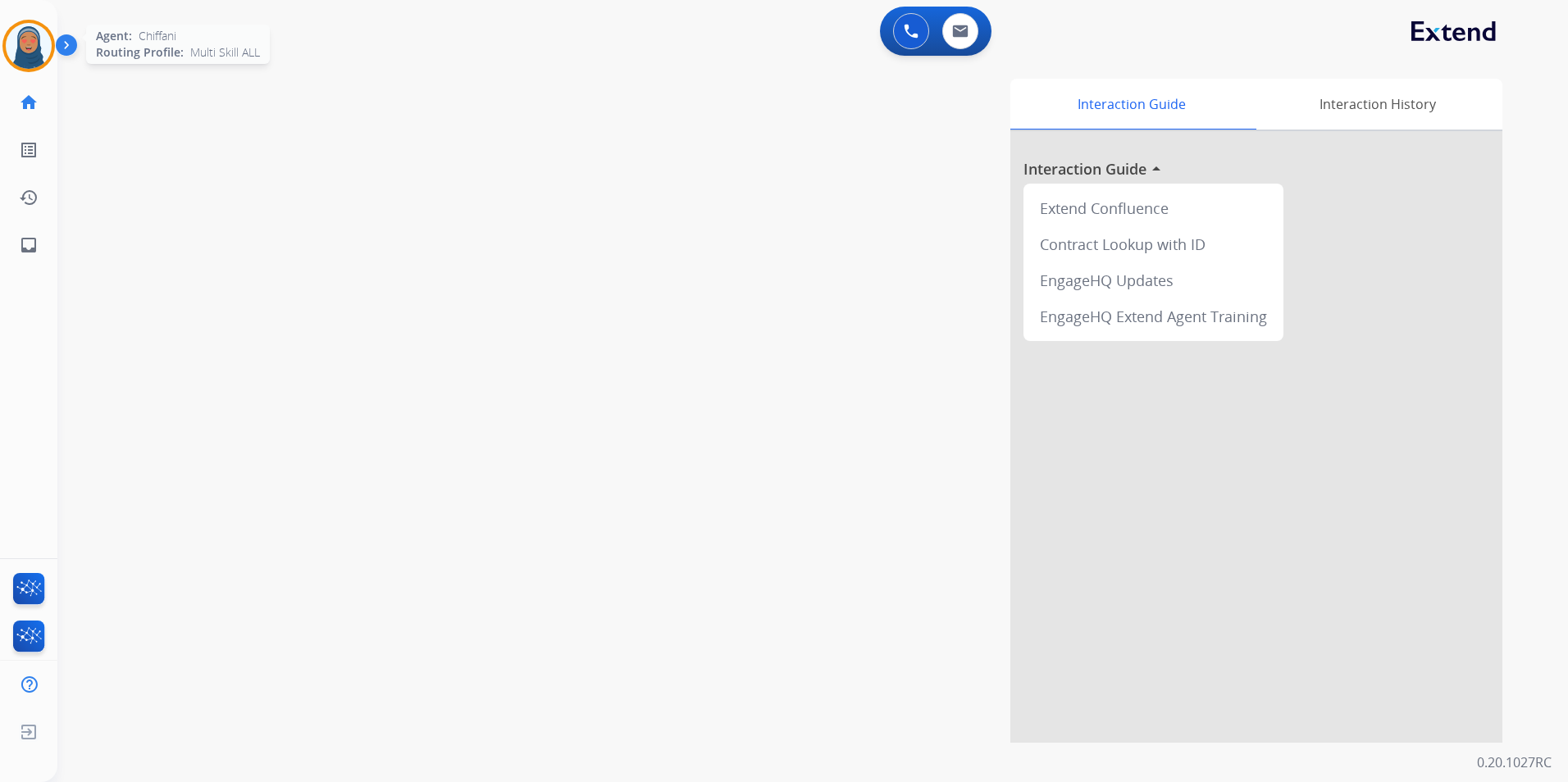
click at [14, 51] on img at bounding box center [28, 45] width 46 height 46
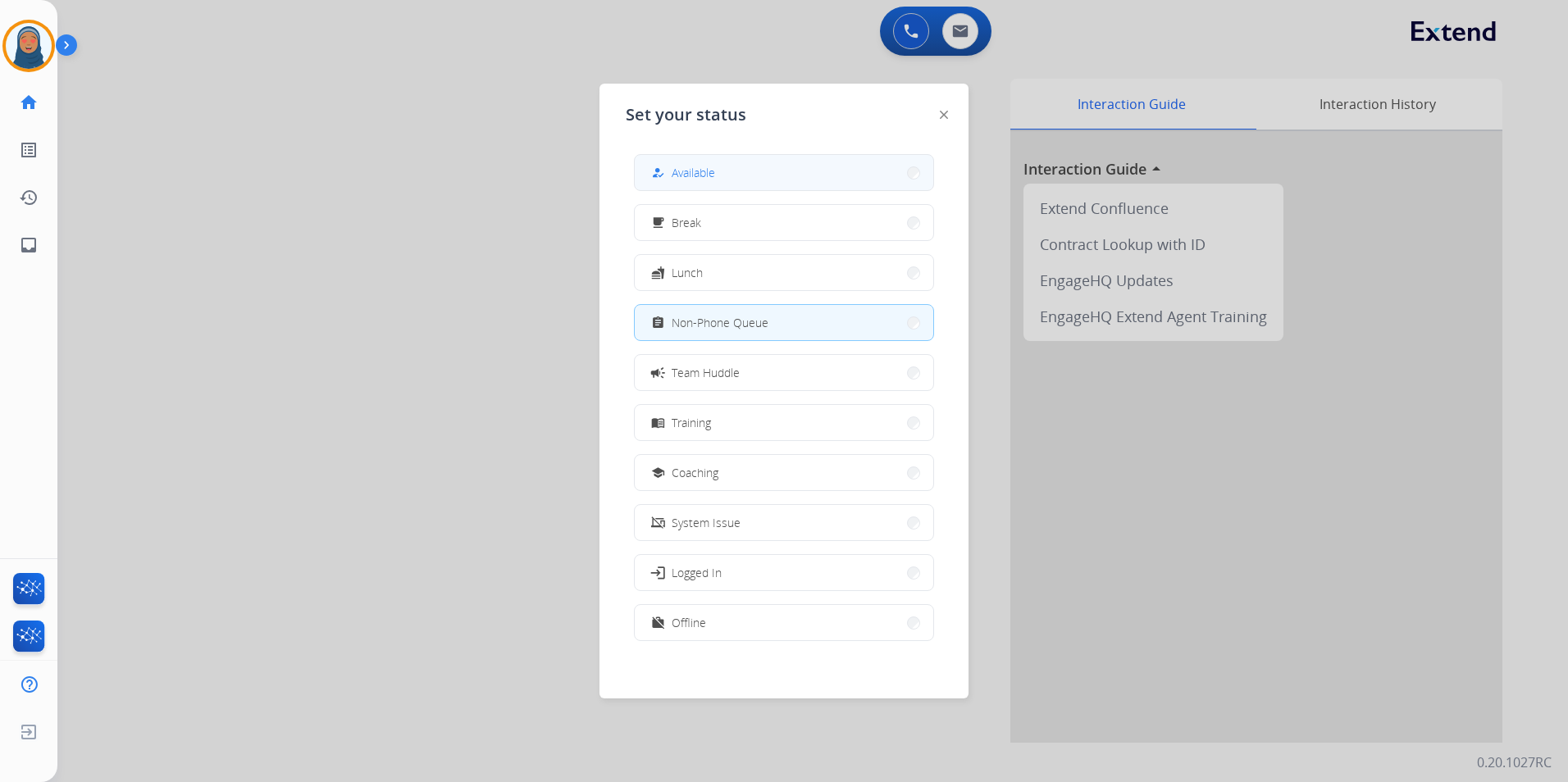
click at [777, 168] on button "how_to_reg Available" at bounding box center [784, 172] width 298 height 35
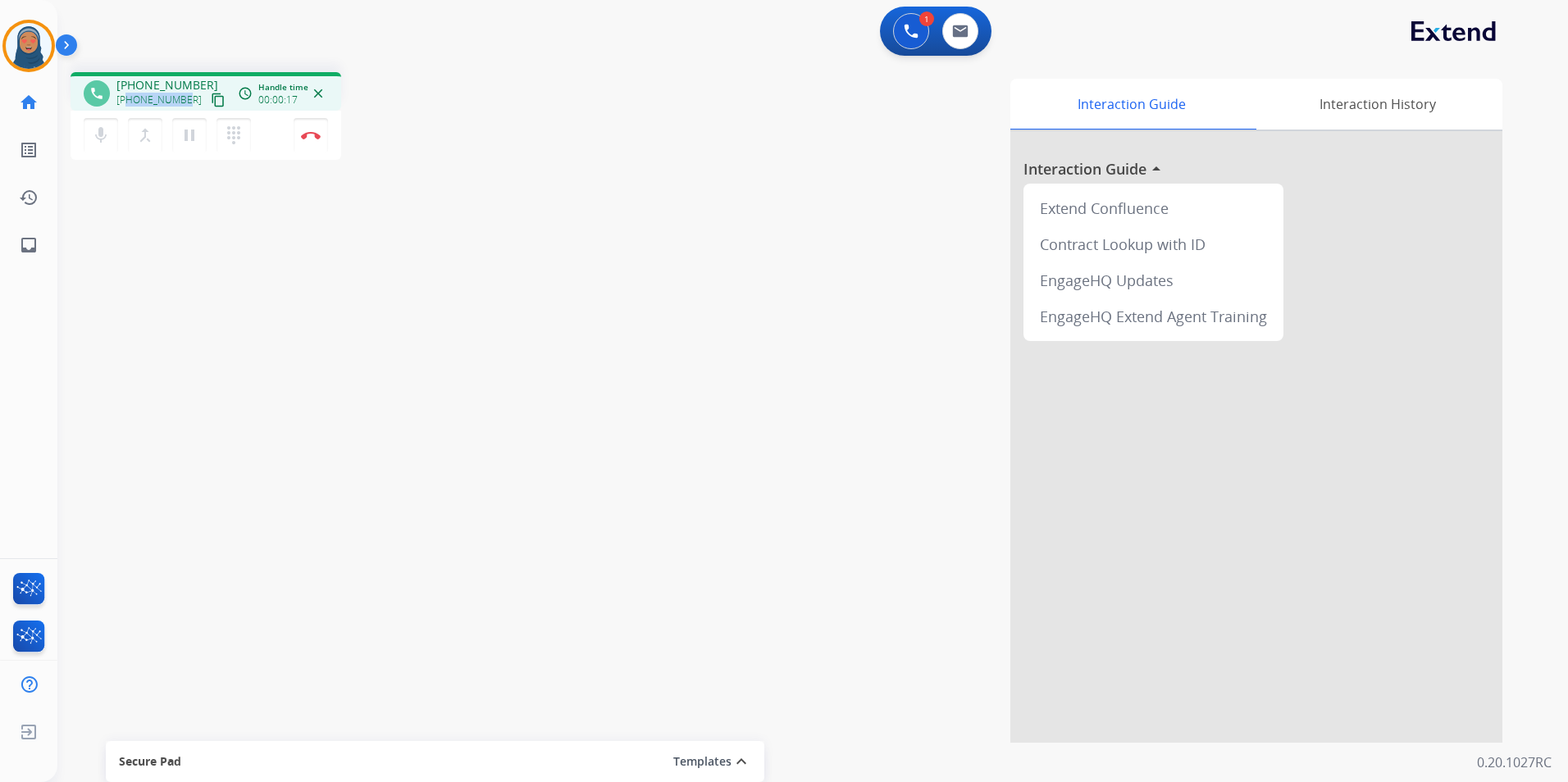
drag, startPoint x: 183, startPoint y: 103, endPoint x: 129, endPoint y: 105, distance: 54.0
click at [129, 105] on span "+17727796216" at bounding box center [159, 100] width 86 height 14
copy span "7727796216"
click at [313, 141] on button "Disconnect" at bounding box center [311, 135] width 34 height 34
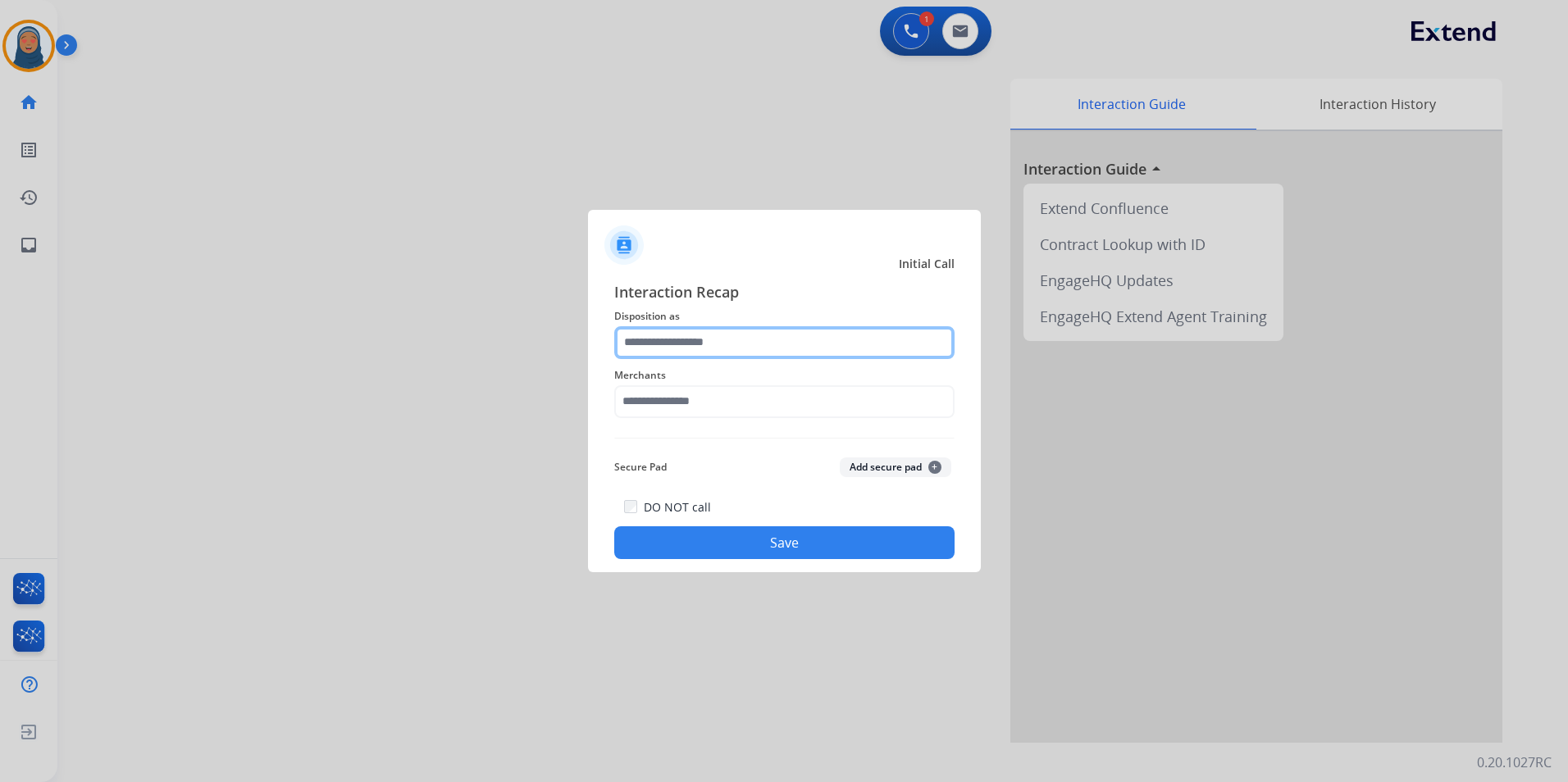
click at [717, 342] on input "text" at bounding box center [784, 342] width 340 height 32
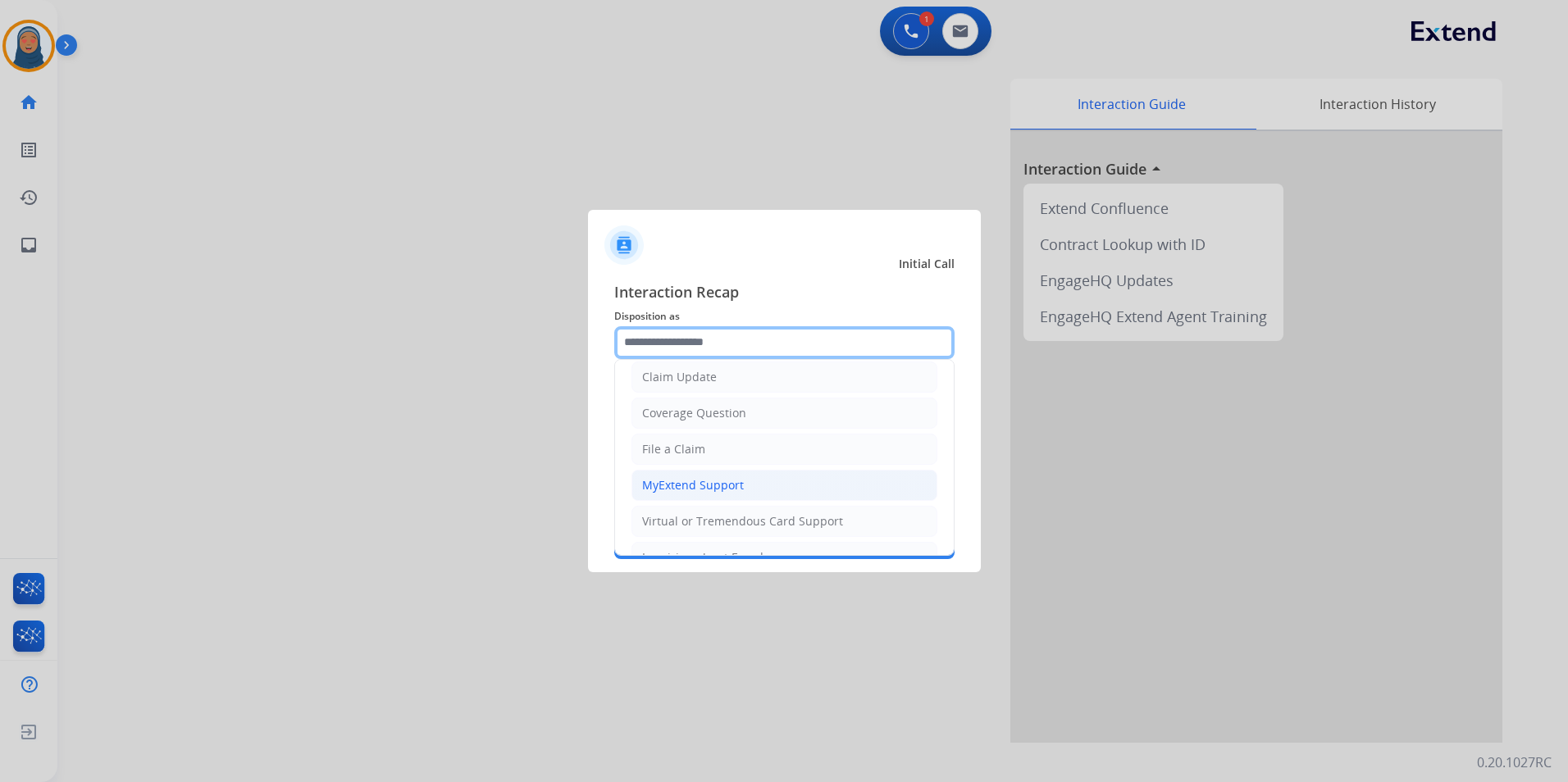
scroll to position [0, 0]
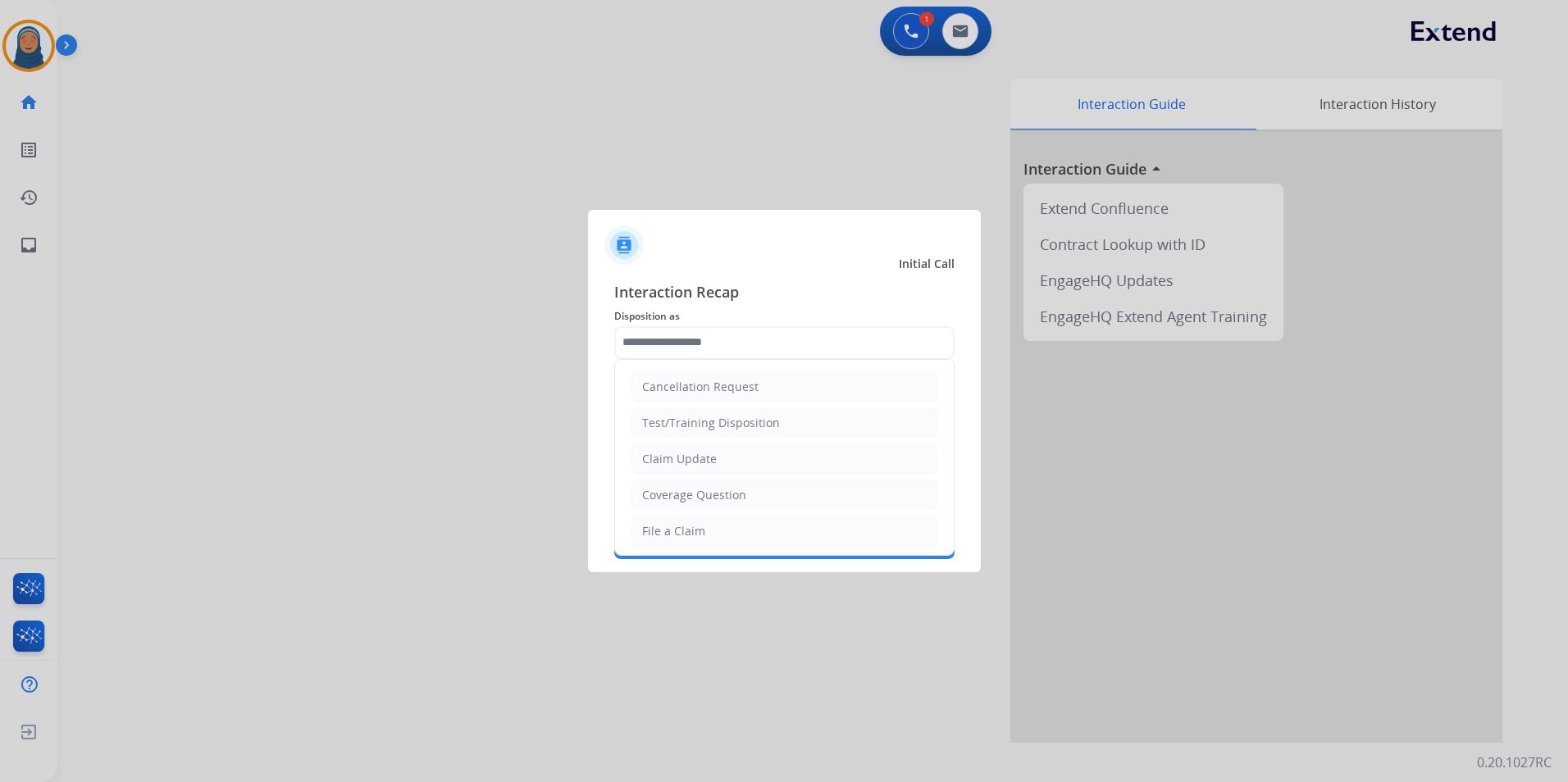
click at [725, 464] on li "Claim Update" at bounding box center [784, 459] width 306 height 32
type input "**********"
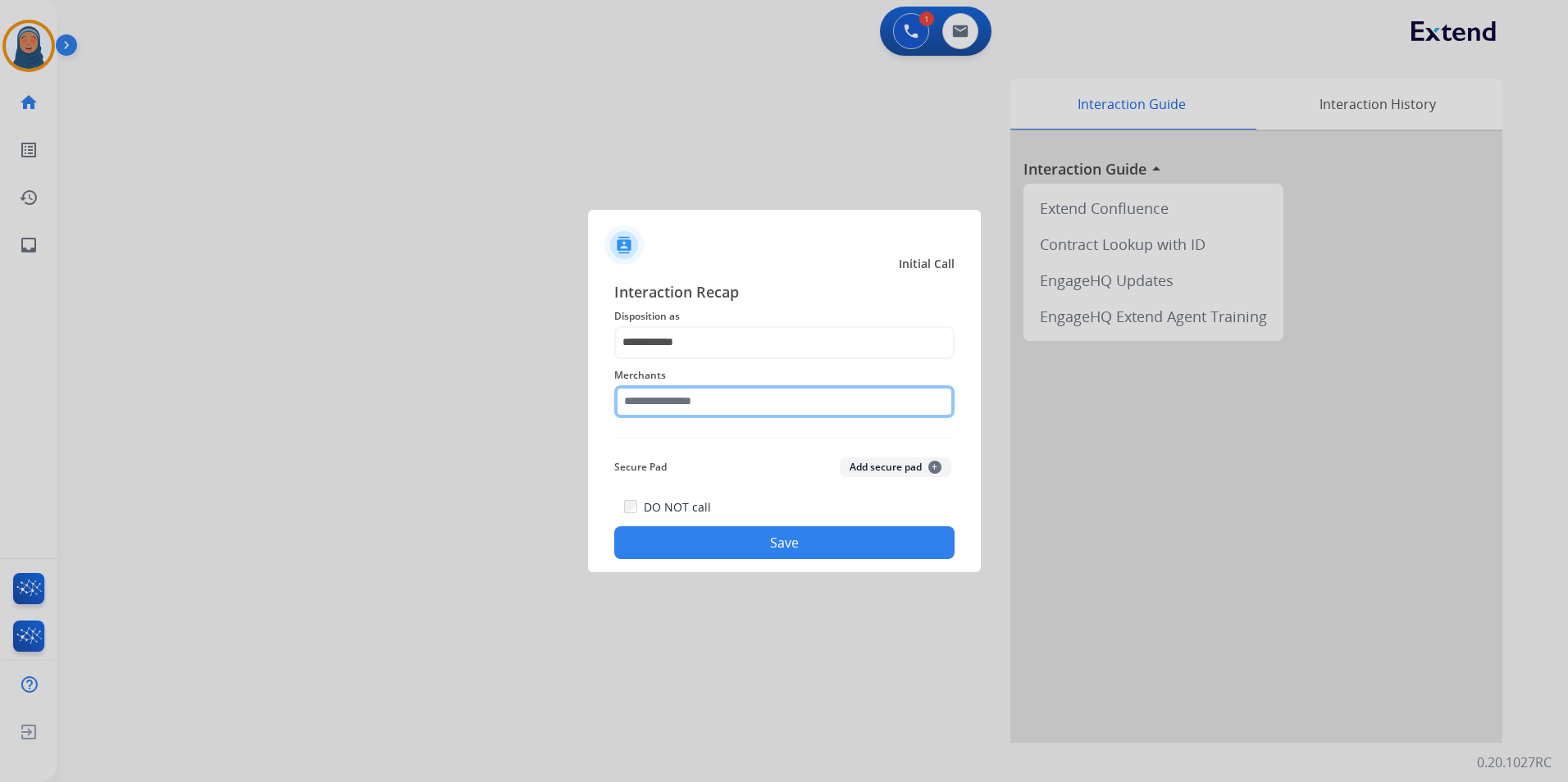
click at [718, 407] on input "text" at bounding box center [784, 402] width 340 height 32
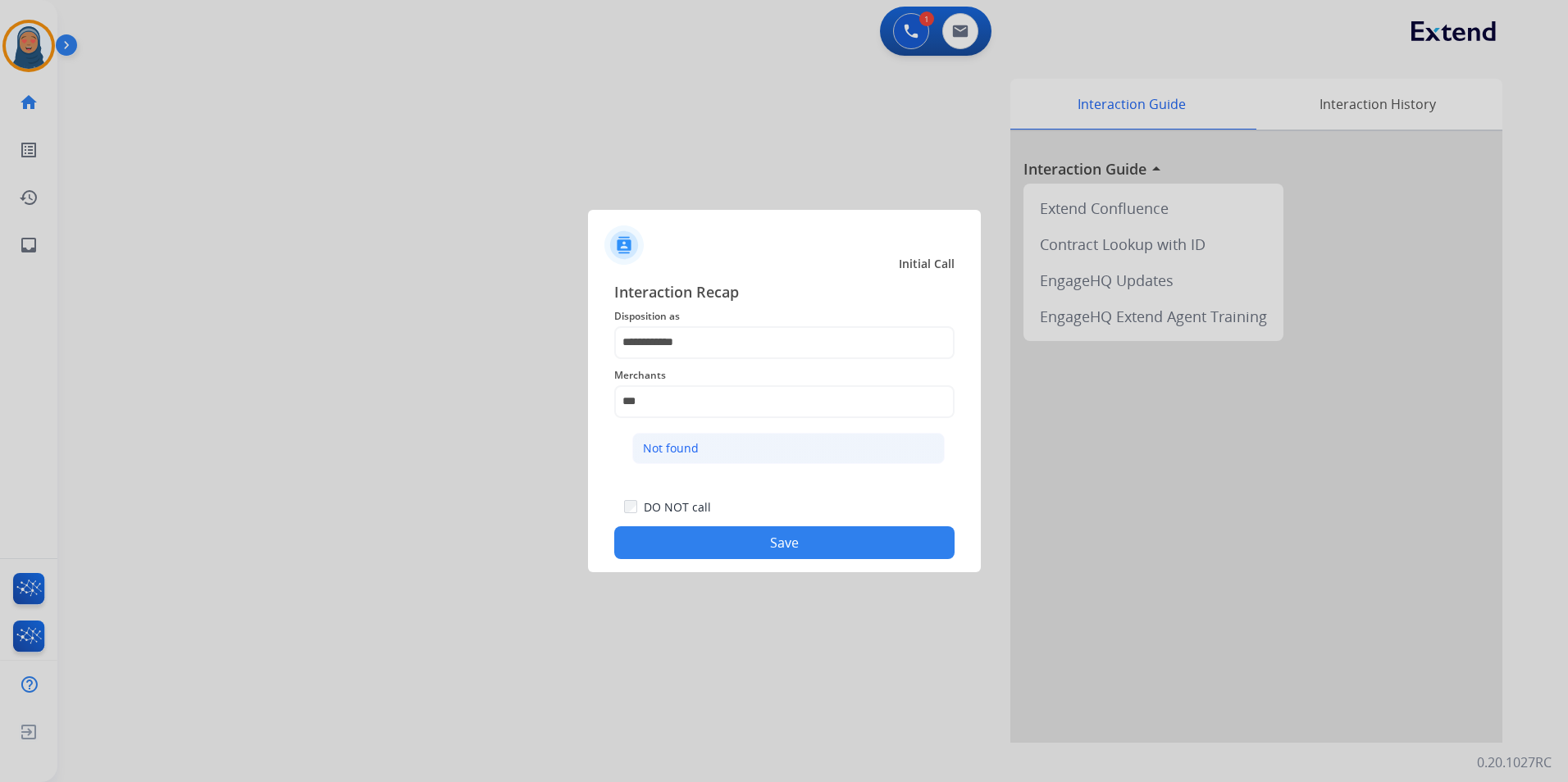
click at [692, 456] on div "Not found" at bounding box center [671, 449] width 56 height 16
type input "*********"
click at [805, 531] on button "Save" at bounding box center [784, 542] width 340 height 32
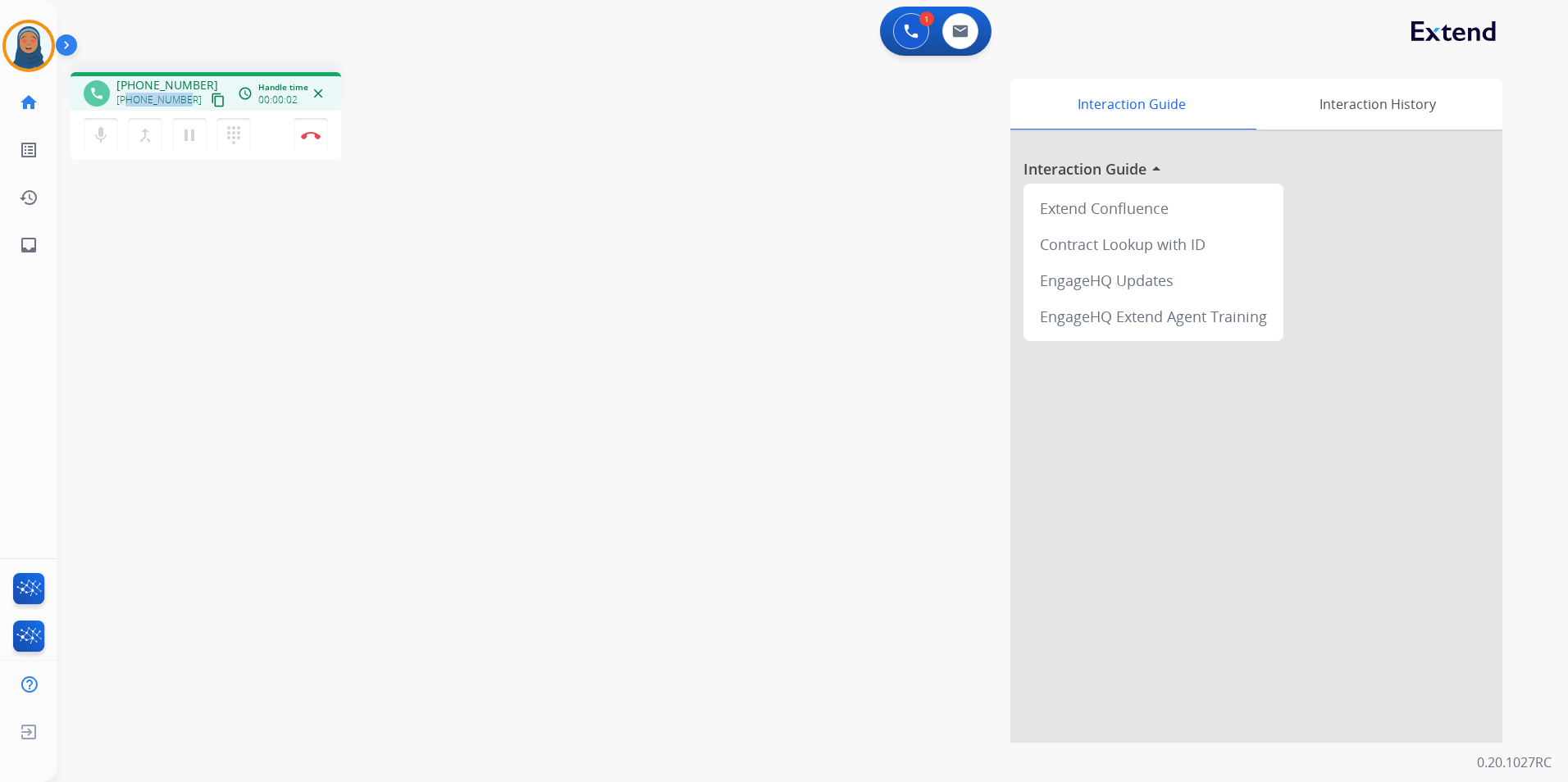
drag, startPoint x: 185, startPoint y: 96, endPoint x: 127, endPoint y: 98, distance: 58.0
click at [127, 98] on div "+13049048800 content_copy" at bounding box center [172, 100] width 112 height 20
copy span "3049048800"
click at [313, 140] on button "Disconnect" at bounding box center [311, 135] width 34 height 34
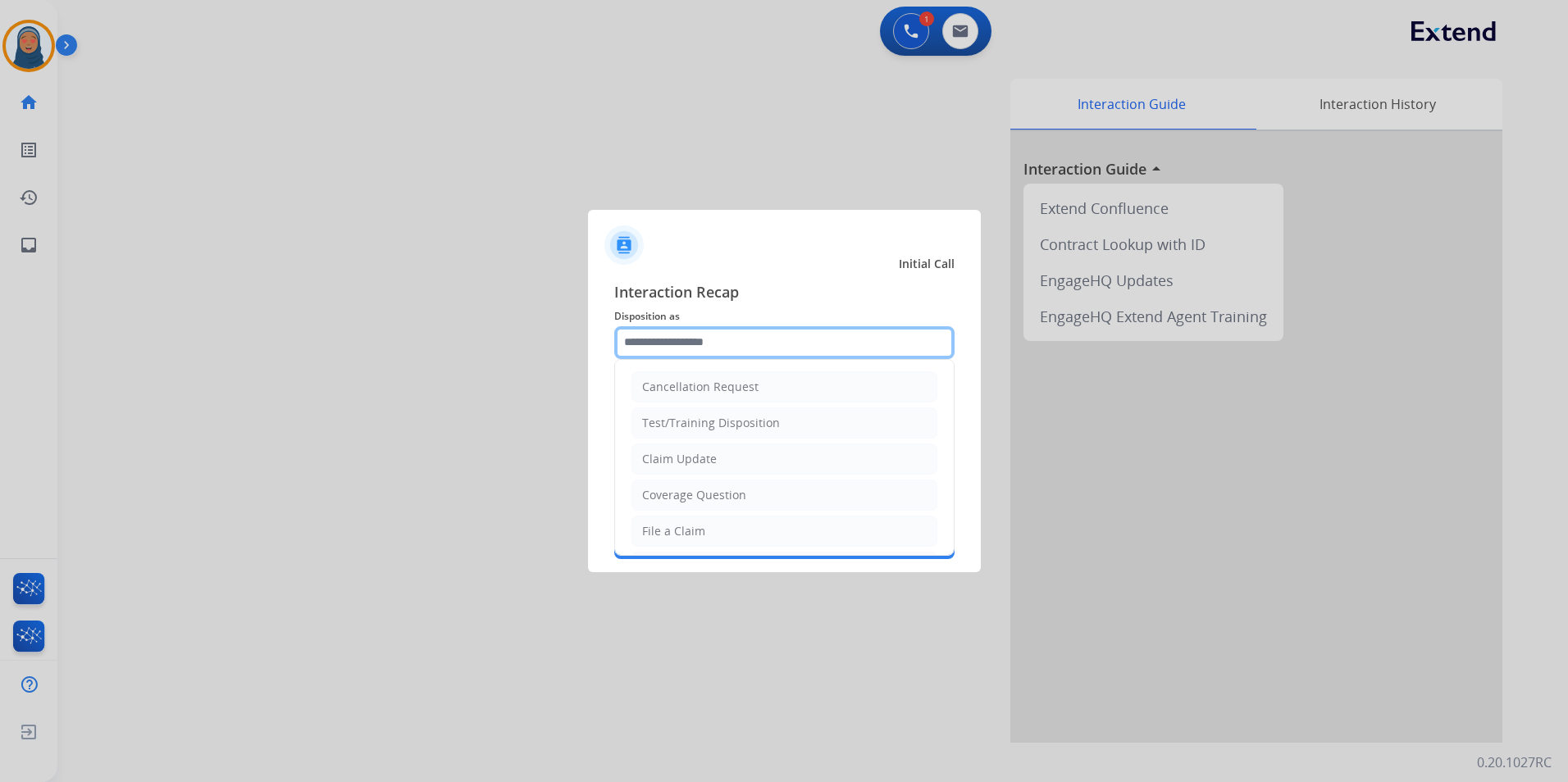
click at [702, 345] on input "text" at bounding box center [784, 342] width 340 height 32
click at [709, 462] on div "Claim Update" at bounding box center [679, 459] width 75 height 16
type input "**********"
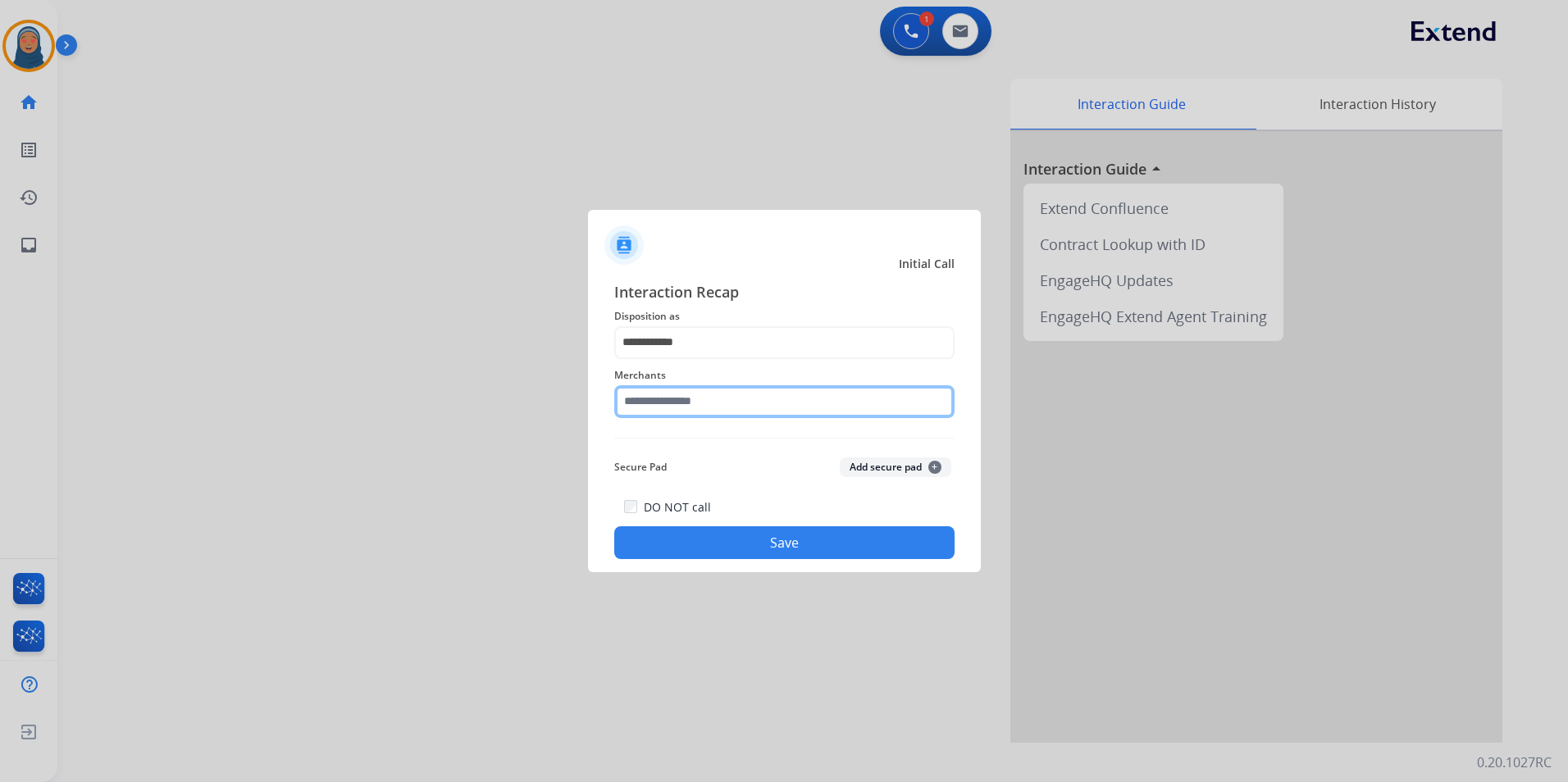
click at [700, 411] on input "text" at bounding box center [784, 402] width 340 height 32
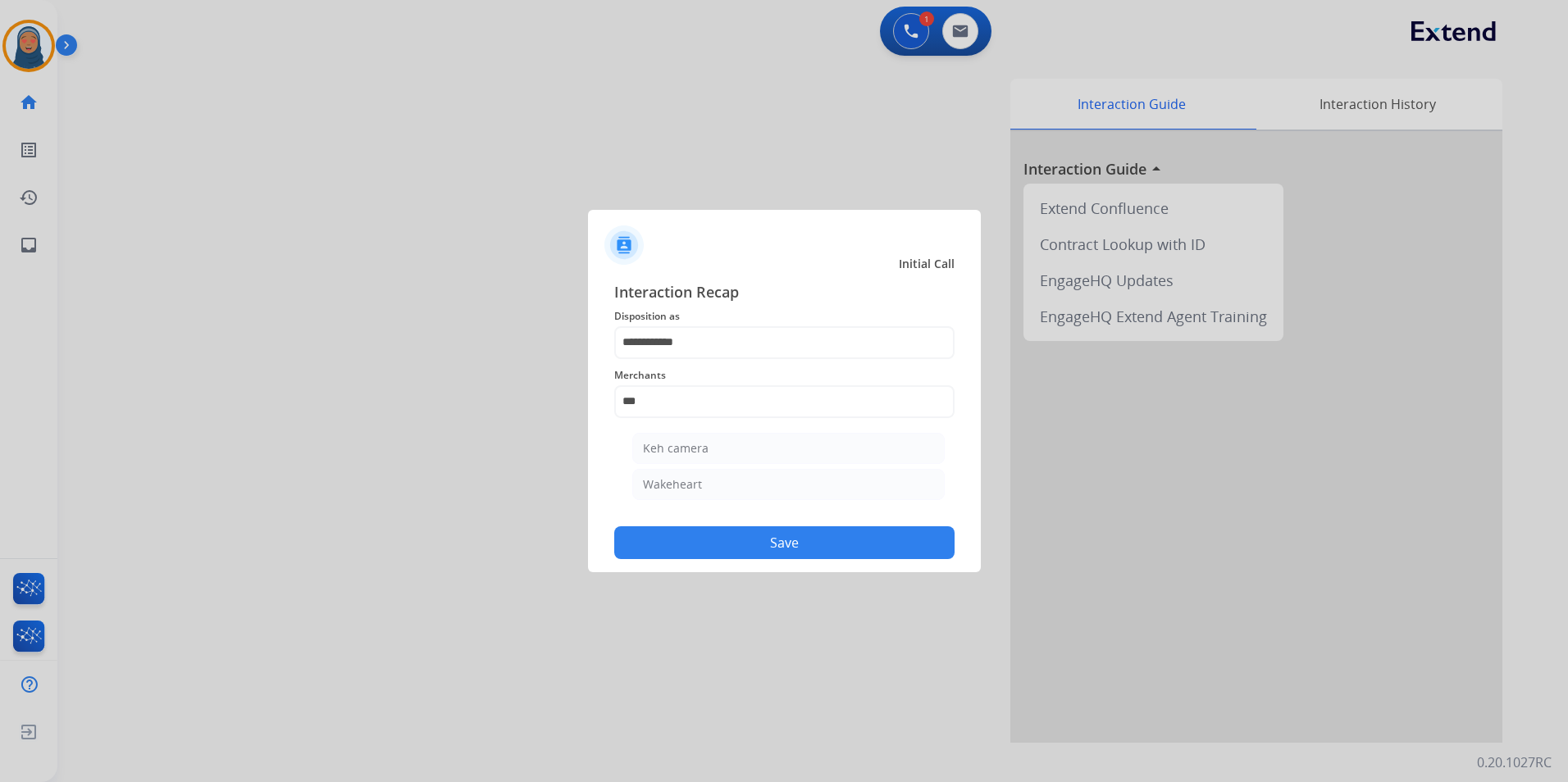
click at [735, 449] on li "Keh camera" at bounding box center [788, 449] width 313 height 32
type input "**********"
click at [745, 558] on button "Save" at bounding box center [784, 542] width 340 height 32
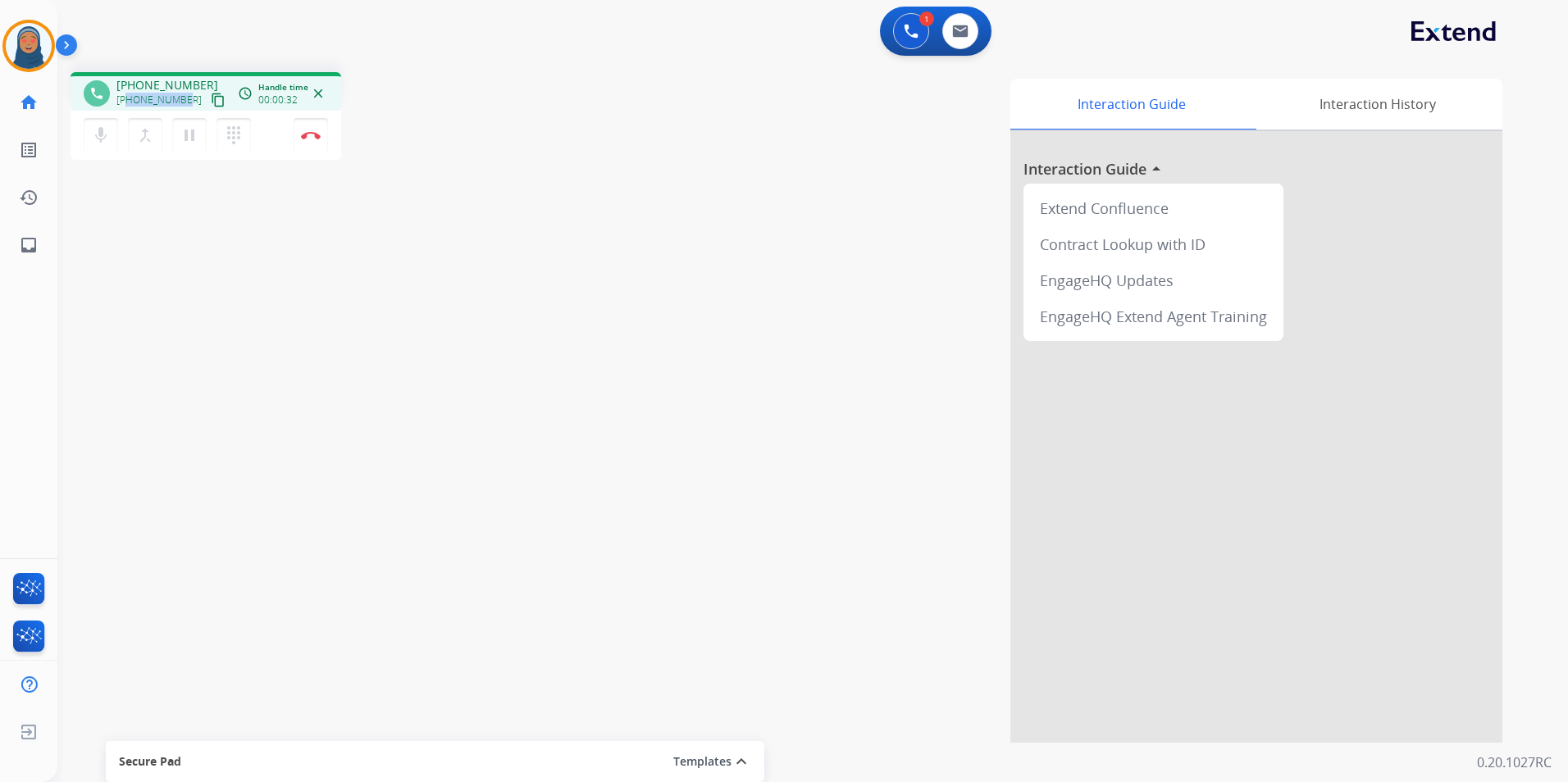
drag, startPoint x: 183, startPoint y: 98, endPoint x: 130, endPoint y: 104, distance: 53.3
click at [130, 104] on div "+15612126630 content_copy" at bounding box center [172, 100] width 112 height 20
copy span "5612126630"
click at [307, 128] on button "Disconnect" at bounding box center [311, 135] width 34 height 34
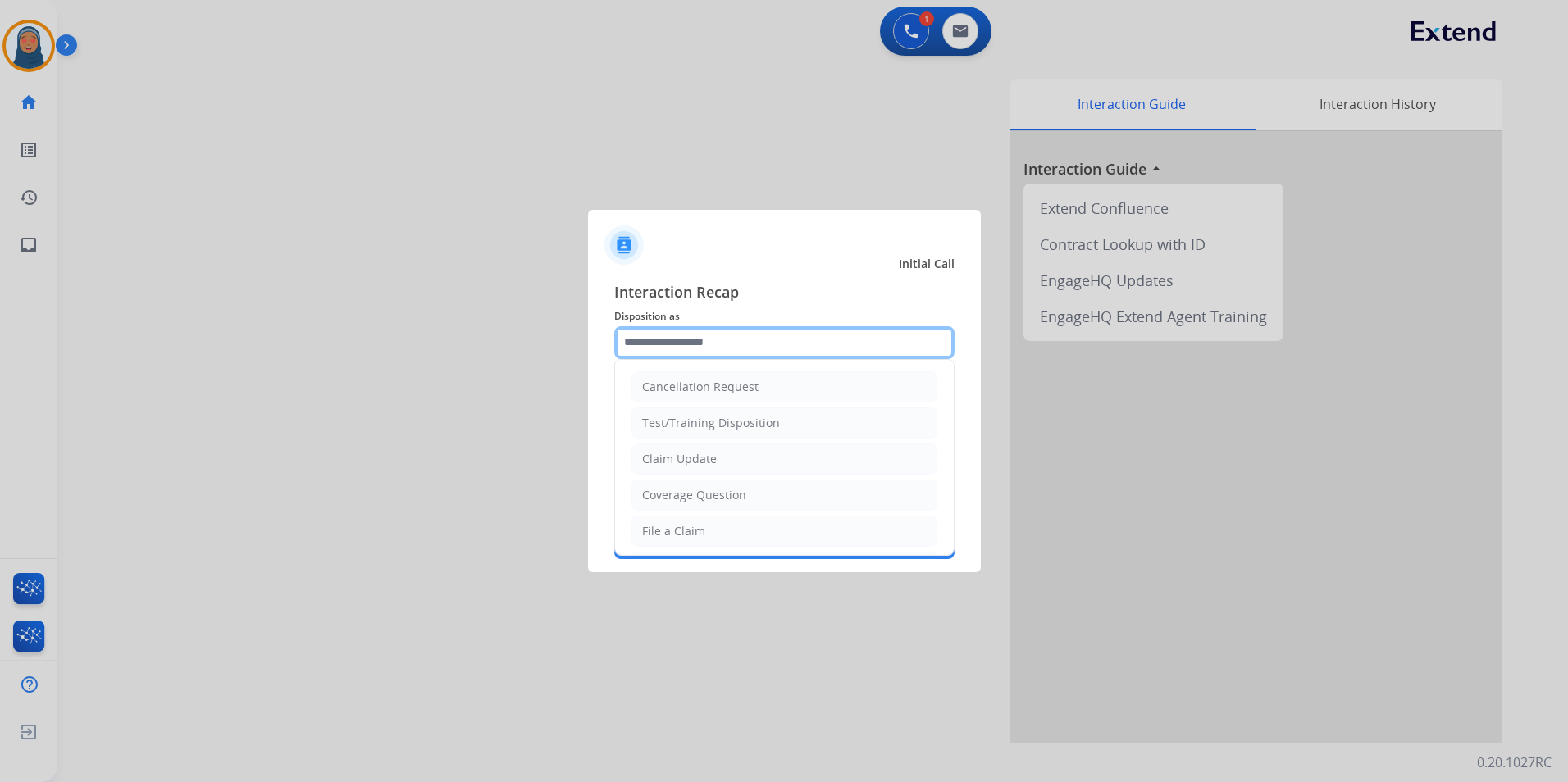
click at [706, 341] on input "text" at bounding box center [784, 342] width 340 height 32
drag, startPoint x: 713, startPoint y: 467, endPoint x: 713, endPoint y: 457, distance: 10.0
click at [713, 461] on div "Claim Update" at bounding box center [679, 459] width 75 height 16
type input "**********"
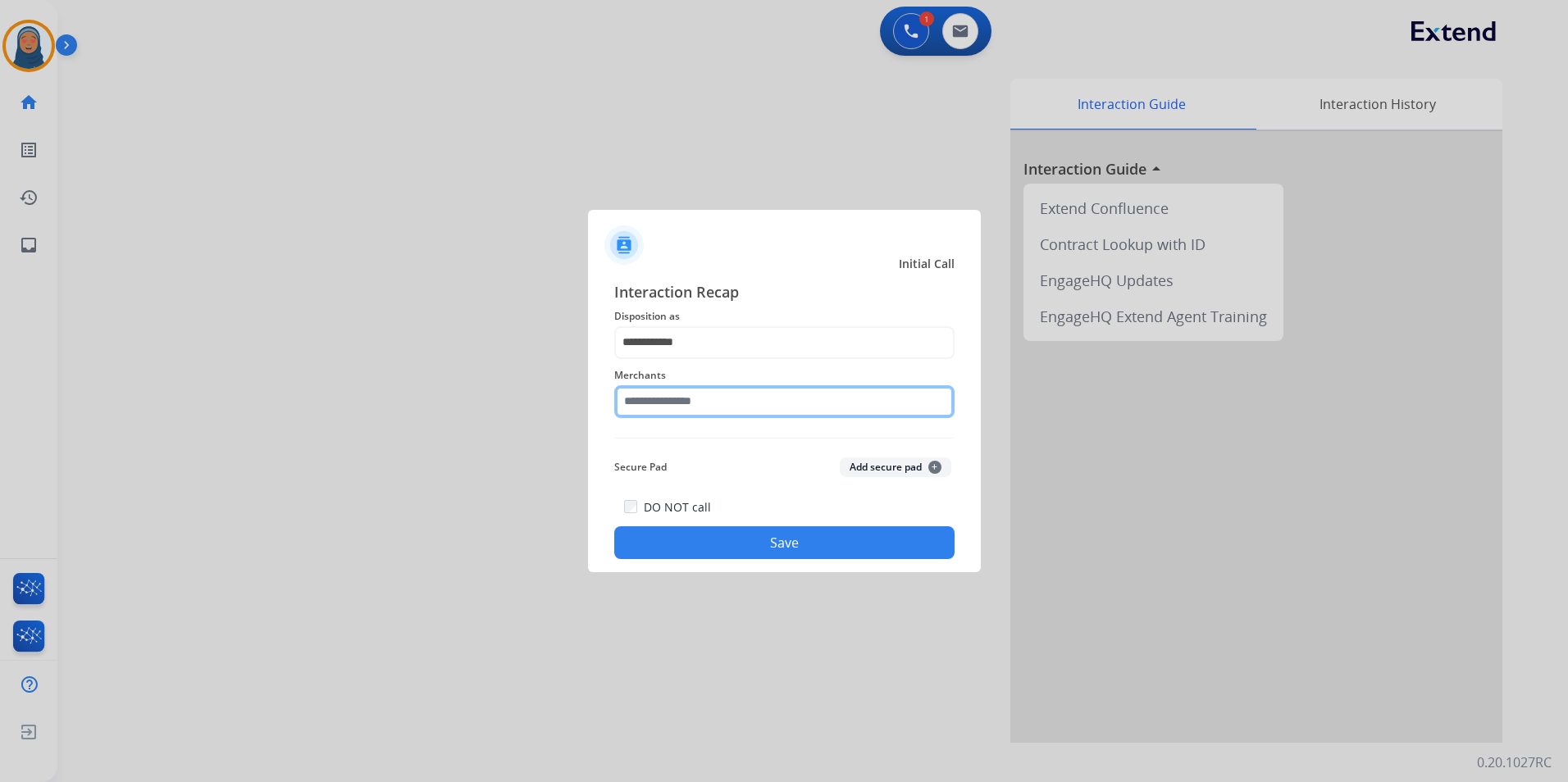
click at [716, 400] on input "text" at bounding box center [784, 402] width 340 height 32
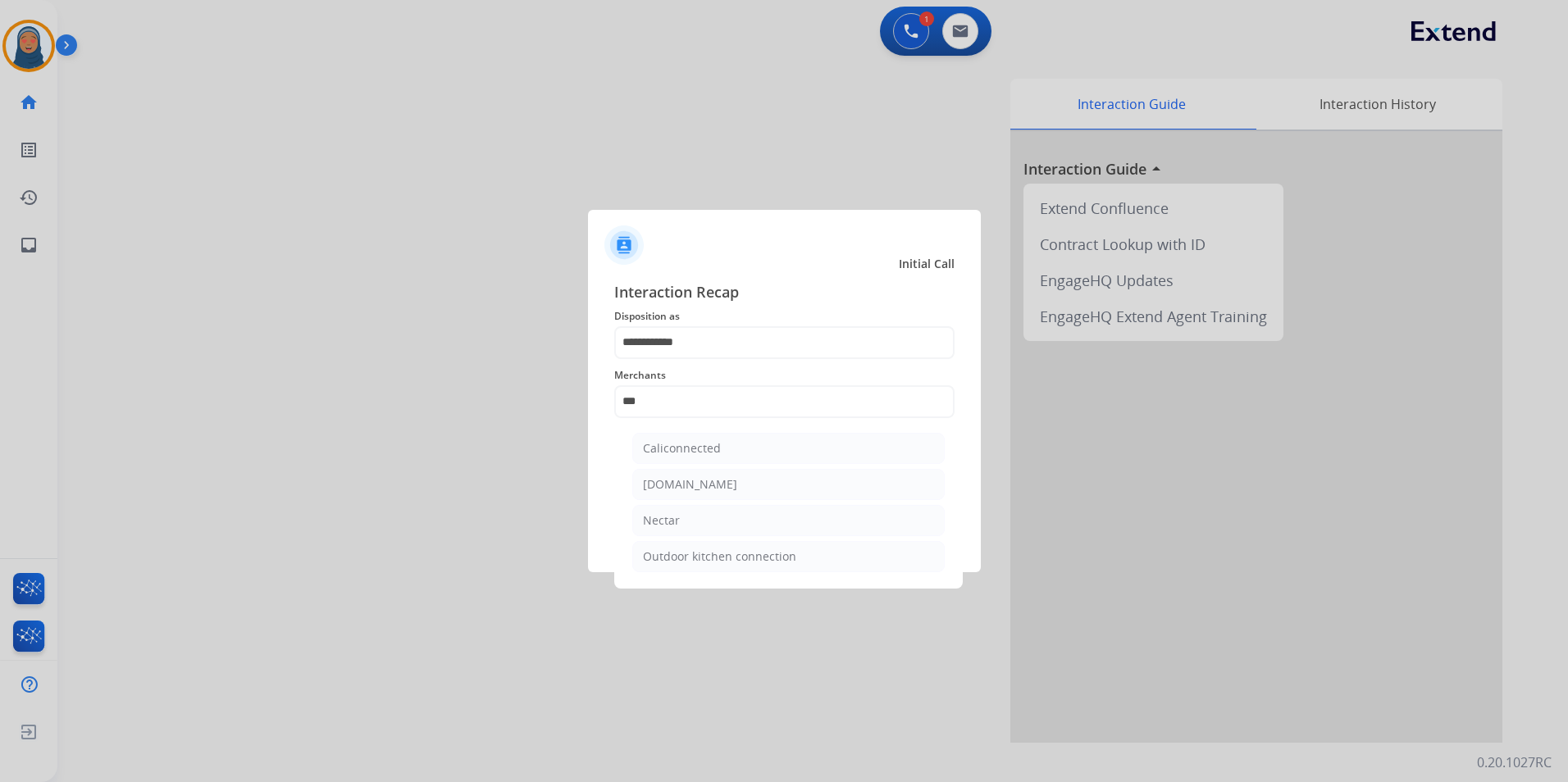
click at [707, 524] on li "Nectar" at bounding box center [788, 521] width 313 height 32
type input "******"
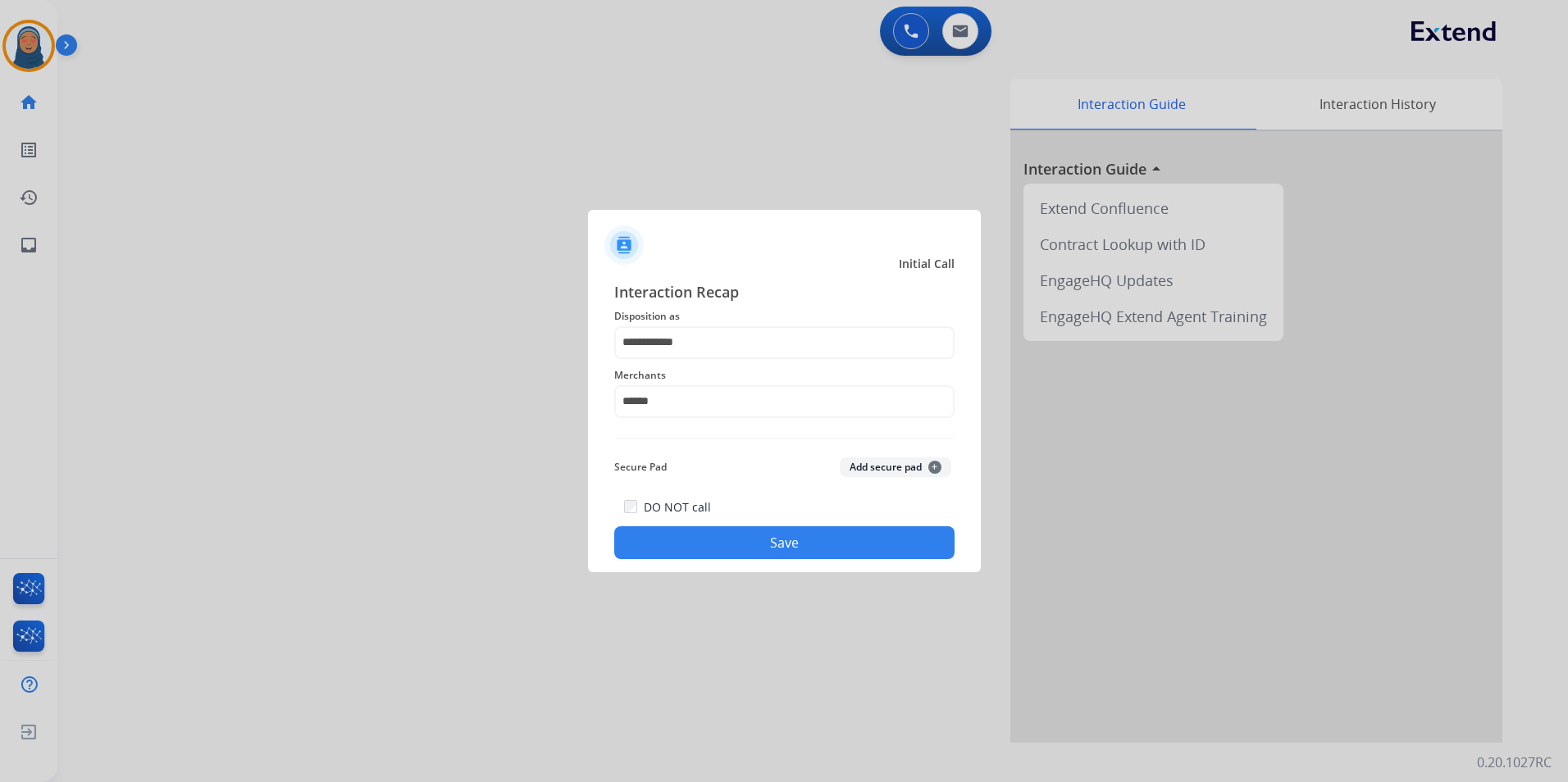
click at [800, 545] on button "Save" at bounding box center [784, 542] width 340 height 32
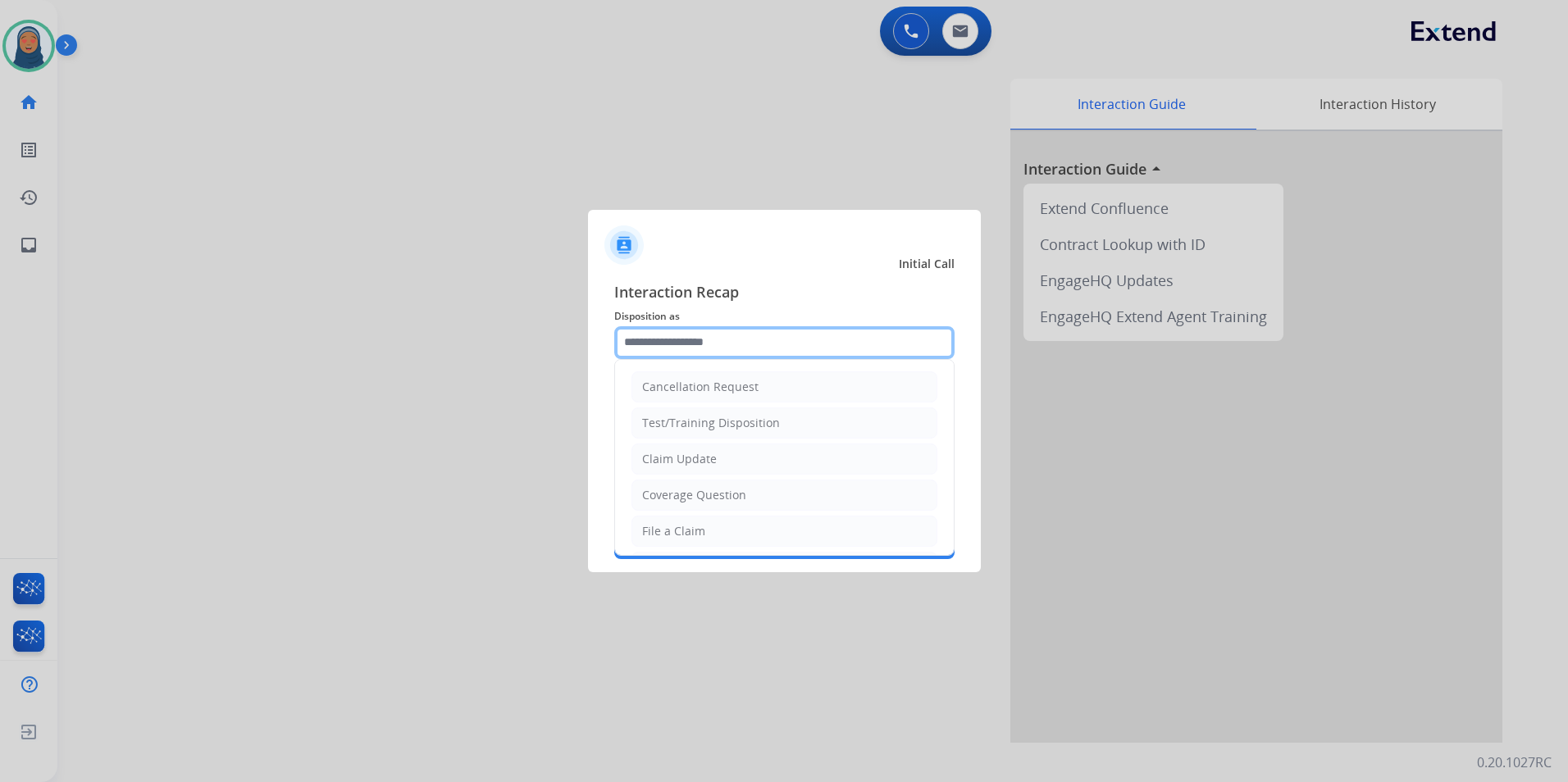
click at [788, 341] on input "text" at bounding box center [784, 342] width 340 height 32
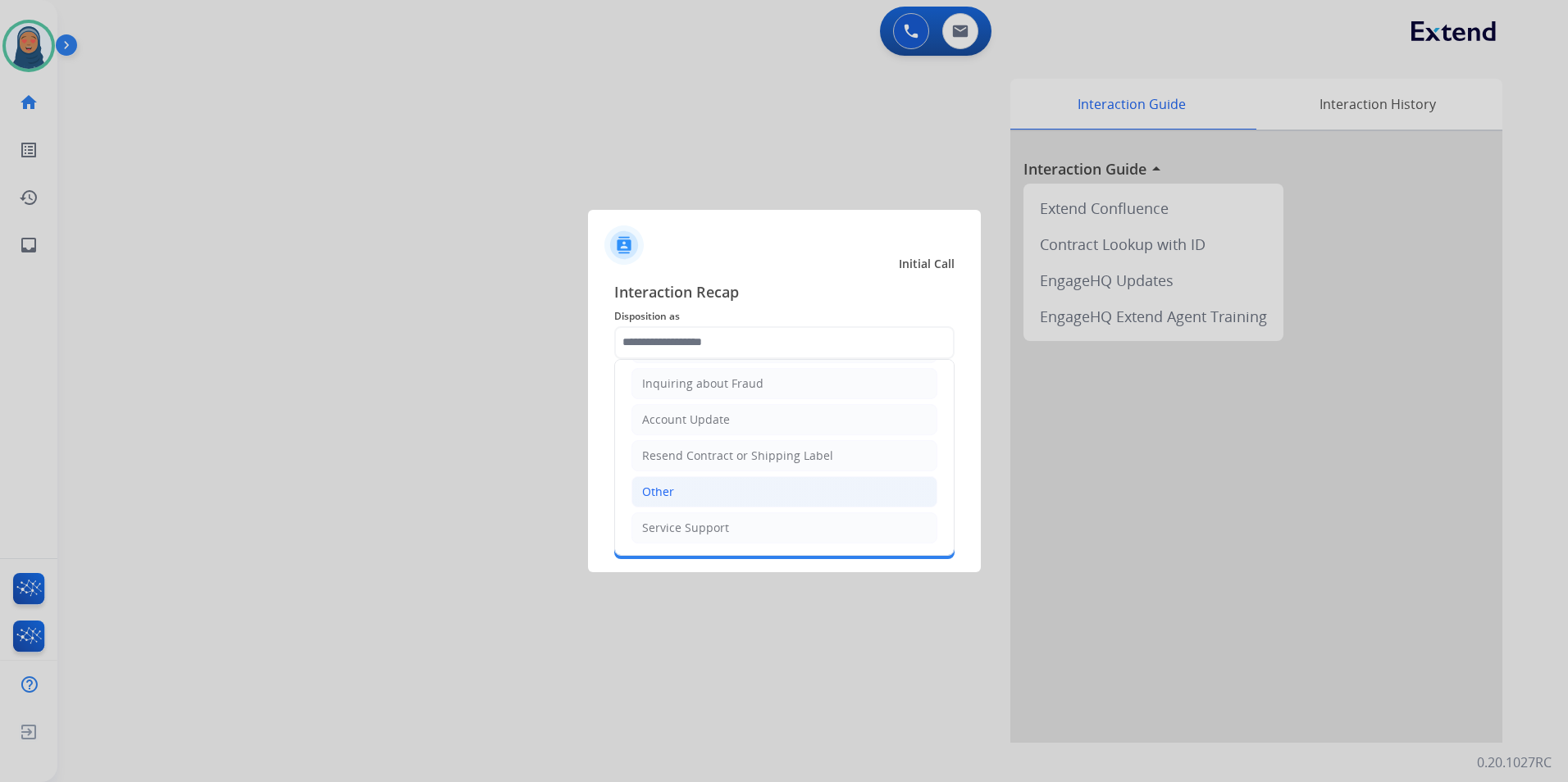
drag, startPoint x: 728, startPoint y: 494, endPoint x: 726, endPoint y: 477, distance: 17.1
click at [727, 494] on li "Other" at bounding box center [784, 492] width 306 height 32
type input "*****"
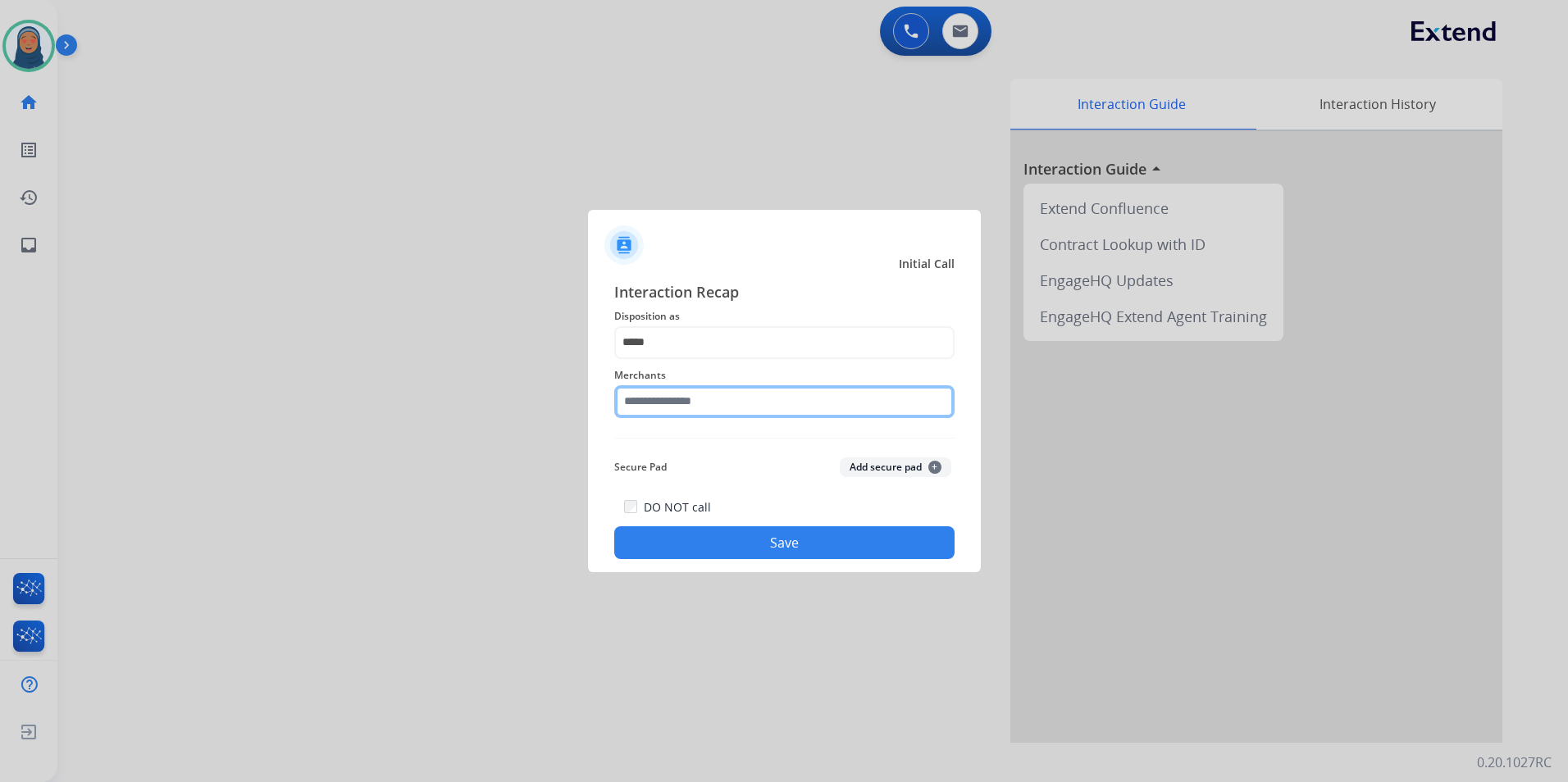
click at [733, 402] on input "text" at bounding box center [784, 402] width 340 height 32
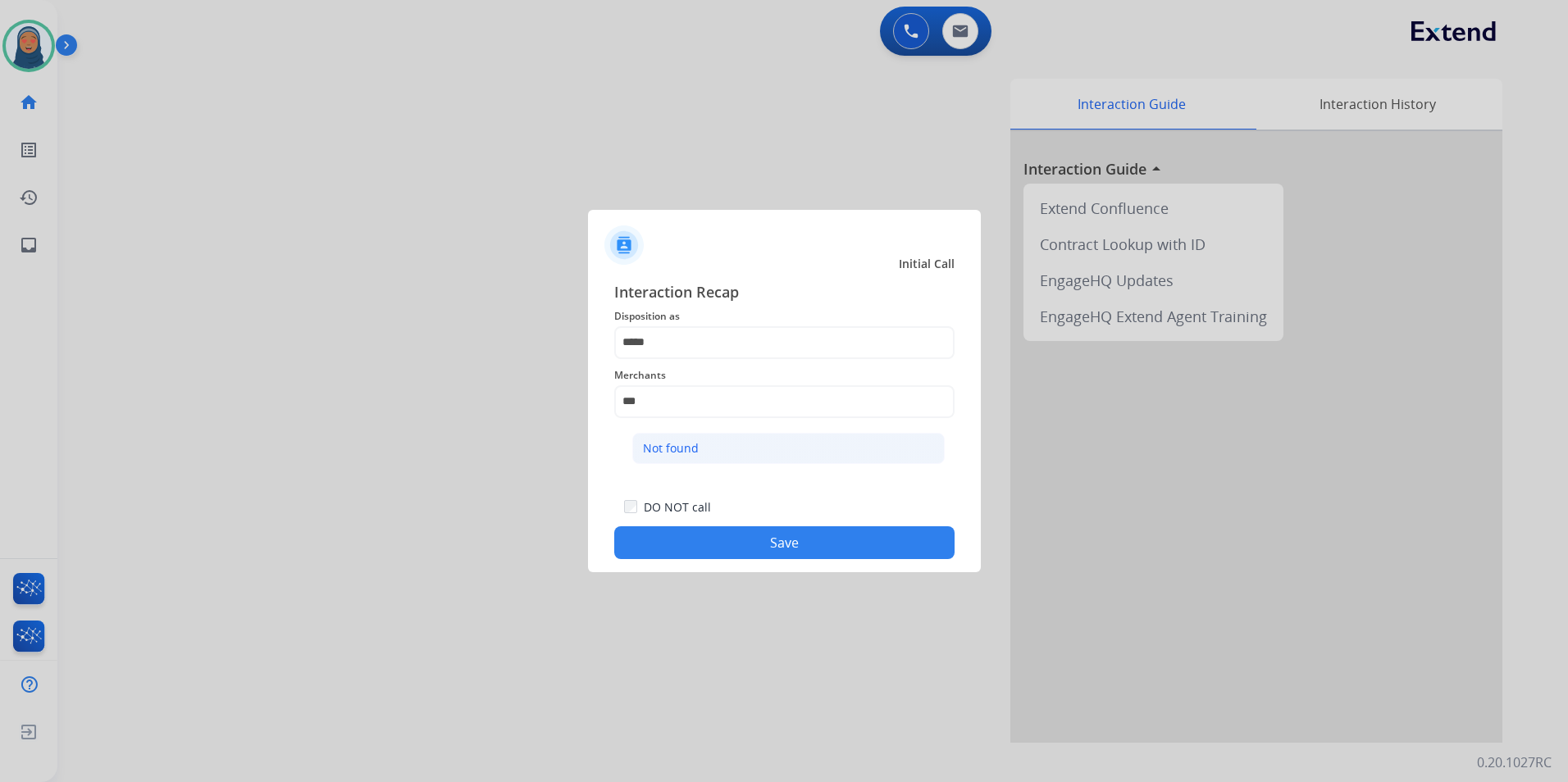
click at [721, 457] on li "Not found" at bounding box center [788, 449] width 313 height 32
type input "*********"
click at [766, 550] on button "Save" at bounding box center [784, 542] width 340 height 32
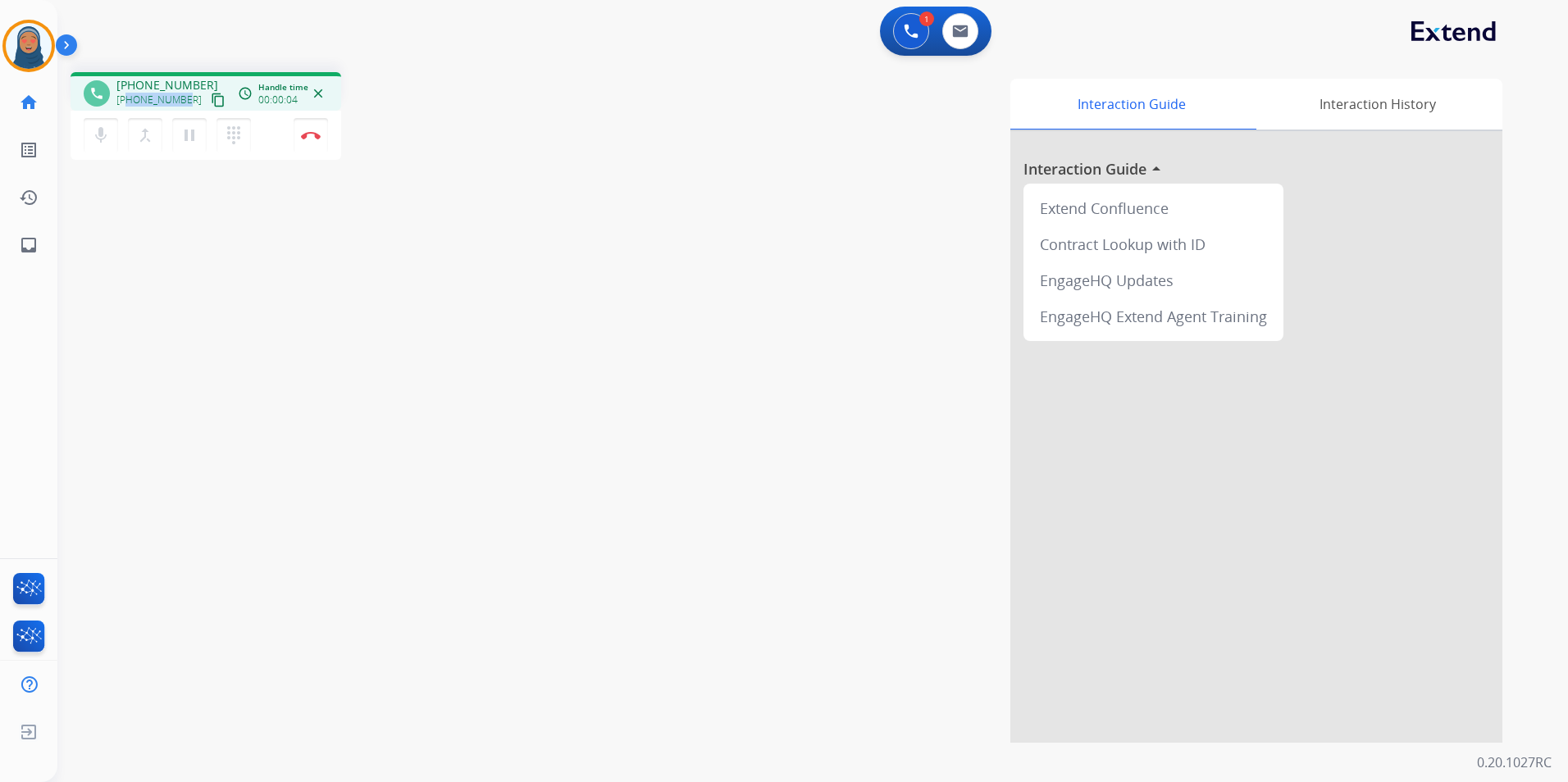
drag, startPoint x: 186, startPoint y: 103, endPoint x: 128, endPoint y: 107, distance: 58.1
click at [128, 107] on div "+13234791029 content_copy" at bounding box center [172, 100] width 112 height 20
copy span "3234791029"
click at [316, 141] on button "Disconnect" at bounding box center [311, 135] width 34 height 34
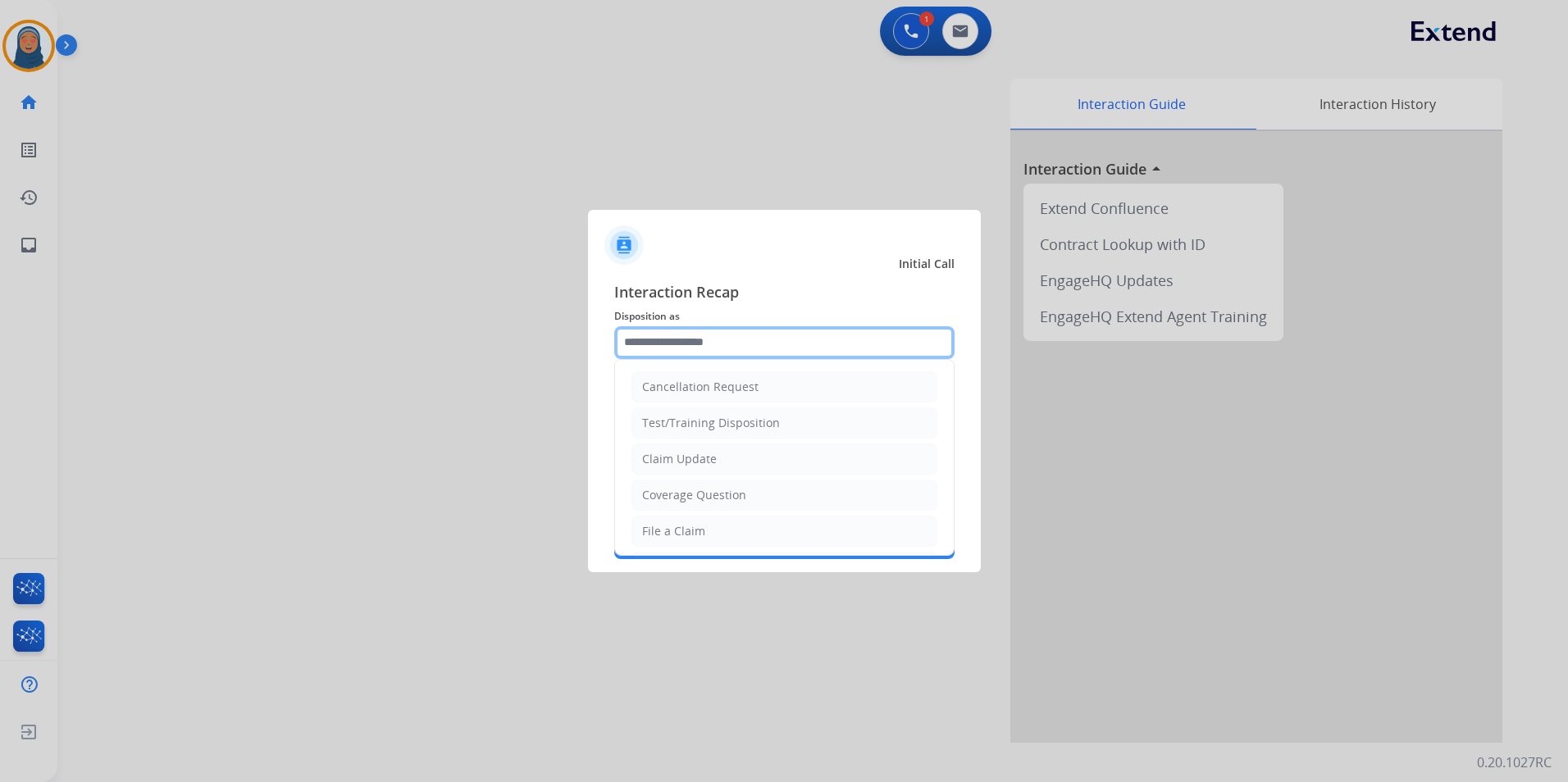
click at [707, 349] on input "text" at bounding box center [784, 342] width 340 height 32
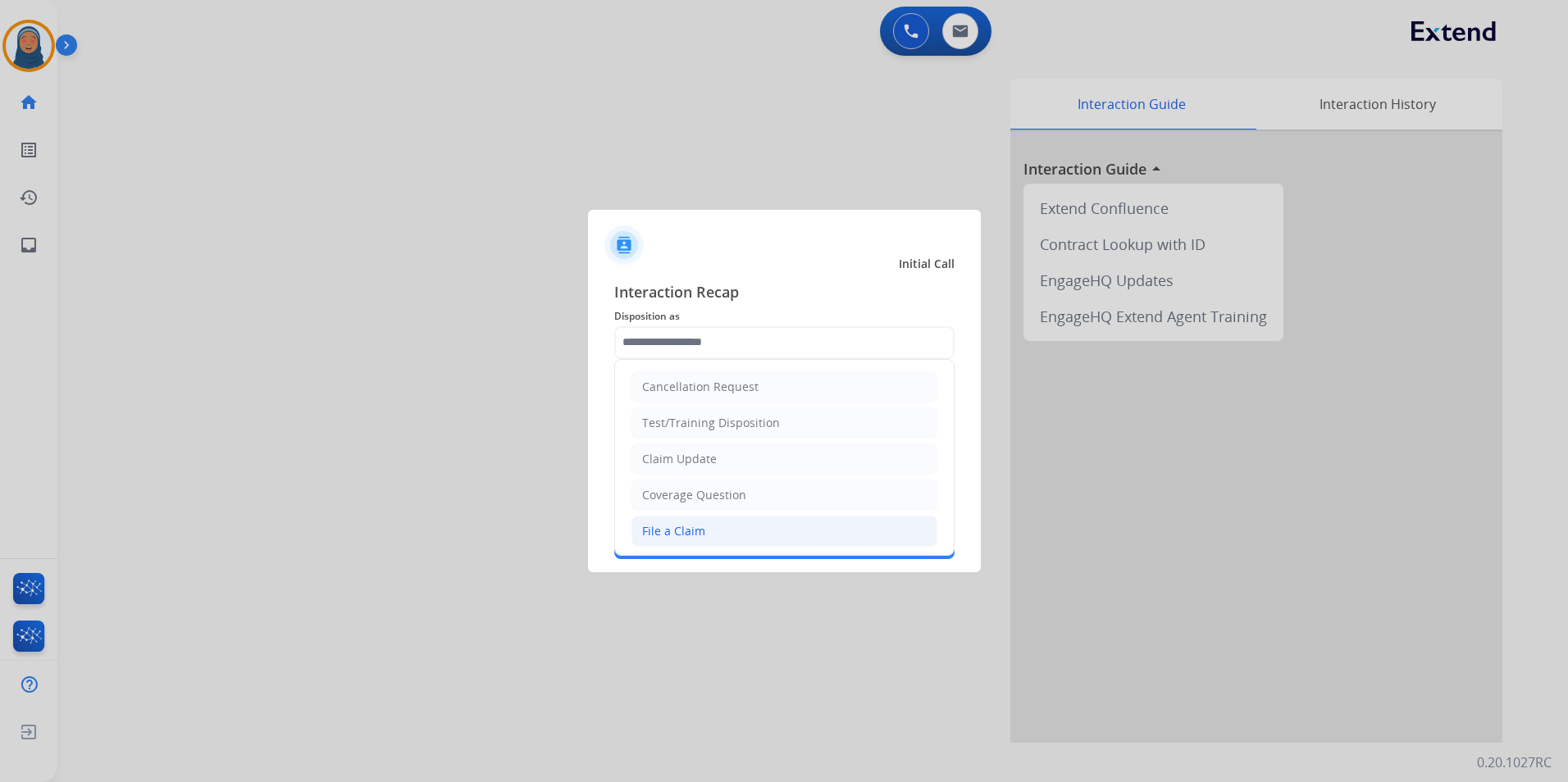
click at [701, 525] on div "File a Claim" at bounding box center [674, 532] width 63 height 16
type input "**********"
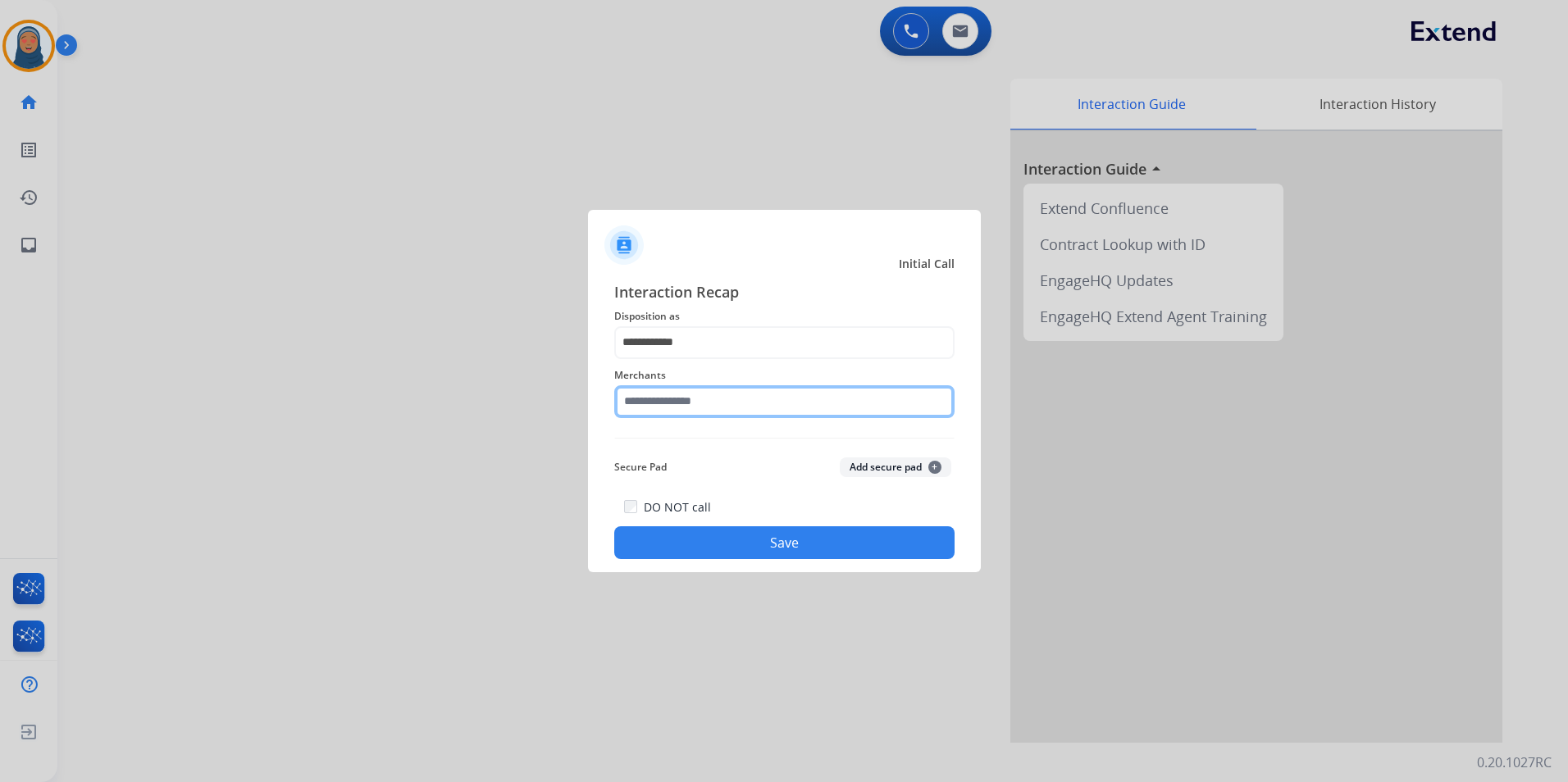
click at [721, 405] on input "text" at bounding box center [784, 402] width 340 height 32
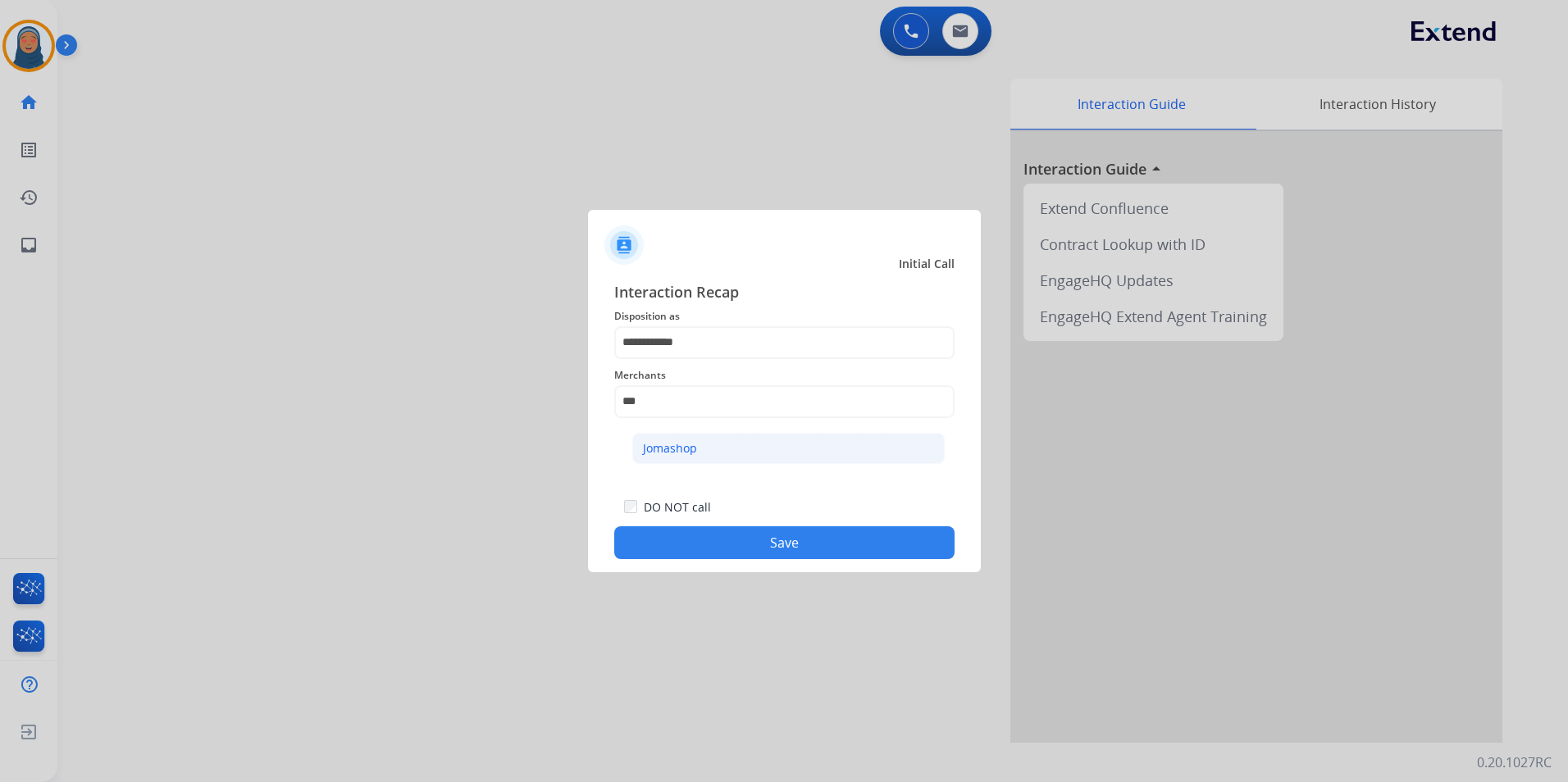
click at [716, 443] on li "Jomashop" at bounding box center [788, 449] width 313 height 32
type input "********"
click at [776, 550] on button "Save" at bounding box center [784, 542] width 340 height 32
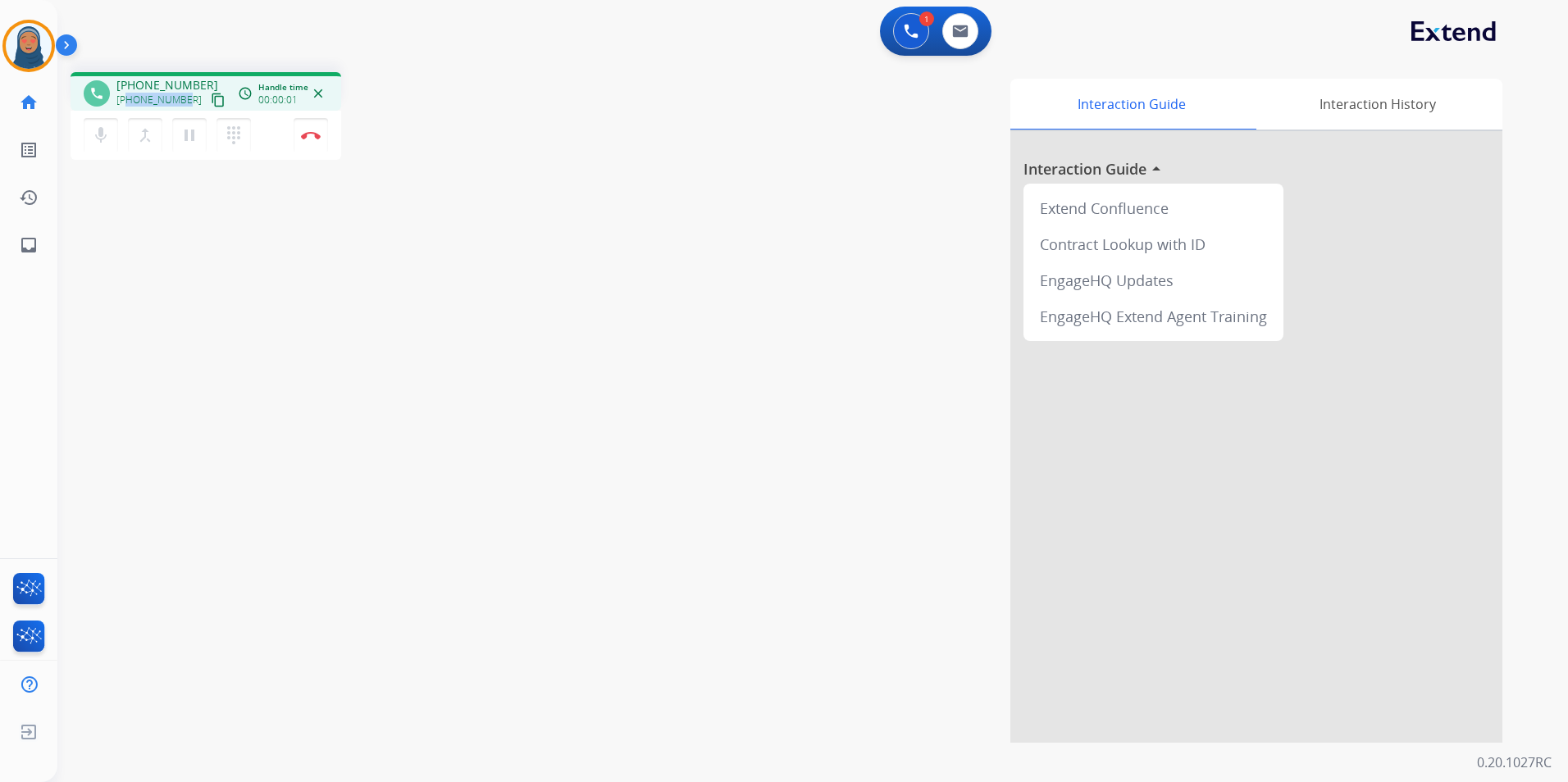
drag, startPoint x: 183, startPoint y: 102, endPoint x: 131, endPoint y: 105, distance: 52.1
click at [131, 105] on span "+18056606321" at bounding box center [159, 100] width 86 height 14
copy span "8056606321"
click at [303, 135] on img at bounding box center [311, 135] width 20 height 8
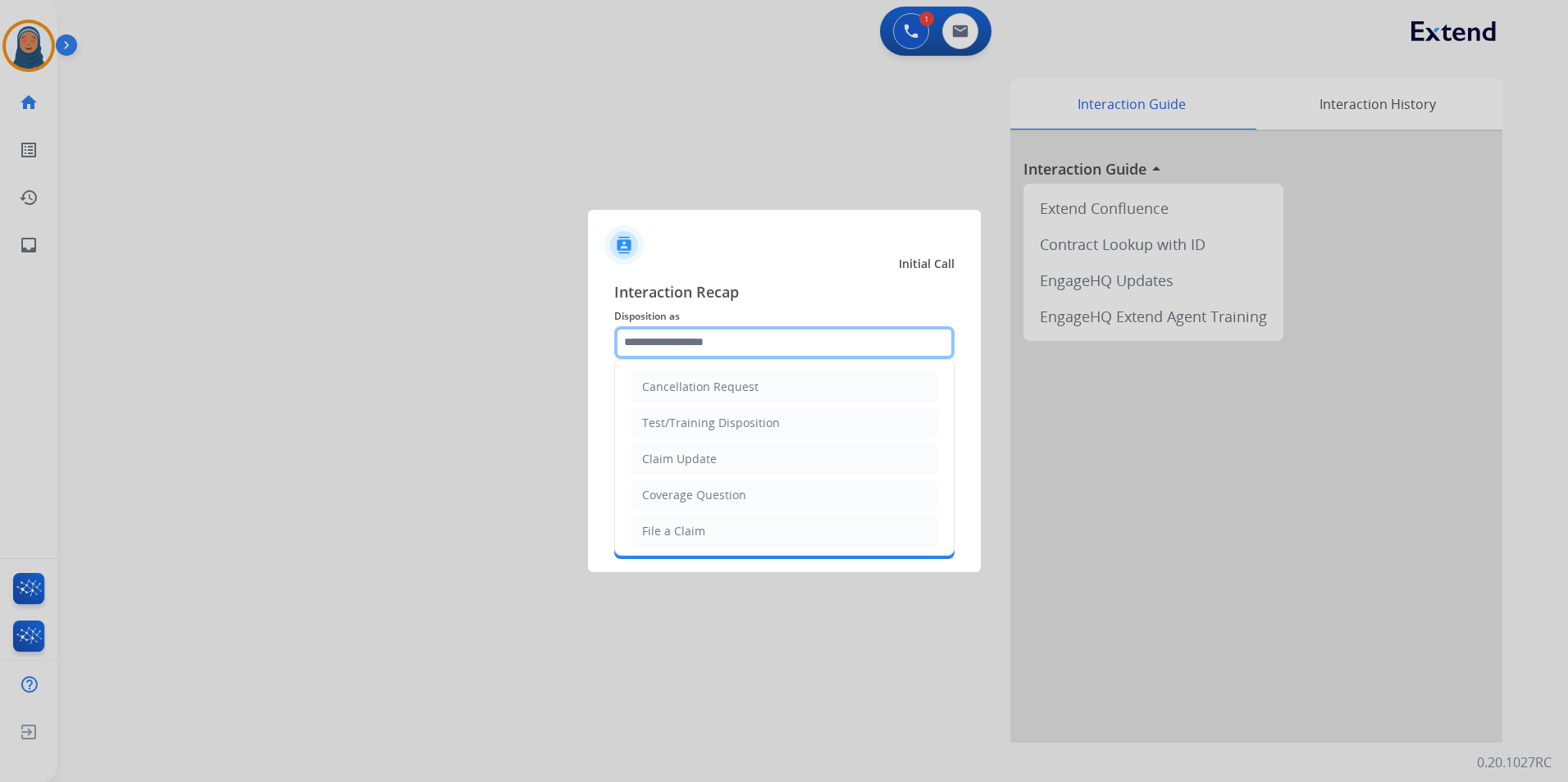
click at [672, 341] on input "text" at bounding box center [784, 342] width 340 height 32
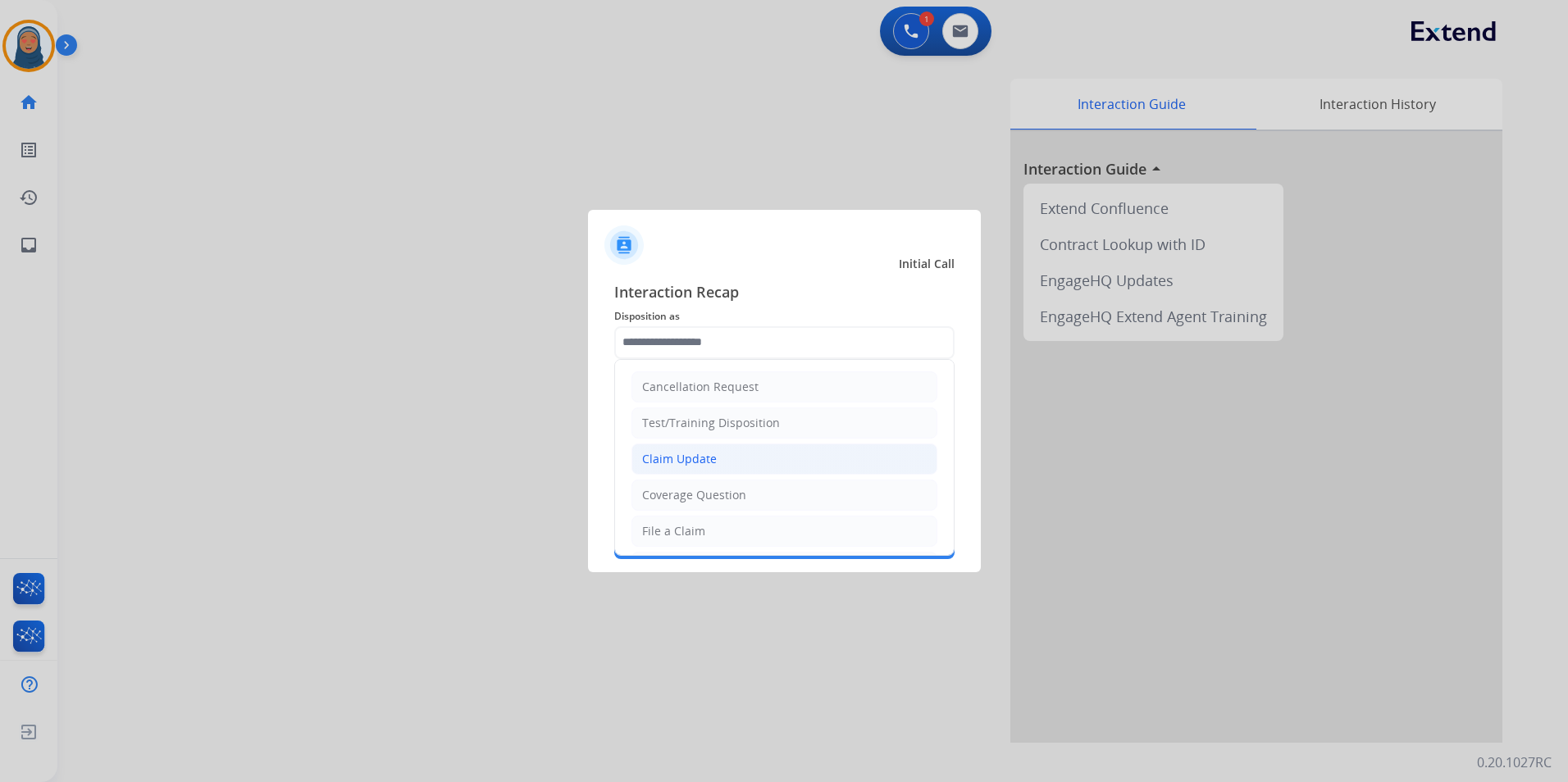
click at [709, 459] on div "Claim Update" at bounding box center [679, 459] width 75 height 16
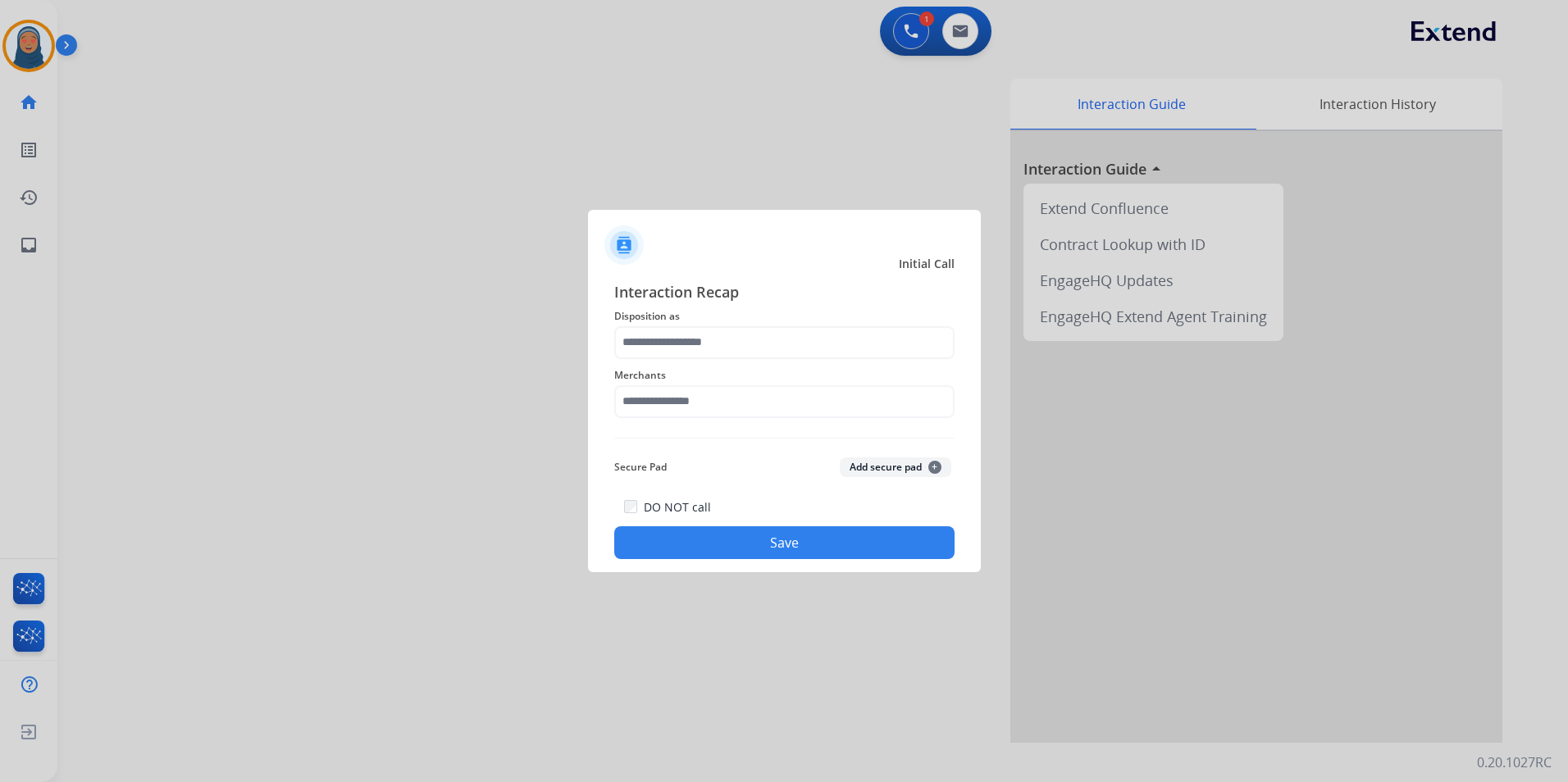
type input "**********"
click at [702, 390] on input "text" at bounding box center [784, 402] width 340 height 32
click at [682, 453] on div "Oura ring" at bounding box center [669, 449] width 53 height 16
type input "*********"
click at [760, 535] on button "Save" at bounding box center [784, 542] width 340 height 32
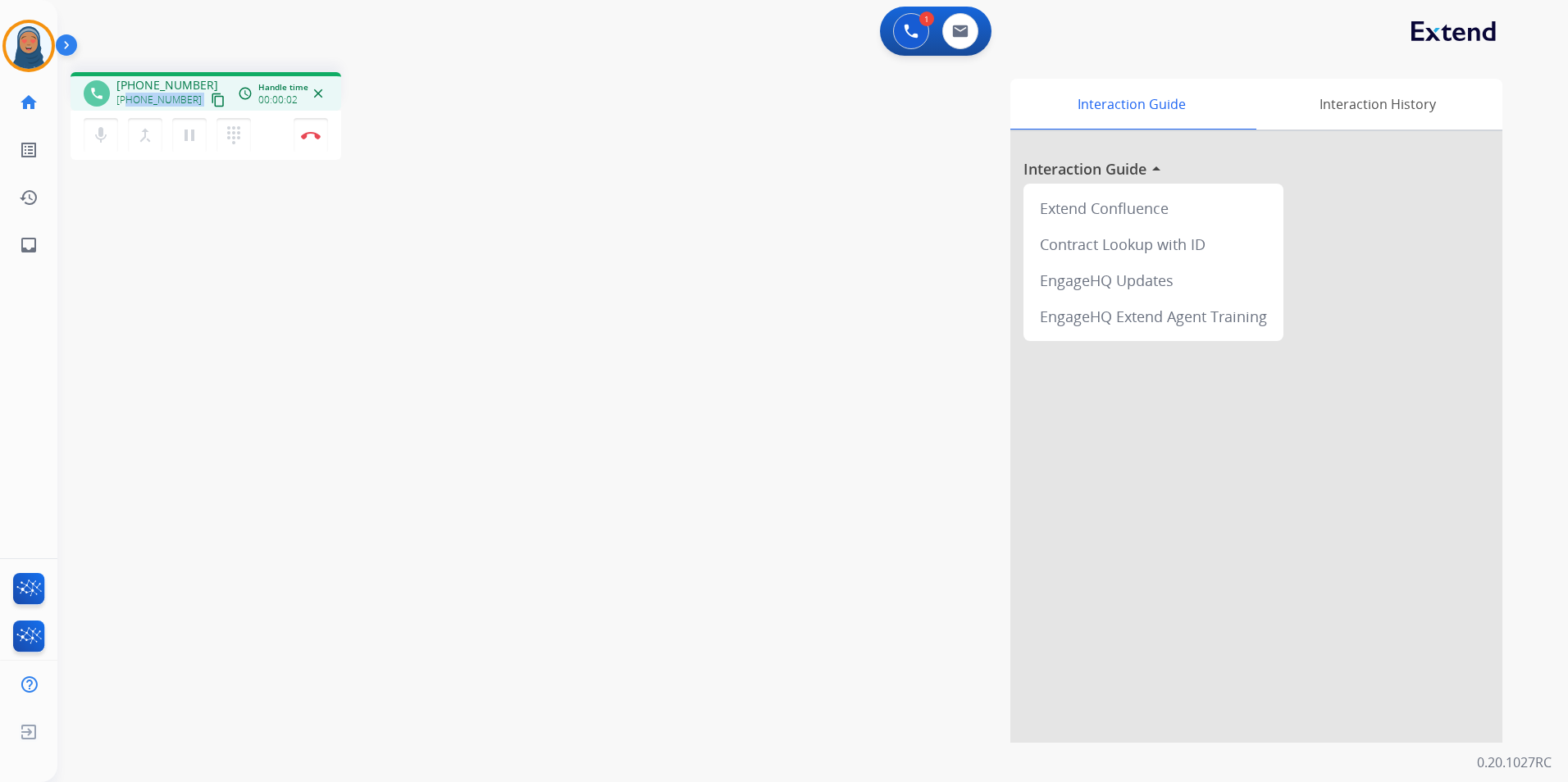
drag, startPoint x: 187, startPoint y: 102, endPoint x: 129, endPoint y: 103, distance: 58.0
click at [129, 103] on div "+19096455280 content_copy" at bounding box center [172, 100] width 112 height 20
copy div "9096455280 content_copy access_time Call metrics Queue 00:10 Hold 00:00 Talk 00…"
click at [313, 141] on button "Disconnect" at bounding box center [311, 135] width 34 height 34
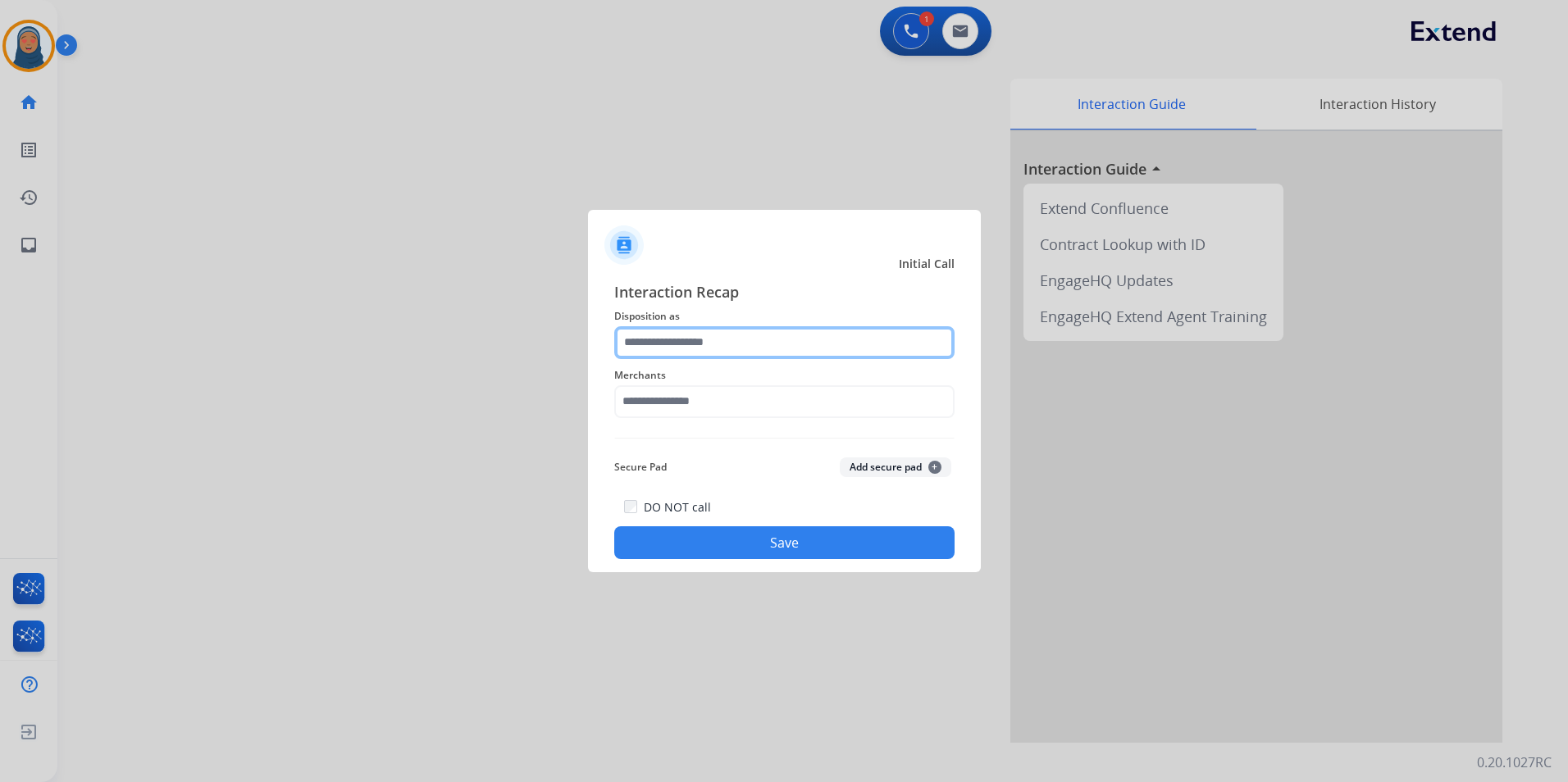
click at [727, 342] on input "text" at bounding box center [784, 342] width 340 height 32
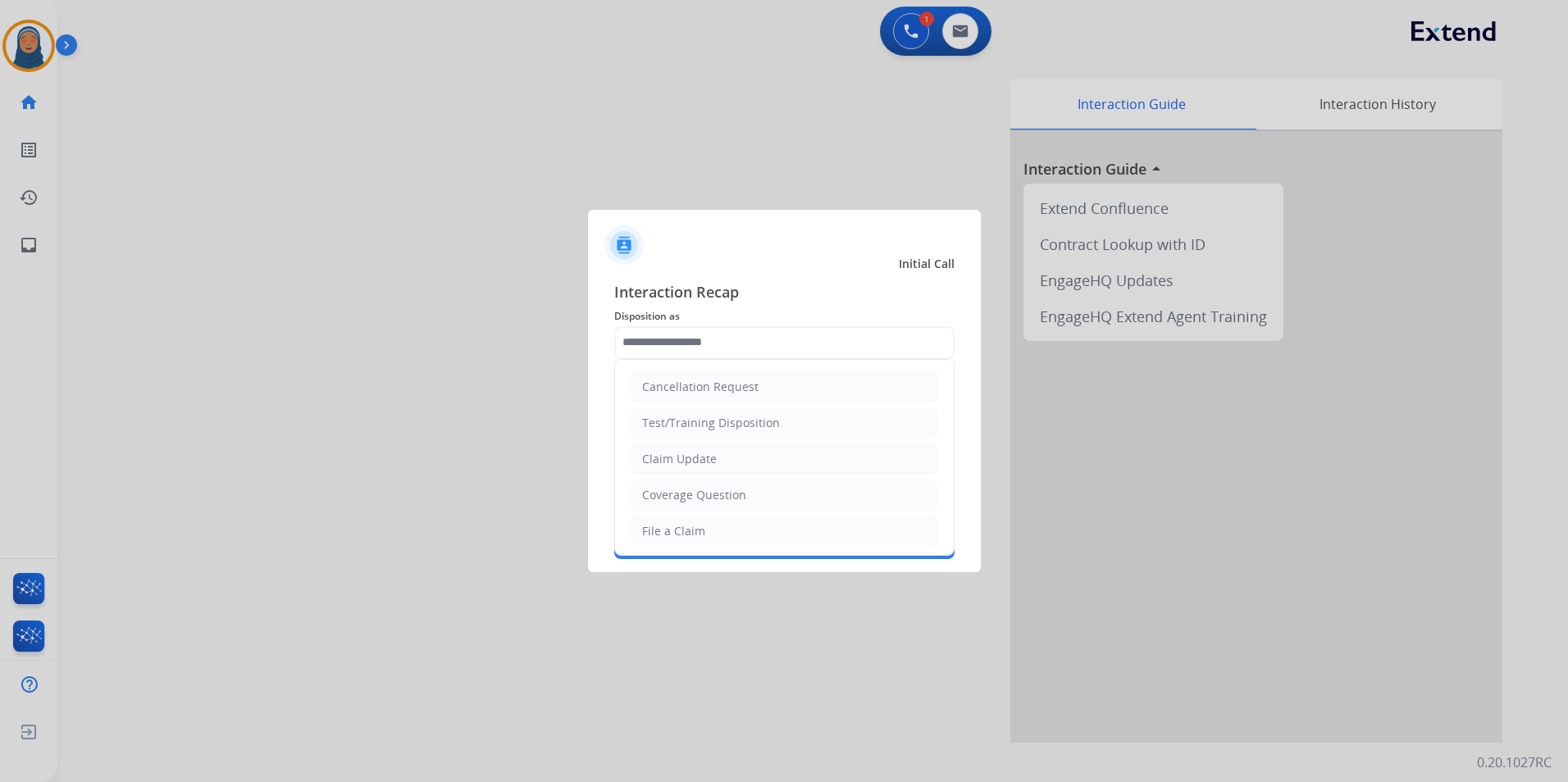
drag, startPoint x: 718, startPoint y: 461, endPoint x: 717, endPoint y: 419, distance: 42.0
click at [718, 455] on li "Claim Update" at bounding box center [784, 459] width 306 height 32
type input "**********"
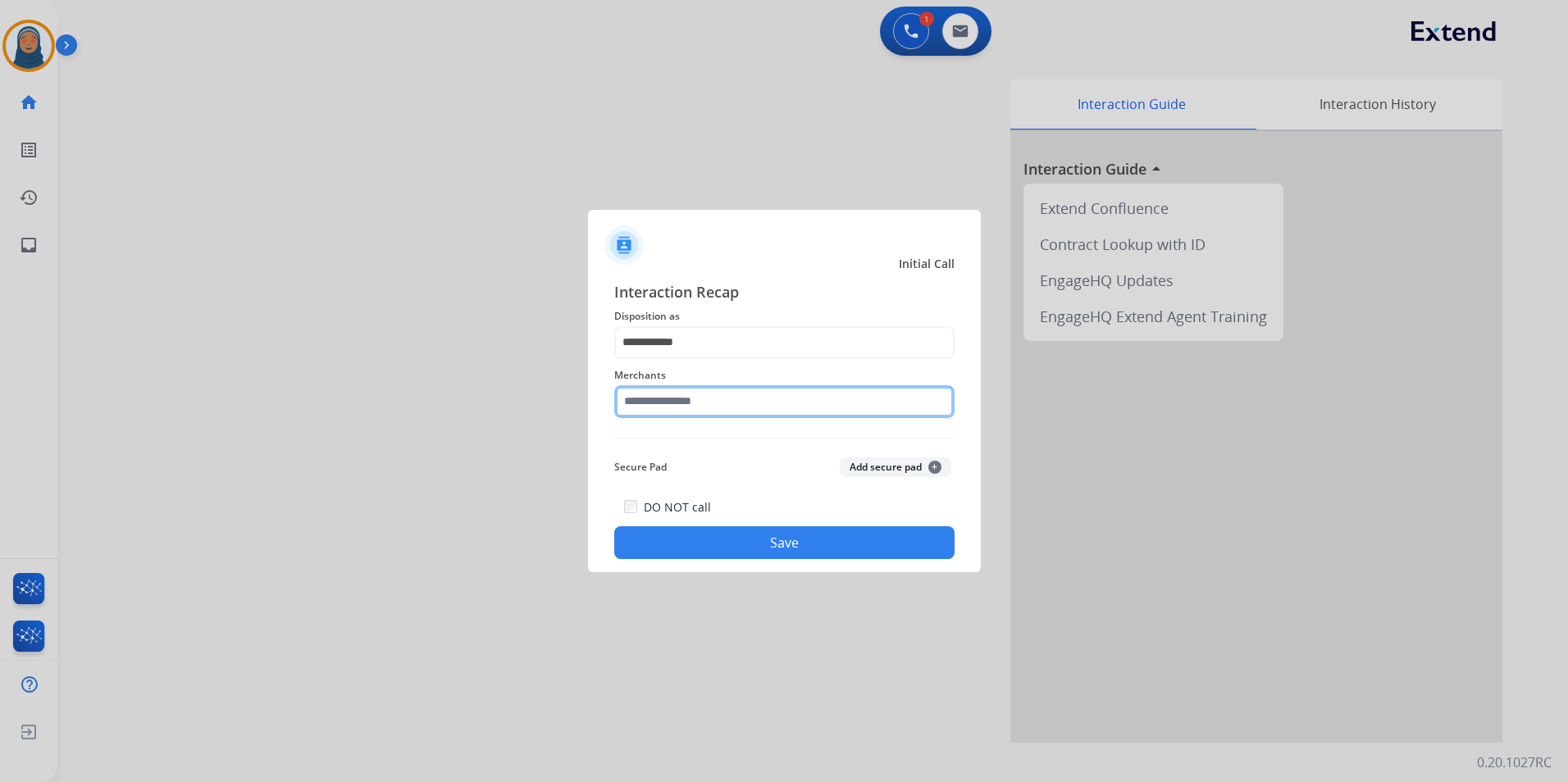
click at [718, 404] on input "text" at bounding box center [784, 402] width 340 height 32
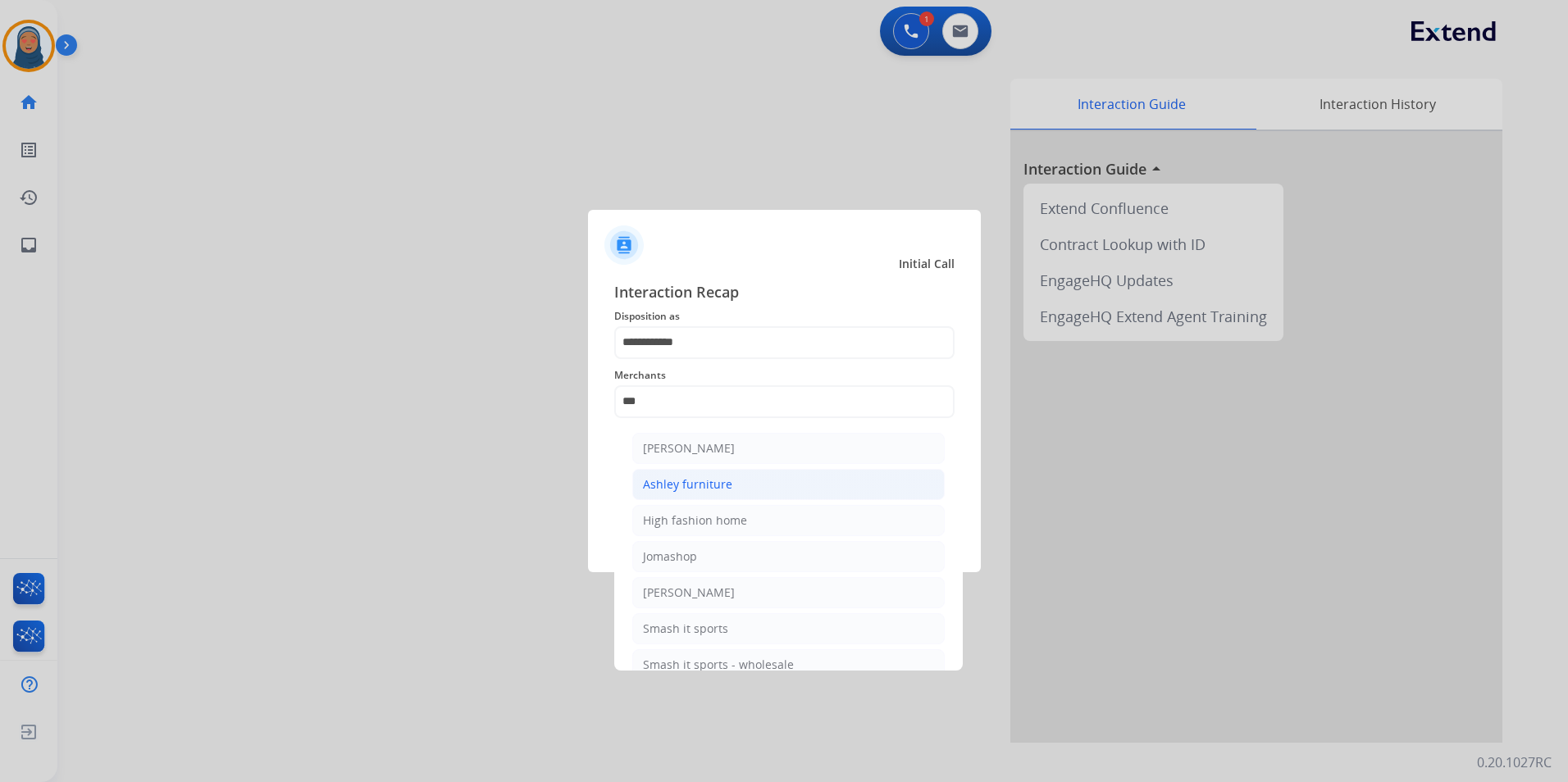
click at [744, 487] on li "Ashley furniture" at bounding box center [788, 485] width 313 height 32
type input "**********"
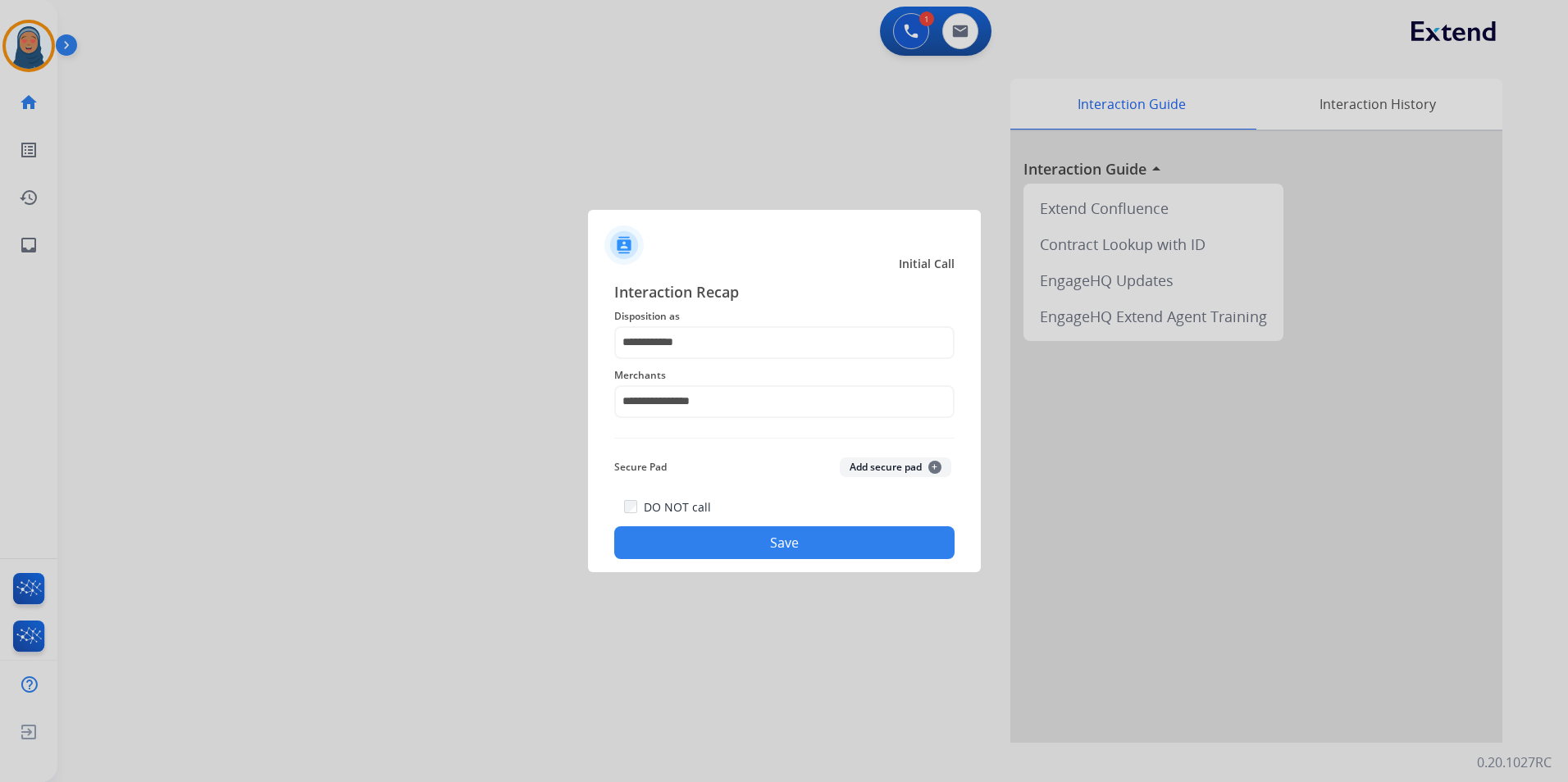
drag, startPoint x: 782, startPoint y: 538, endPoint x: 839, endPoint y: 553, distance: 58.9
click at [783, 538] on button "Save" at bounding box center [784, 542] width 340 height 32
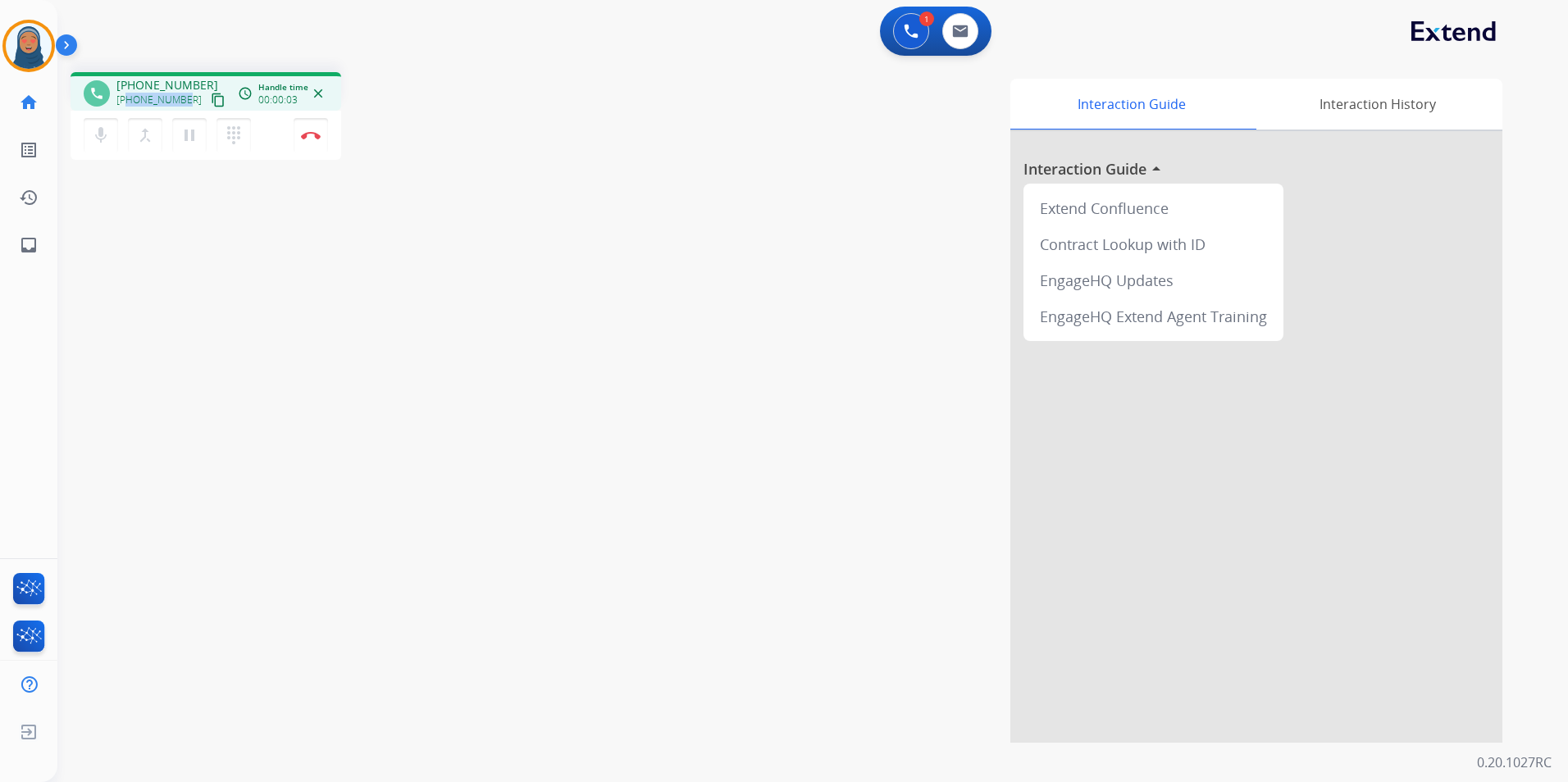
drag, startPoint x: 184, startPoint y: 102, endPoint x: 129, endPoint y: 107, distance: 55.2
click at [129, 107] on div "+16613643975 content_copy" at bounding box center [172, 100] width 112 height 20
copy span "6613643975"
click at [322, 138] on button "Disconnect" at bounding box center [311, 135] width 34 height 34
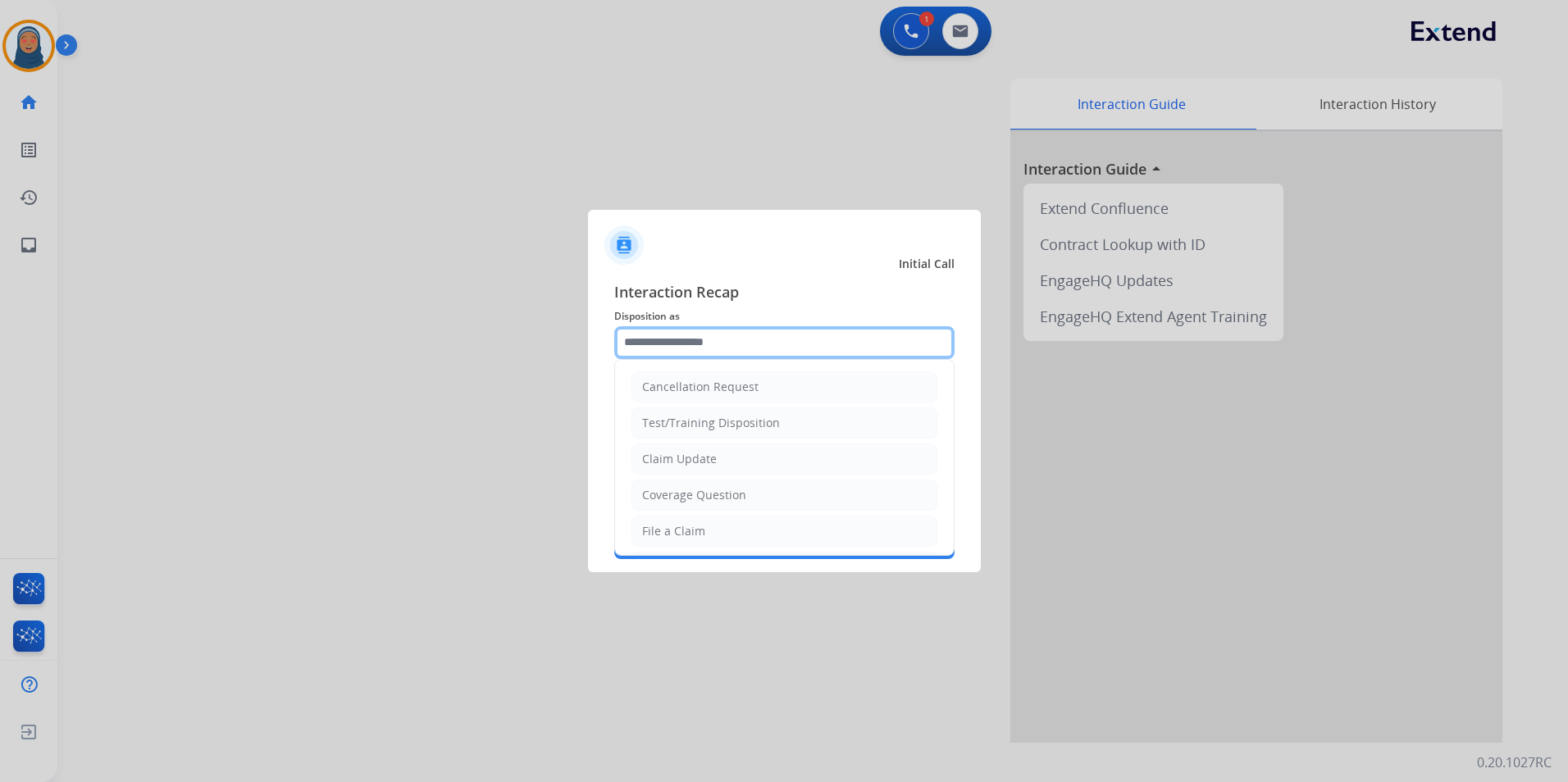
drag, startPoint x: 772, startPoint y: 350, endPoint x: 766, endPoint y: 322, distance: 28.6
click at [772, 347] on input "text" at bounding box center [784, 342] width 340 height 32
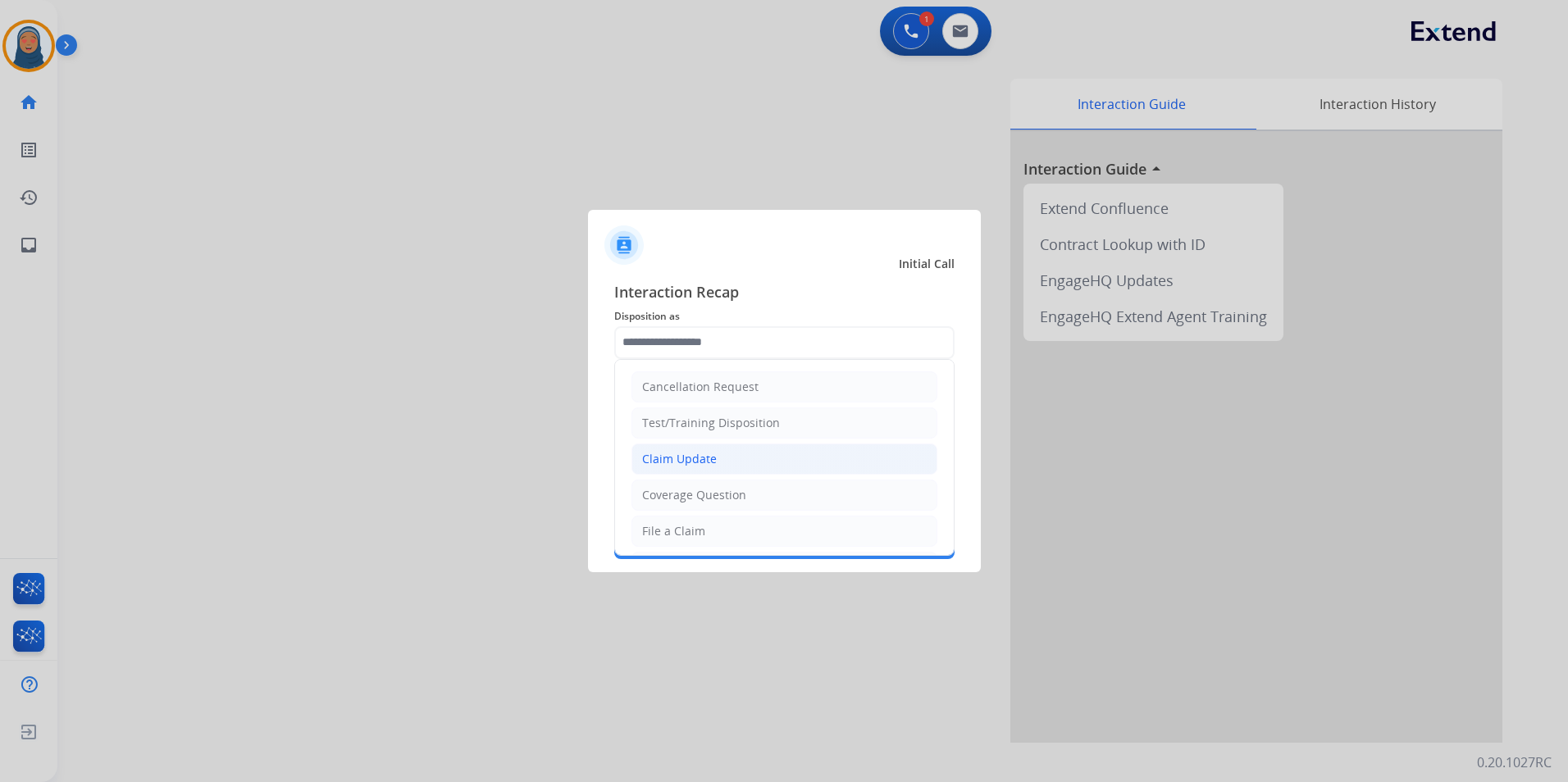
click at [720, 461] on li "Claim Update" at bounding box center [784, 459] width 306 height 32
type input "**********"
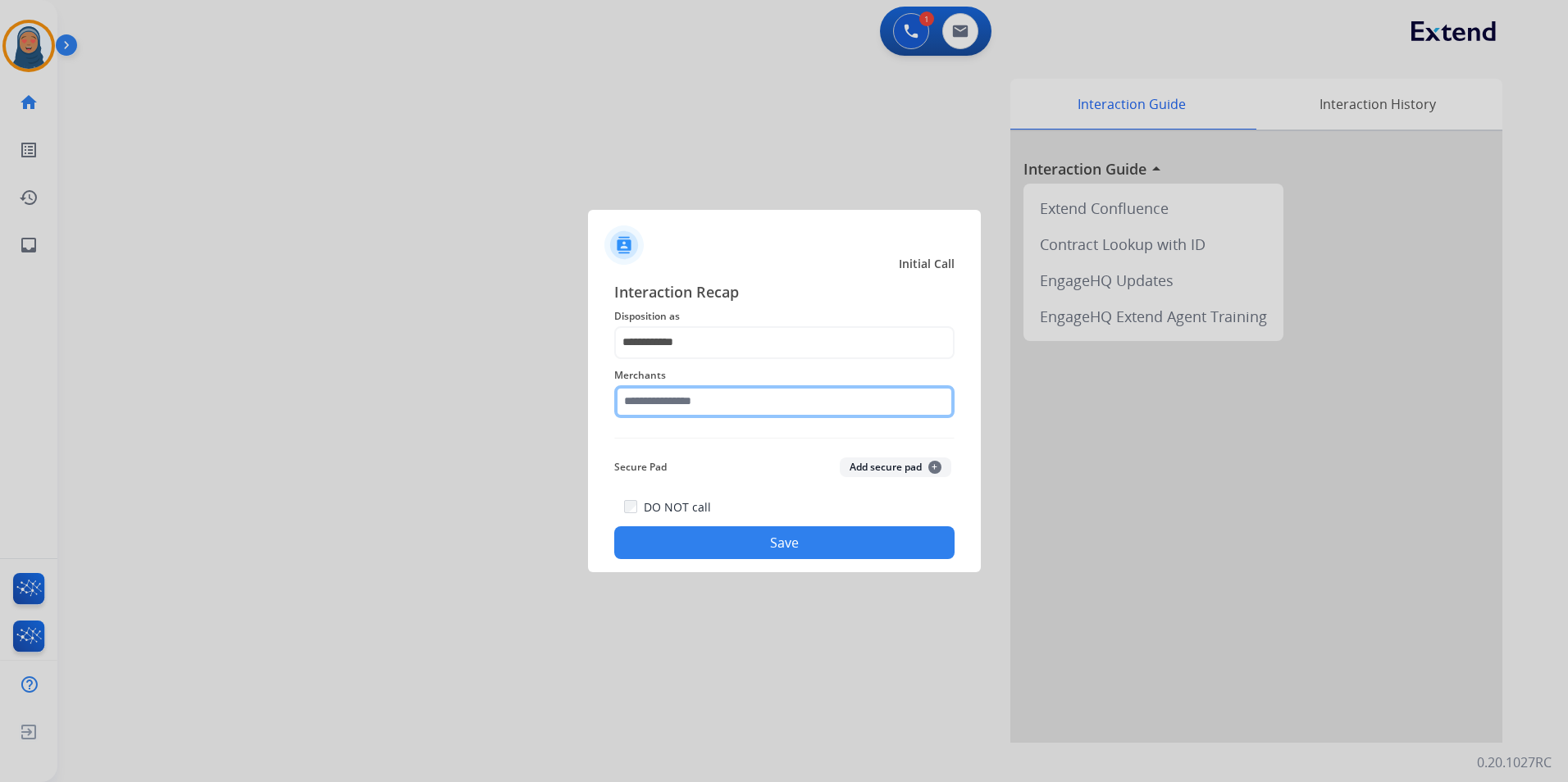
click at [718, 396] on input "text" at bounding box center [784, 402] width 340 height 32
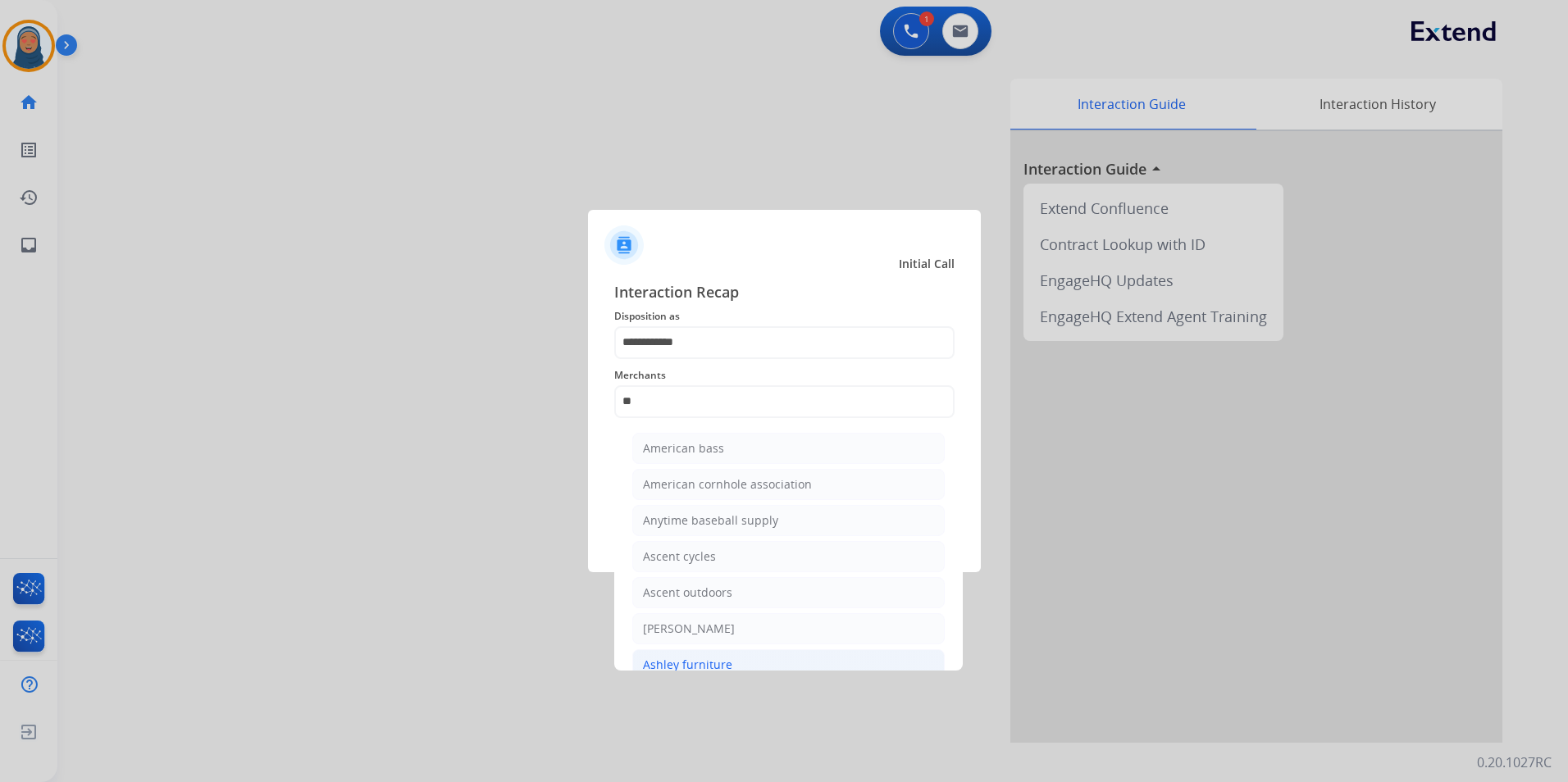
click at [729, 657] on li "Ashley furniture" at bounding box center [788, 665] width 313 height 32
type input "**********"
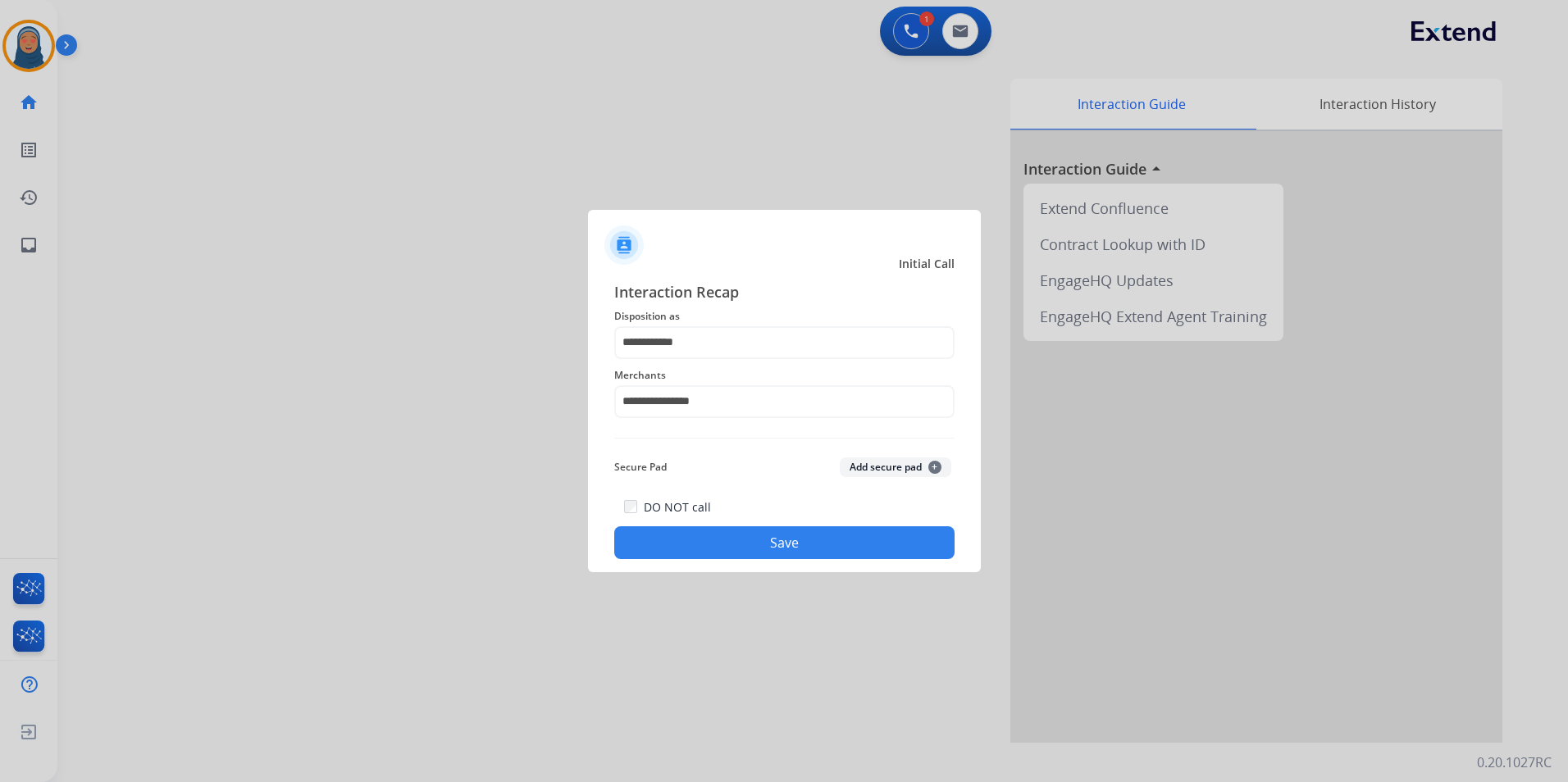
drag, startPoint x: 781, startPoint y: 543, endPoint x: 855, endPoint y: 564, distance: 76.9
click at [782, 543] on button "Save" at bounding box center [784, 542] width 340 height 32
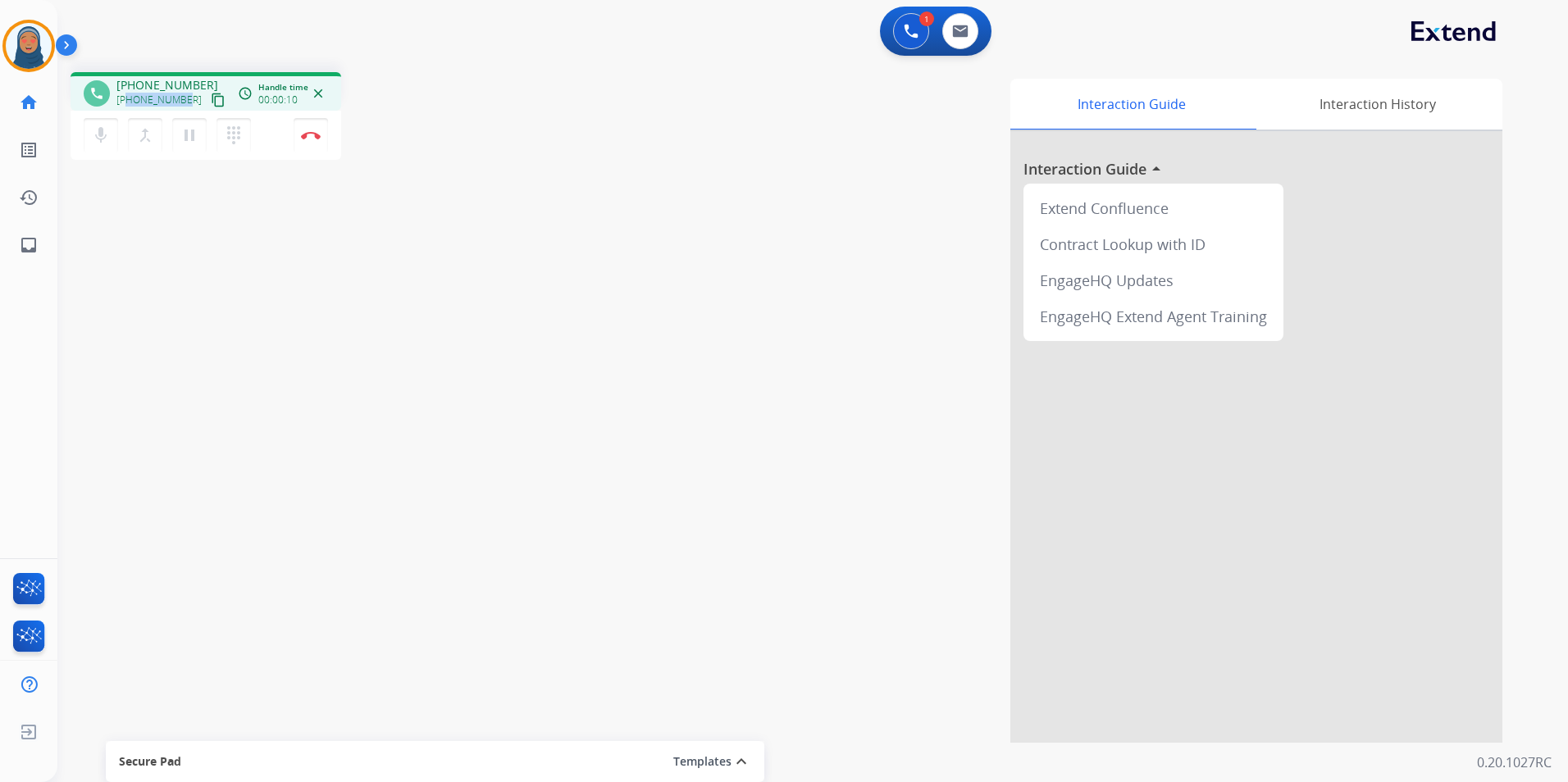
drag, startPoint x: 184, startPoint y: 96, endPoint x: 130, endPoint y: 103, distance: 54.5
click at [130, 103] on span "+19792321767" at bounding box center [159, 100] width 86 height 14
copy span "9792321767"
click at [314, 137] on img at bounding box center [311, 135] width 20 height 8
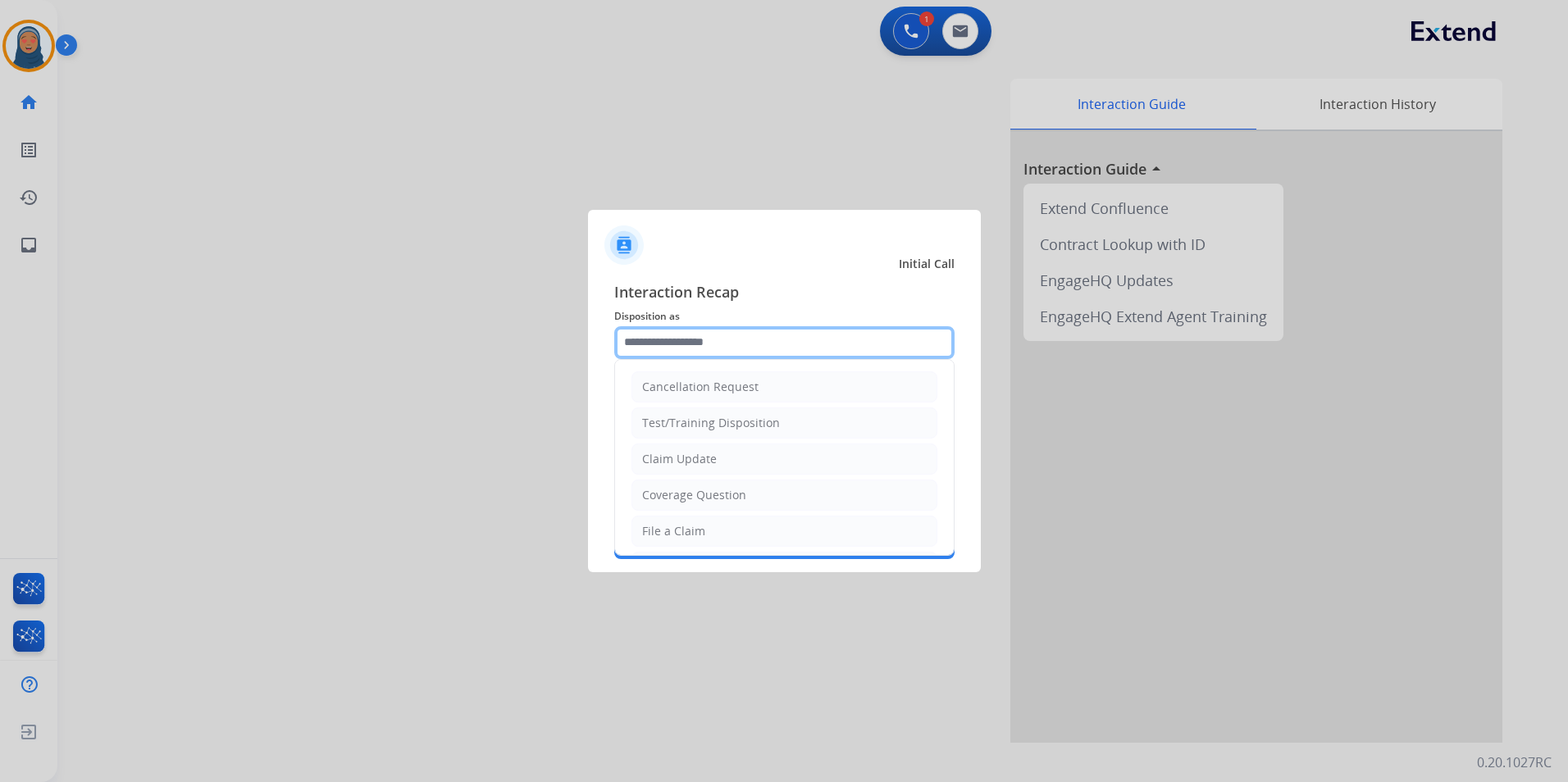
drag, startPoint x: 745, startPoint y: 344, endPoint x: 730, endPoint y: 343, distance: 15.0
click at [744, 344] on input "text" at bounding box center [784, 342] width 340 height 32
drag, startPoint x: 714, startPoint y: 480, endPoint x: 691, endPoint y: 460, distance: 30.5
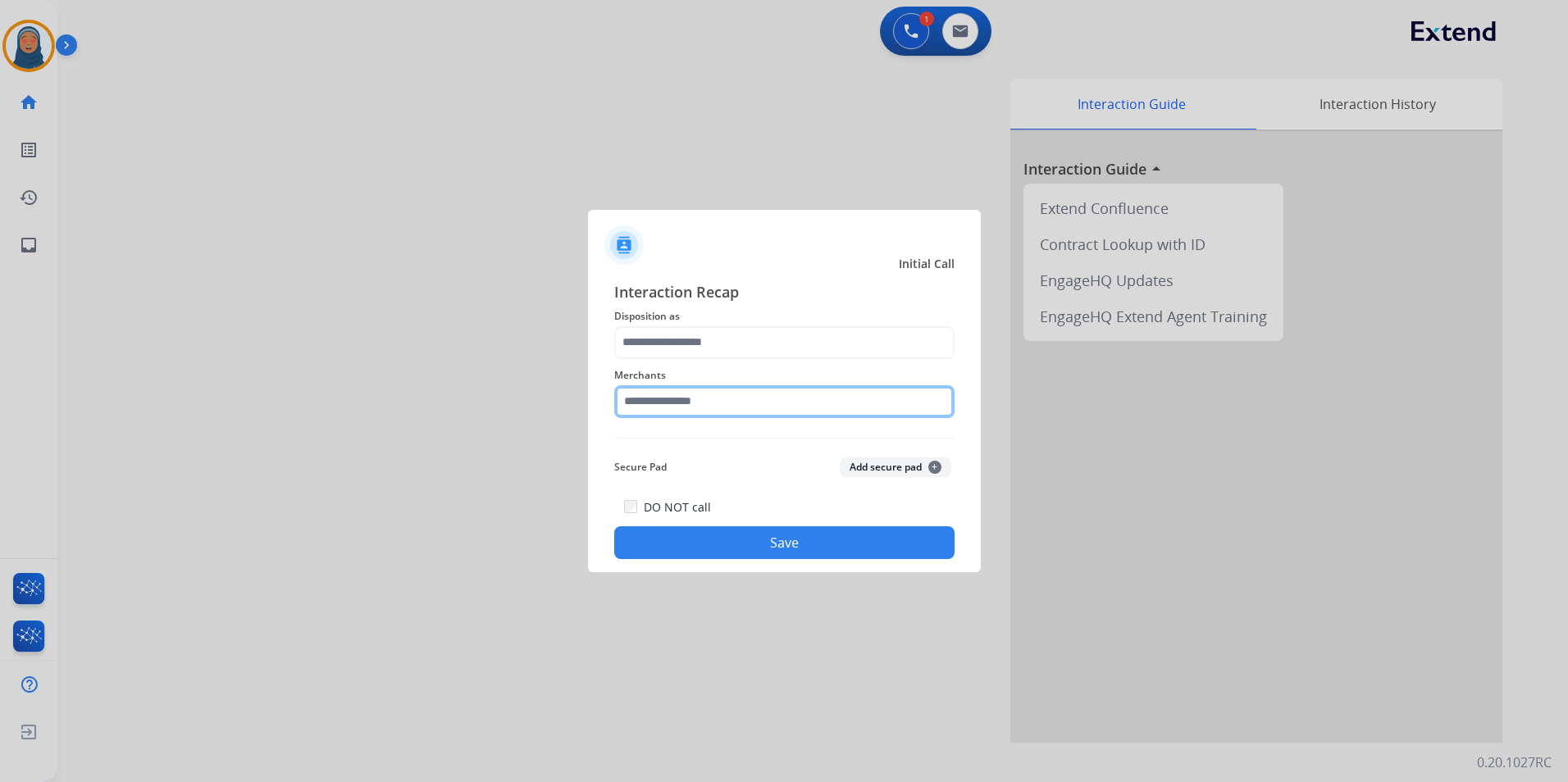
click at [713, 405] on input "text" at bounding box center [784, 402] width 340 height 32
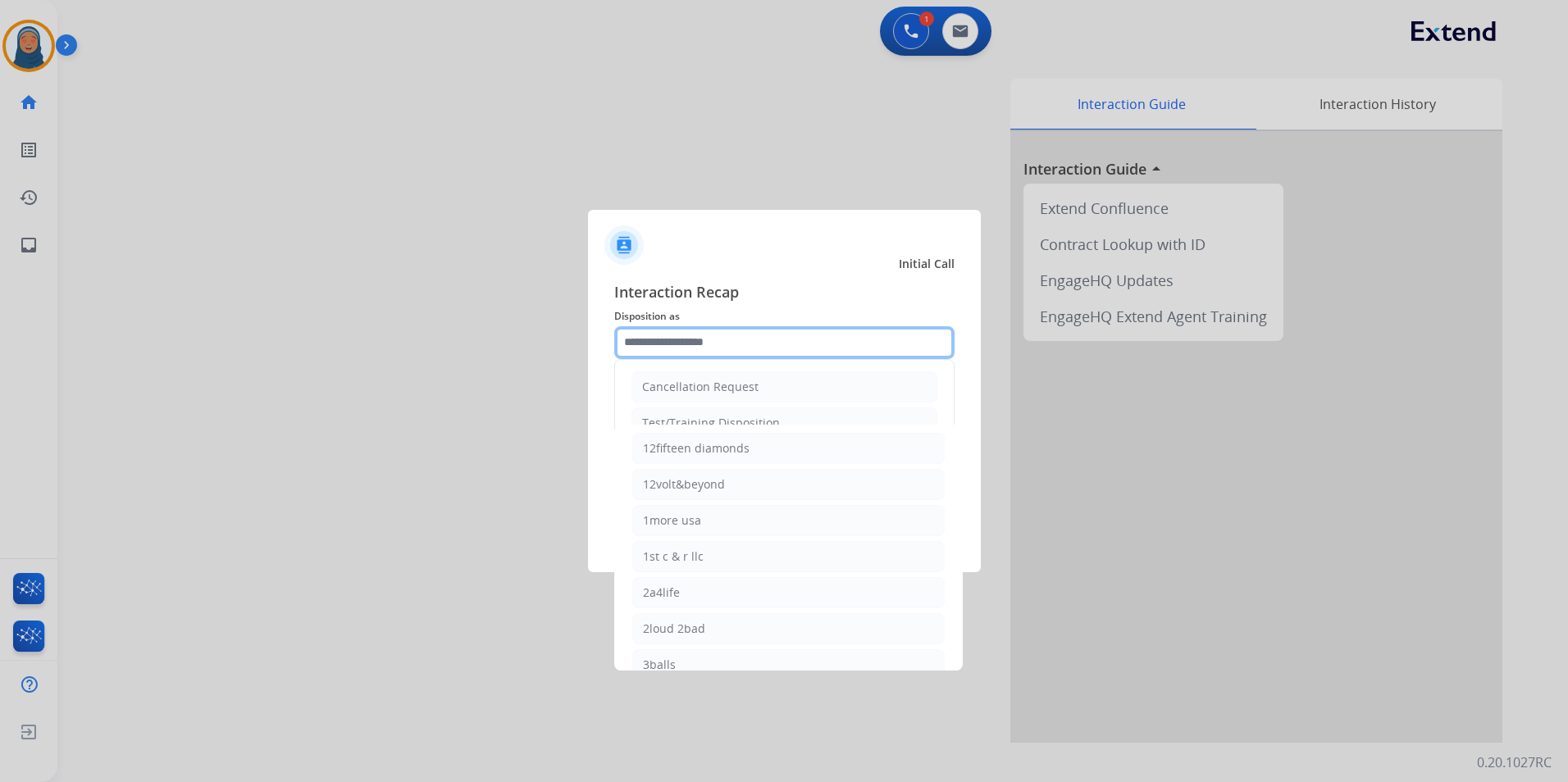
click at [709, 350] on input "text" at bounding box center [784, 342] width 340 height 32
drag, startPoint x: 709, startPoint y: 349, endPoint x: 761, endPoint y: 350, distance: 52.0
click at [709, 349] on input "text" at bounding box center [784, 342] width 340 height 32
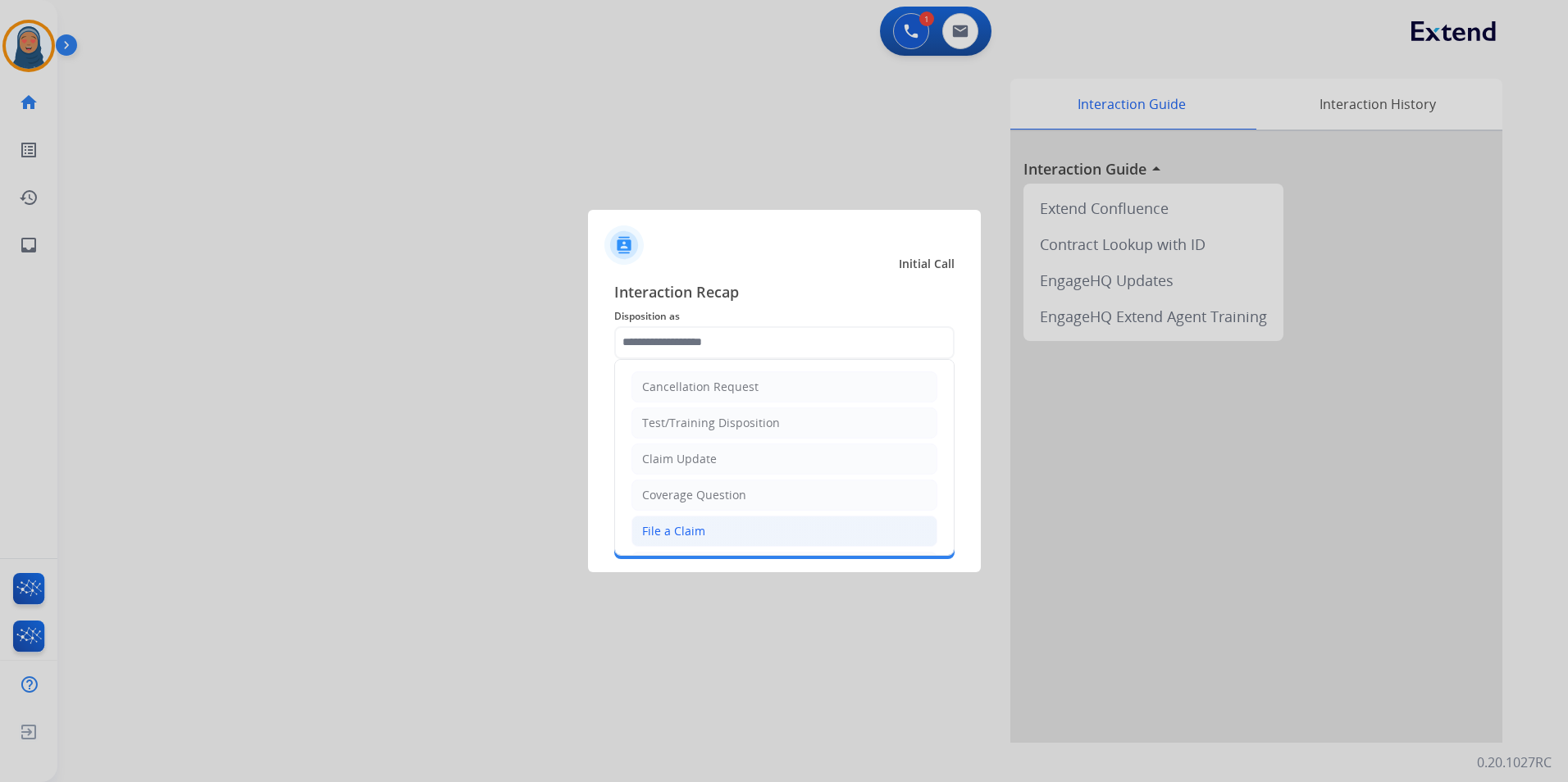
drag, startPoint x: 721, startPoint y: 534, endPoint x: 719, endPoint y: 494, distance: 40.0
click at [721, 530] on li "File a Claim" at bounding box center [784, 532] width 306 height 32
type input "**********"
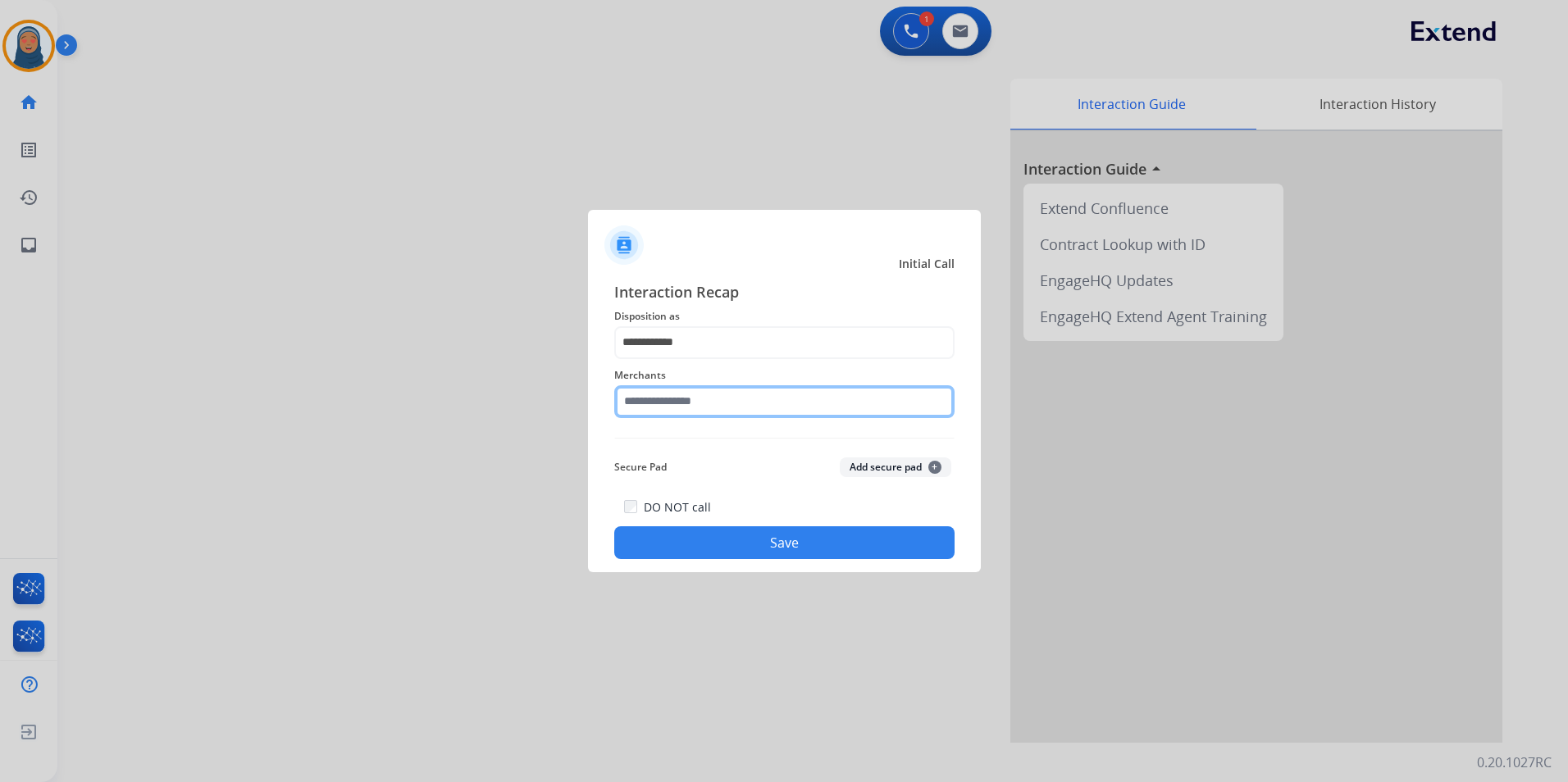
click at [723, 395] on input "text" at bounding box center [784, 402] width 340 height 32
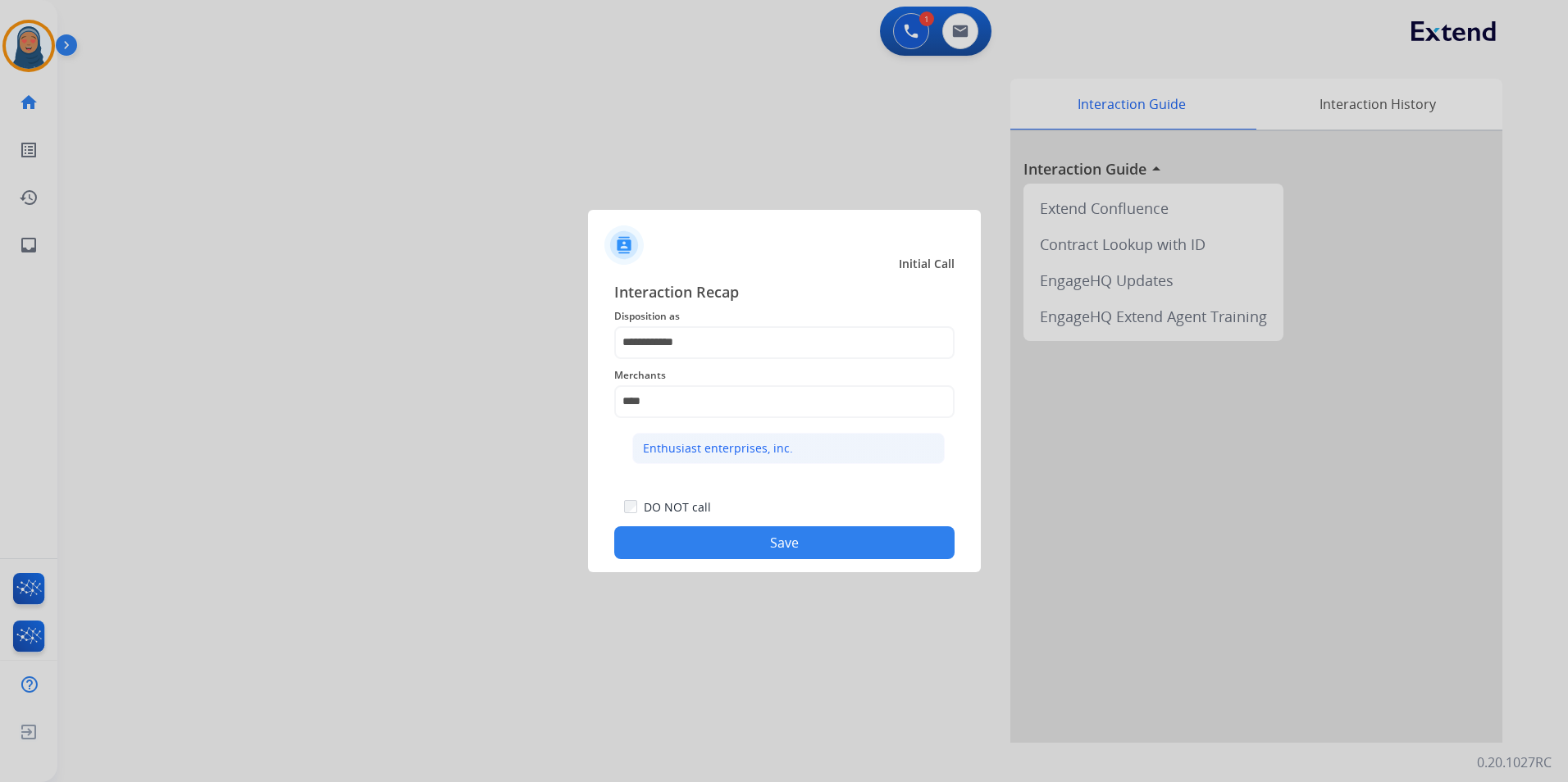
click at [668, 449] on div "Enthusiast enterprises, inc." at bounding box center [718, 449] width 150 height 16
type input "**********"
click at [764, 556] on button "Save" at bounding box center [784, 542] width 340 height 32
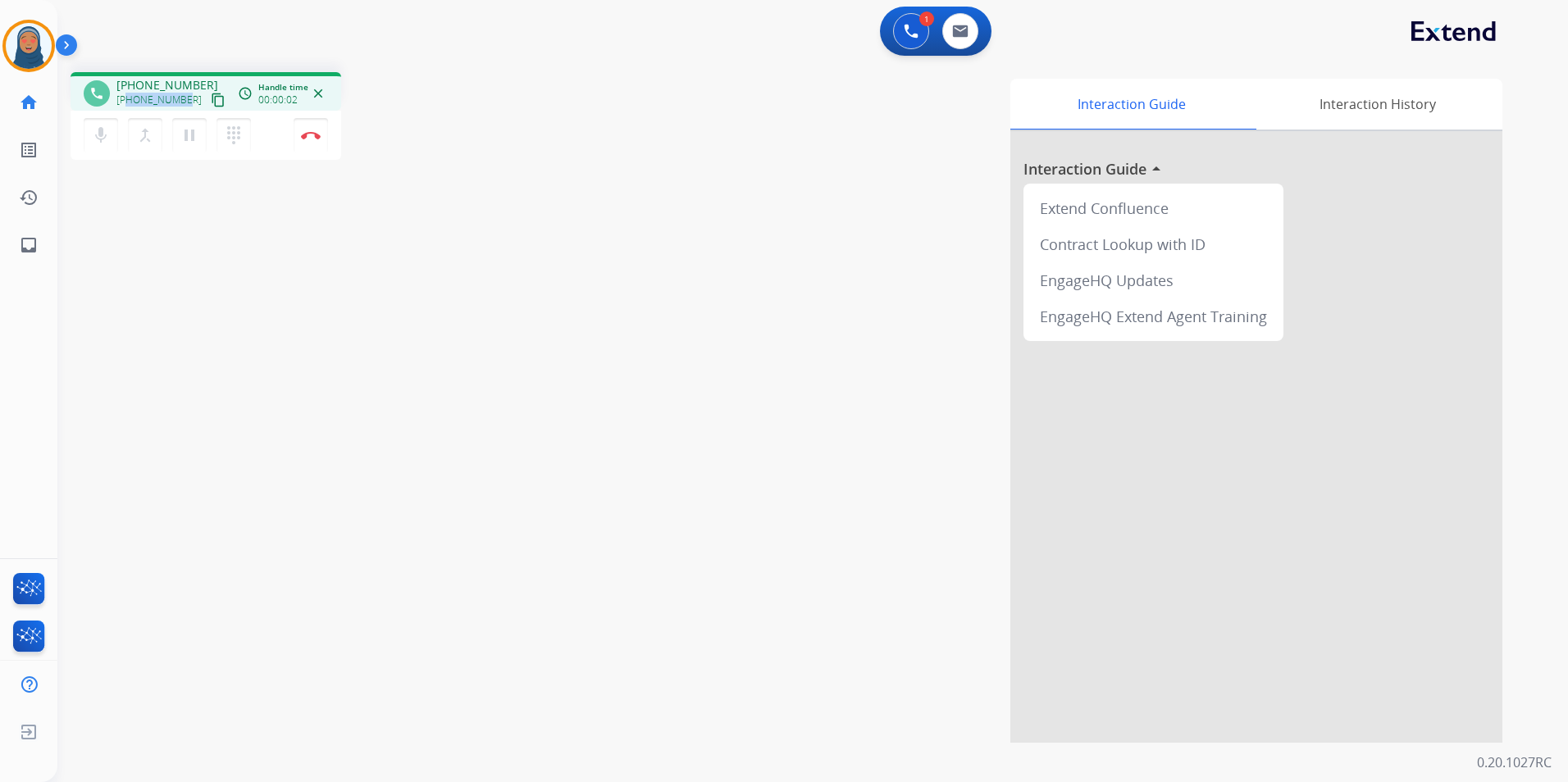
drag, startPoint x: 184, startPoint y: 99, endPoint x: 129, endPoint y: 100, distance: 55.0
click at [129, 100] on span "+17602857234" at bounding box center [159, 100] width 86 height 14
copy span "7602857234"
click at [316, 141] on button "Disconnect" at bounding box center [311, 135] width 34 height 34
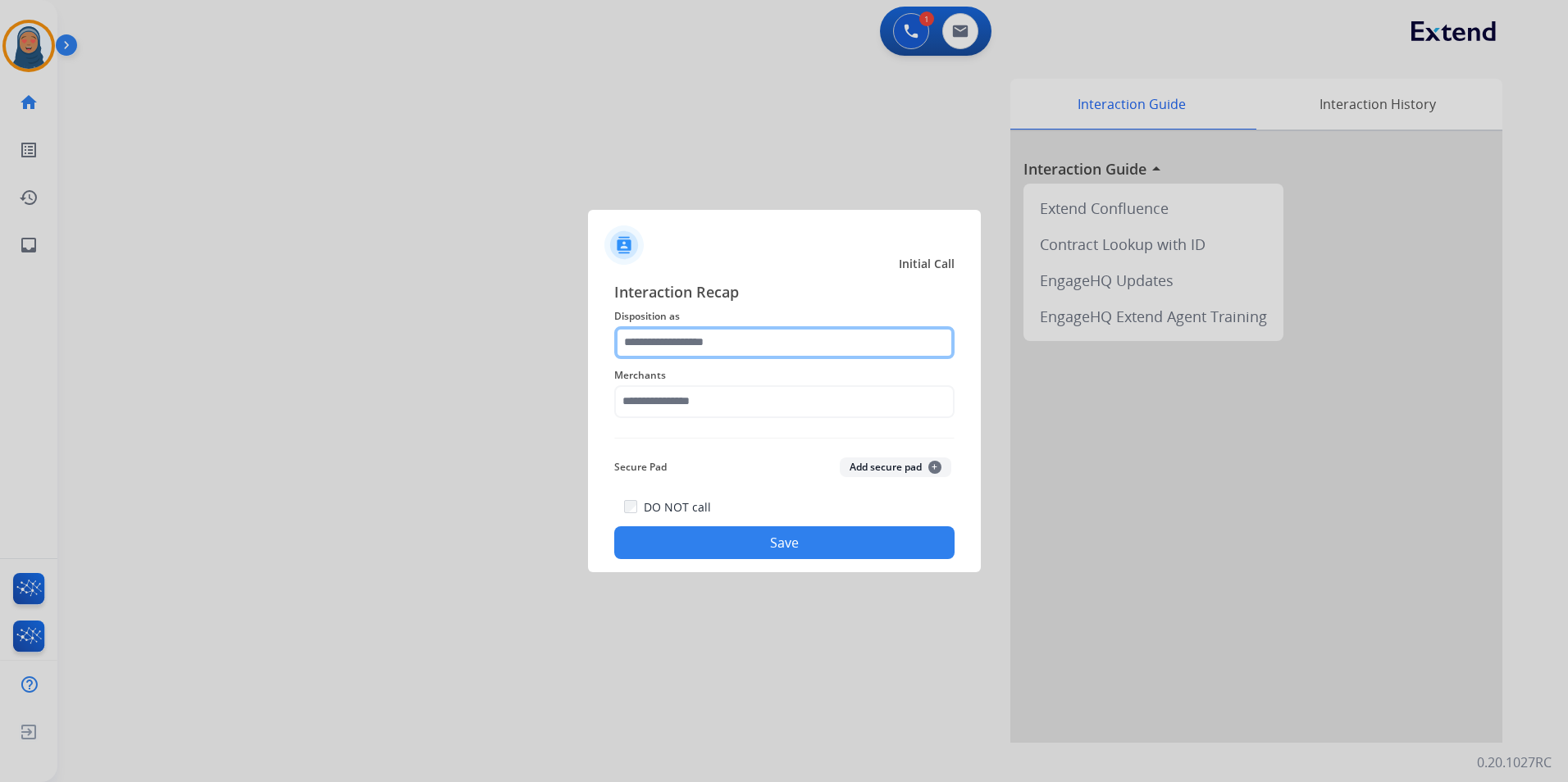
click at [681, 345] on input "text" at bounding box center [784, 342] width 340 height 32
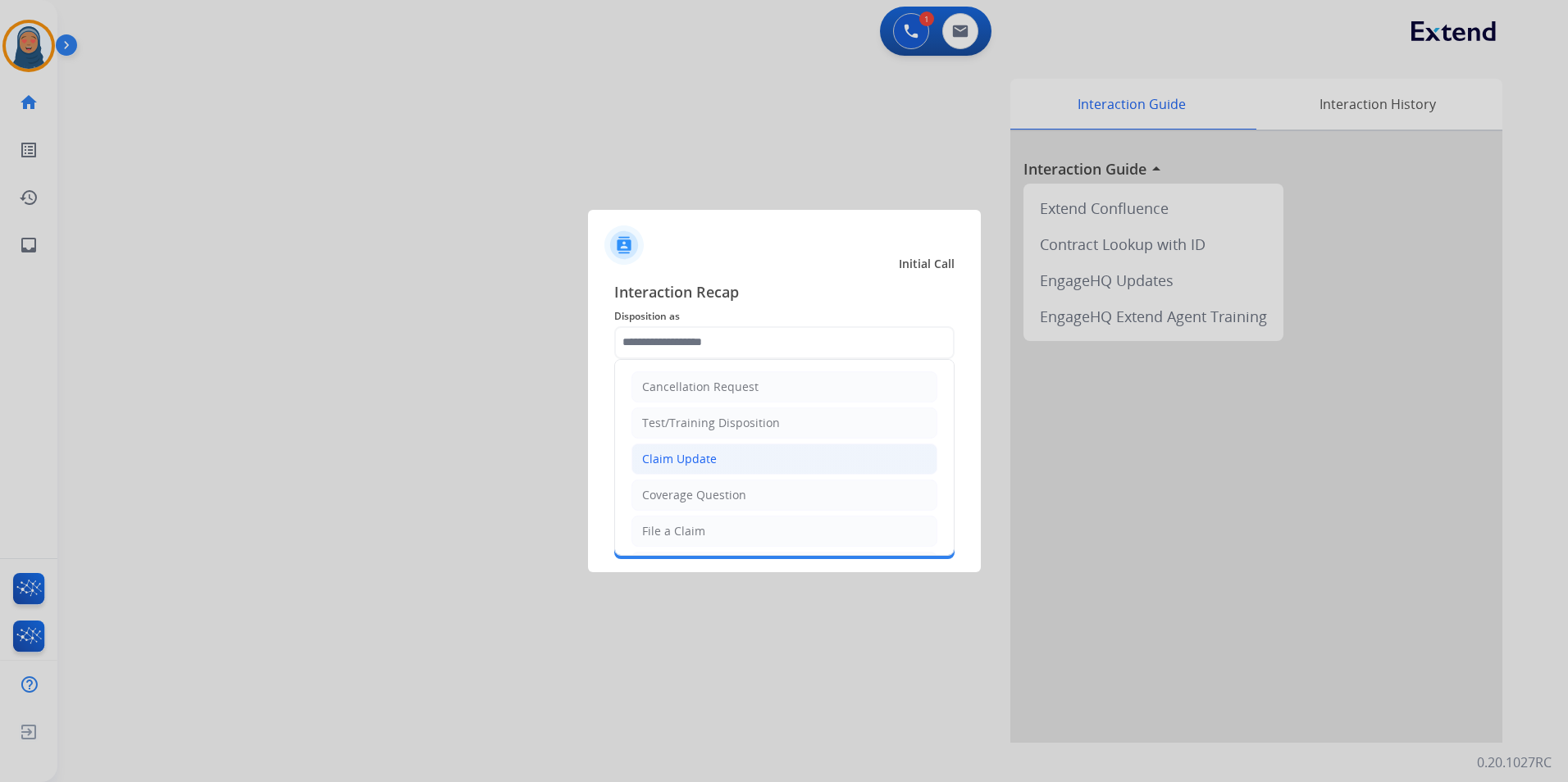
click at [717, 451] on li "Claim Update" at bounding box center [784, 459] width 306 height 32
type input "**********"
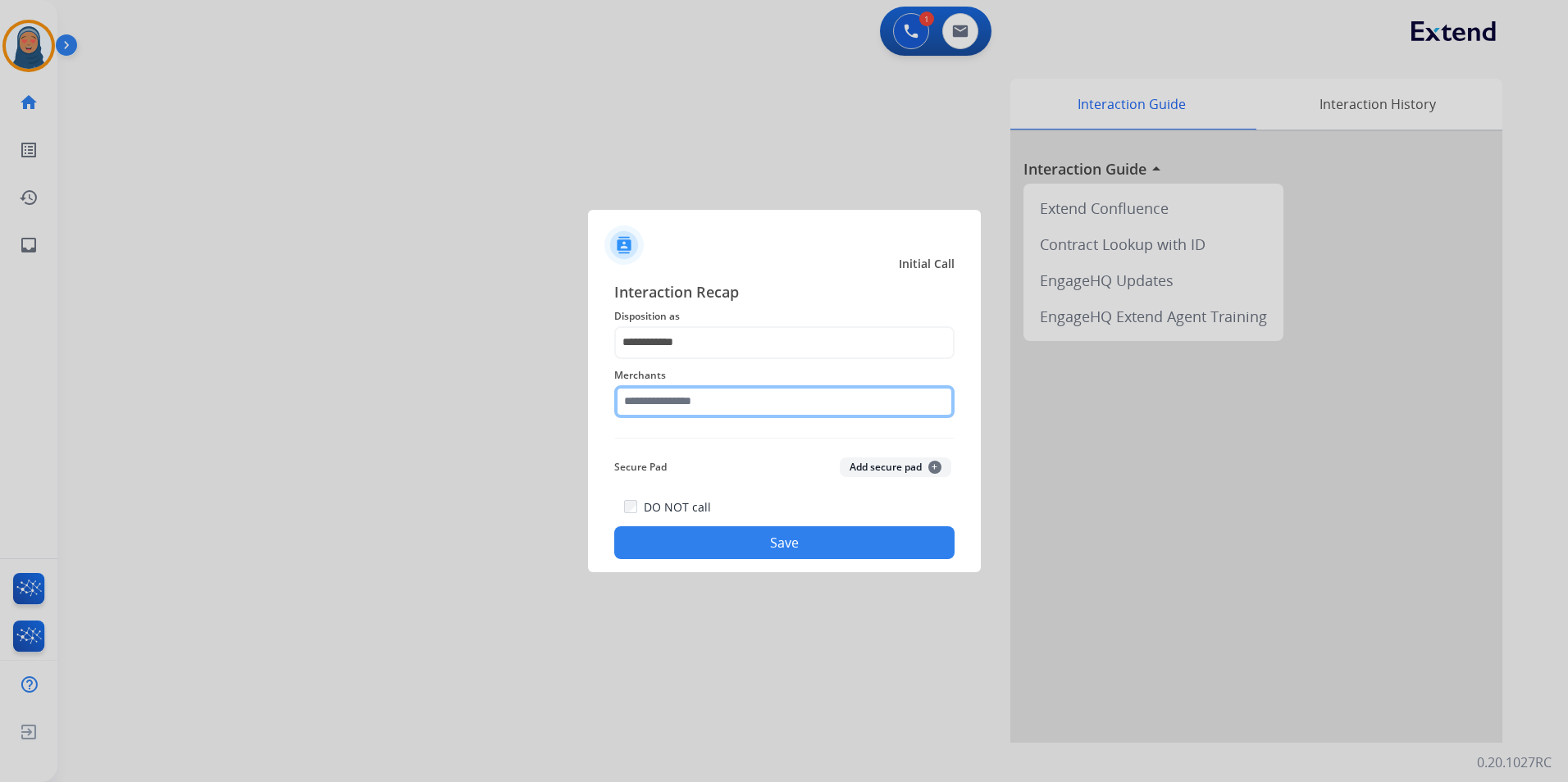
click at [720, 404] on input "text" at bounding box center [784, 402] width 340 height 32
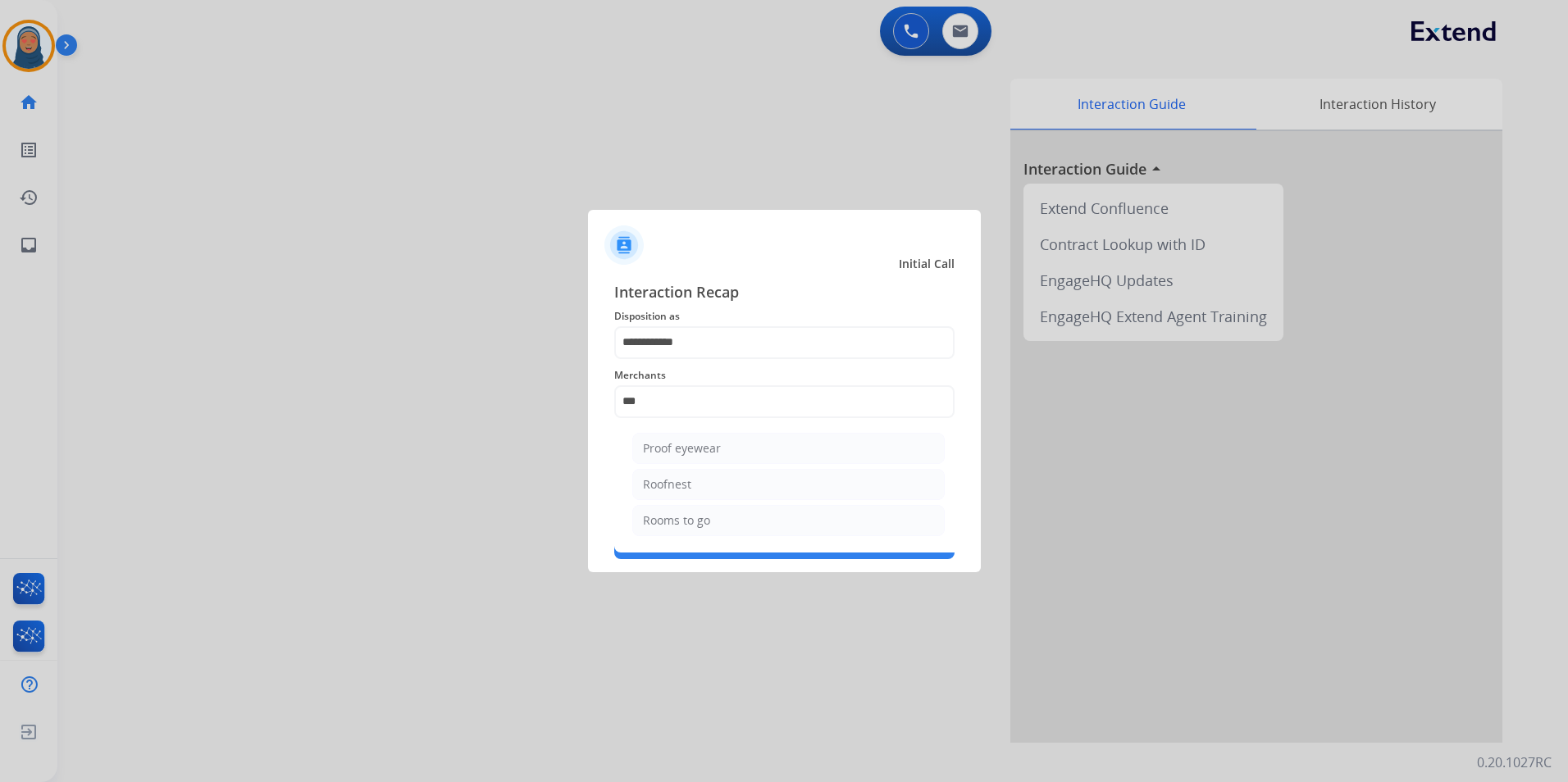
click at [702, 515] on div "Rooms to go" at bounding box center [676, 521] width 68 height 16
type input "**********"
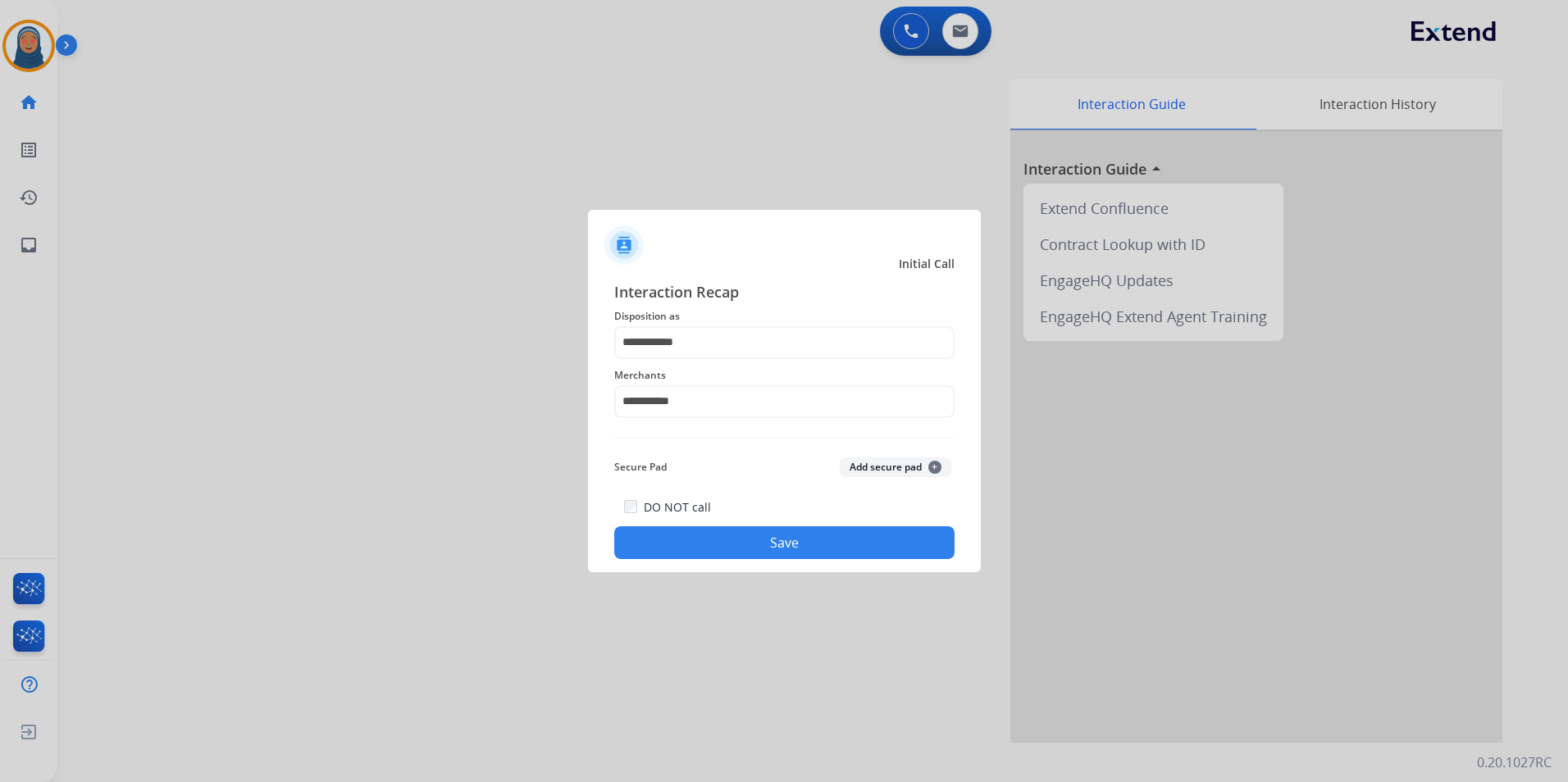
click at [766, 546] on button "Save" at bounding box center [784, 542] width 340 height 32
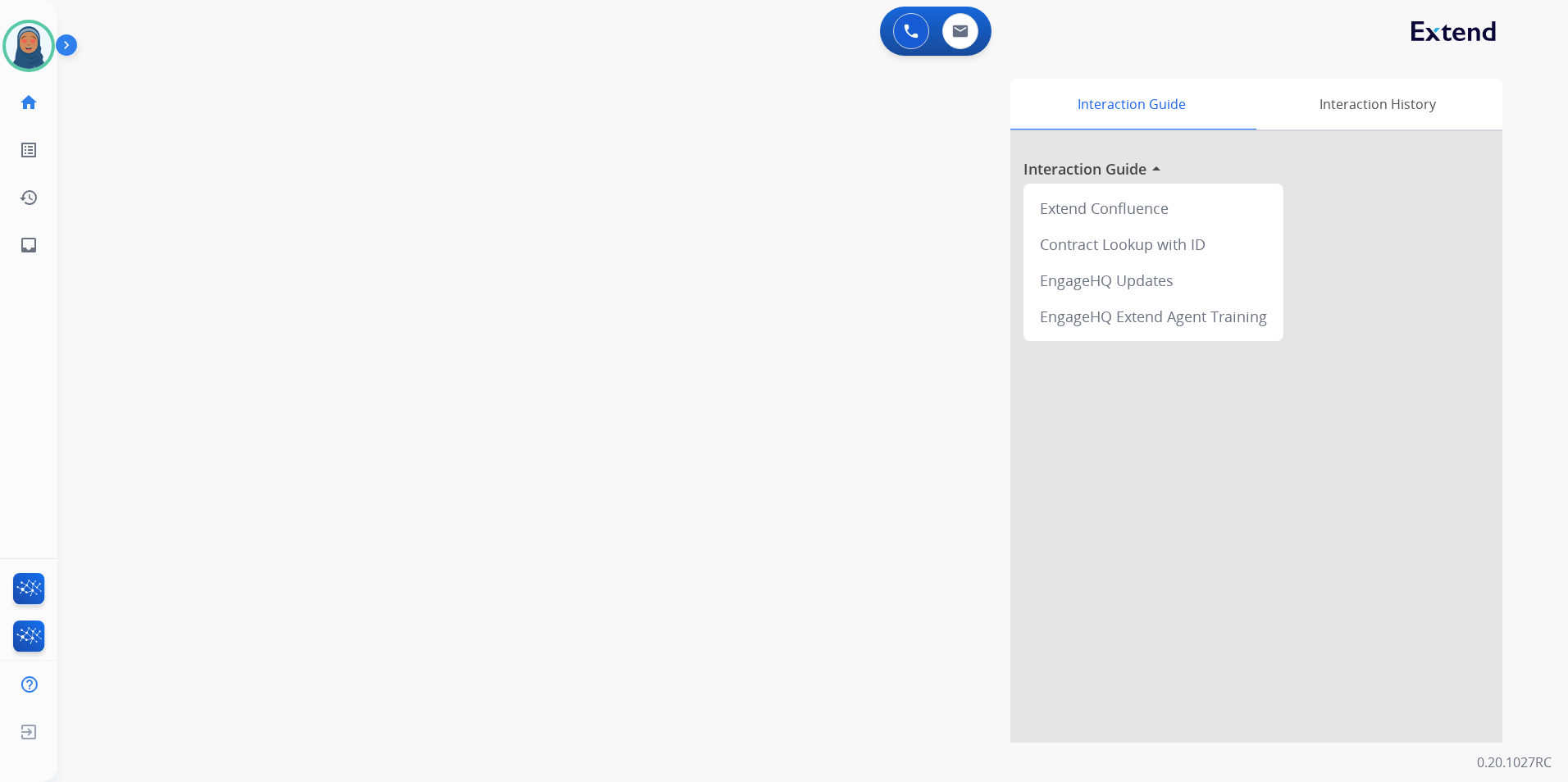
drag, startPoint x: 40, startPoint y: 44, endPoint x: 77, endPoint y: 47, distance: 37.1
click at [40, 44] on img at bounding box center [28, 45] width 46 height 46
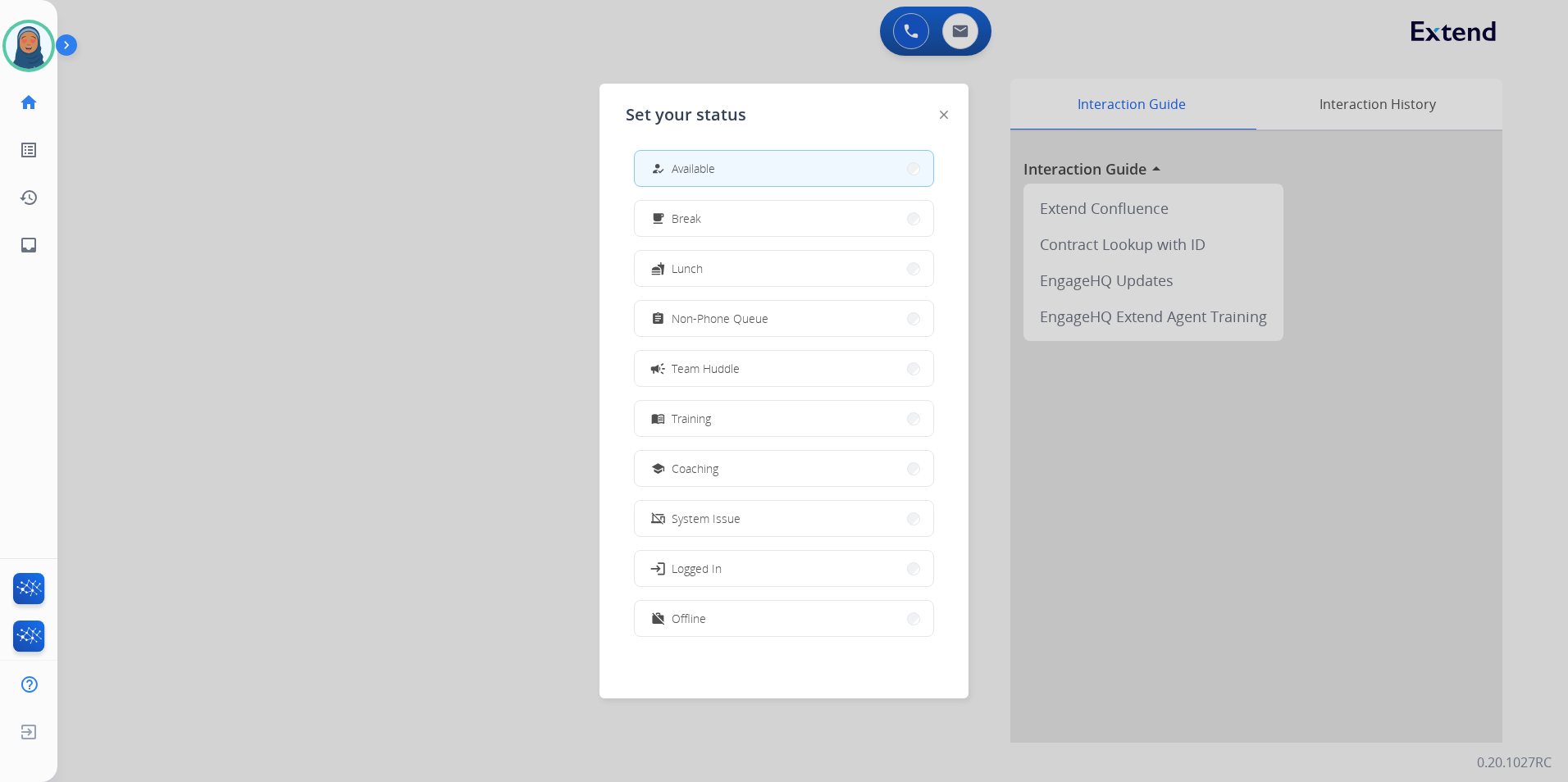
scroll to position [5, 0]
drag, startPoint x: 784, startPoint y: 624, endPoint x: 785, endPoint y: 616, distance: 8.1
click at [784, 617] on button "work_off Offline" at bounding box center [784, 617] width 298 height 35
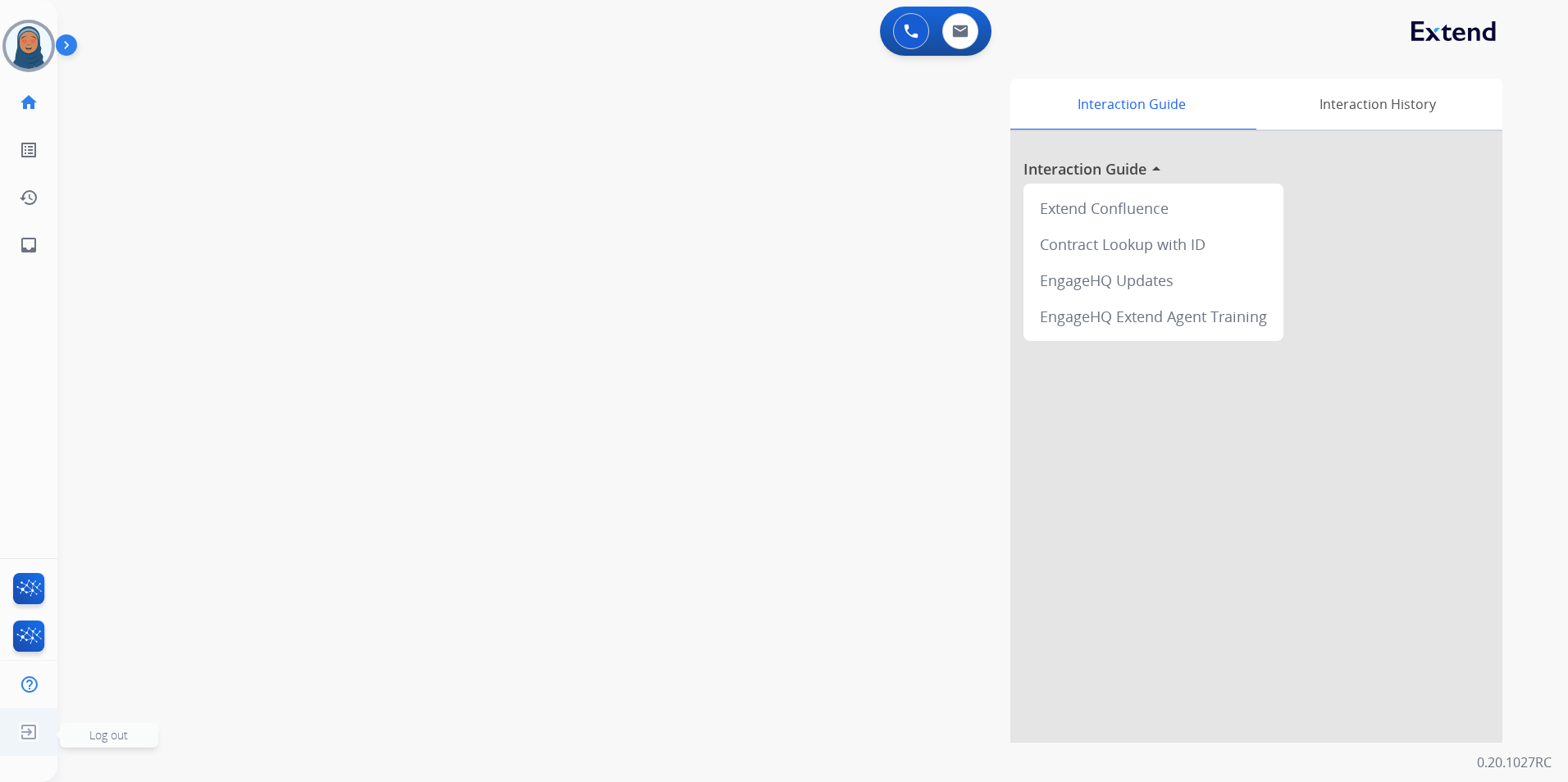
click at [91, 734] on span "Log out" at bounding box center [108, 734] width 39 height 15
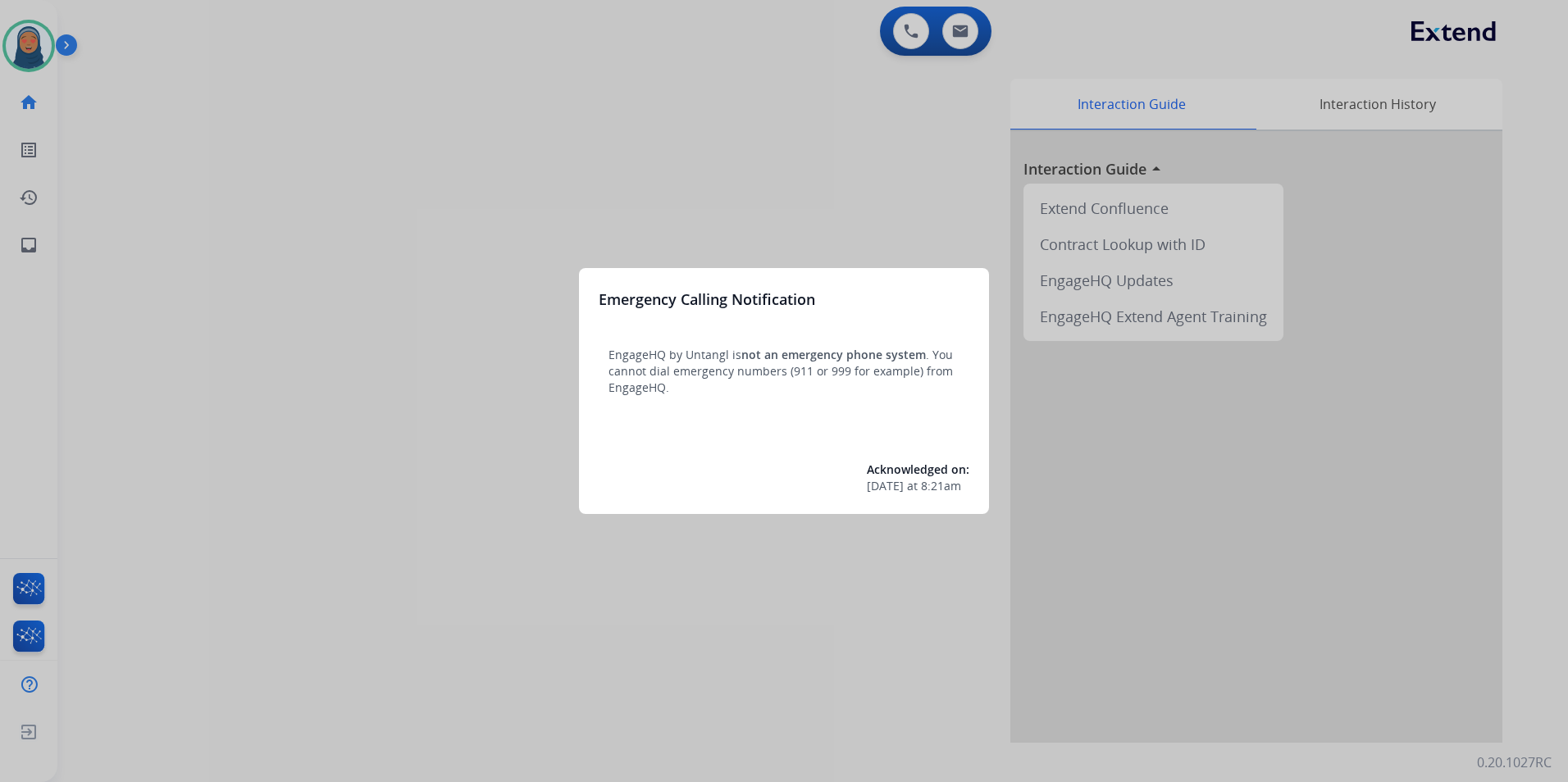
click at [221, 383] on div at bounding box center [784, 391] width 1568 height 782
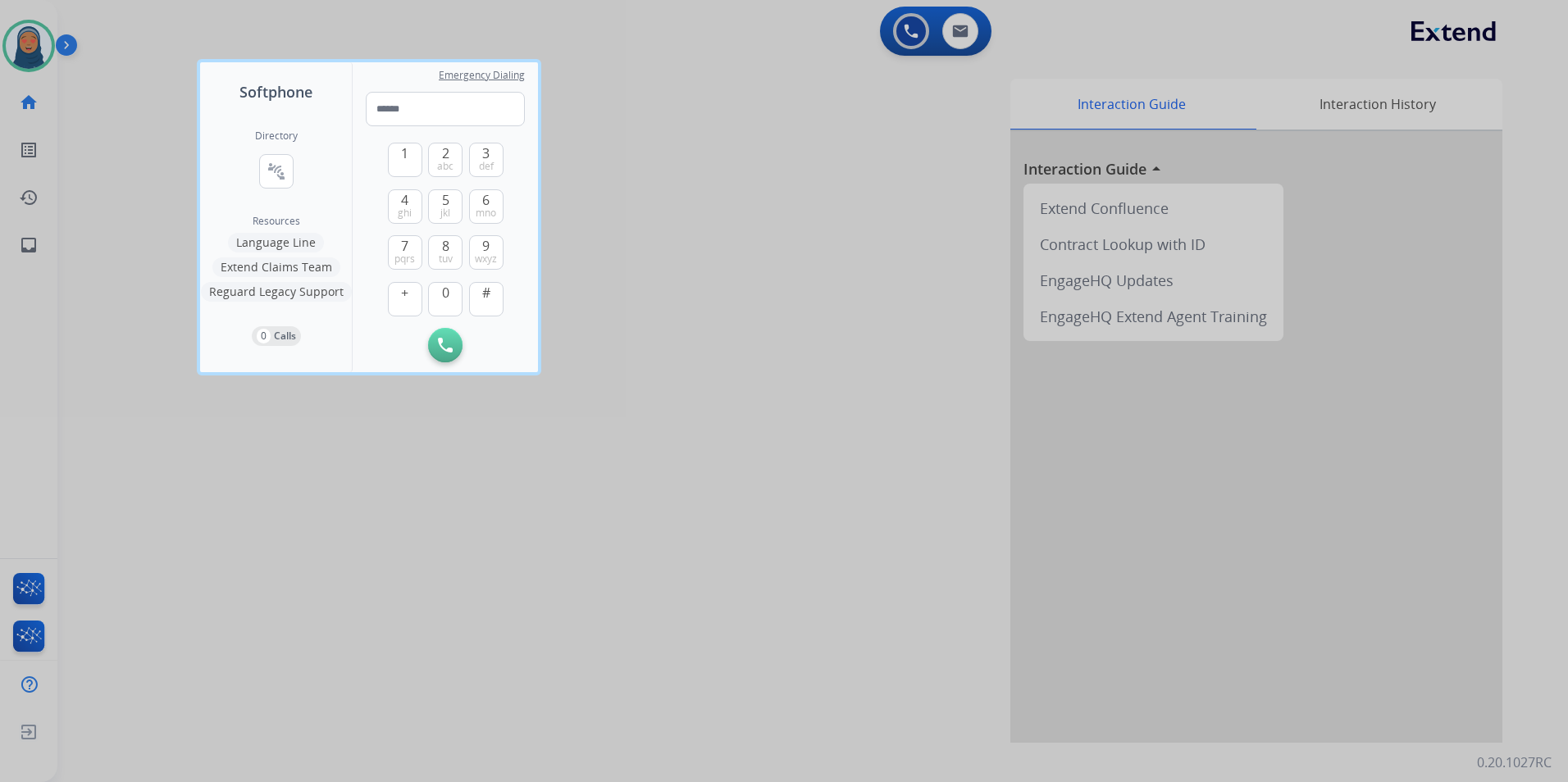
click at [297, 562] on div at bounding box center [784, 391] width 1568 height 782
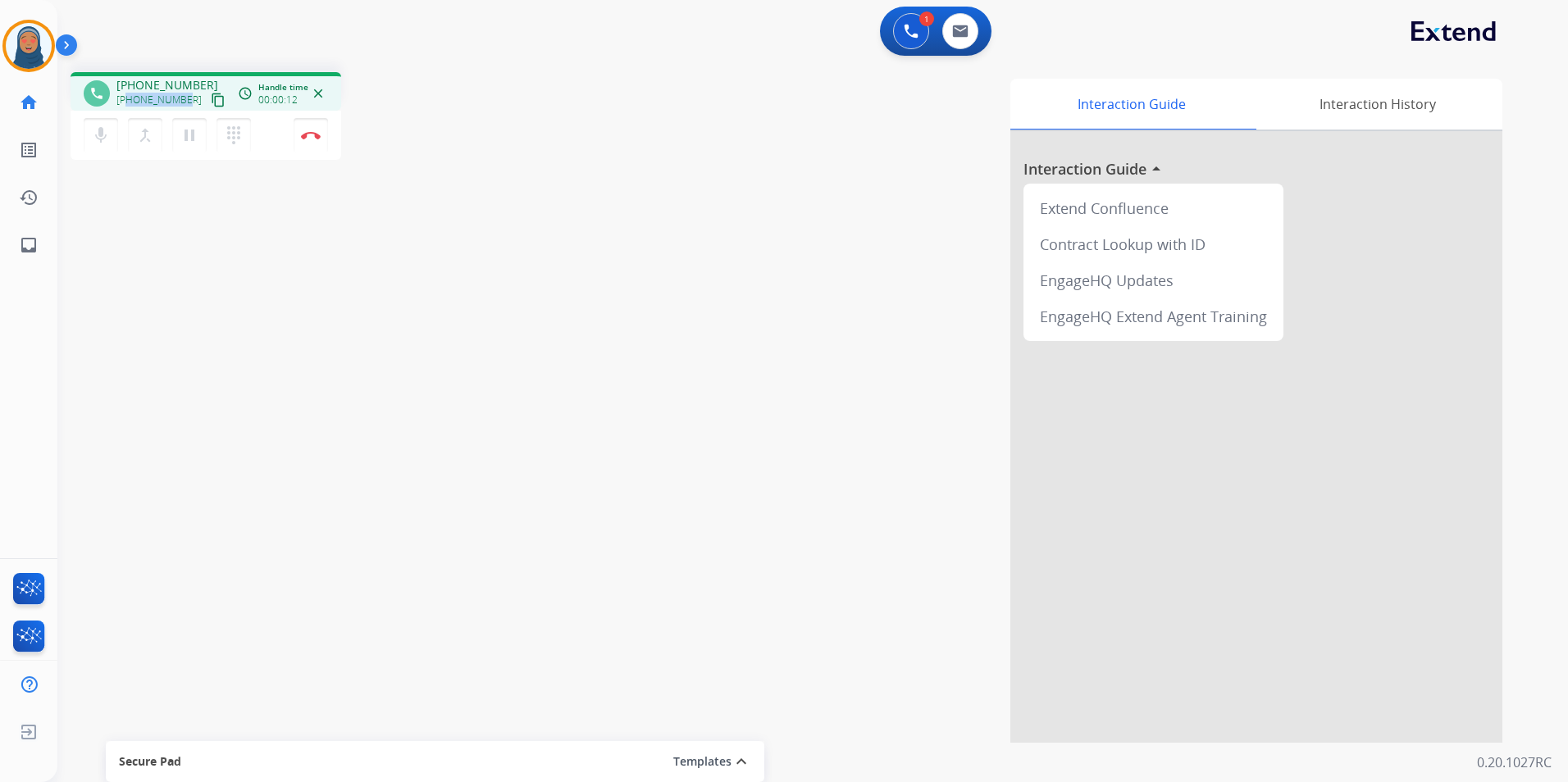
drag, startPoint x: 184, startPoint y: 103, endPoint x: 129, endPoint y: 103, distance: 55.0
click at [129, 103] on span "[PHONE_NUMBER]" at bounding box center [159, 100] width 86 height 14
copy span "7752179767"
click at [310, 141] on button "Disconnect" at bounding box center [311, 135] width 34 height 34
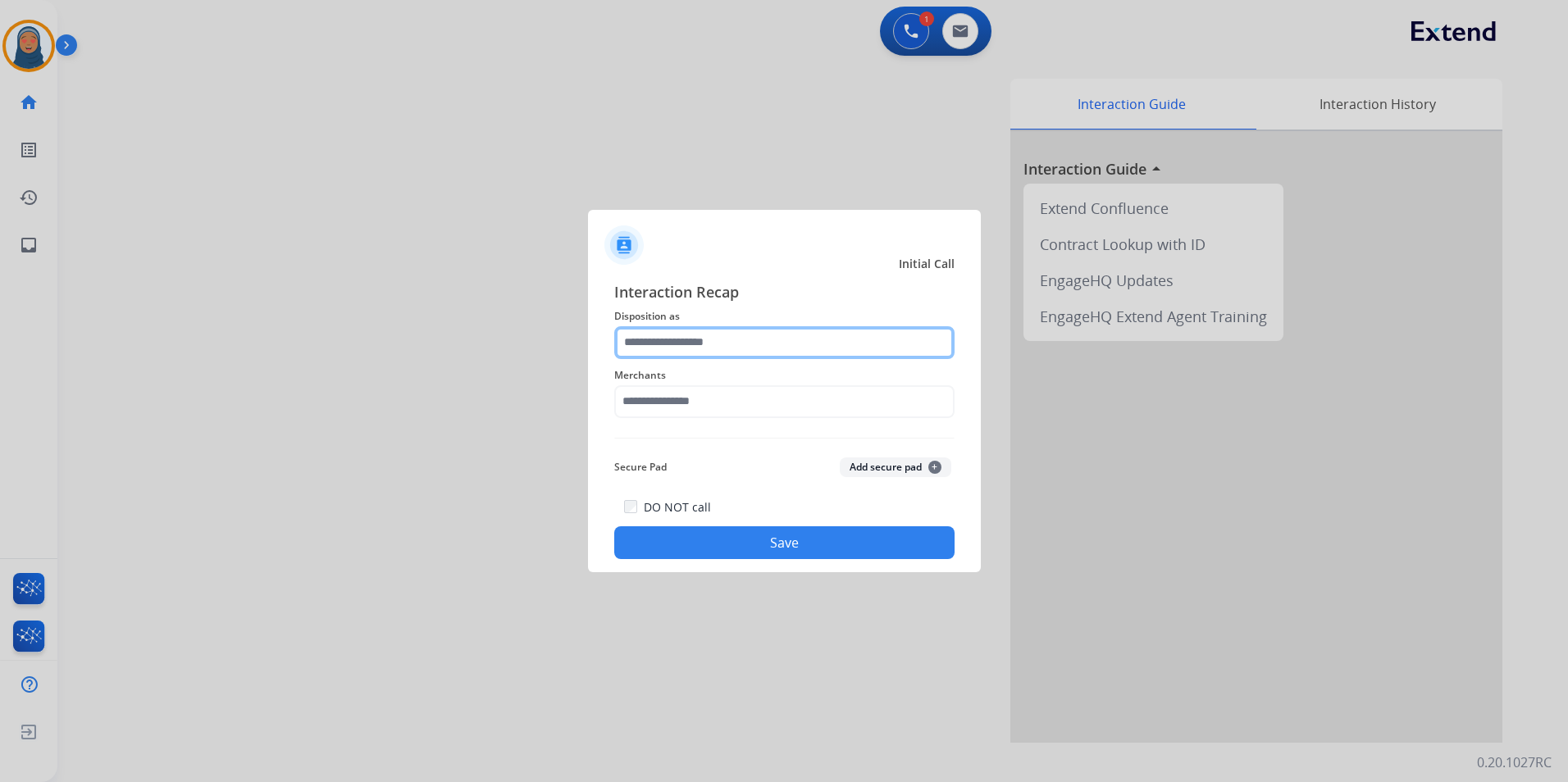
click at [784, 333] on input "text" at bounding box center [784, 342] width 340 height 32
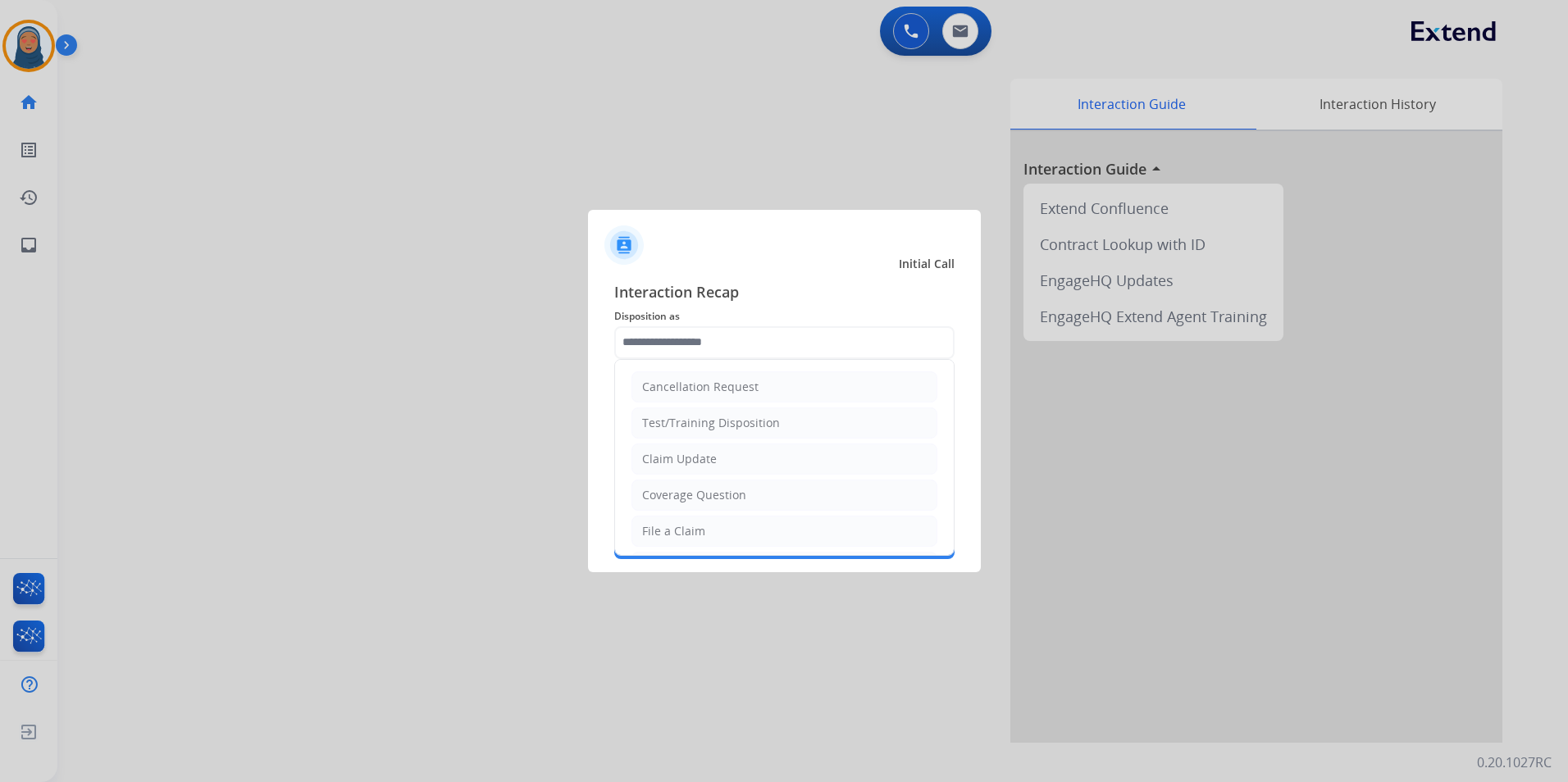
drag, startPoint x: 741, startPoint y: 499, endPoint x: 709, endPoint y: 432, distance: 74.2
click at [741, 496] on div "Coverage Question" at bounding box center [694, 496] width 104 height 16
type input "**********"
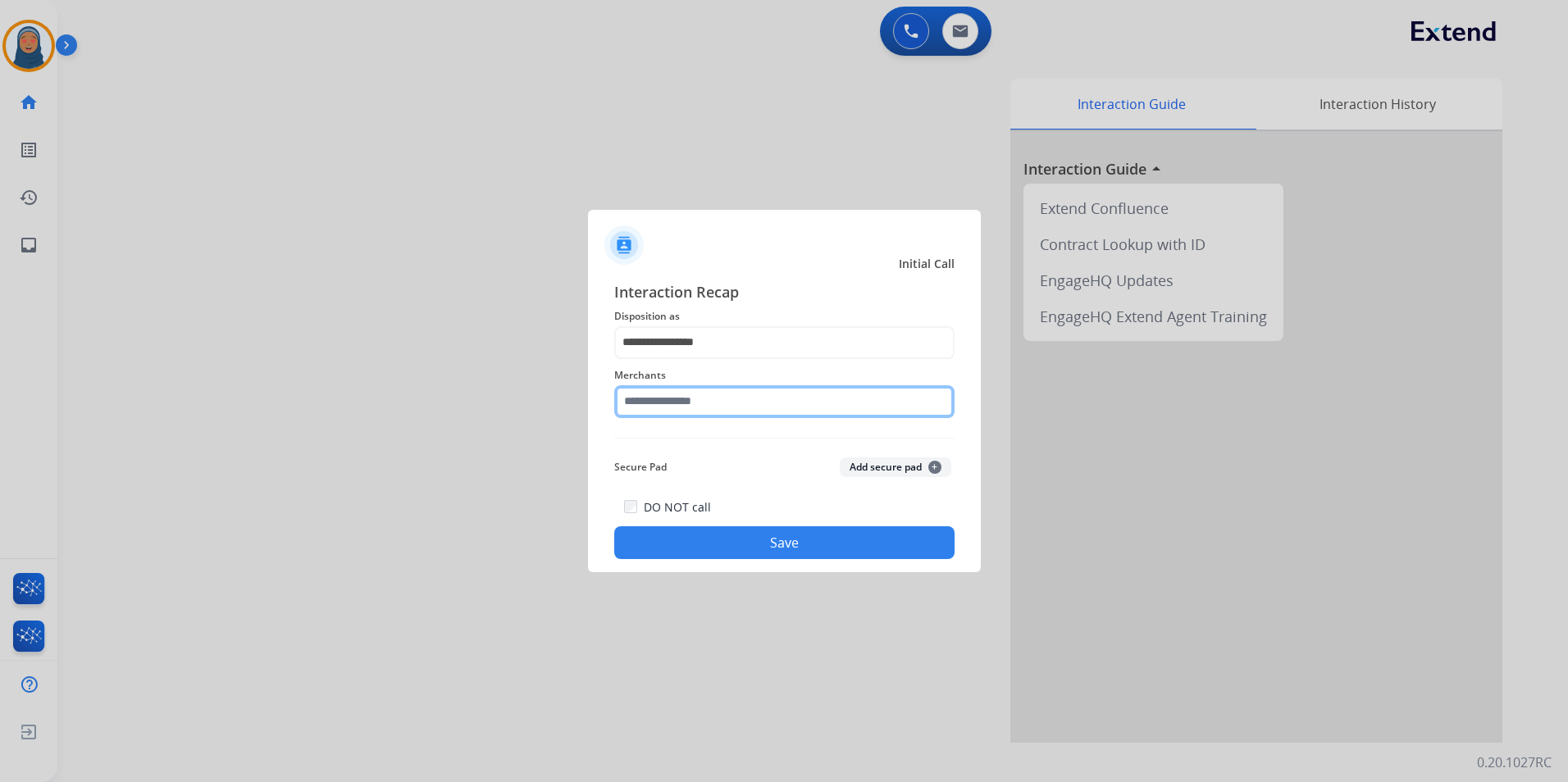
click at [695, 405] on input "text" at bounding box center [784, 402] width 340 height 32
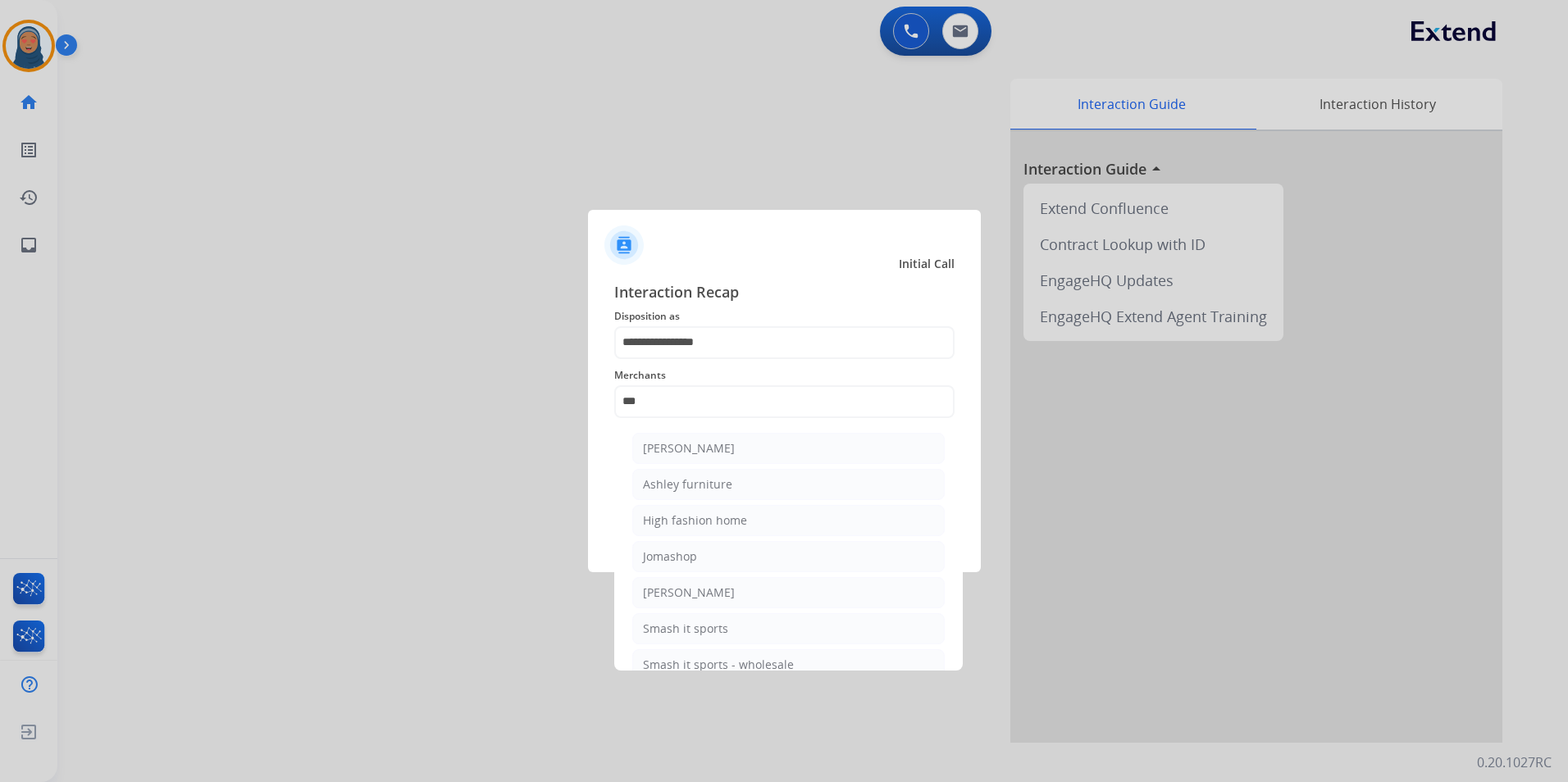
drag, startPoint x: 675, startPoint y: 484, endPoint x: 684, endPoint y: 489, distance: 10.3
click at [677, 484] on div "Ashley furniture" at bounding box center [687, 485] width 89 height 16
type input "**********"
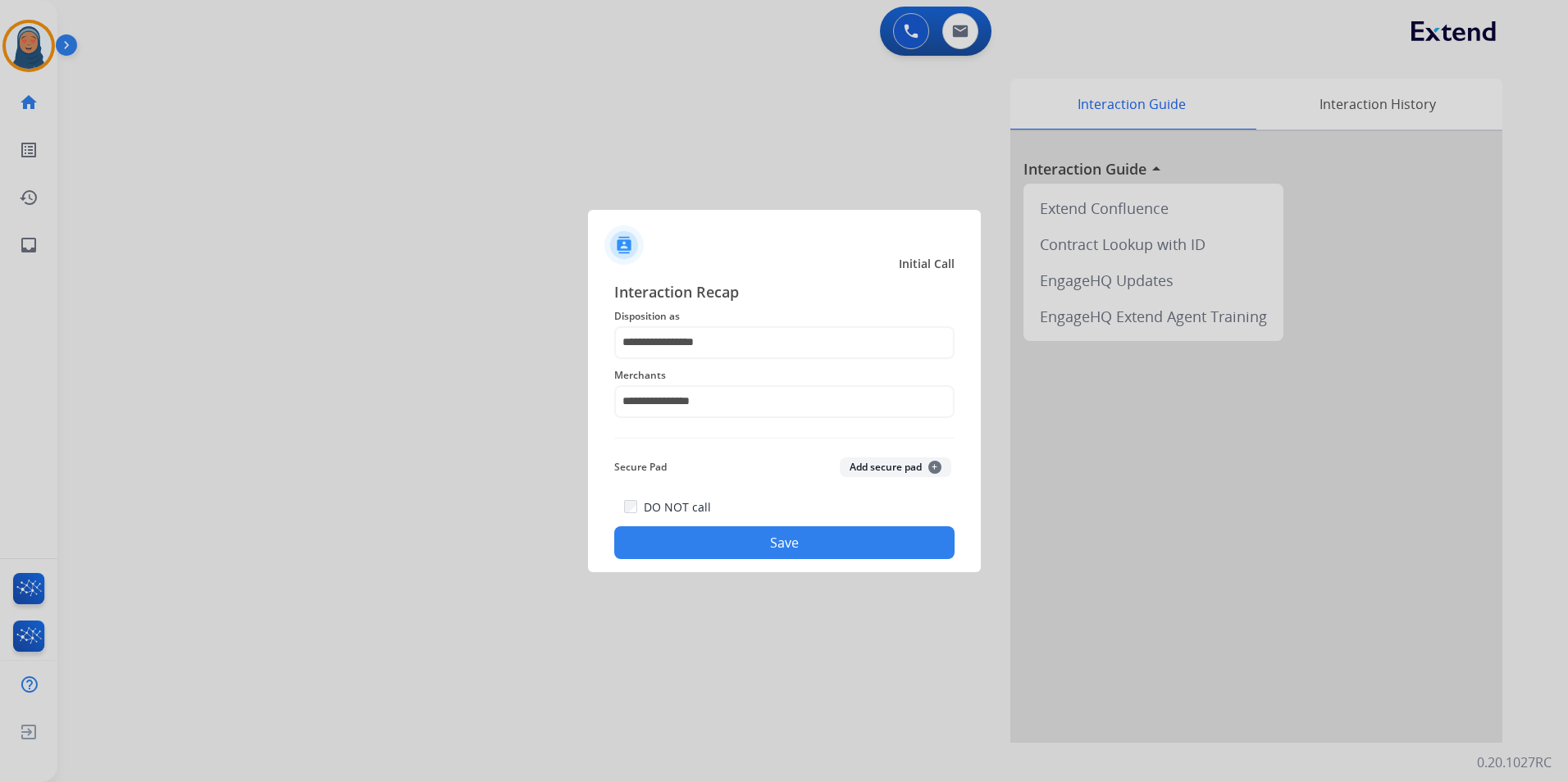
click at [762, 548] on button "Save" at bounding box center [784, 542] width 340 height 32
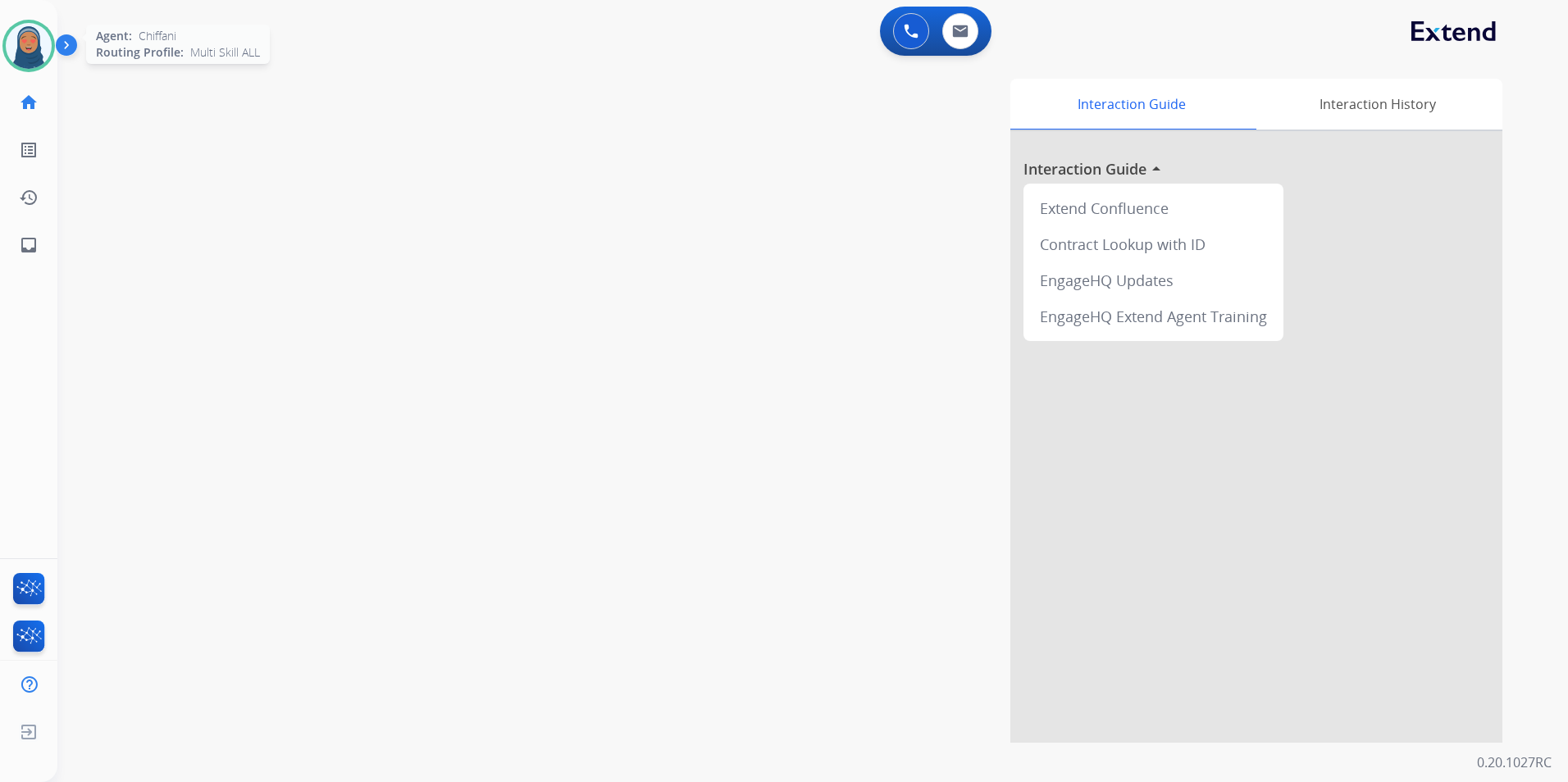
click at [31, 44] on img at bounding box center [28, 45] width 46 height 46
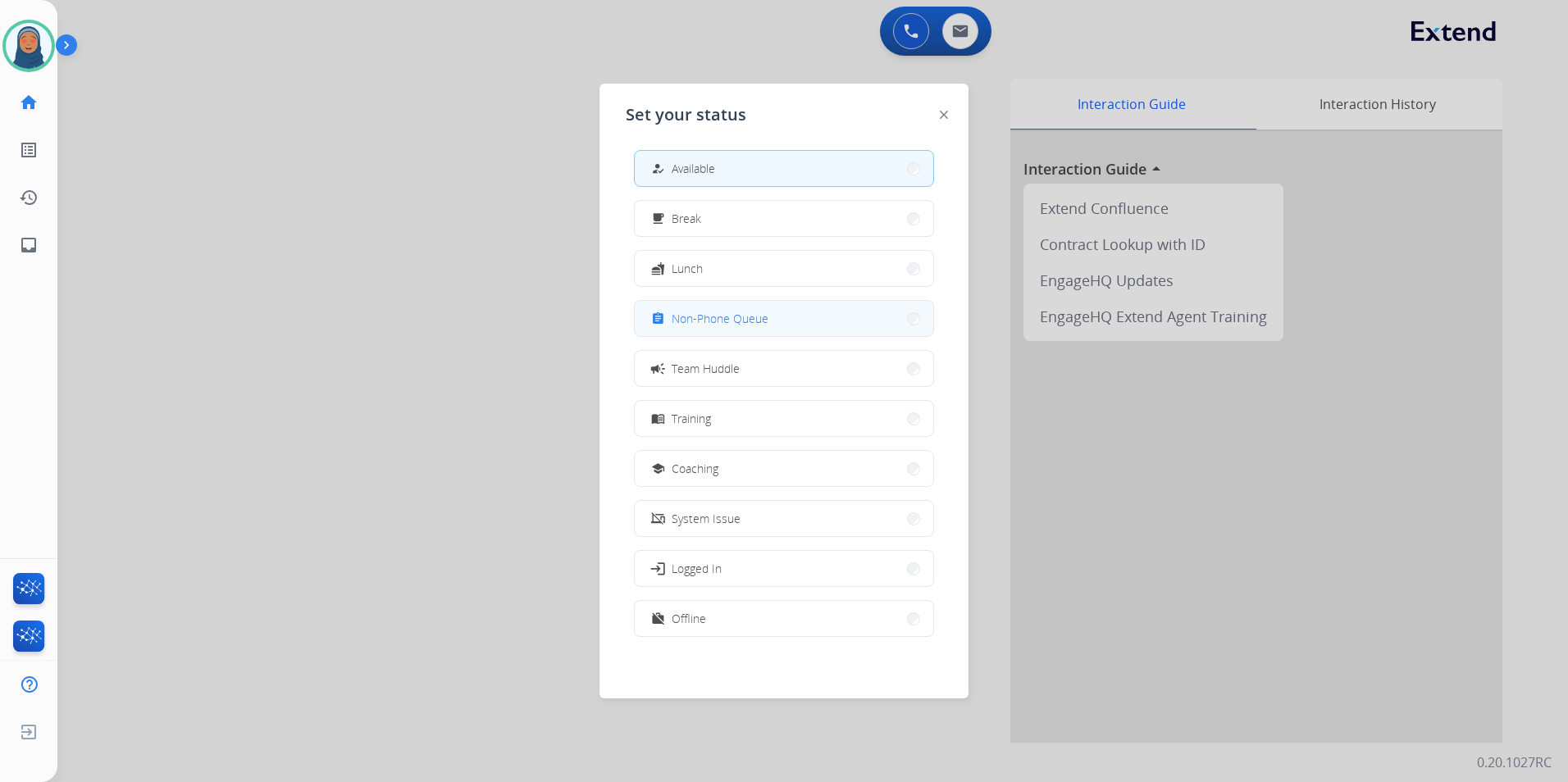
scroll to position [5, 0]
click at [753, 270] on button "fastfood Lunch" at bounding box center [784, 268] width 298 height 35
